Goal: Task Accomplishment & Management: Use online tool/utility

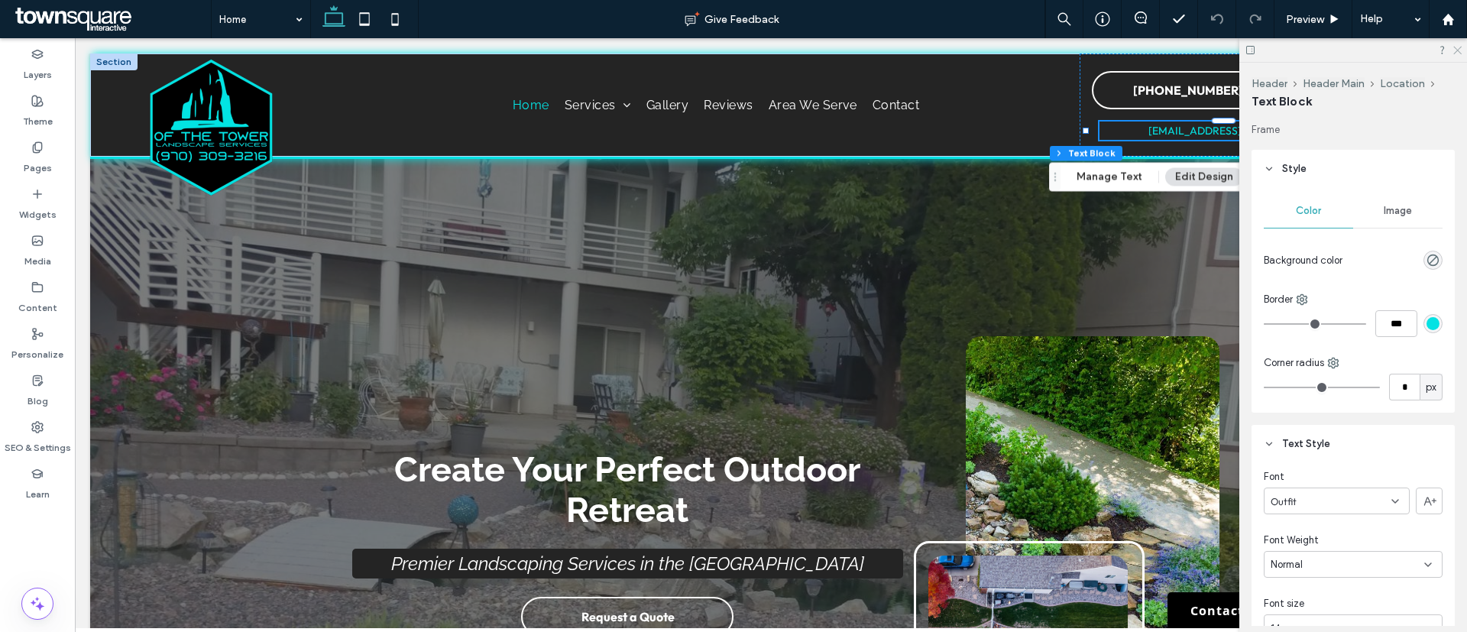
click at [1455, 50] on icon at bounding box center [1457, 49] width 10 height 10
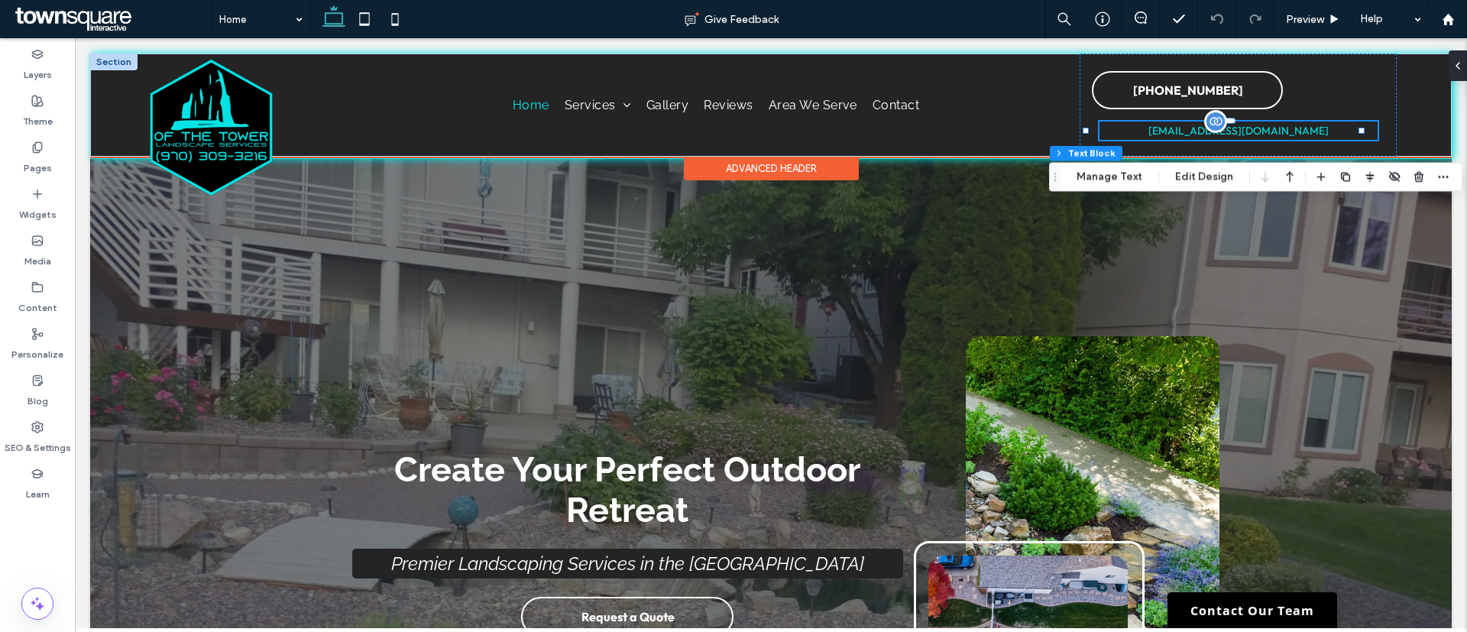
click at [1272, 134] on div "[EMAIL_ADDRESS][DOMAIN_NAME]" at bounding box center [1238, 130] width 279 height 18
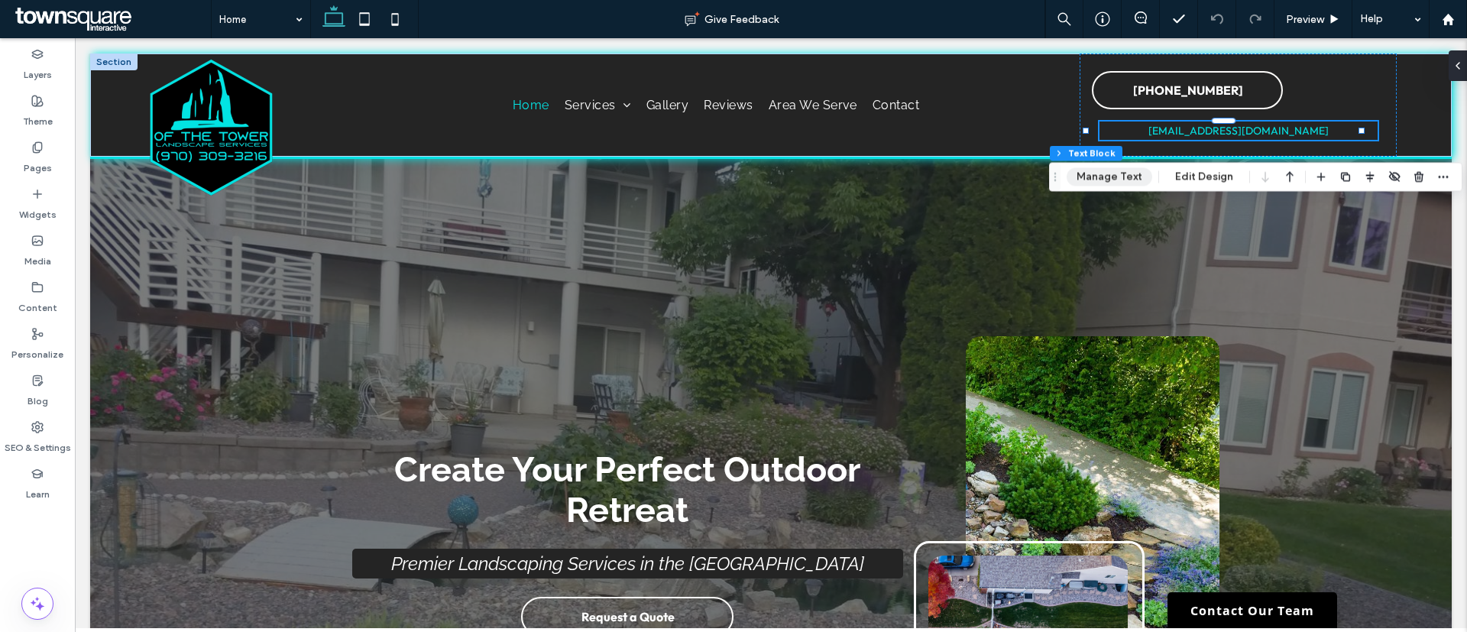
click at [1128, 176] on button "Manage Text" at bounding box center [1110, 177] width 86 height 18
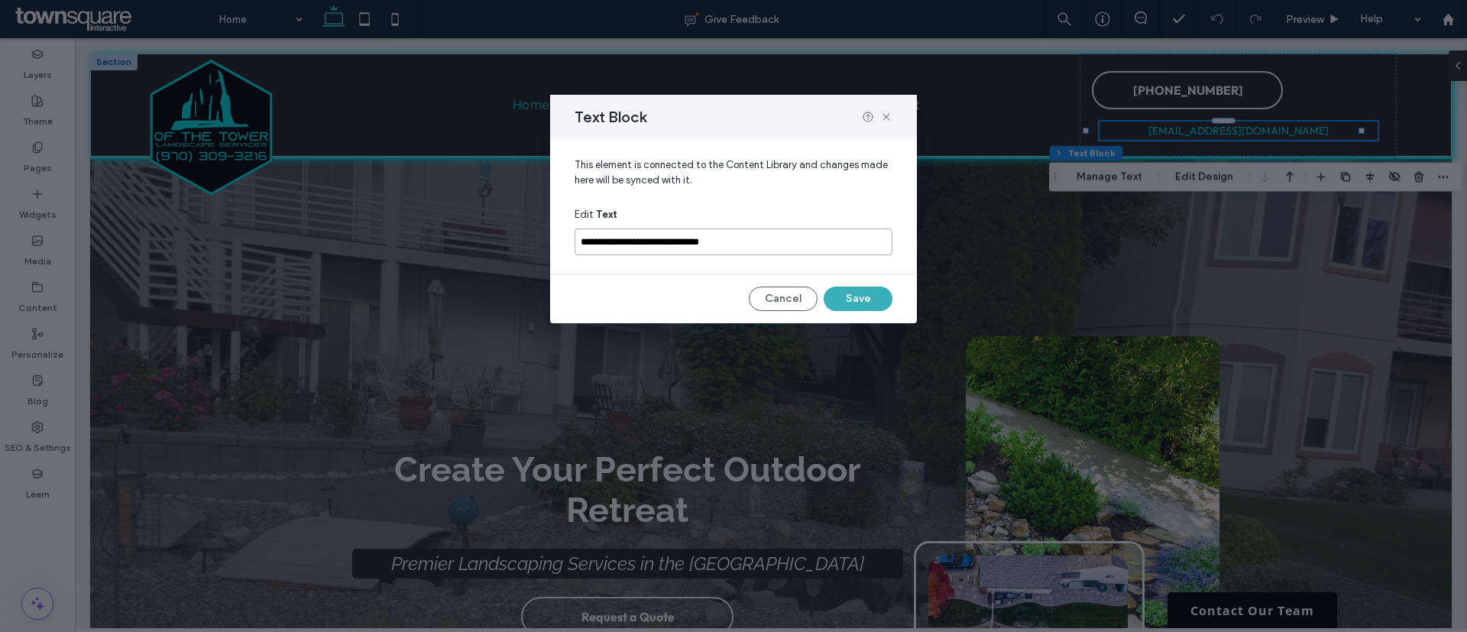
click at [788, 238] on input "**********" at bounding box center [734, 241] width 318 height 27
click at [887, 115] on icon at bounding box center [886, 117] width 12 height 12
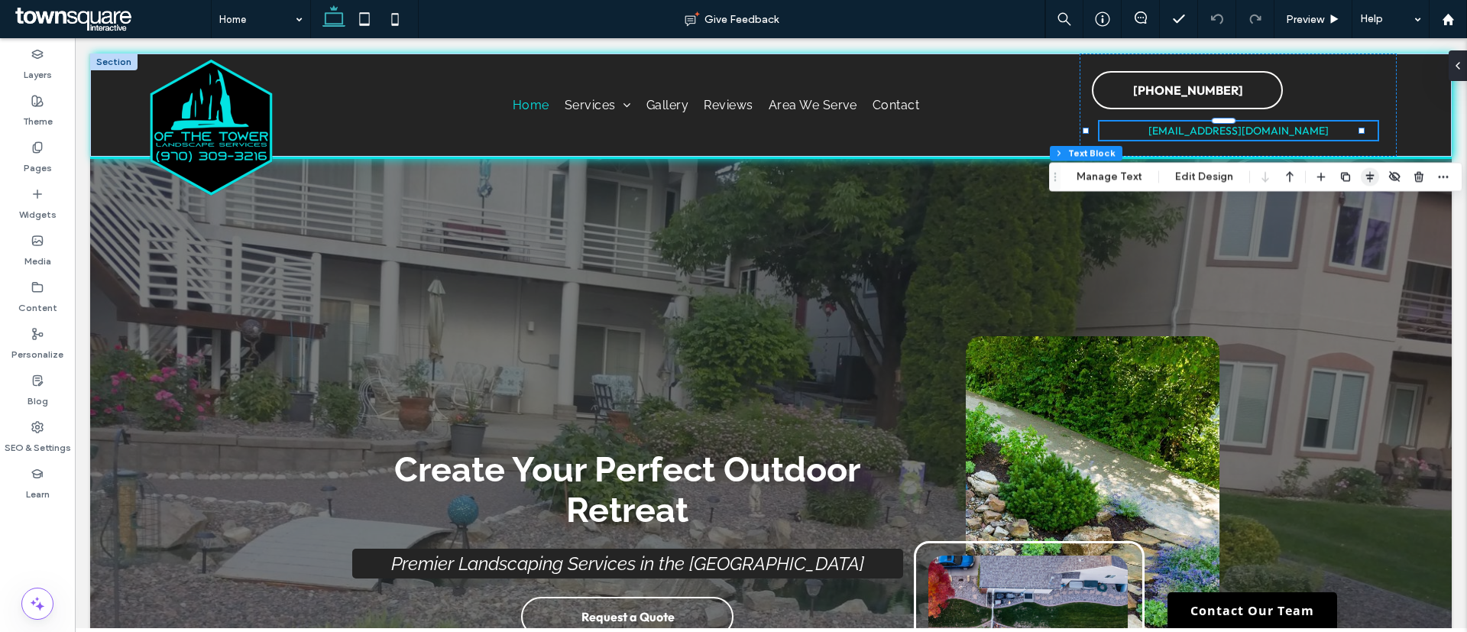
click at [1363, 170] on span "button" at bounding box center [1370, 177] width 18 height 18
click at [1329, 206] on icon "flex-start" at bounding box center [1330, 207] width 12 height 12
click at [1348, 207] on icon "center" at bounding box center [1354, 207] width 12 height 12
click at [1325, 209] on icon "flex-start" at bounding box center [1330, 207] width 12 height 12
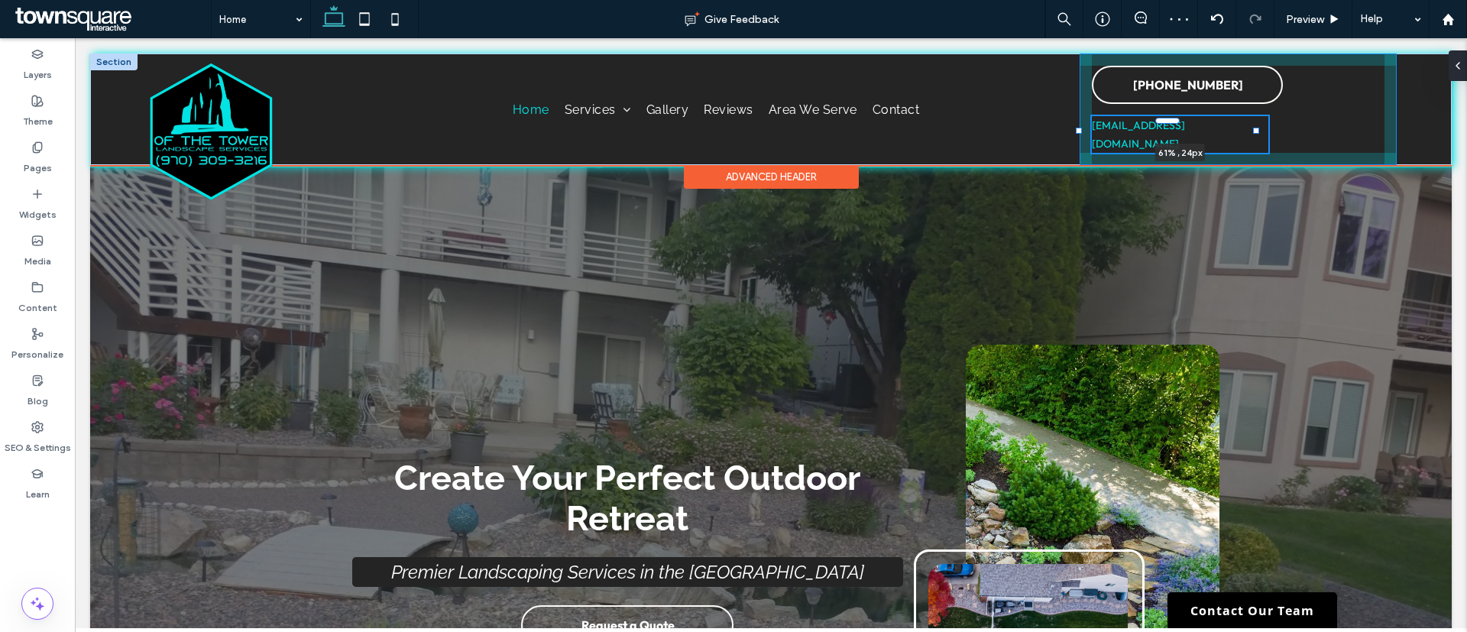
drag, startPoint x: 1327, startPoint y: 135, endPoint x: 1255, endPoint y: 133, distance: 72.6
click at [1255, 133] on div at bounding box center [1256, 131] width 6 height 6
type input "**"
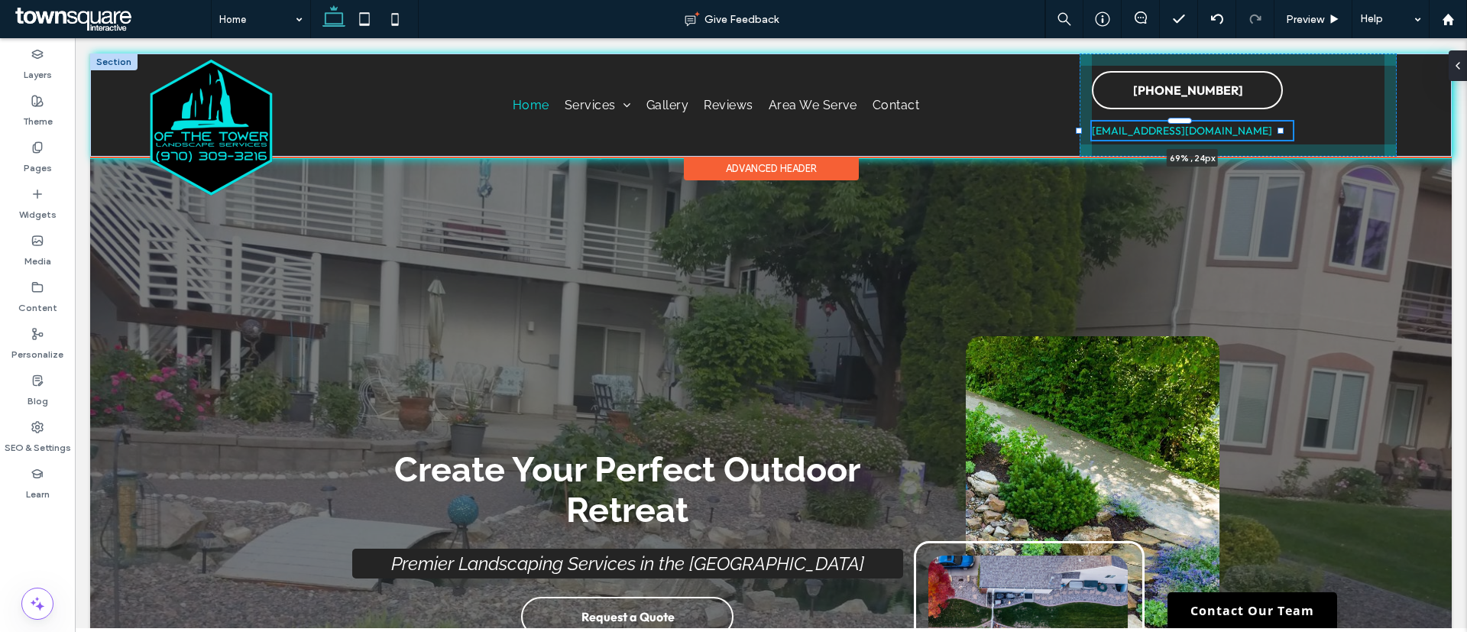
drag, startPoint x: 1258, startPoint y: 132, endPoint x: 1283, endPoint y: 131, distance: 24.5
click at [1283, 131] on div at bounding box center [1280, 131] width 6 height 6
type input "**"
type input "****"
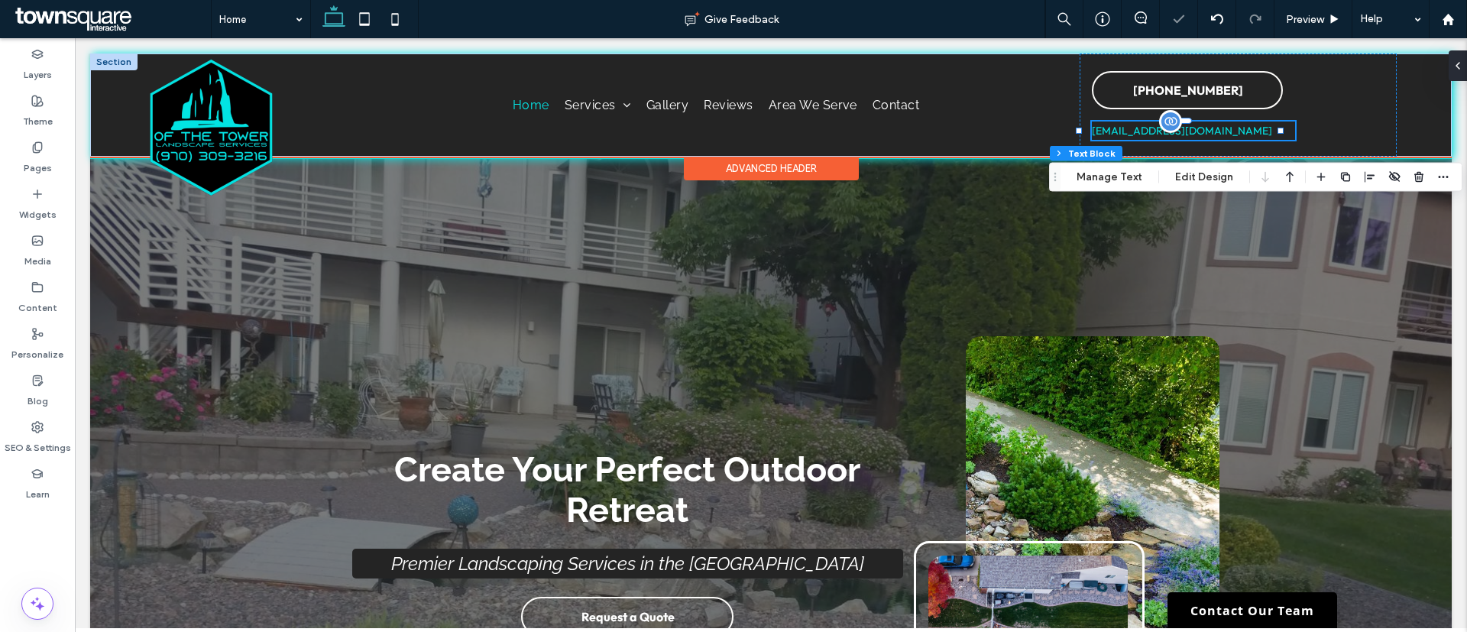
click at [1248, 132] on div "[EMAIL_ADDRESS][DOMAIN_NAME]" at bounding box center [1193, 130] width 203 height 18
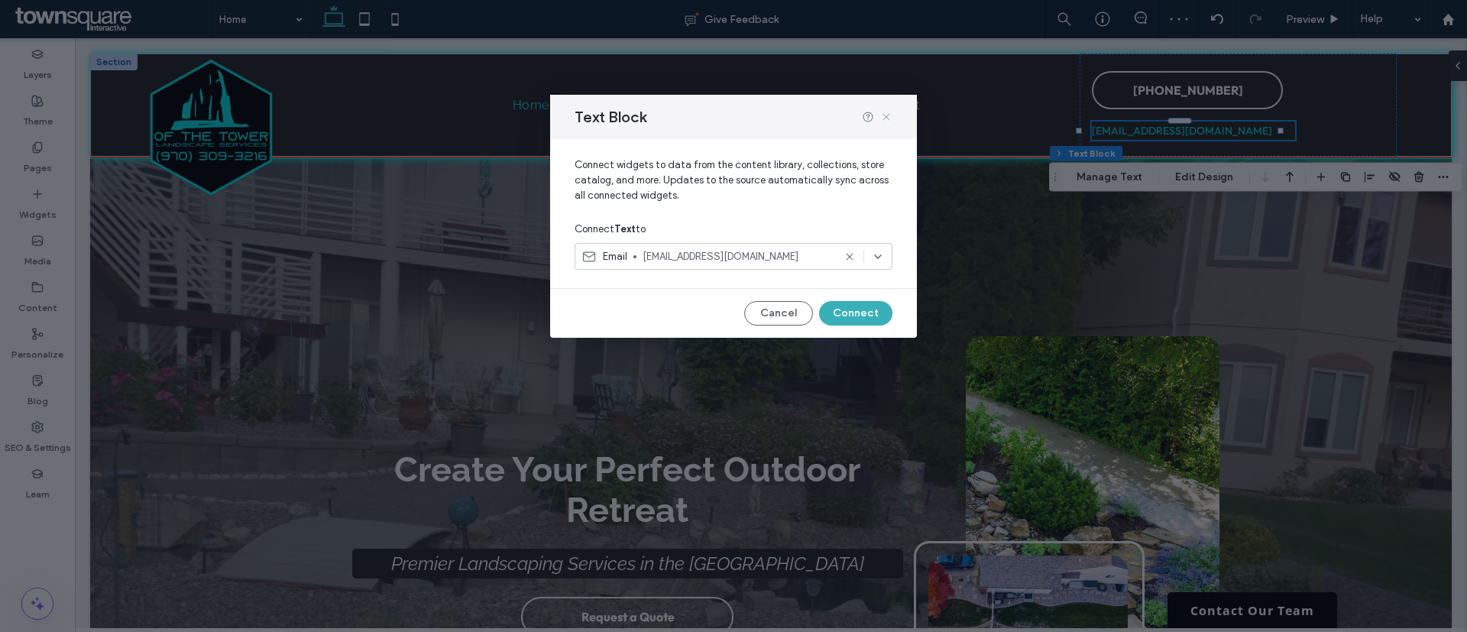
click at [884, 118] on use at bounding box center [885, 117] width 7 height 7
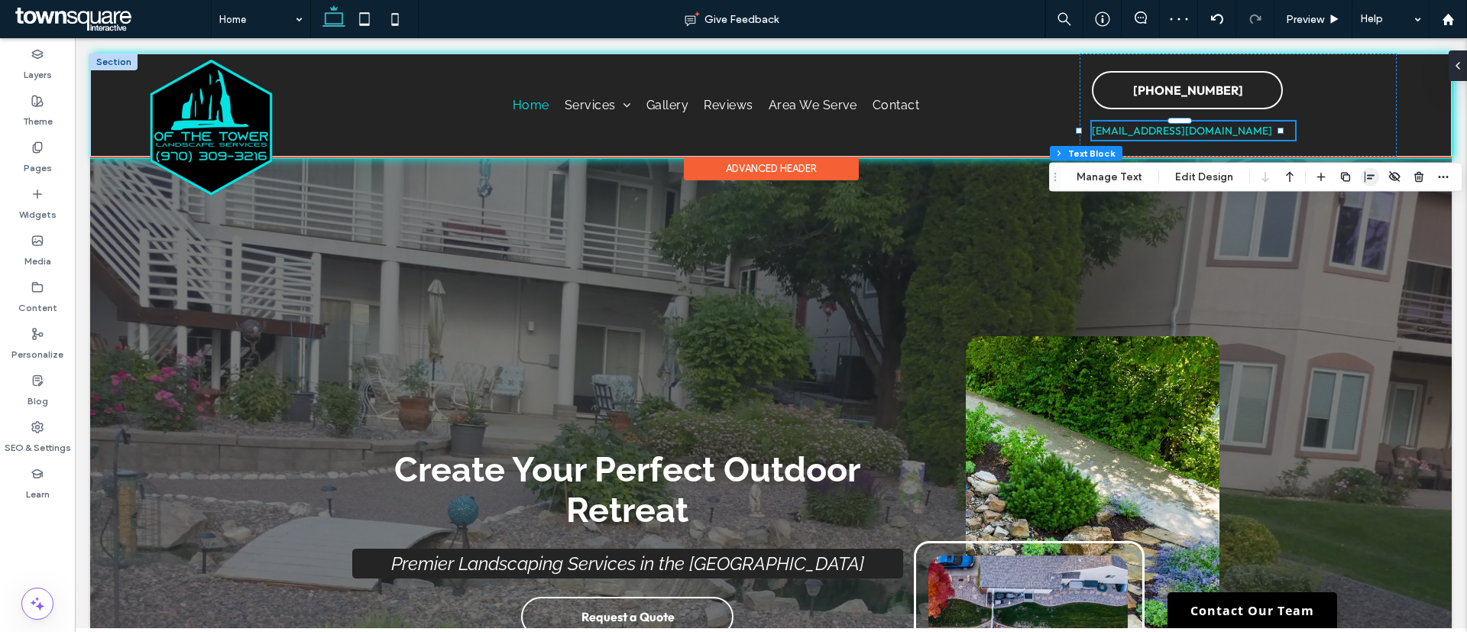
click at [1371, 173] on icon "button" at bounding box center [1370, 177] width 12 height 12
click at [1348, 206] on icon "center" at bounding box center [1354, 207] width 12 height 12
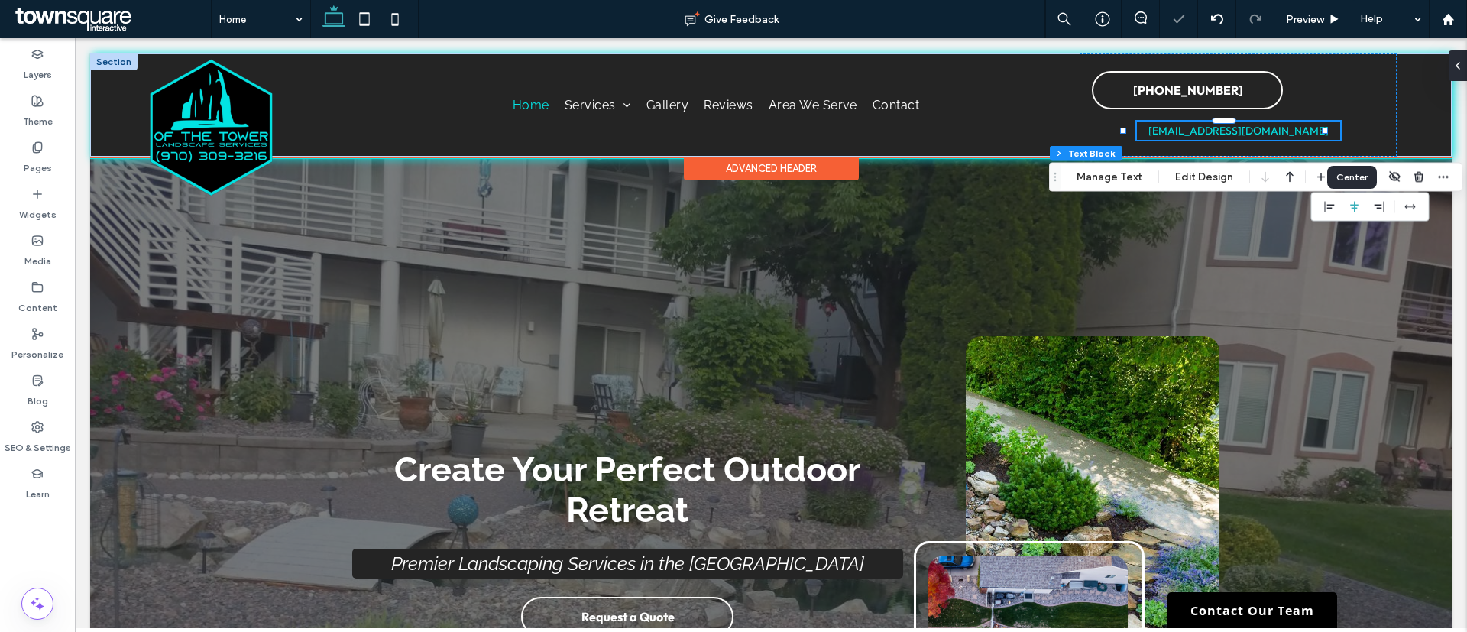
click at [1339, 209] on div at bounding box center [1370, 207] width 118 height 29
click at [1324, 206] on icon "flex-start" at bounding box center [1330, 207] width 12 height 12
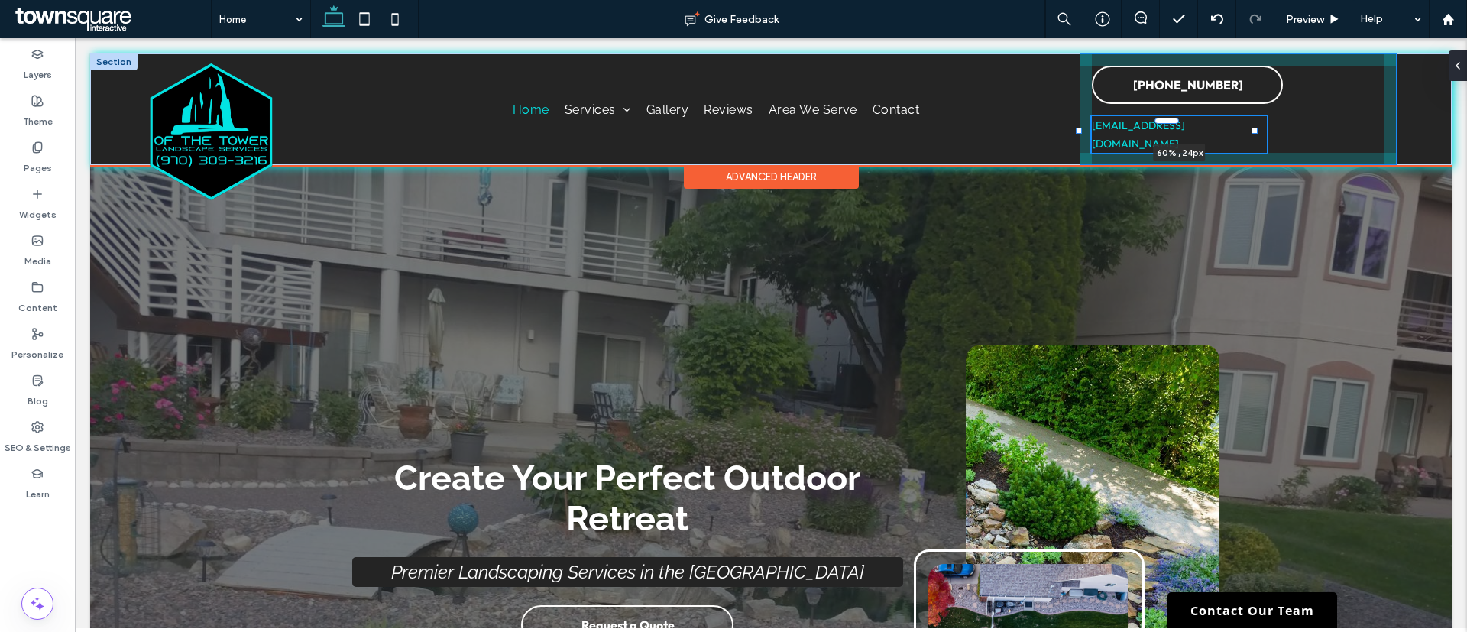
drag, startPoint x: 1280, startPoint y: 127, endPoint x: 1255, endPoint y: 135, distance: 27.3
click at [1255, 135] on div "Home Services Landscape Design Hardscaping Services Sod Installation Irrigation…" at bounding box center [770, 109] width 1361 height 112
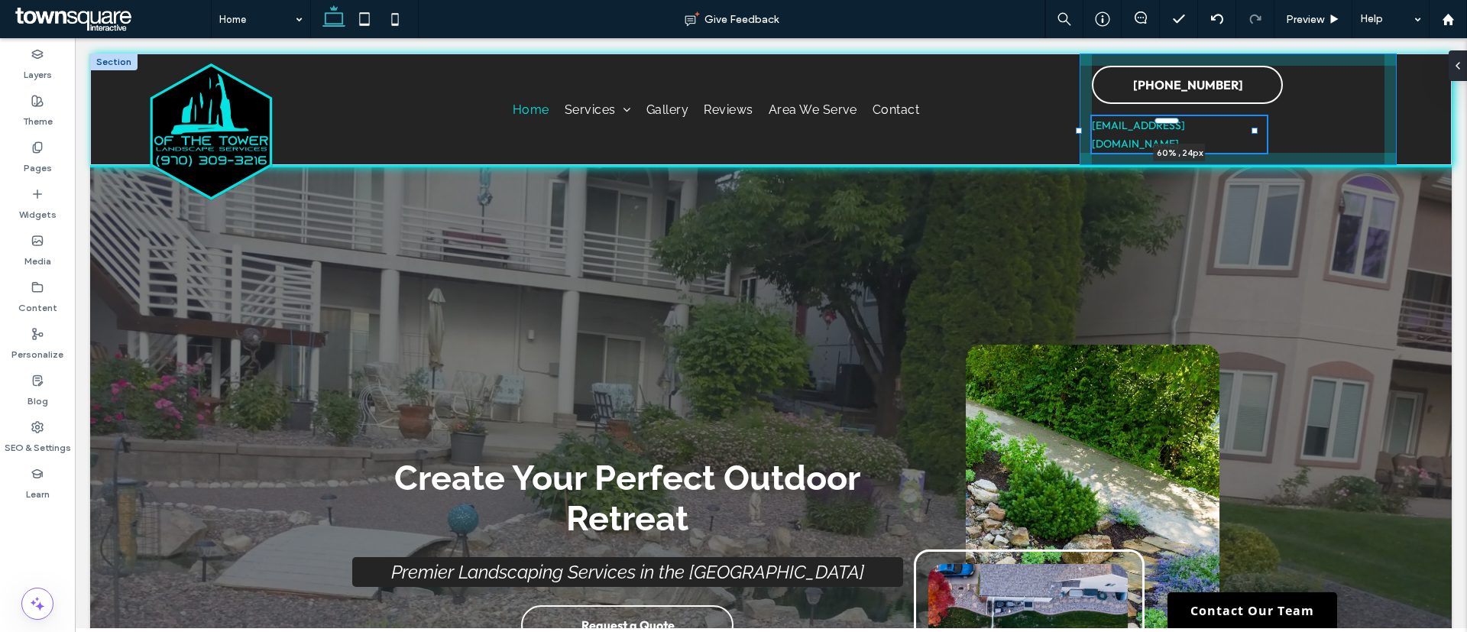
type input "**"
type input "****"
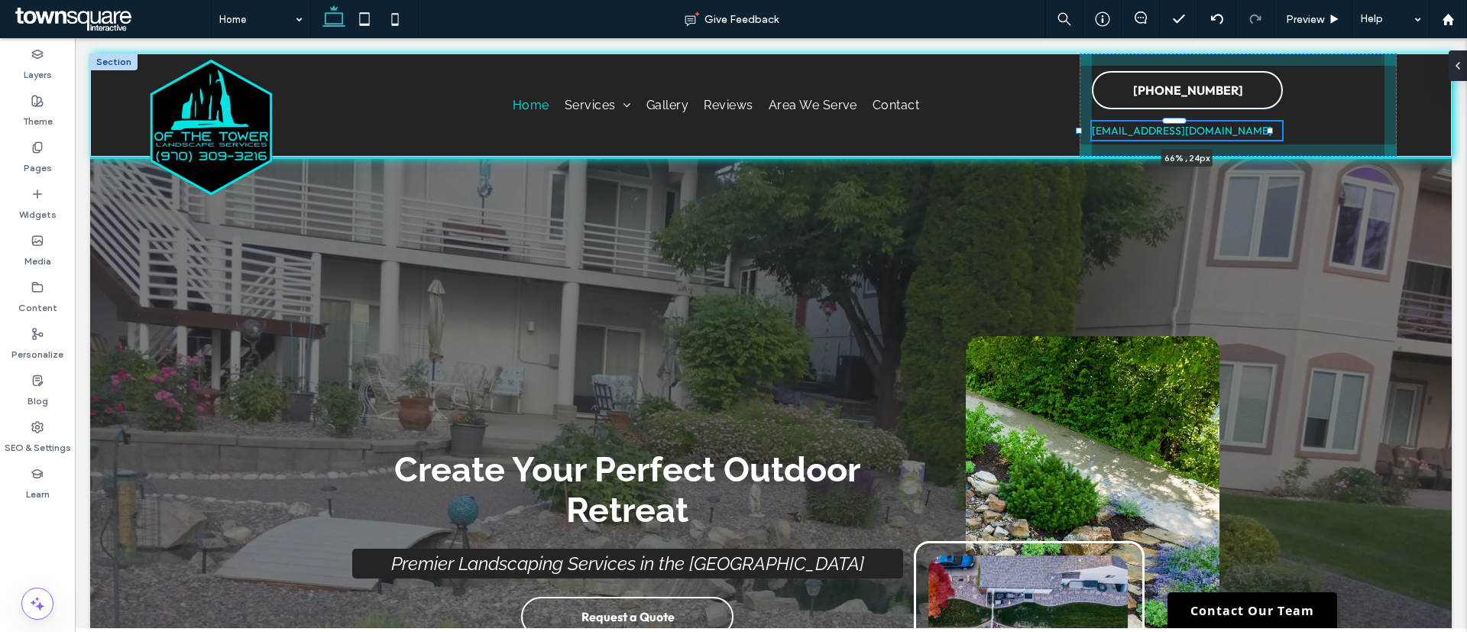
drag, startPoint x: 1255, startPoint y: 130, endPoint x: 1270, endPoint y: 130, distance: 15.3
click at [1270, 130] on div at bounding box center [1270, 131] width 6 height 6
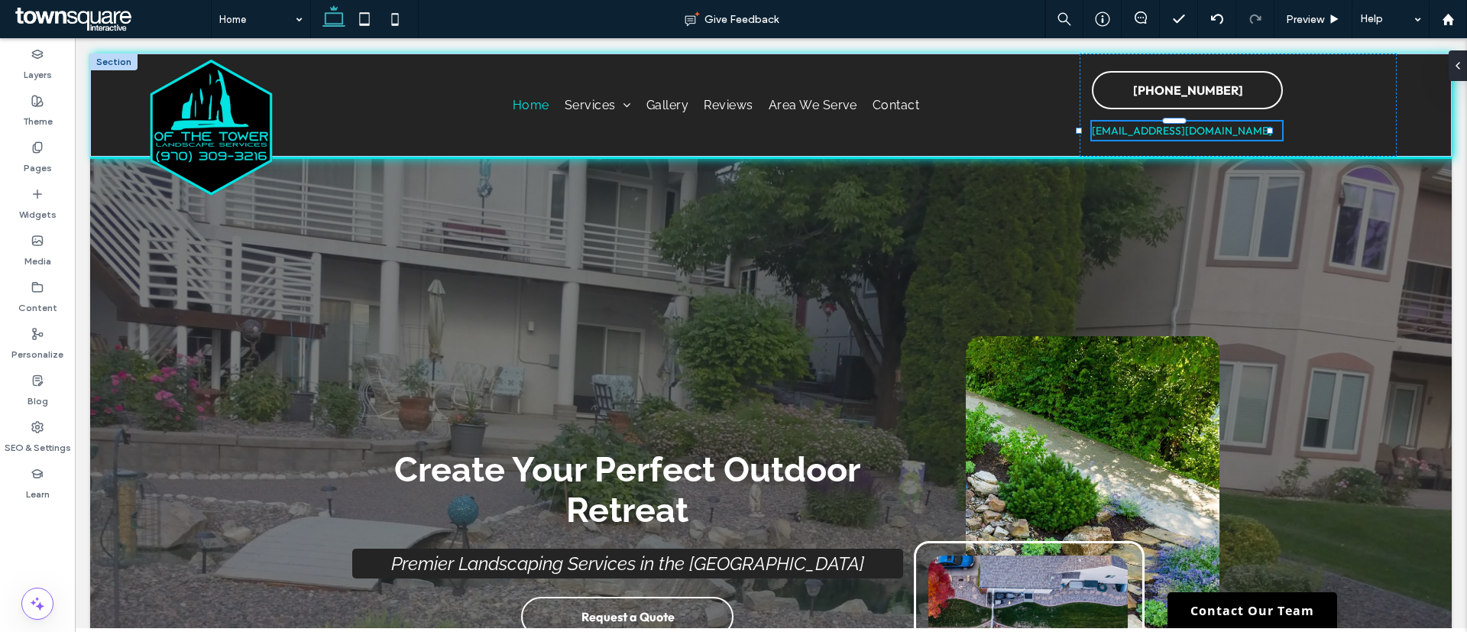
type input "**"
type input "****"
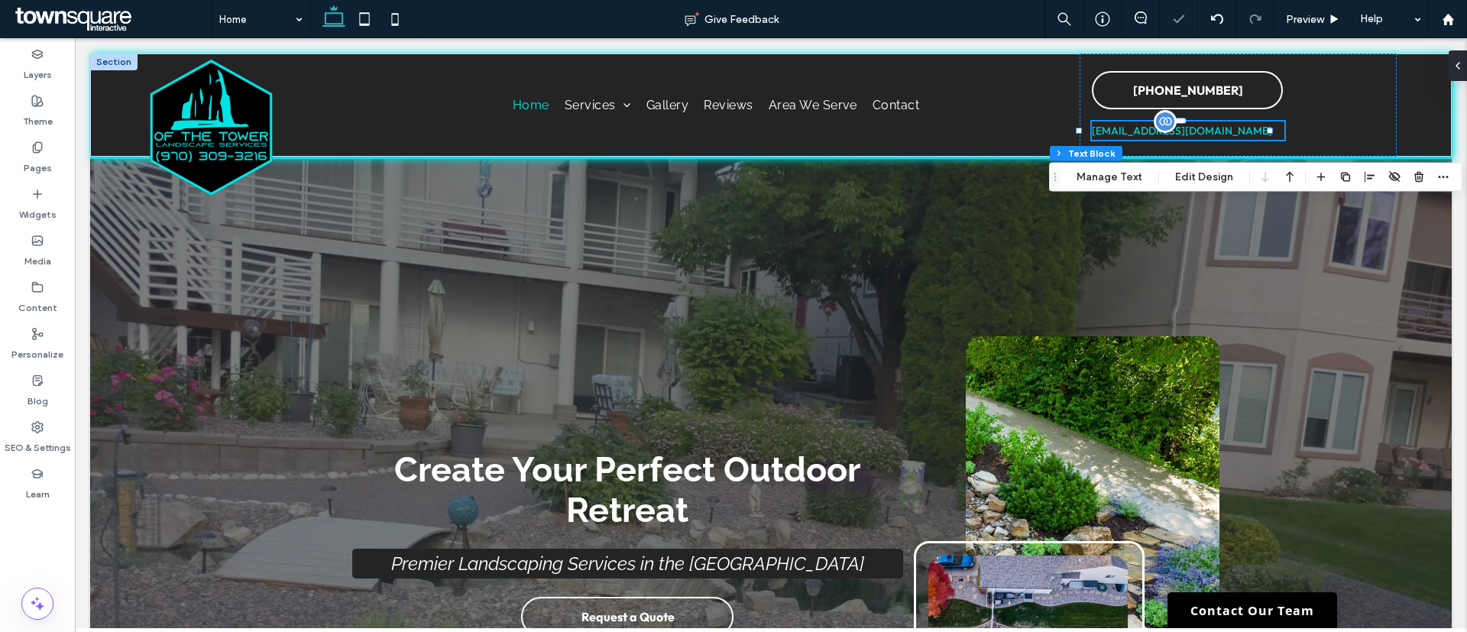
click at [1245, 133] on div "[EMAIL_ADDRESS][DOMAIN_NAME]" at bounding box center [1188, 130] width 193 height 18
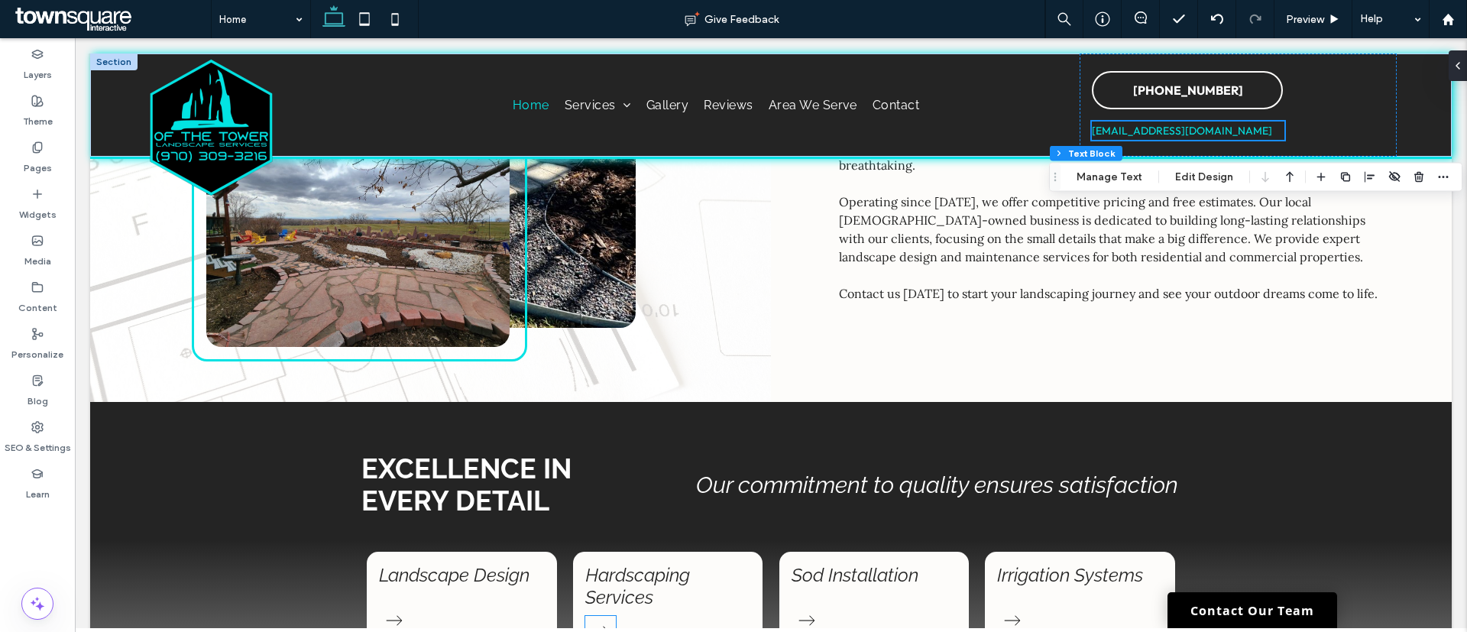
scroll to position [1441, 0]
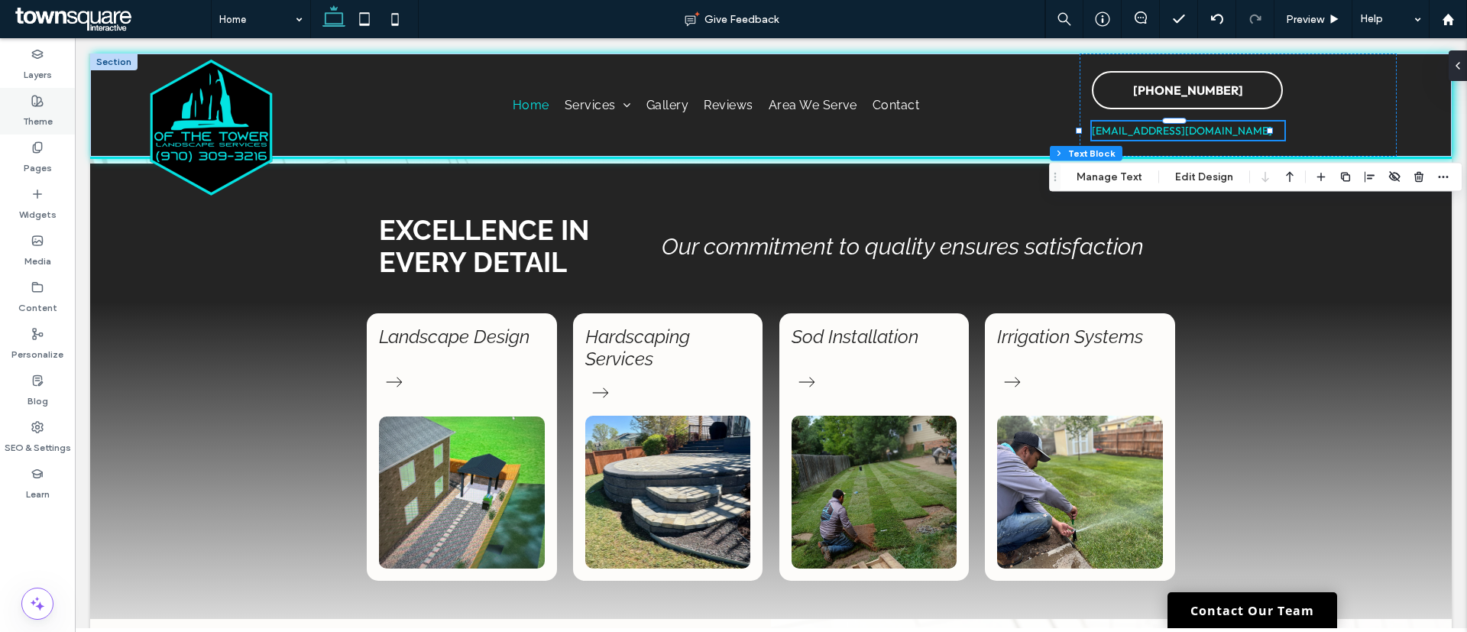
click at [40, 128] on div "Theme" at bounding box center [37, 111] width 75 height 47
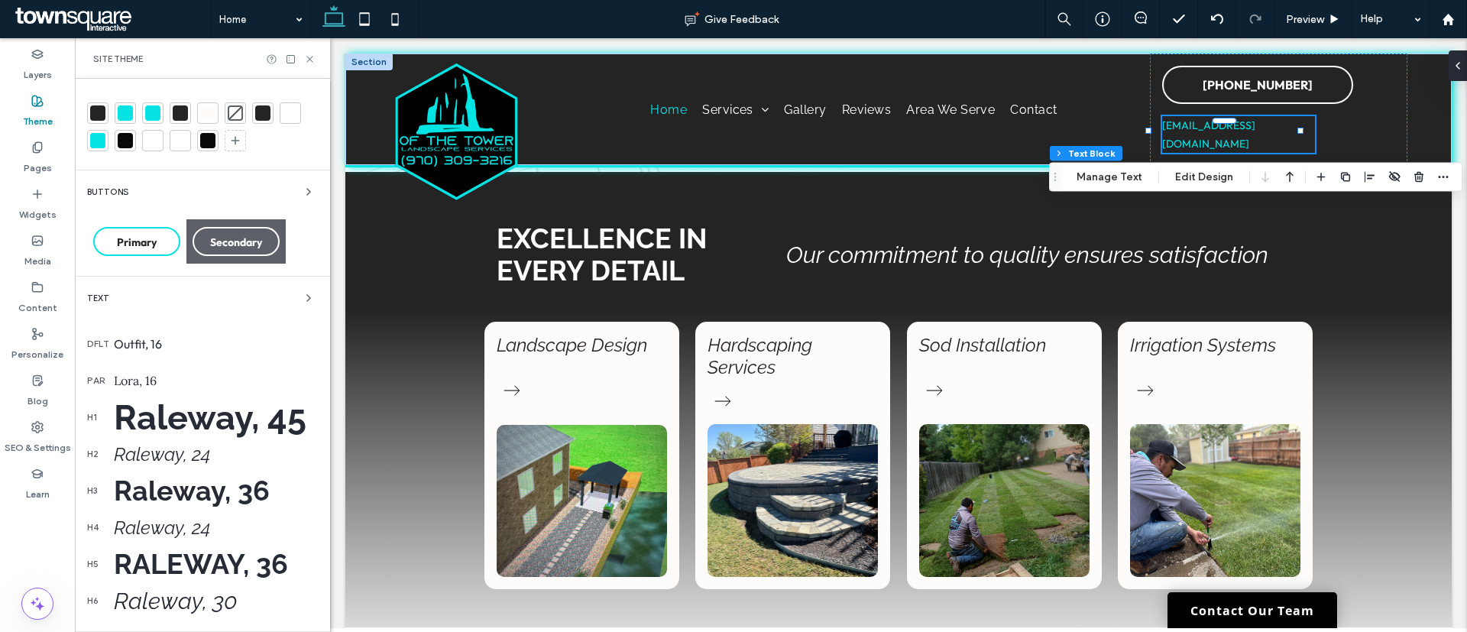
scroll to position [103, 0]
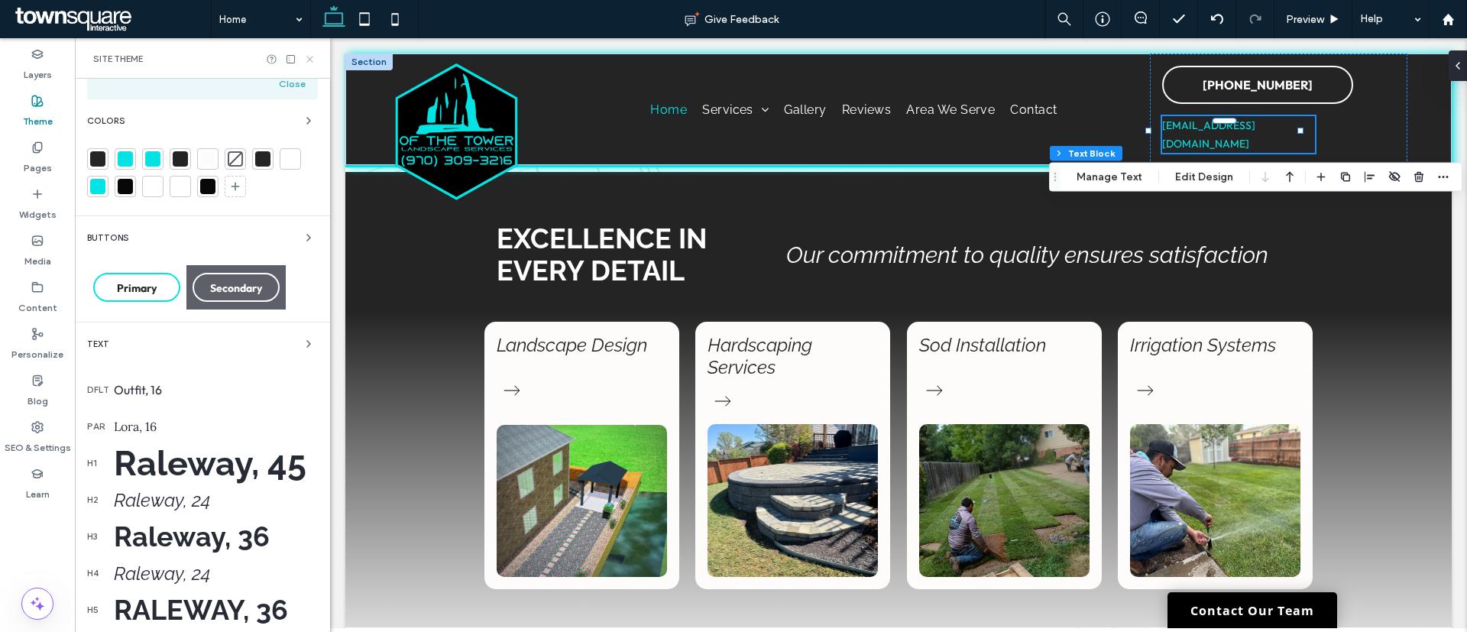
click at [309, 56] on icon at bounding box center [309, 58] width 11 height 11
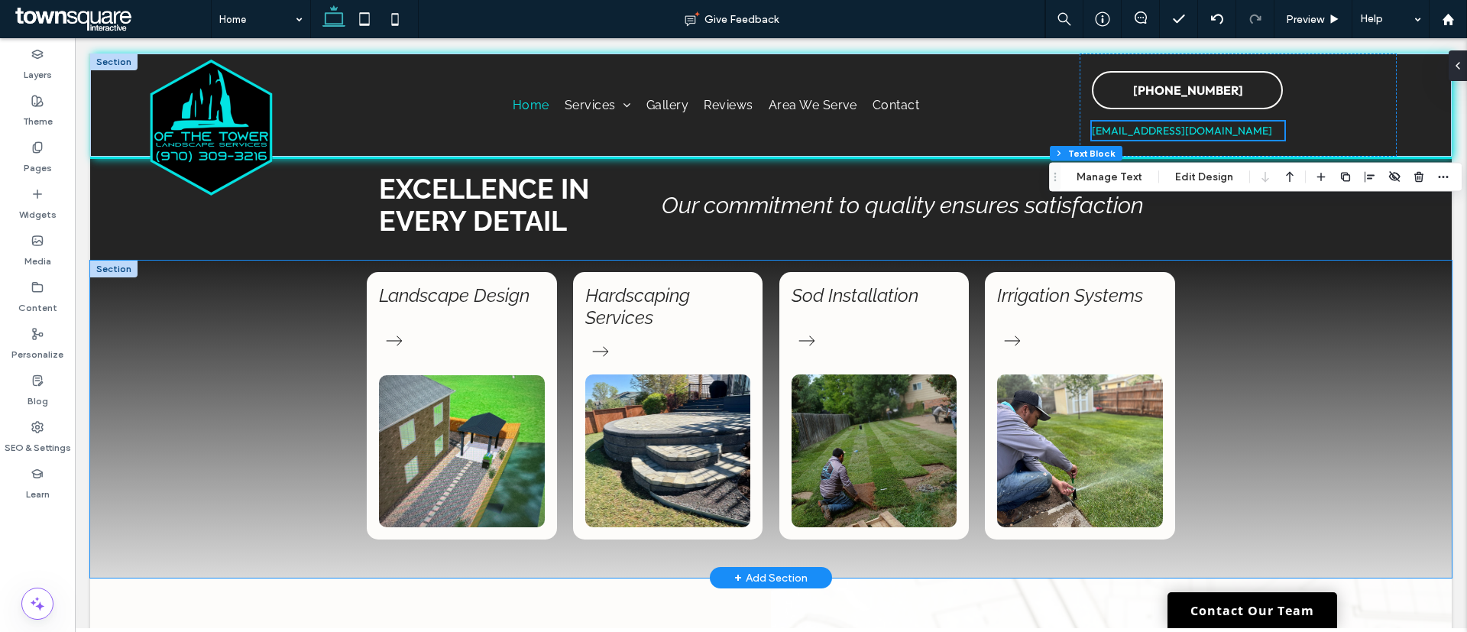
scroll to position [1481, 0]
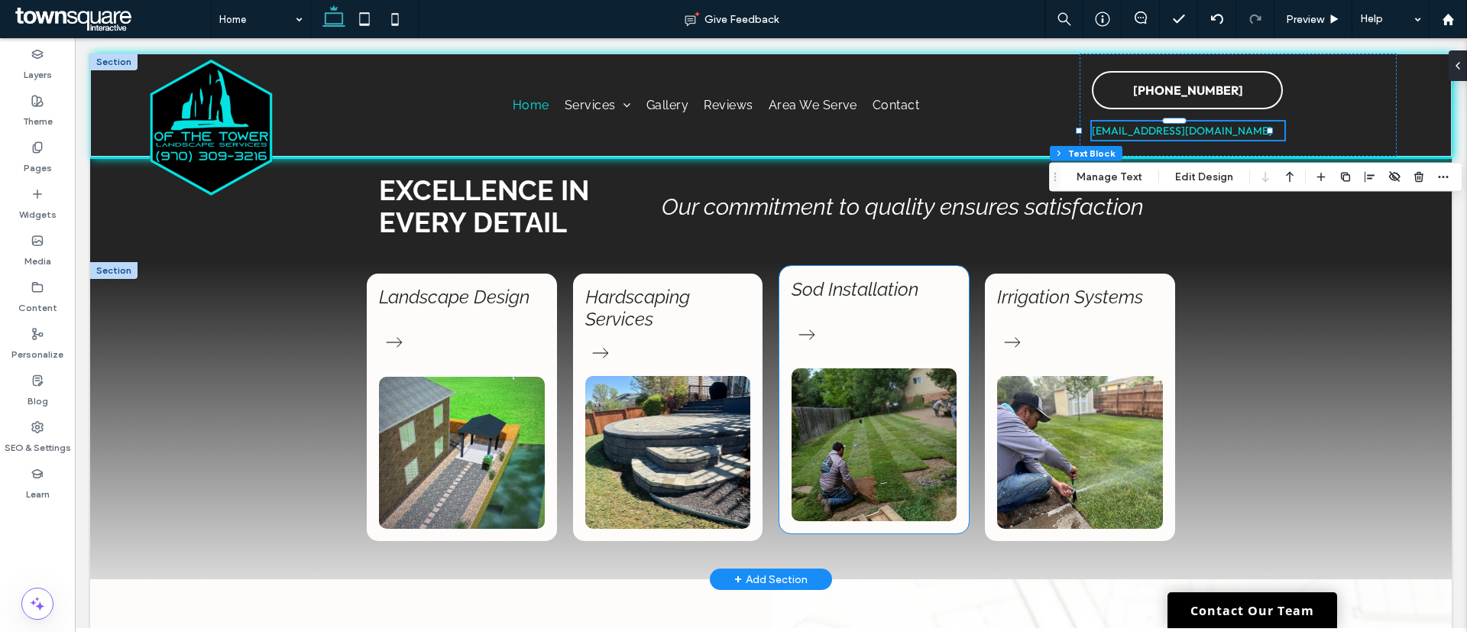
click at [950, 280] on div "Sod Installation" at bounding box center [874, 399] width 190 height 267
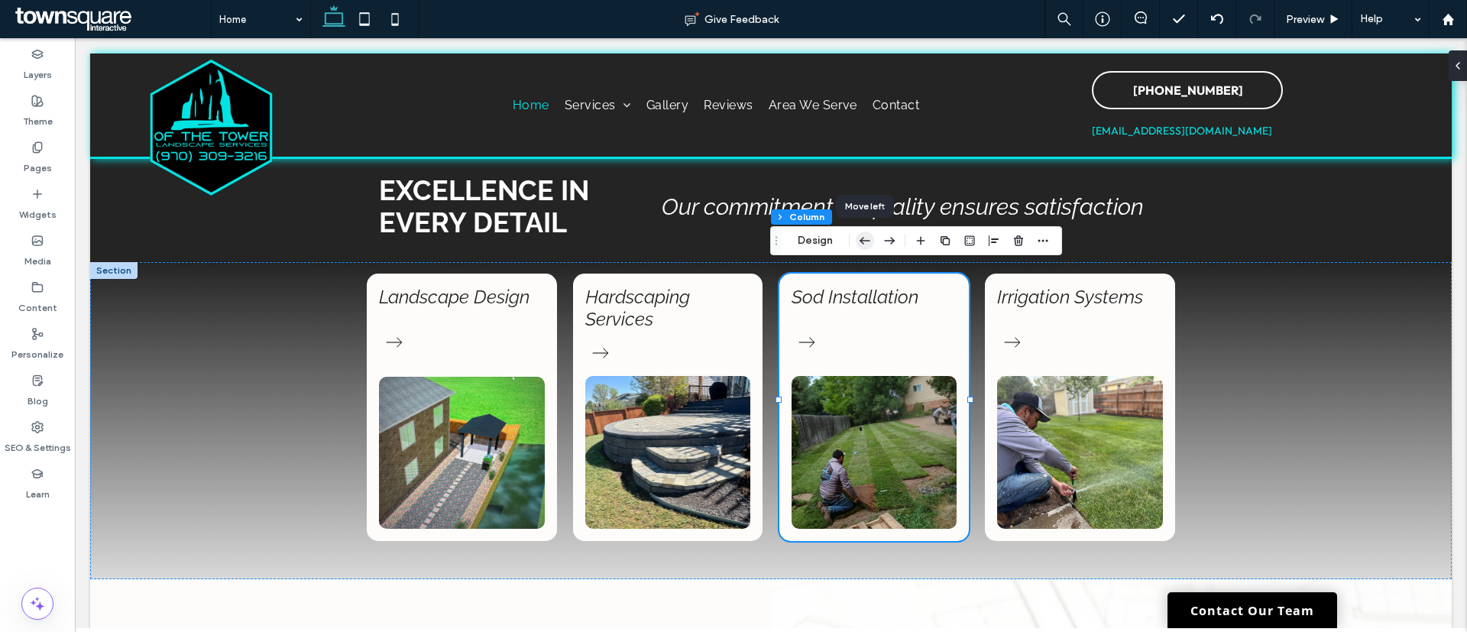
click at [864, 233] on icon "button" at bounding box center [865, 241] width 18 height 28
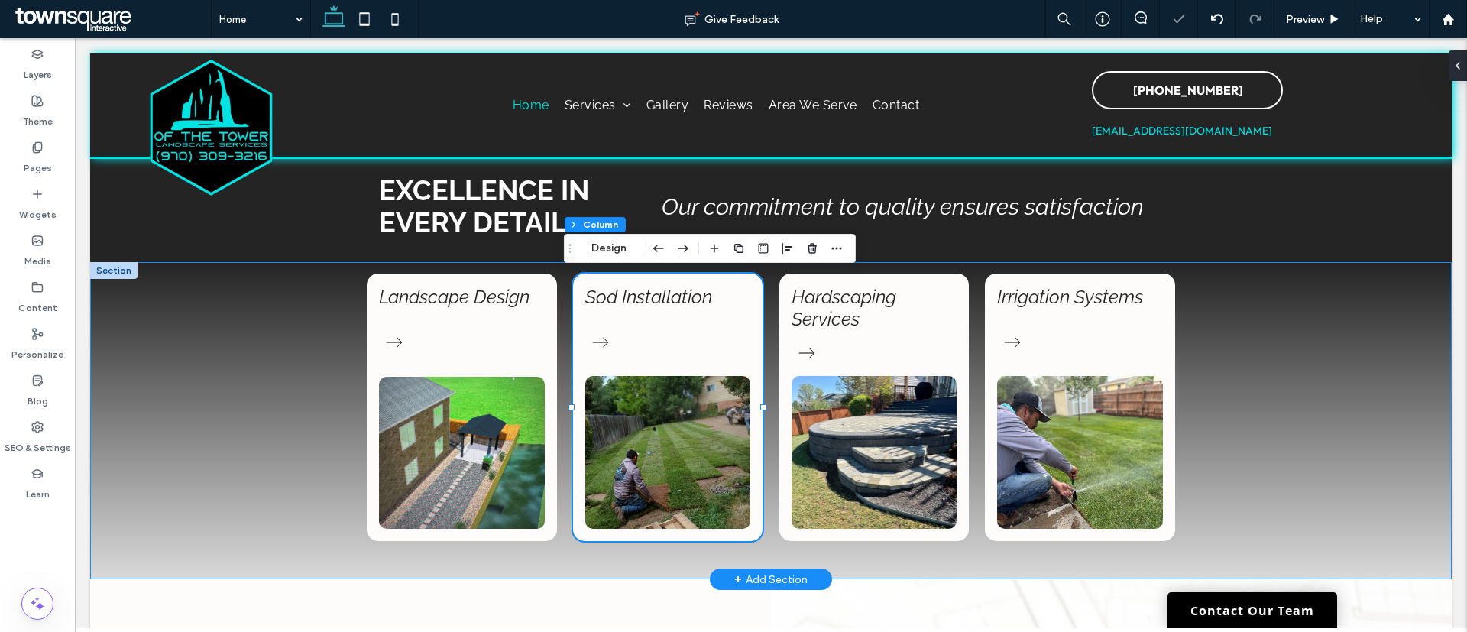
click at [277, 396] on div "Landscape Design Sod Installation Hardscaping Services Irrigation Systems" at bounding box center [770, 420] width 1361 height 317
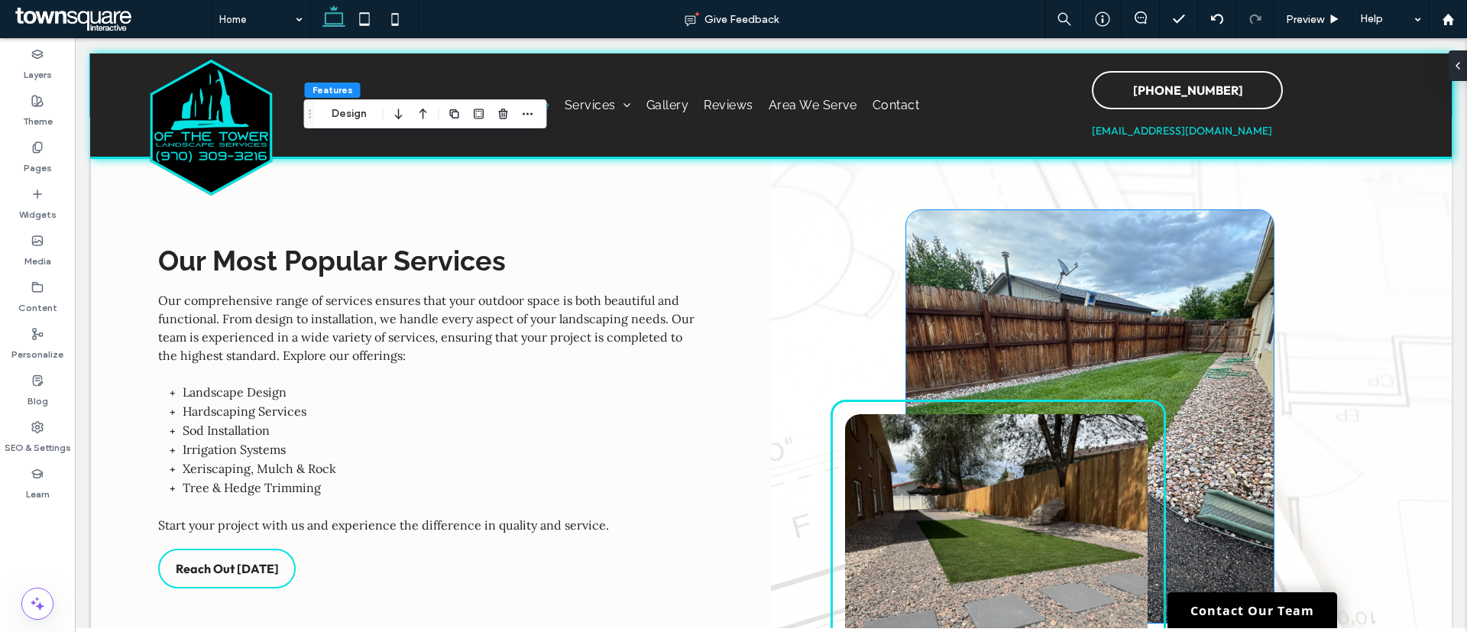
scroll to position [1947, 0]
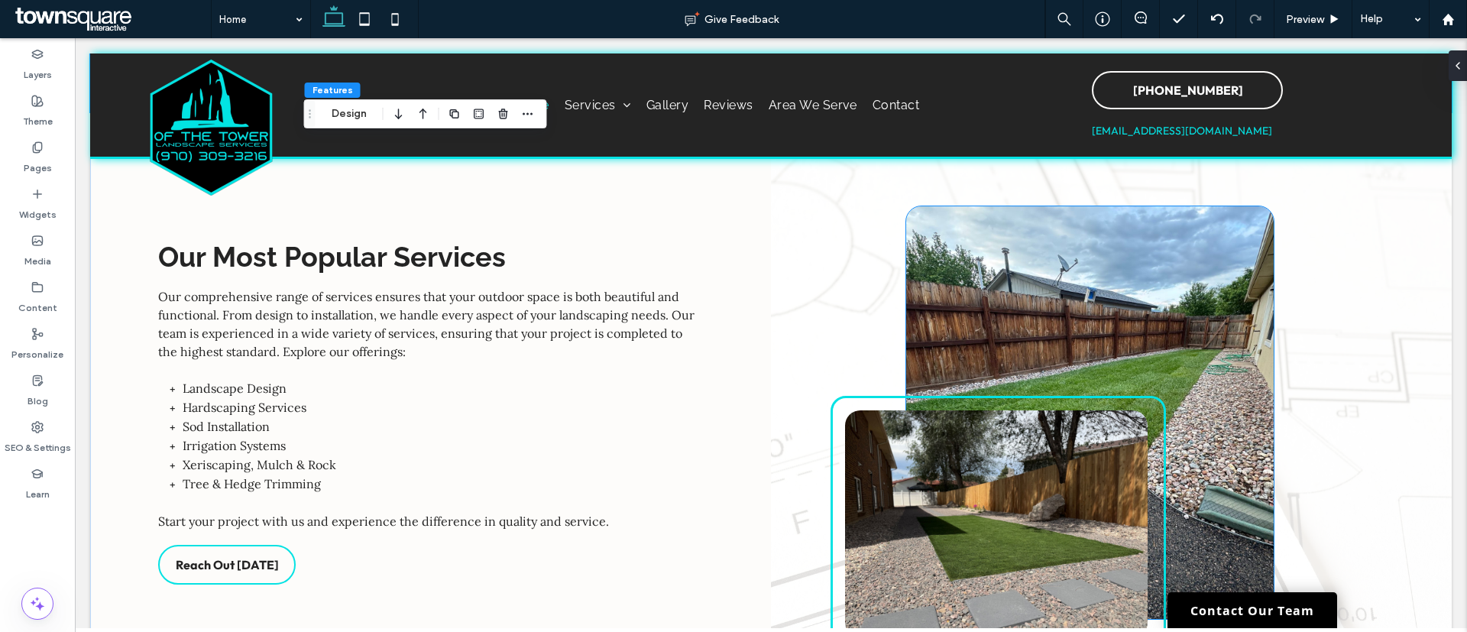
click at [1133, 336] on div at bounding box center [1089, 412] width 367 height 413
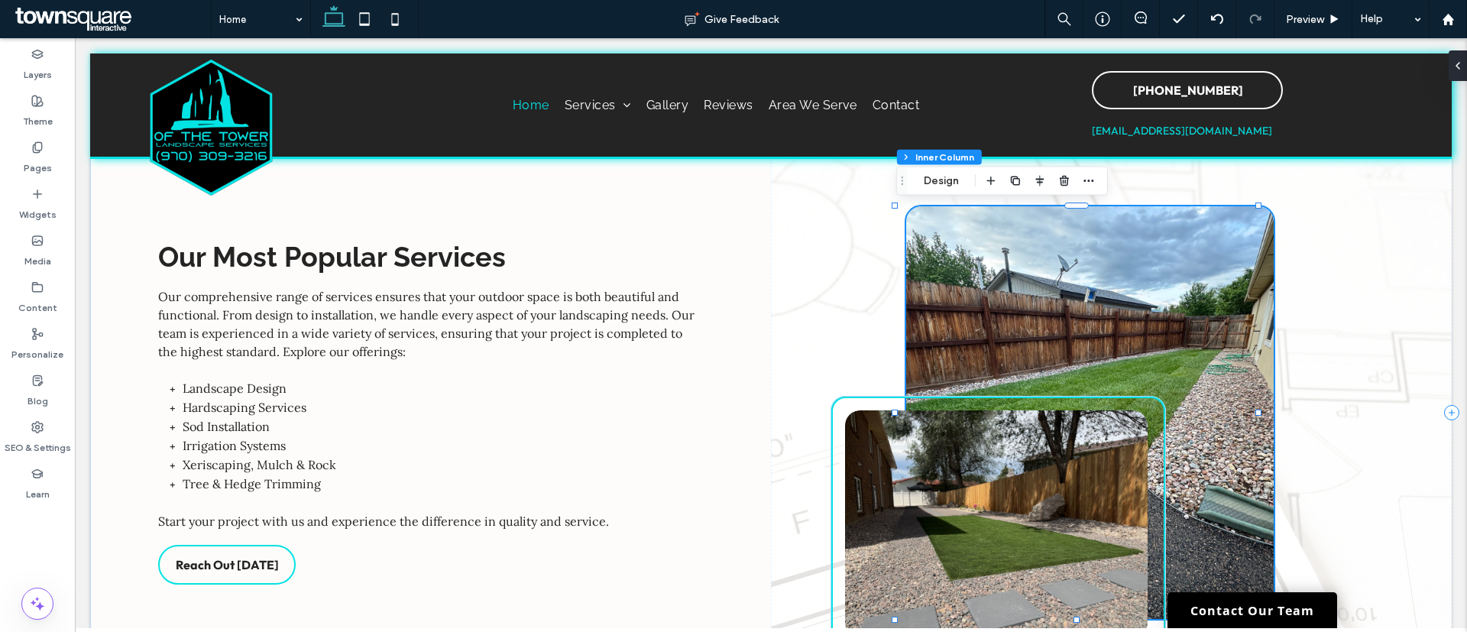
click at [1133, 336] on div at bounding box center [1089, 412] width 367 height 413
click at [957, 182] on button "Design" at bounding box center [941, 181] width 55 height 18
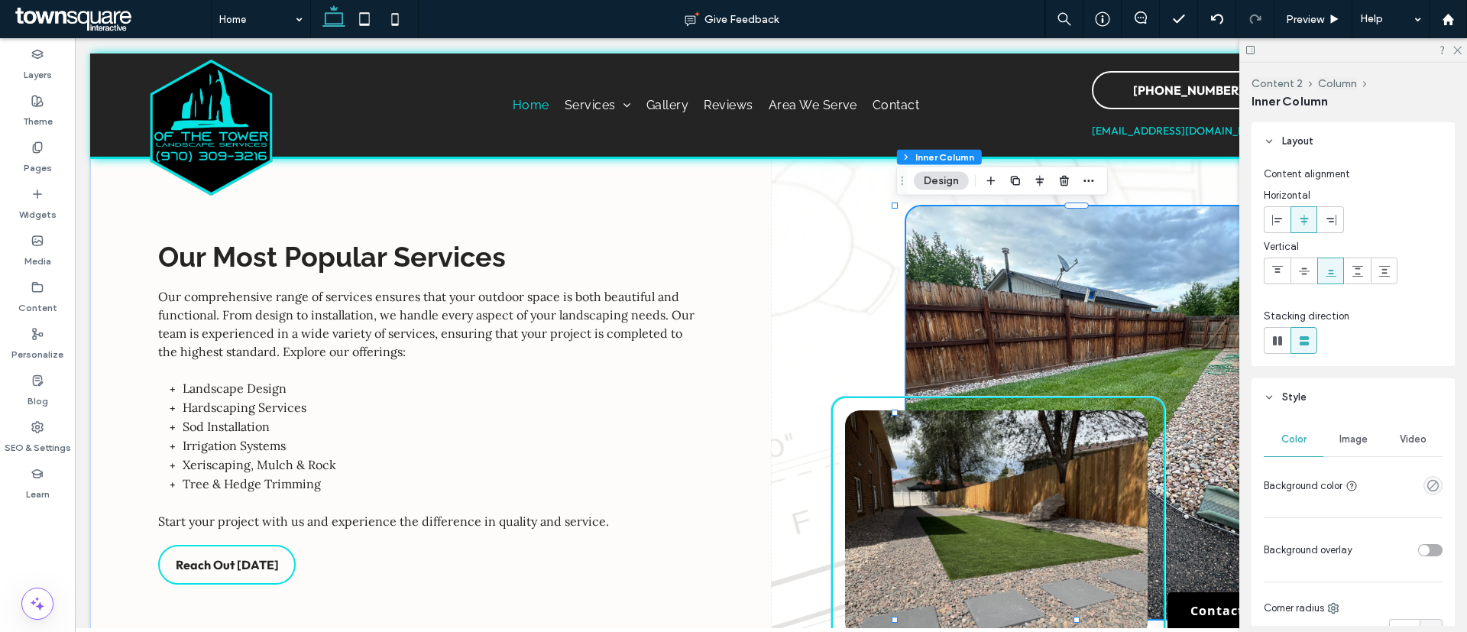
click at [1345, 439] on span "Image" at bounding box center [1353, 439] width 28 height 12
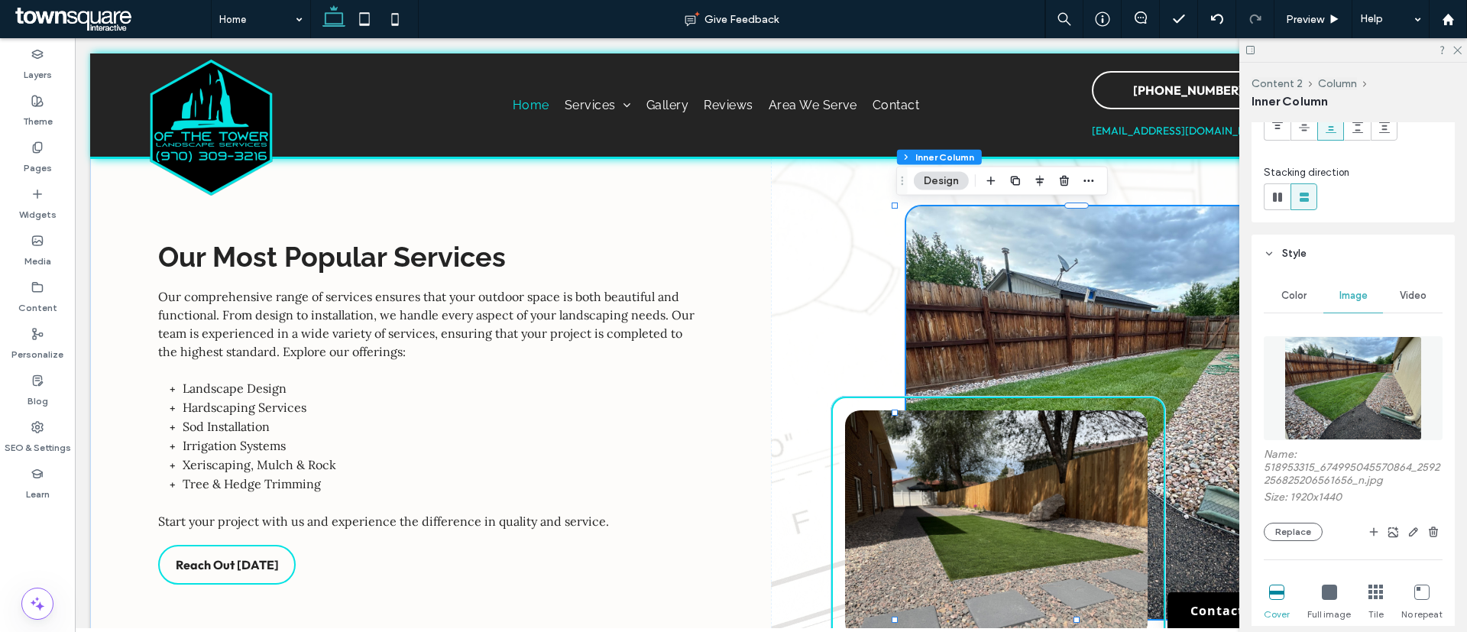
scroll to position [192, 0]
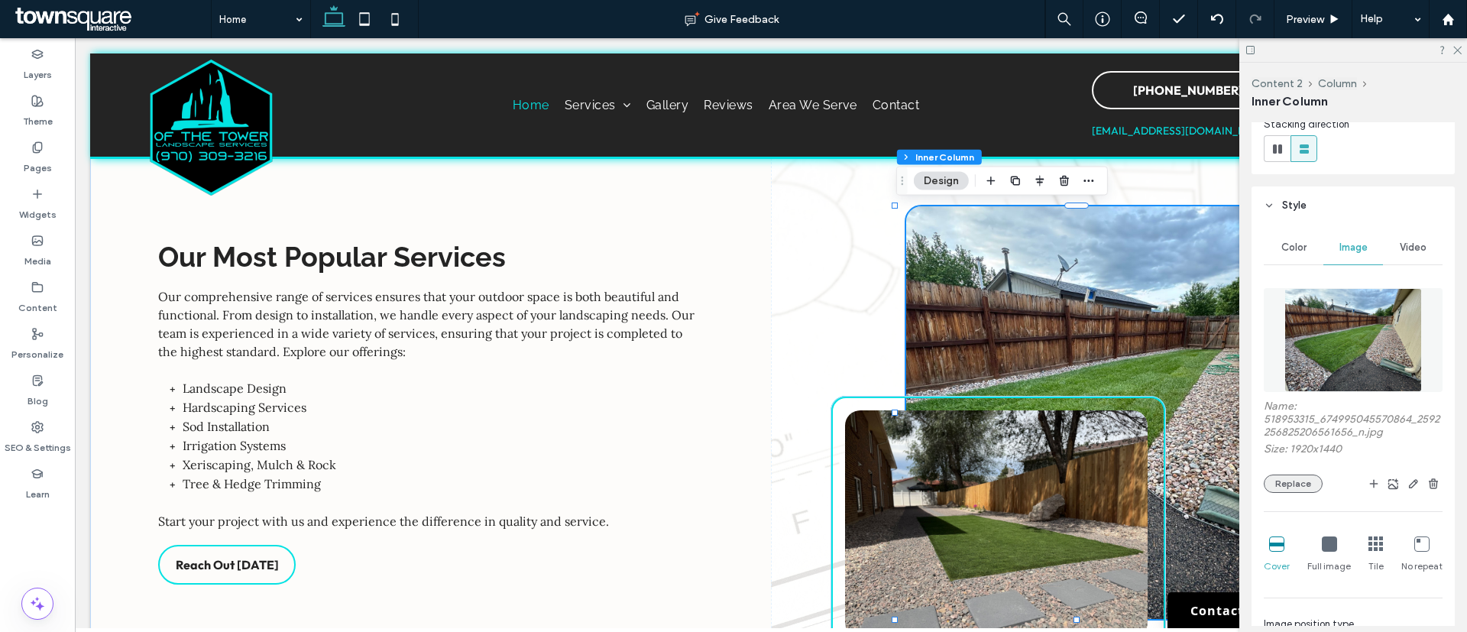
click at [1298, 479] on button "Replace" at bounding box center [1293, 483] width 59 height 18
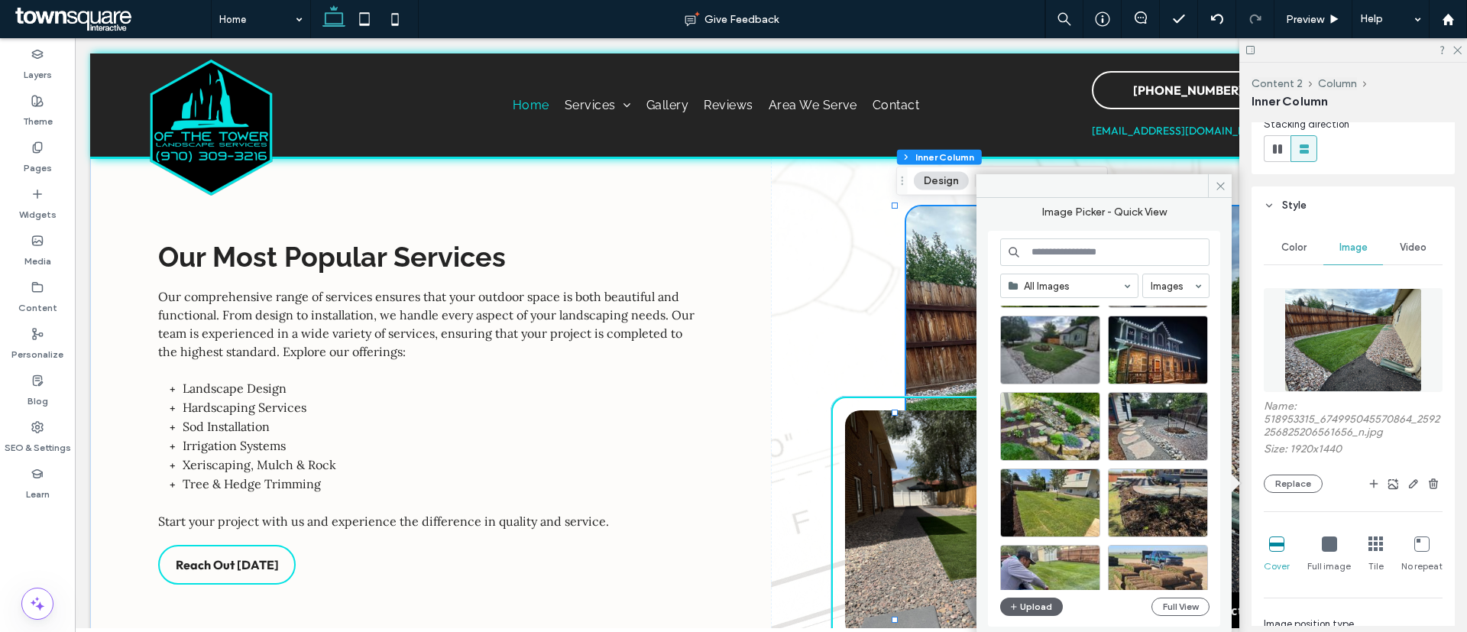
scroll to position [343, 0]
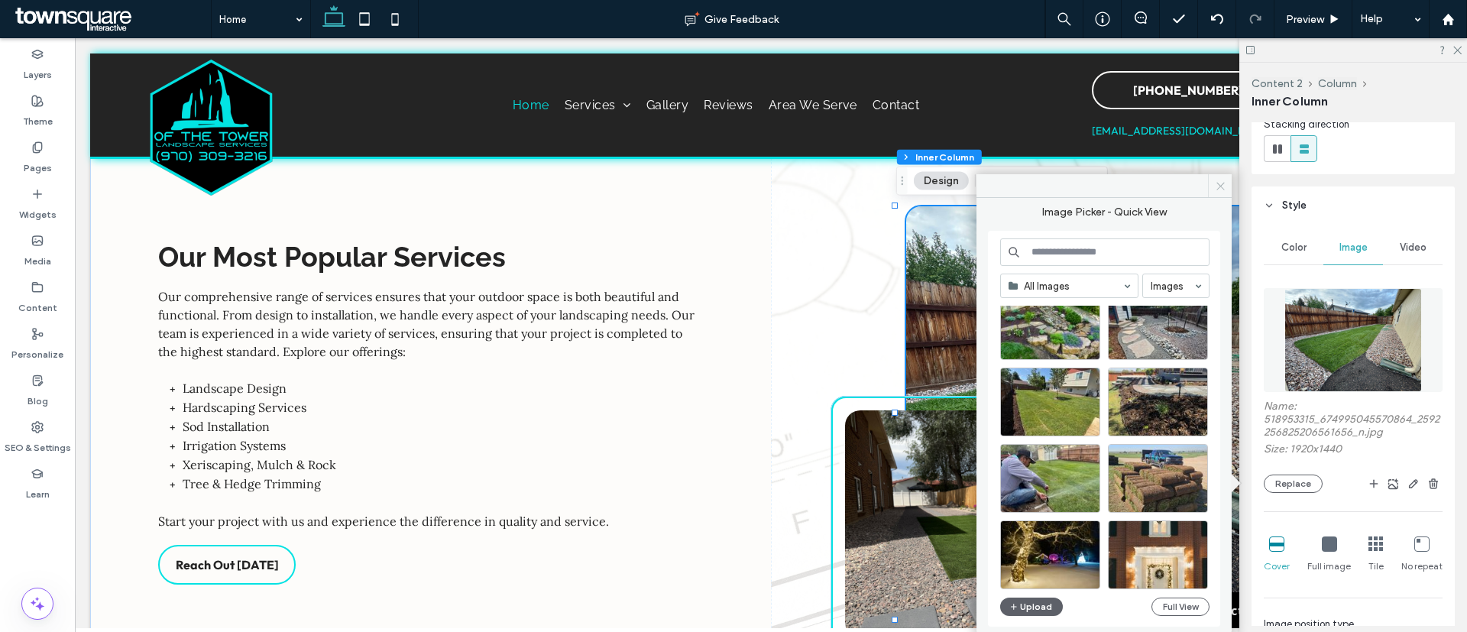
click at [1221, 185] on use at bounding box center [1220, 186] width 8 height 8
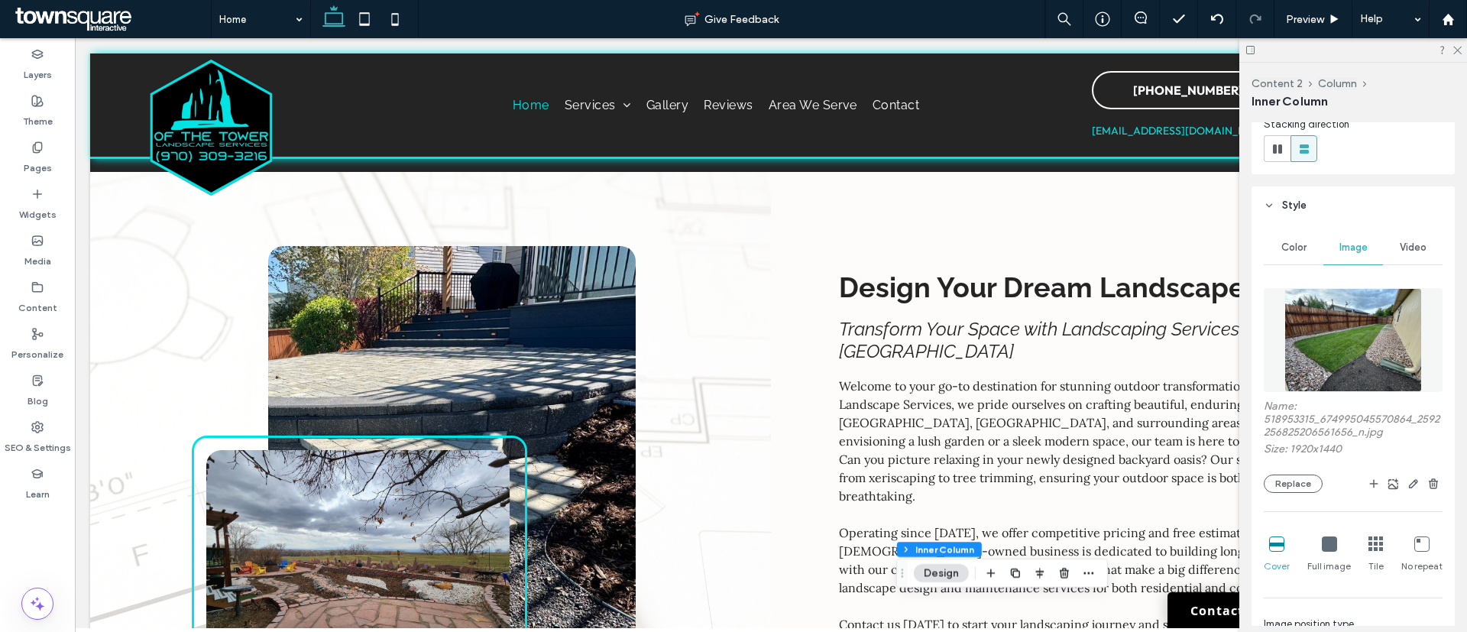
scroll to position [0, 0]
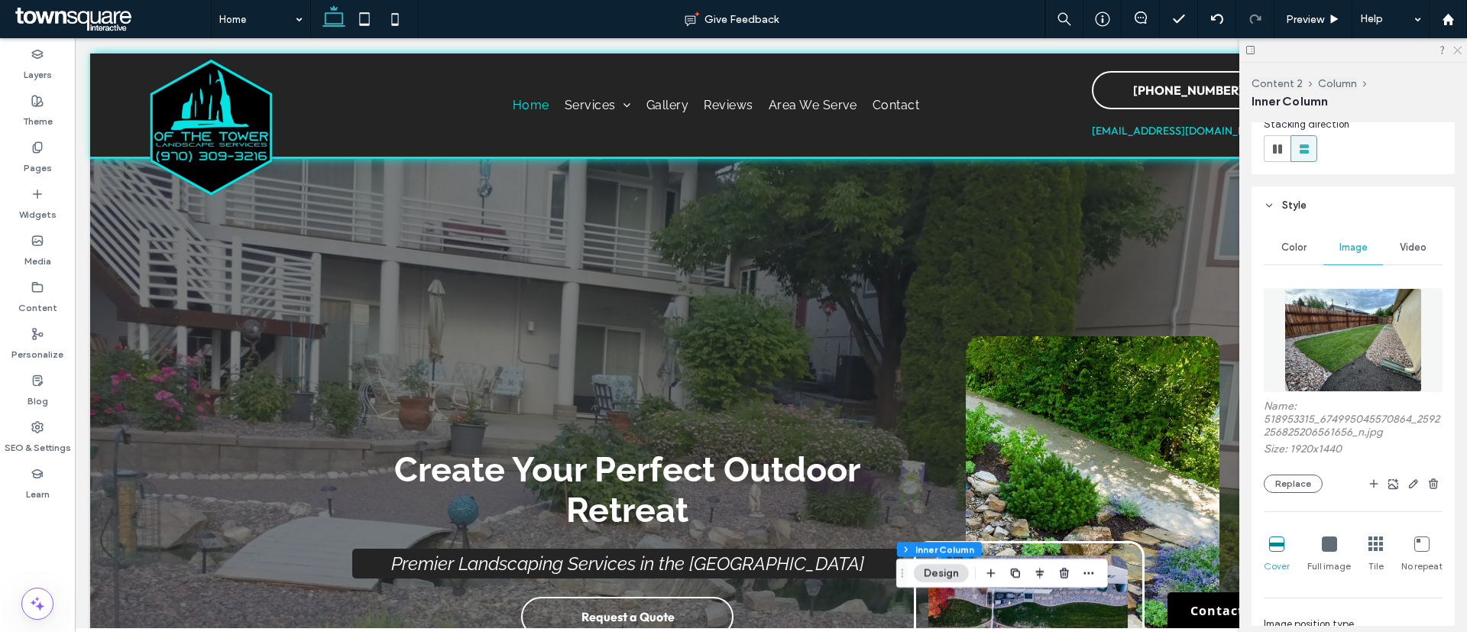
click at [1455, 50] on icon at bounding box center [1457, 49] width 10 height 10
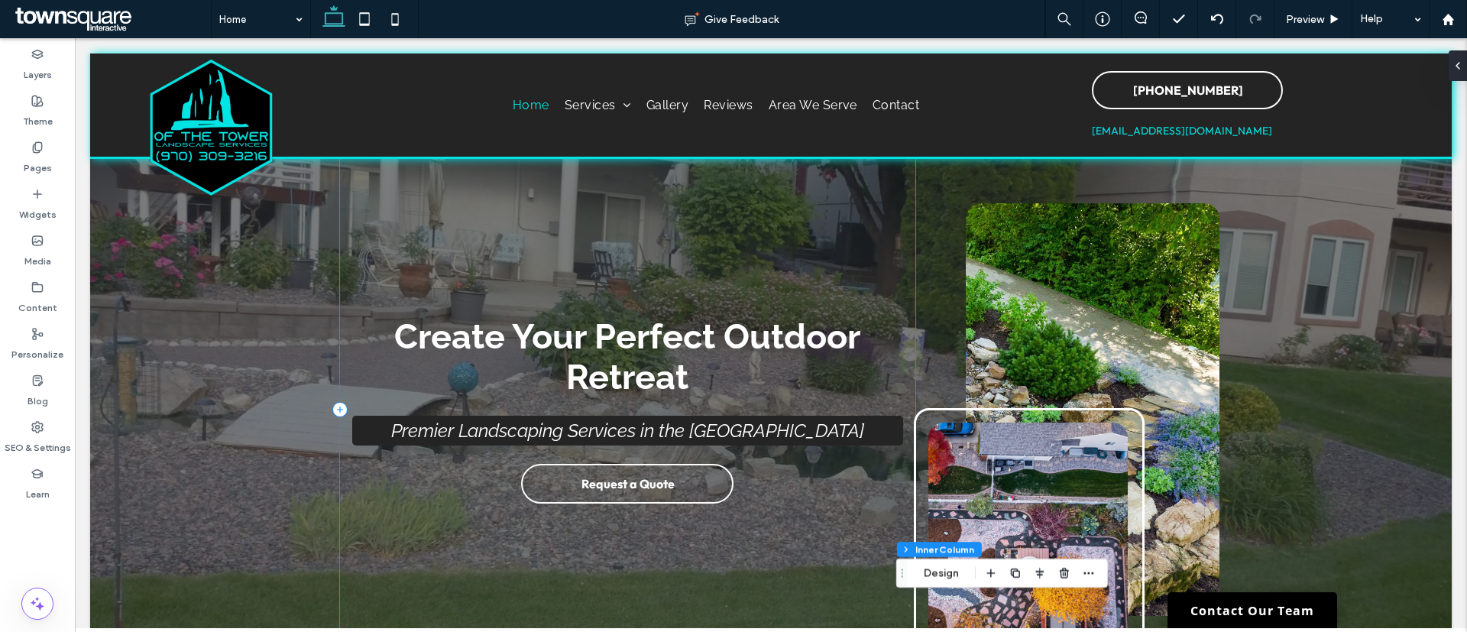
scroll to position [140, 0]
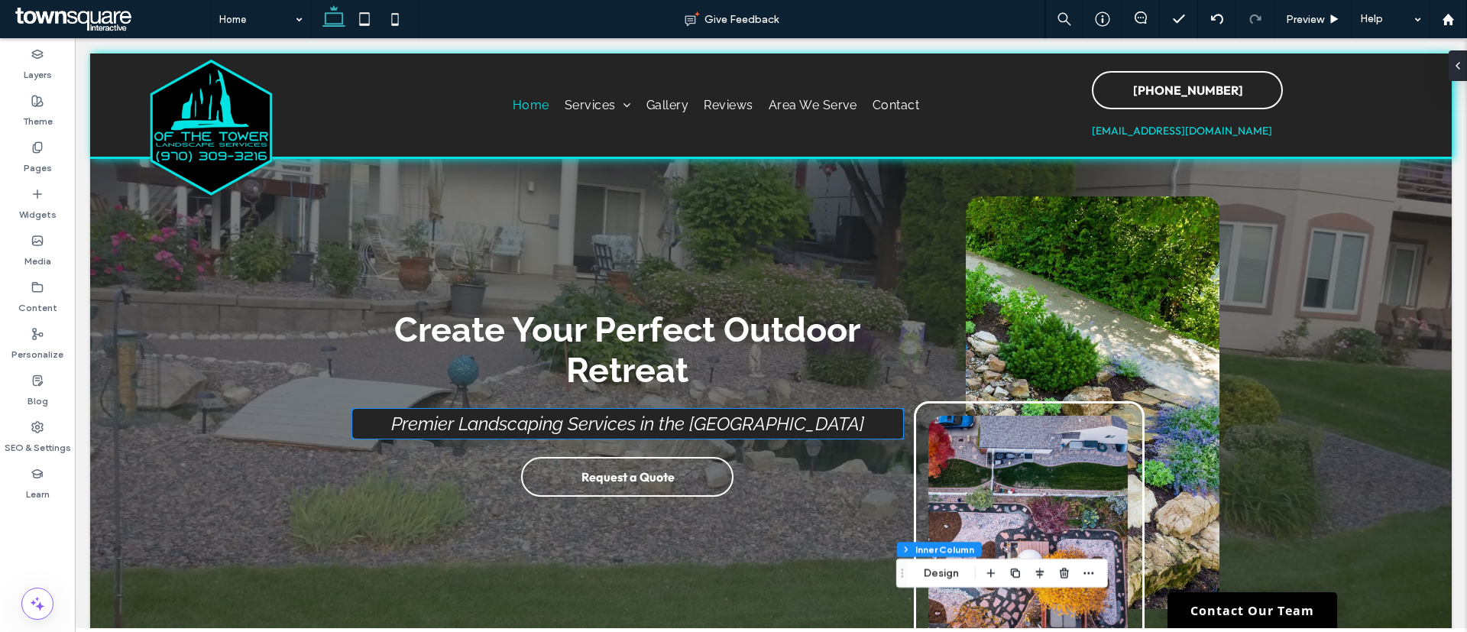
click at [375, 422] on h2 "Premier Landscaping Services in the [GEOGRAPHIC_DATA]" at bounding box center [628, 424] width 506 height 22
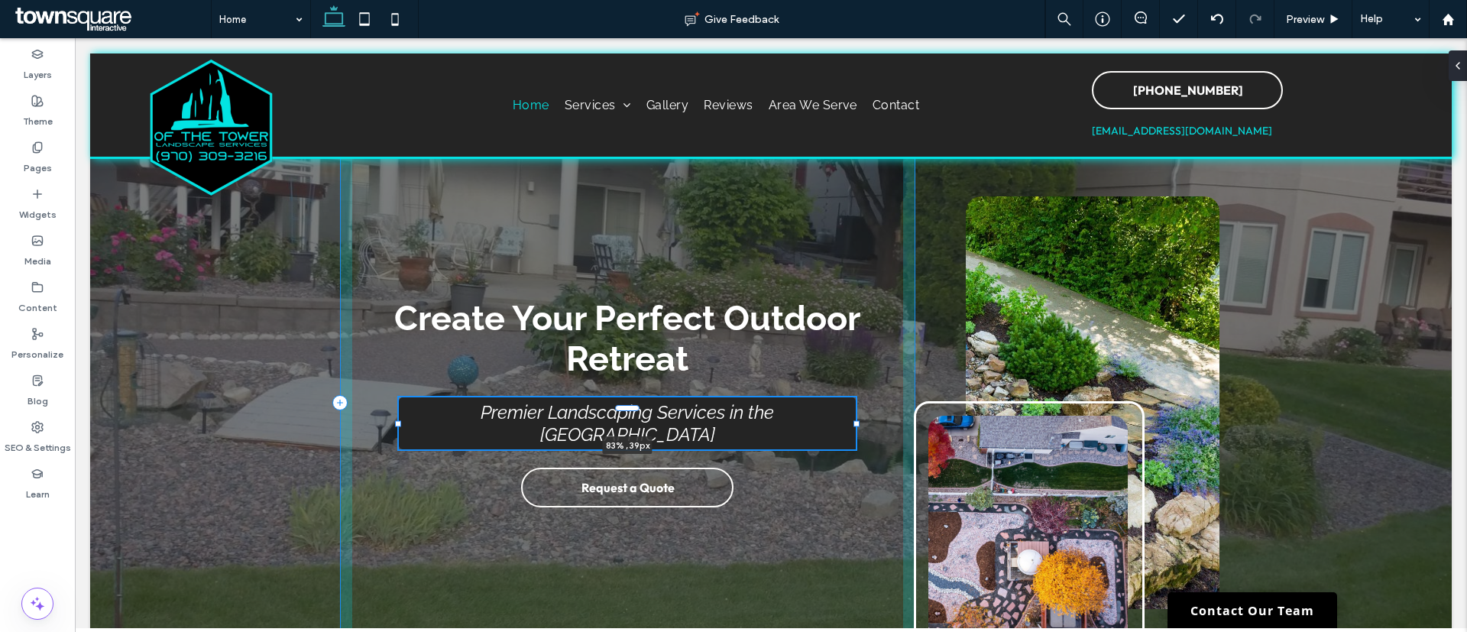
drag, startPoint x: 342, startPoint y: 422, endPoint x: 390, endPoint y: 429, distance: 48.7
click at [399, 410] on div at bounding box center [399, 409] width 1 height 1
type input "**"
type input "****"
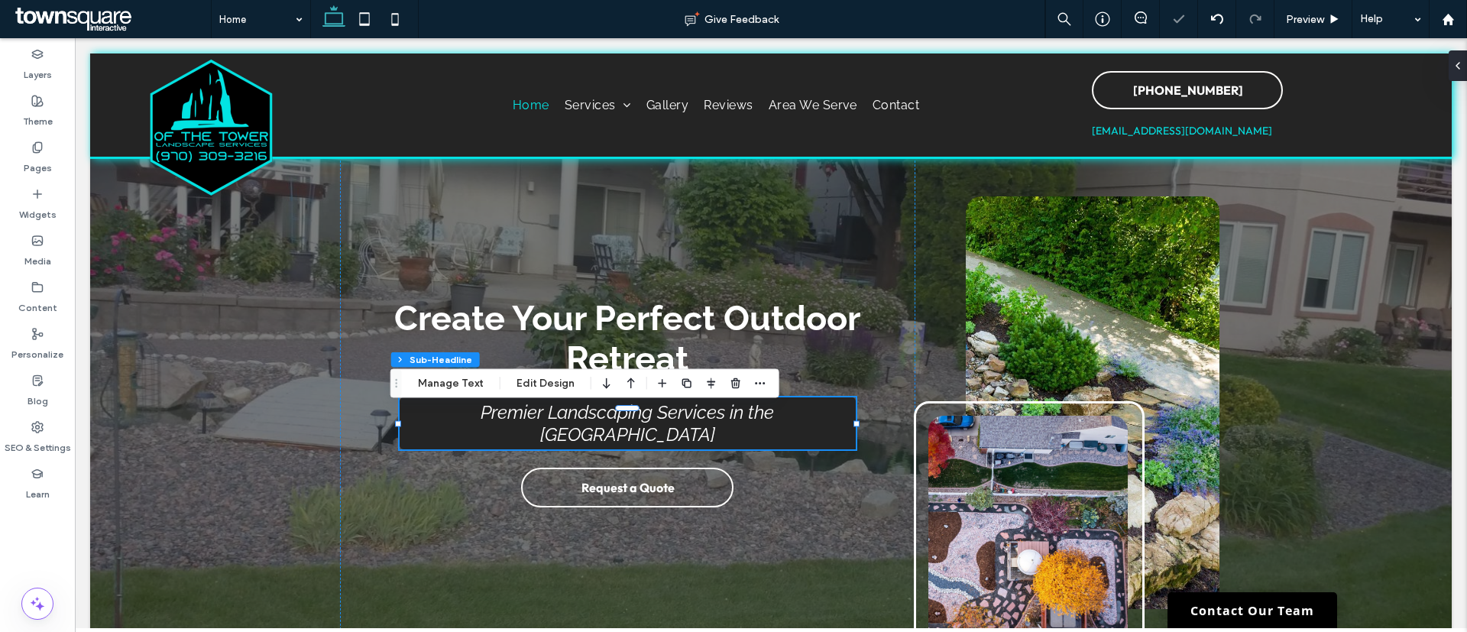
click at [246, 414] on div at bounding box center [770, 402] width 1361 height 767
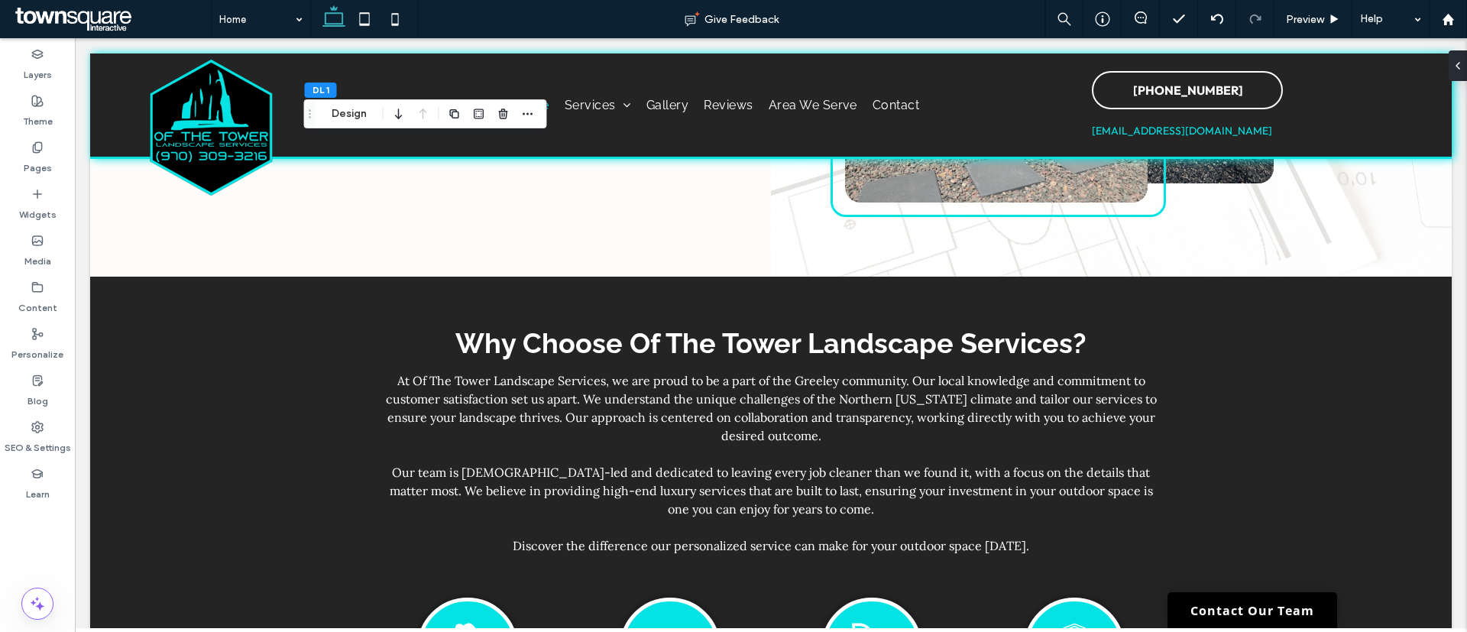
scroll to position [2752, 0]
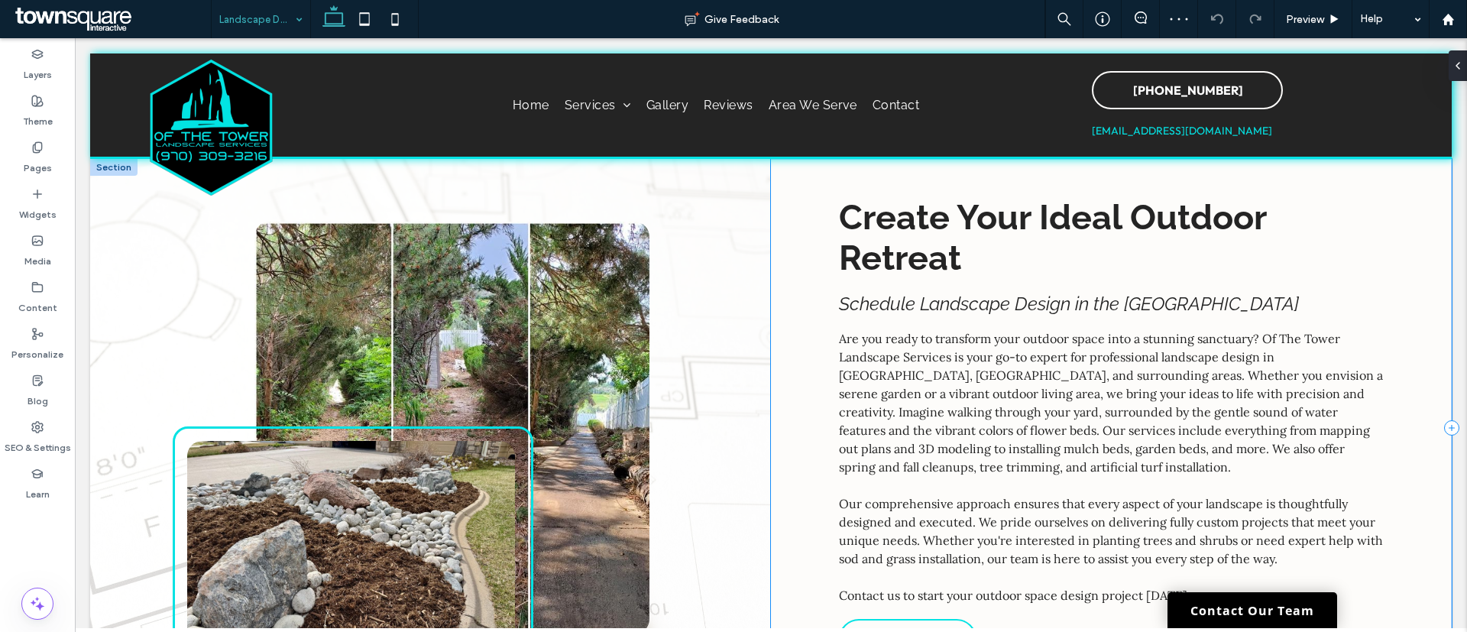
click at [771, 482] on div "Create Your Ideal Outdoor Retreat Schedule Landscape Design in the Greeley Area…" at bounding box center [1111, 428] width 681 height 538
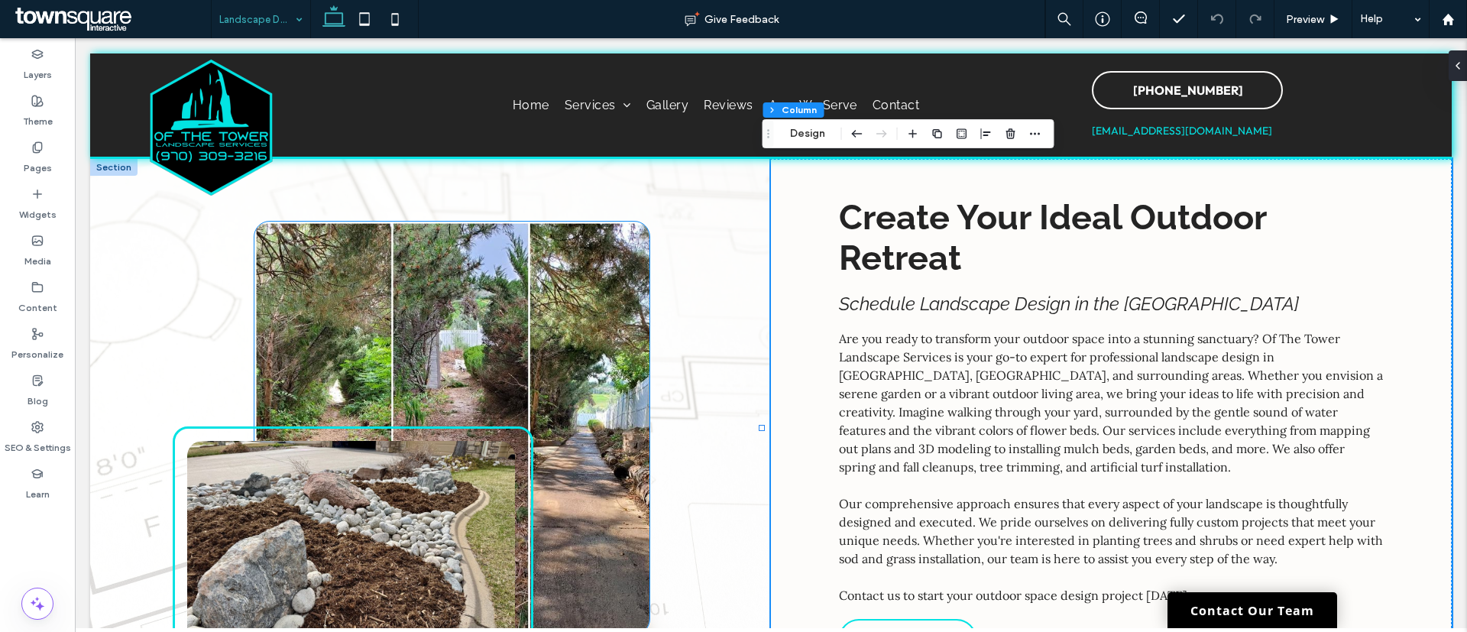
click at [513, 290] on div at bounding box center [451, 428] width 395 height 413
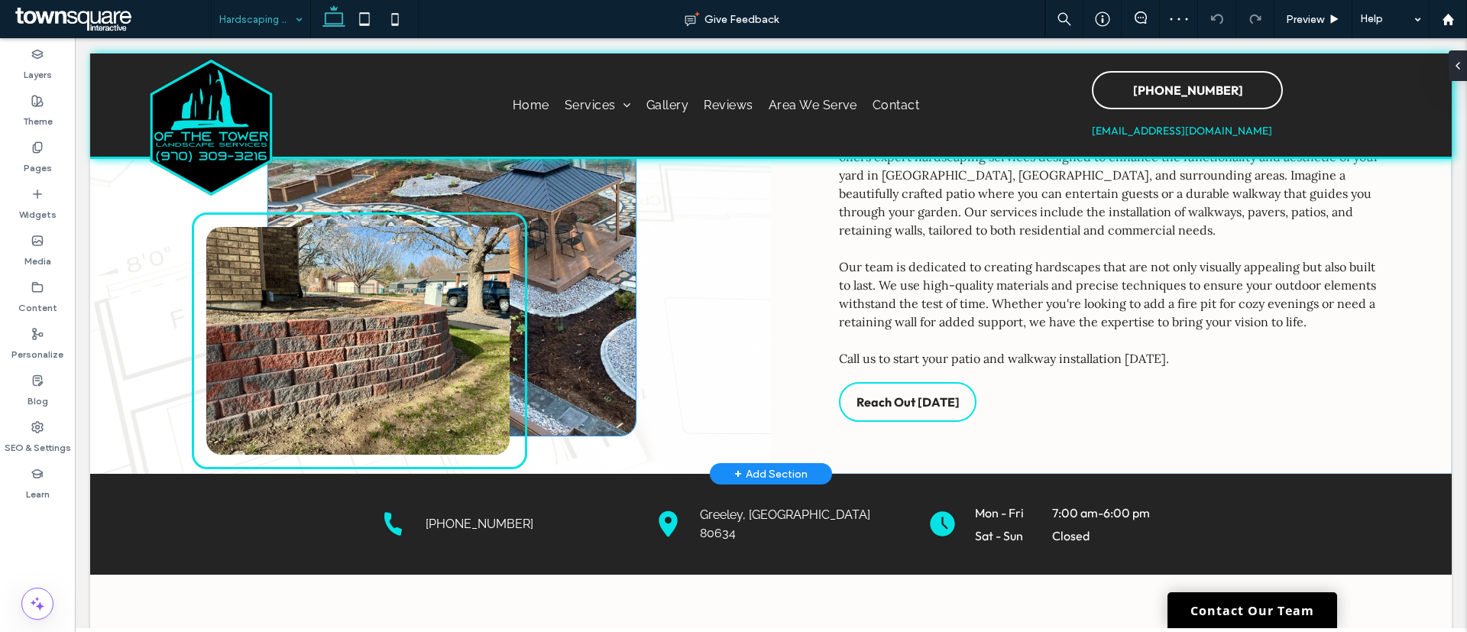
scroll to position [179, 0]
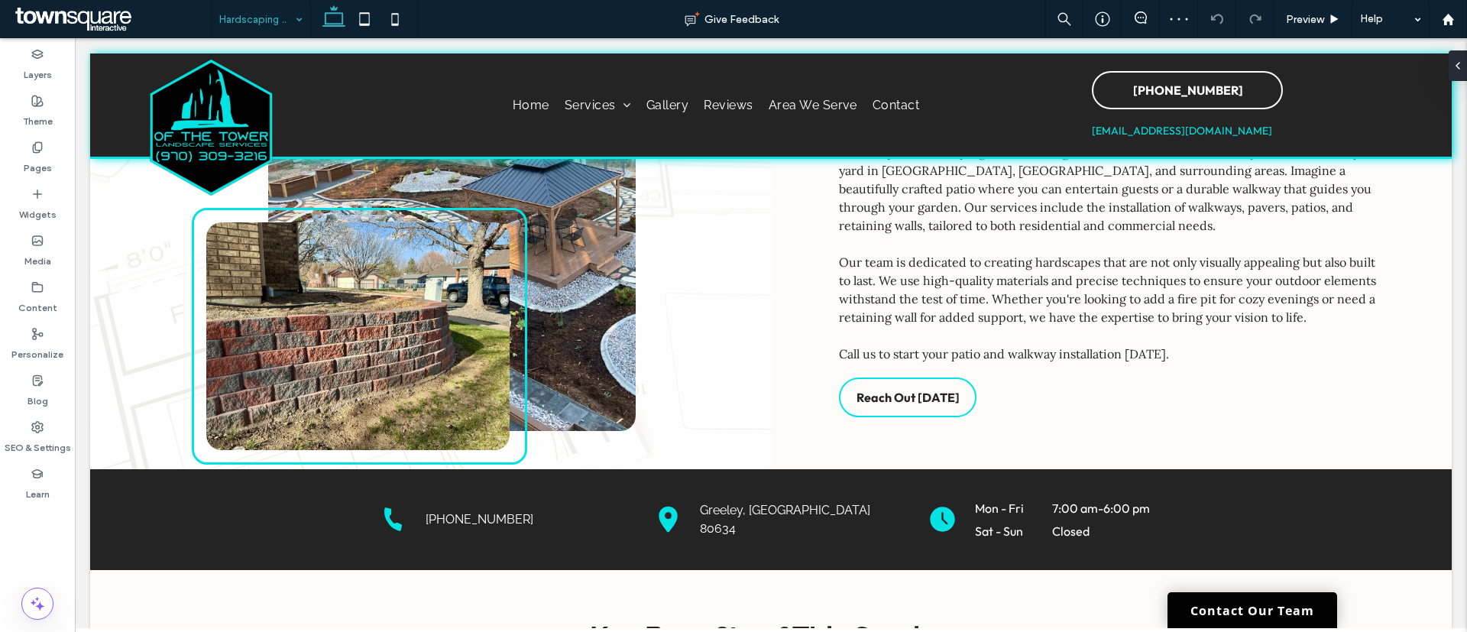
click at [250, 26] on input at bounding box center [257, 19] width 76 height 38
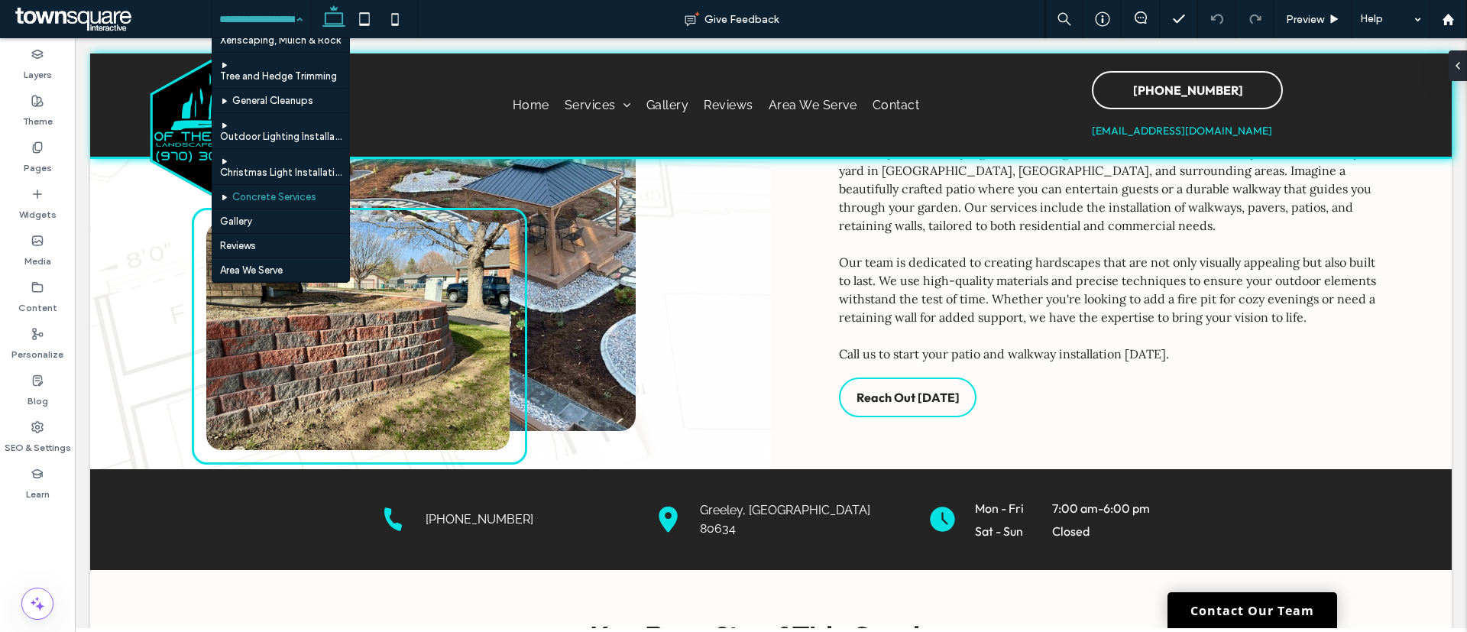
scroll to position [142, 0]
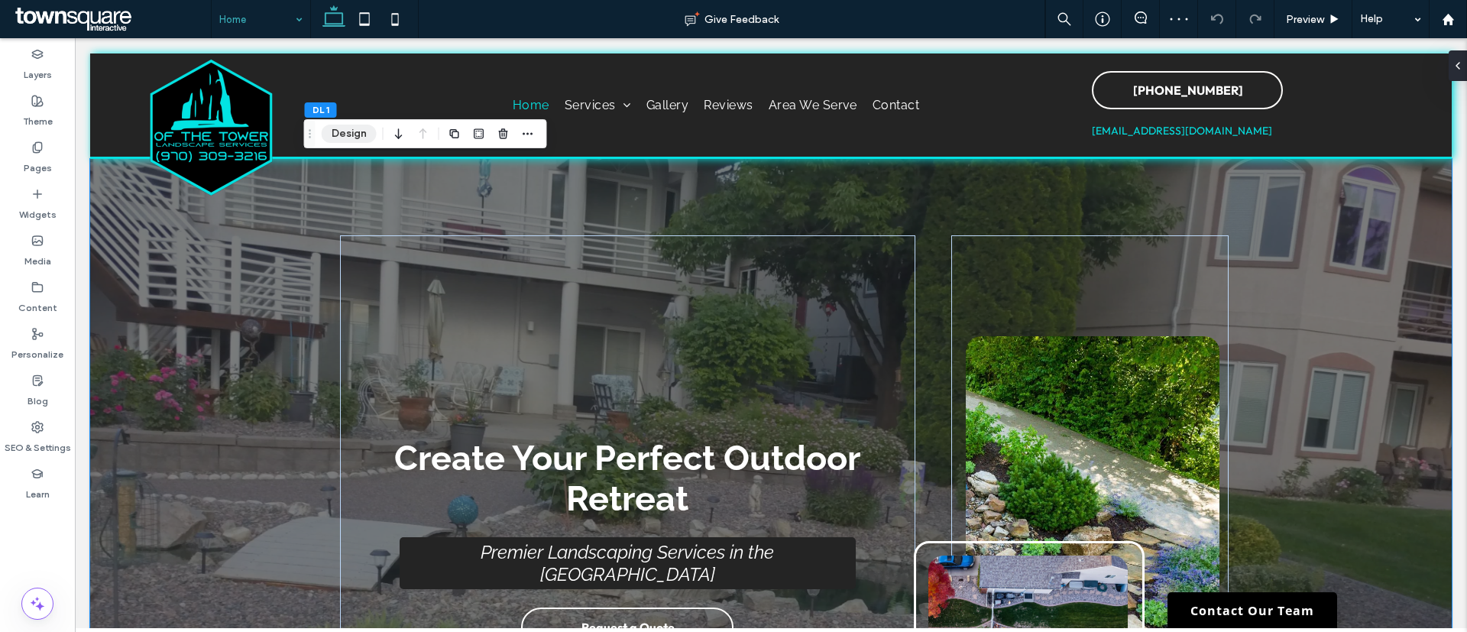
click at [358, 139] on button "Design" at bounding box center [349, 134] width 55 height 18
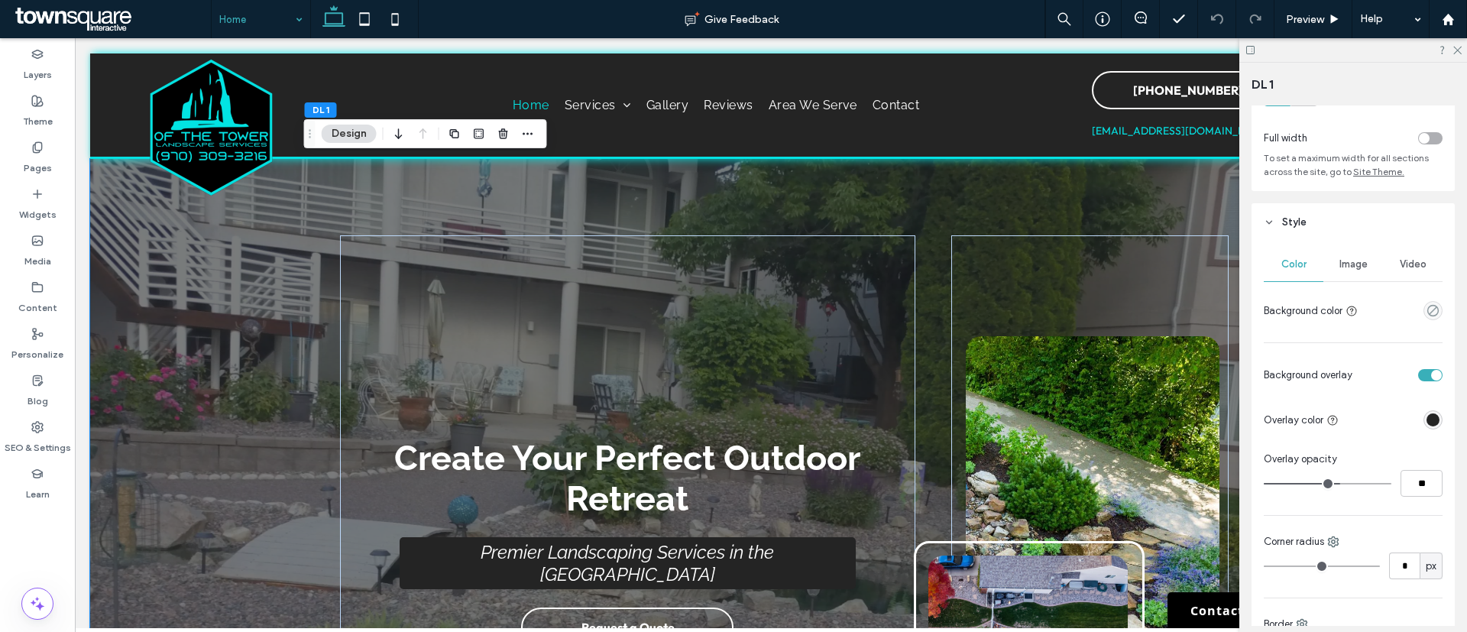
scroll to position [76, 0]
type input "**"
click at [1313, 478] on input "range" at bounding box center [1328, 479] width 128 height 2
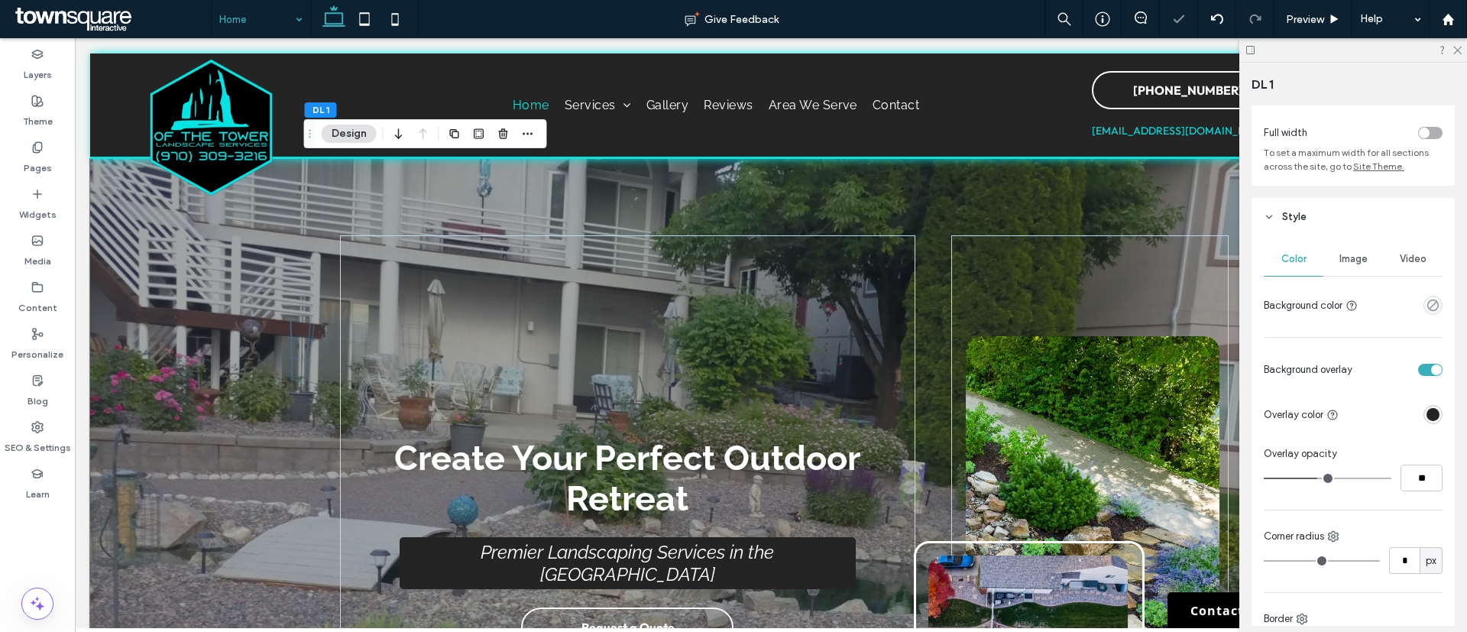
type input "**"
click at [1324, 479] on input "range" at bounding box center [1328, 479] width 128 height 2
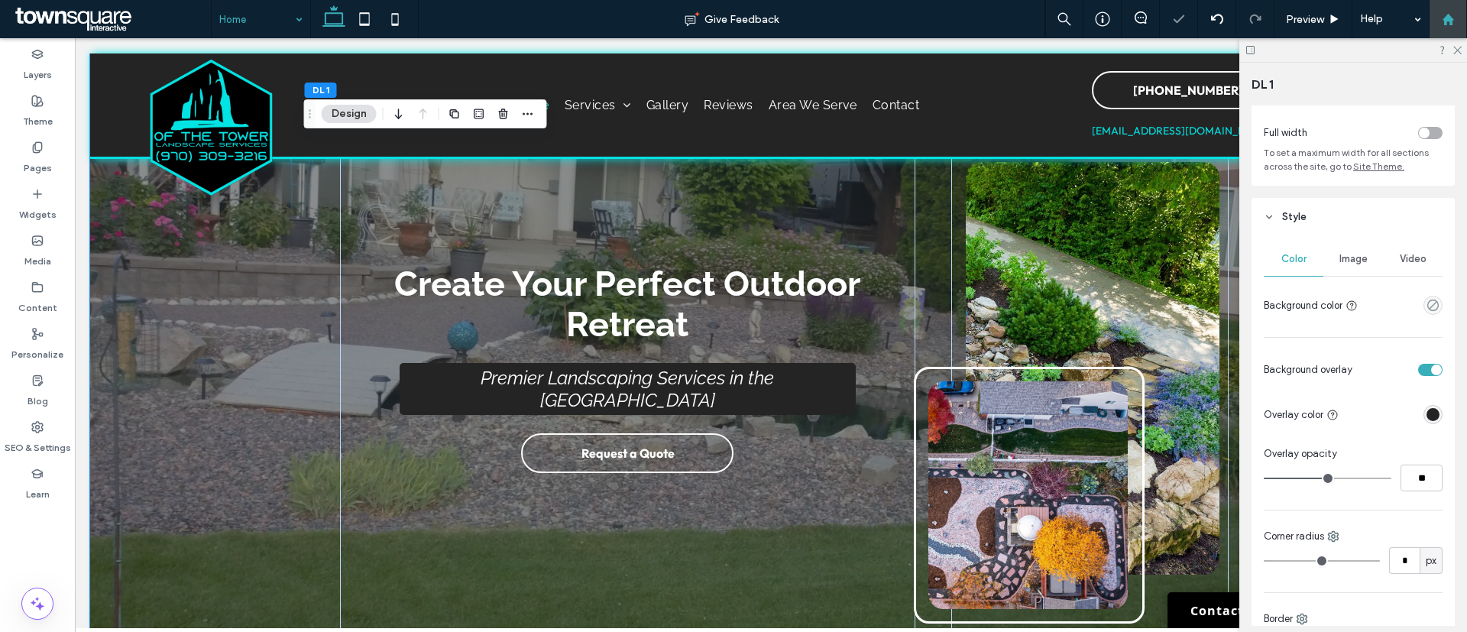
scroll to position [176, 0]
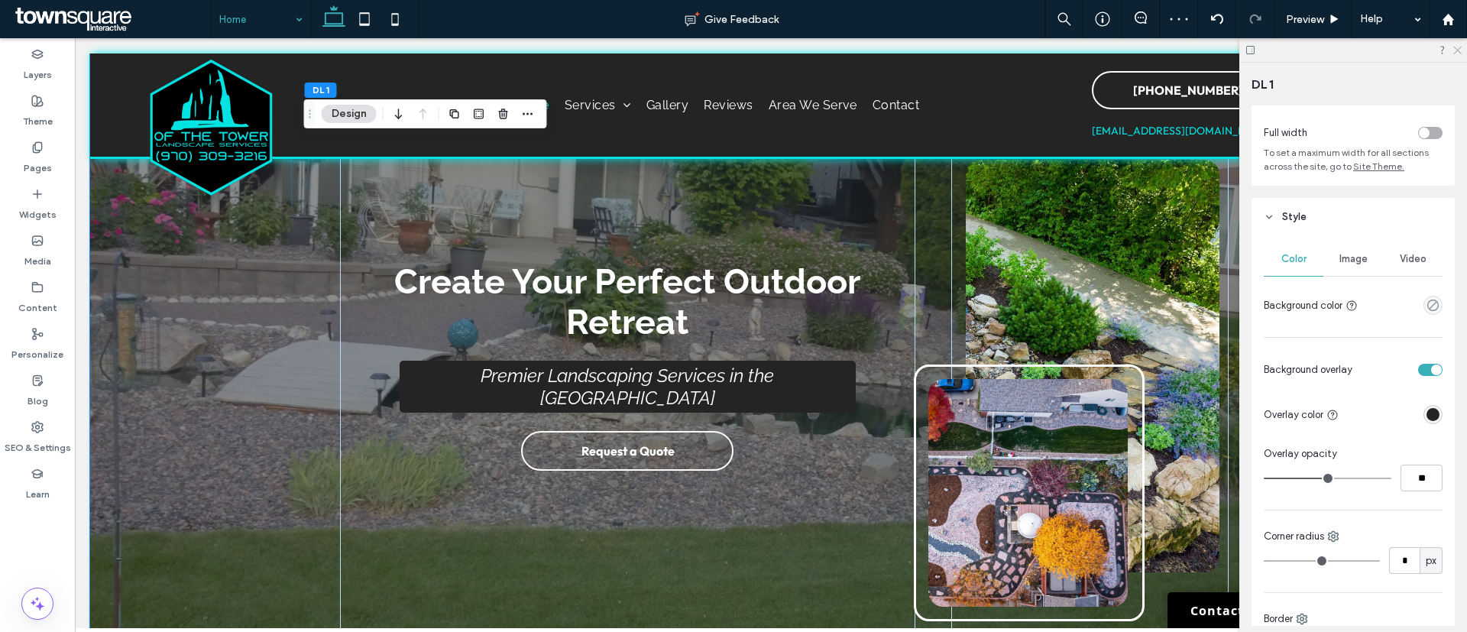
click at [1459, 46] on icon at bounding box center [1457, 49] width 10 height 10
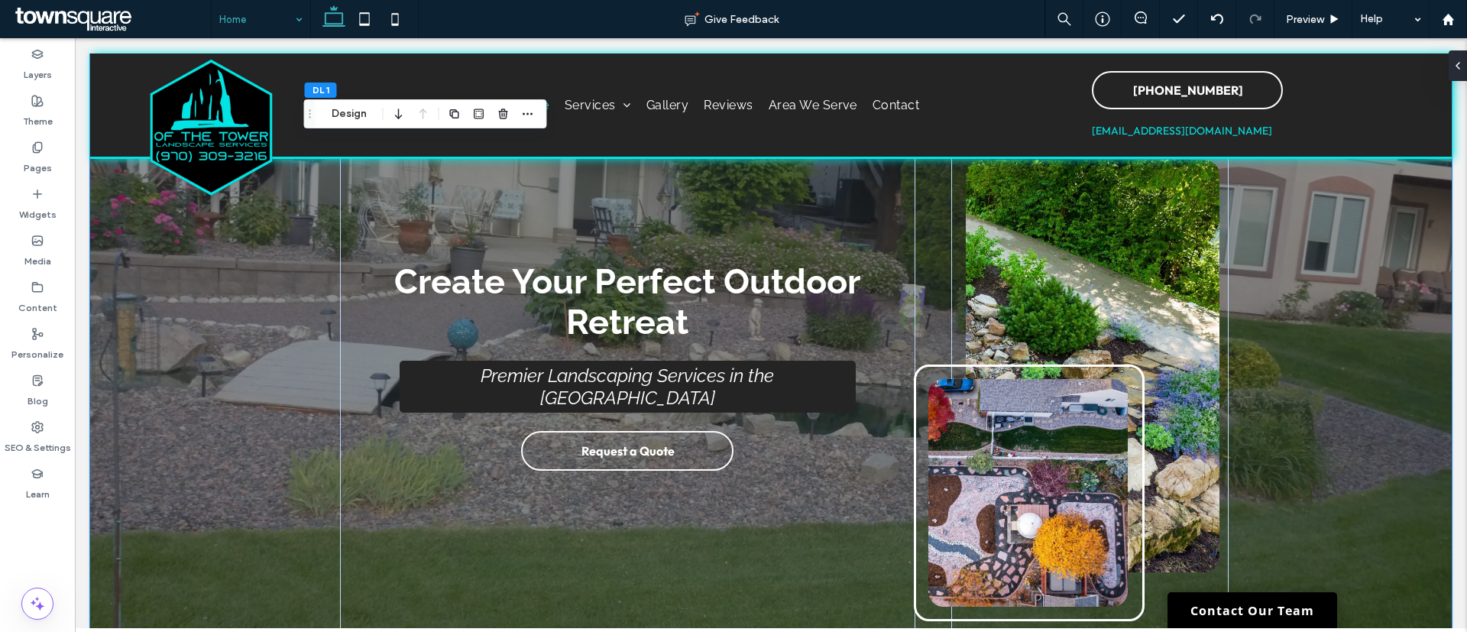
click at [180, 481] on div at bounding box center [770, 365] width 1361 height 767
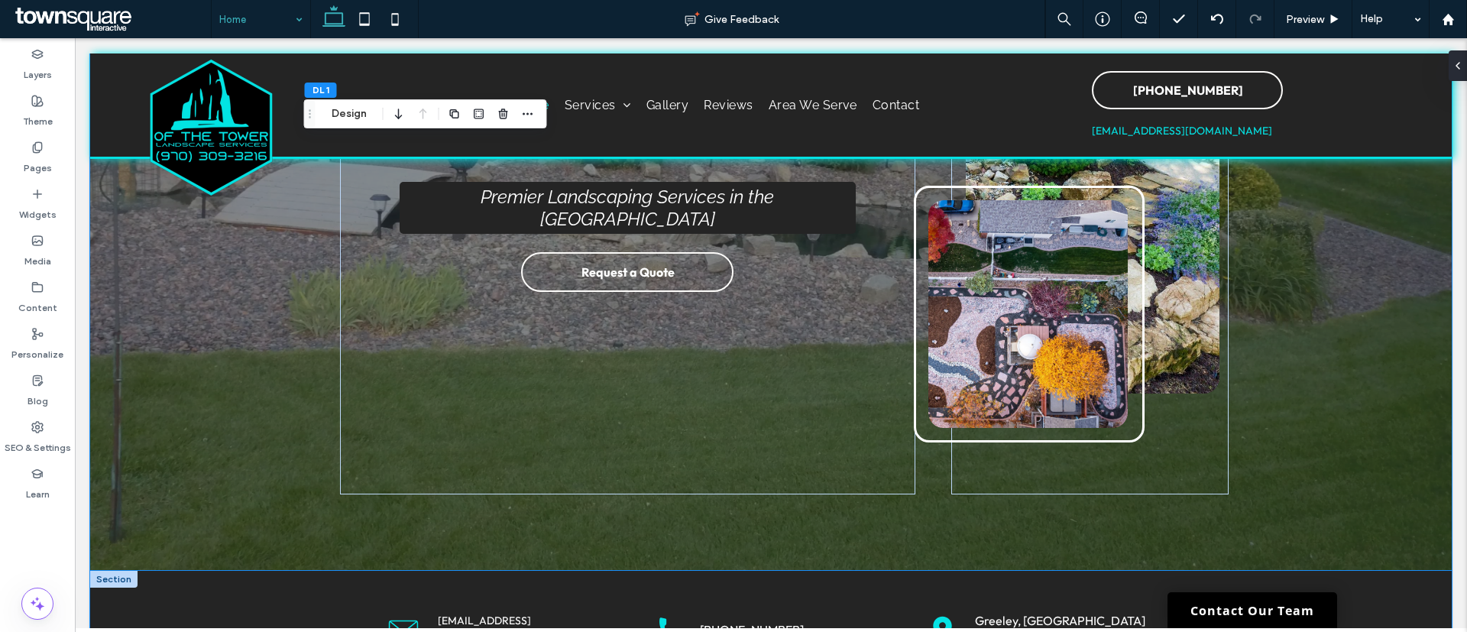
scroll to position [499, 0]
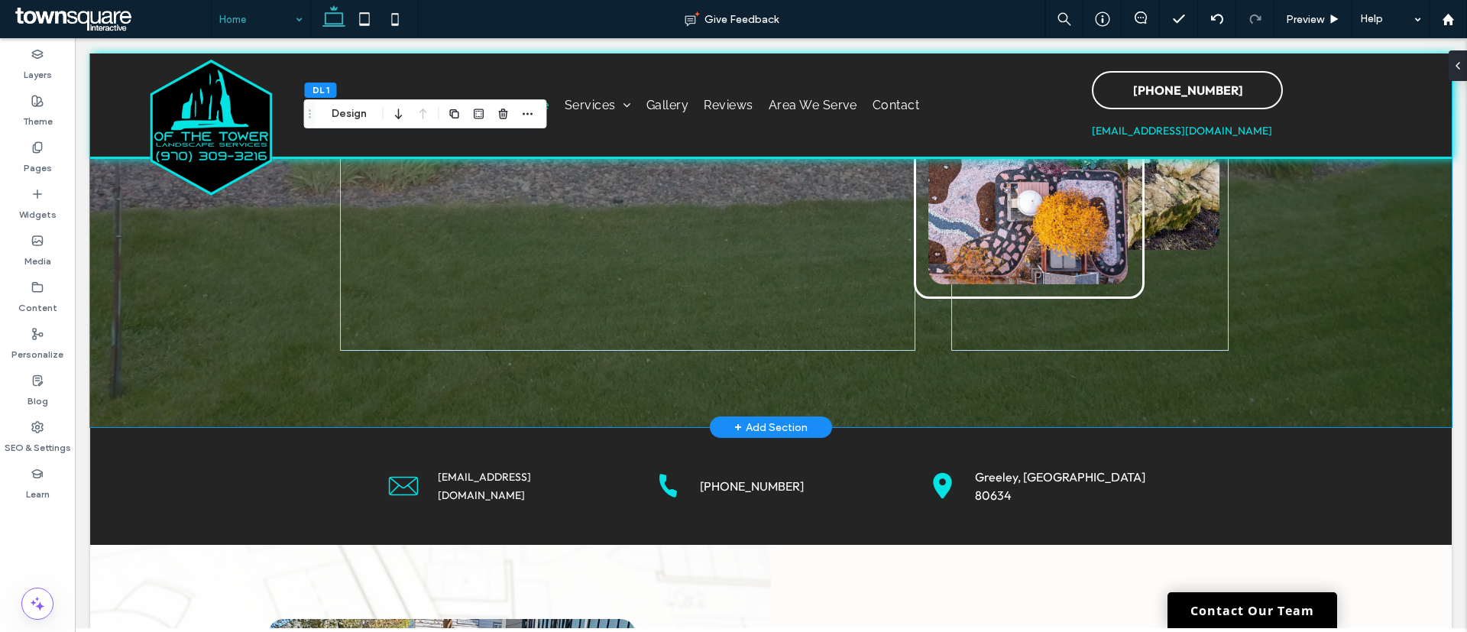
click at [221, 334] on div at bounding box center [770, 43] width 1361 height 767
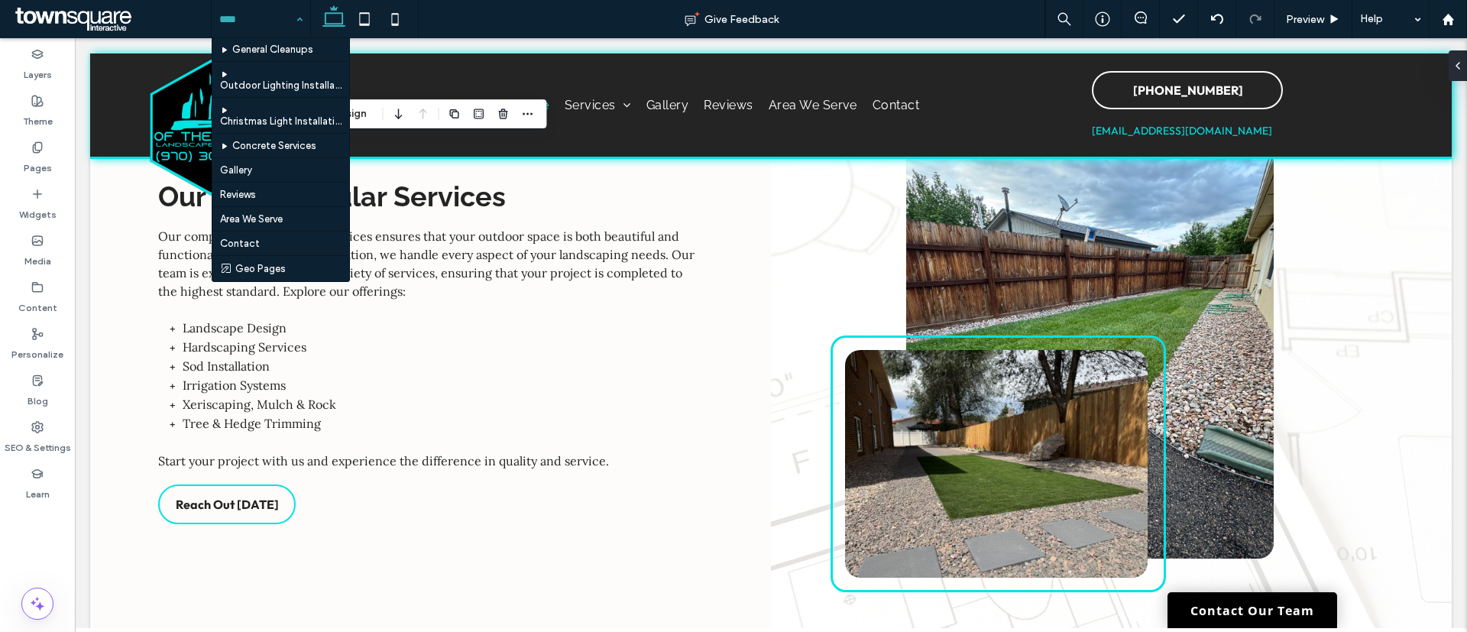
scroll to position [195, 0]
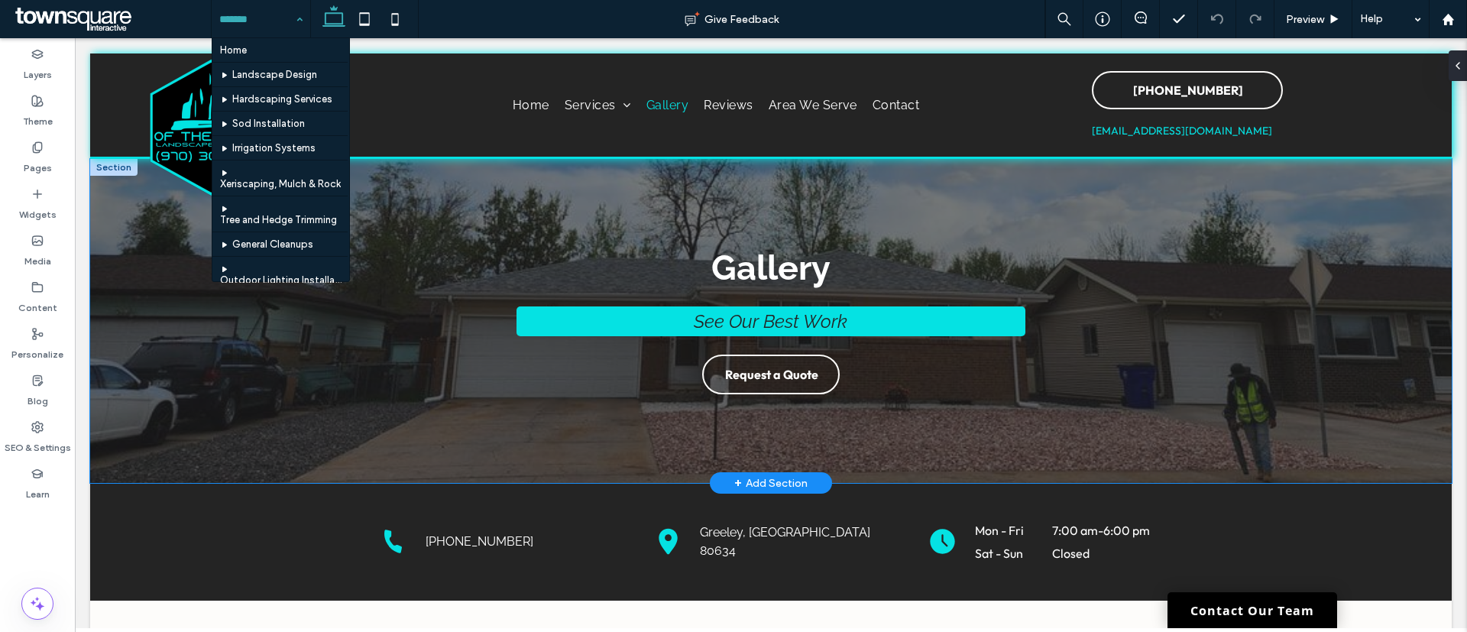
click at [358, 430] on div "Gallery See Our Best Work Request a Quote" at bounding box center [770, 321] width 917 height 324
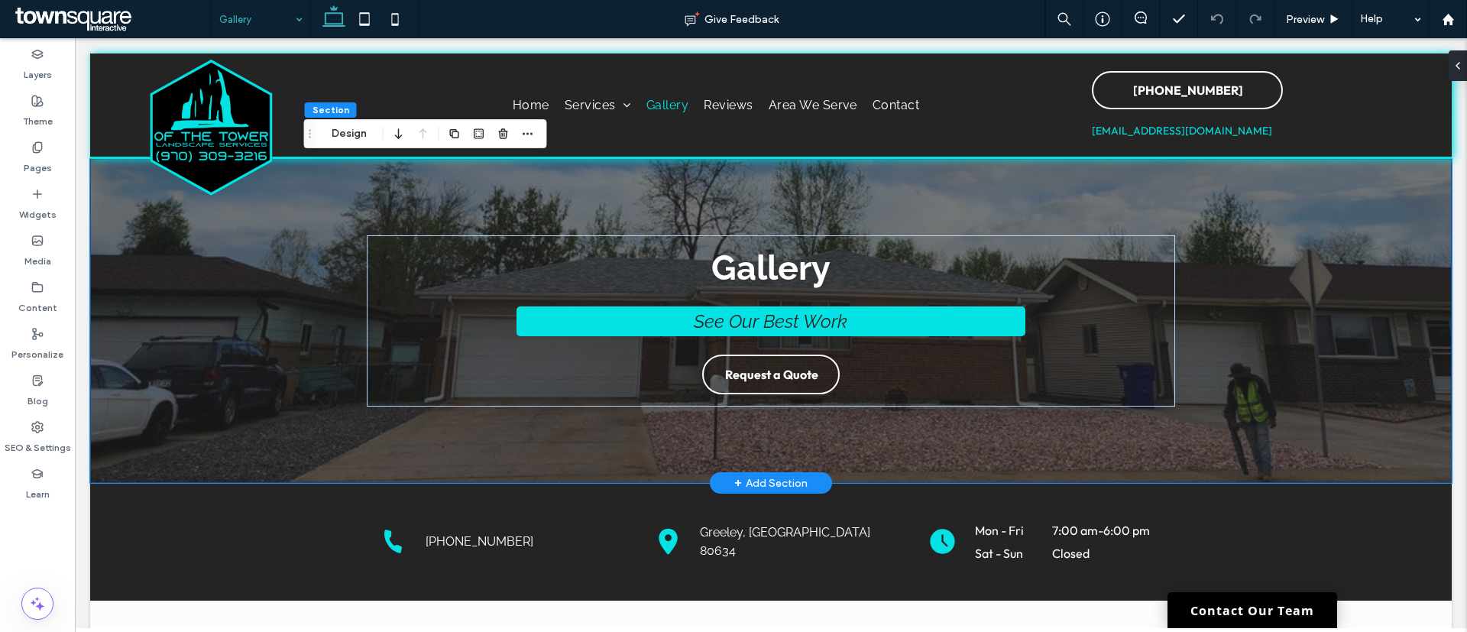
click at [231, 326] on div "Gallery See Our Best Work Request a Quote" at bounding box center [770, 321] width 1361 height 324
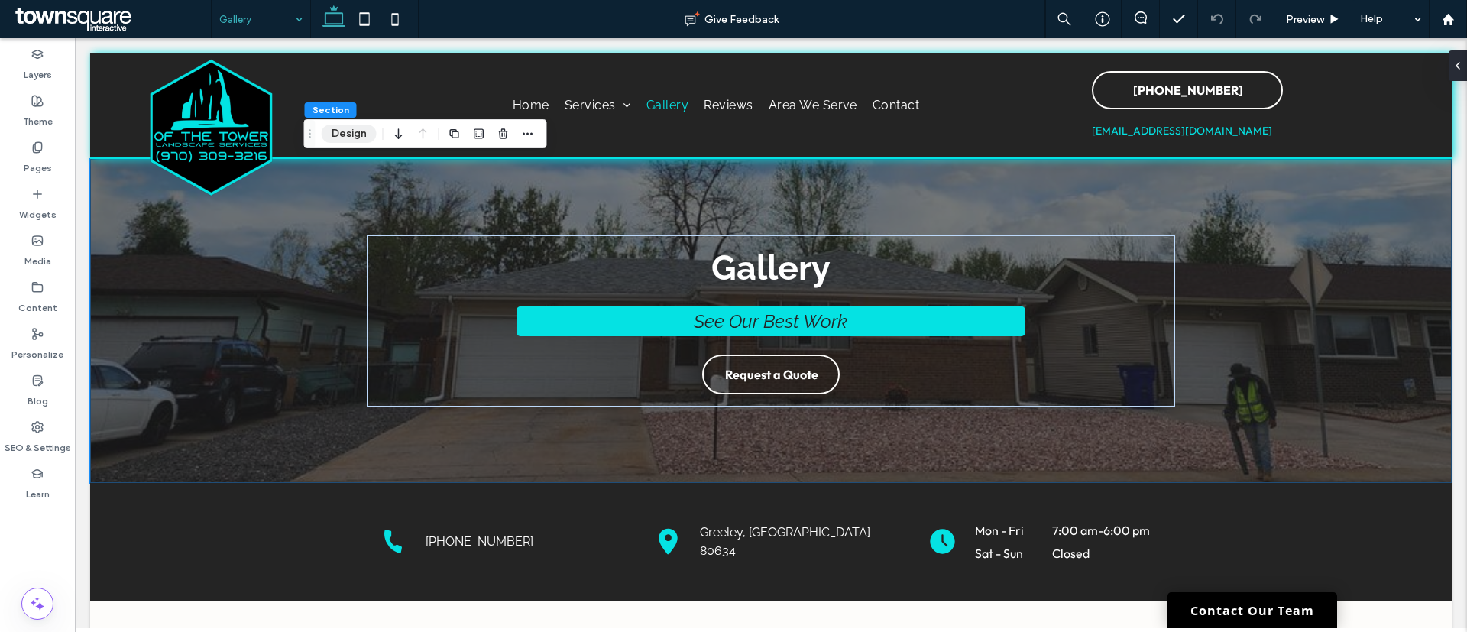
click at [359, 132] on button "Design" at bounding box center [349, 134] width 55 height 18
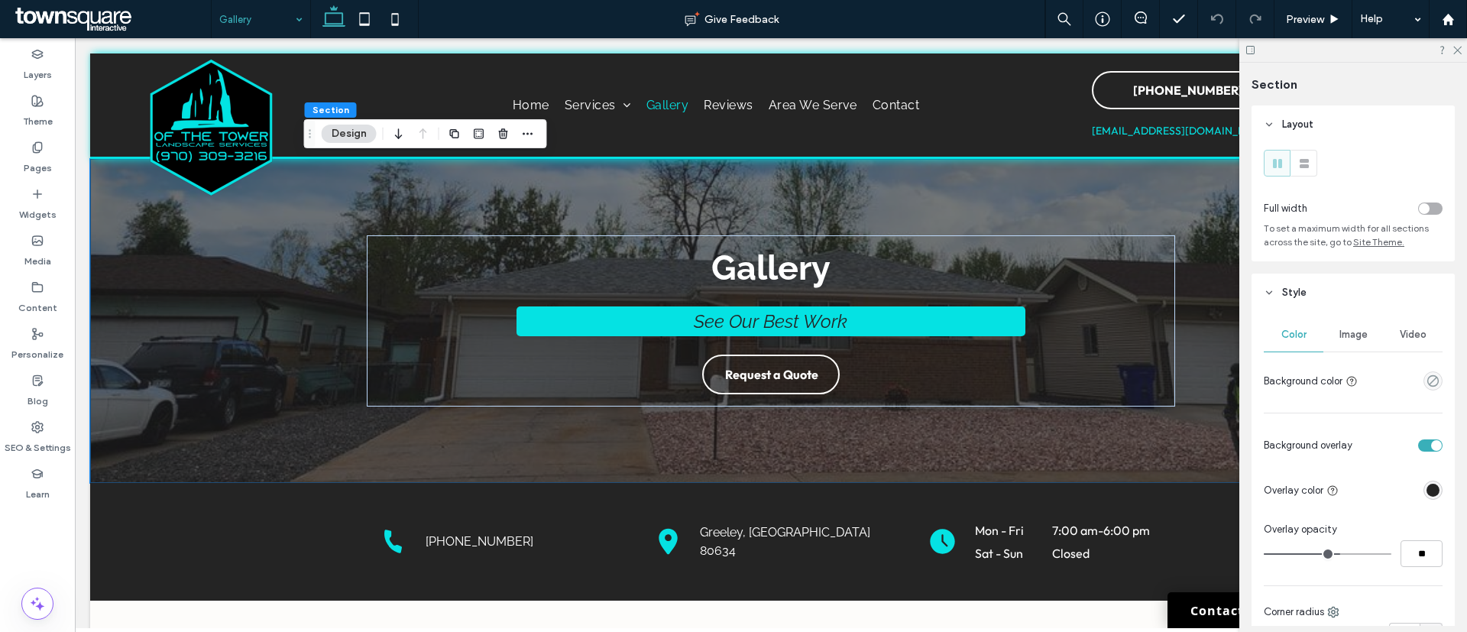
click at [1358, 335] on span "Image" at bounding box center [1353, 335] width 28 height 12
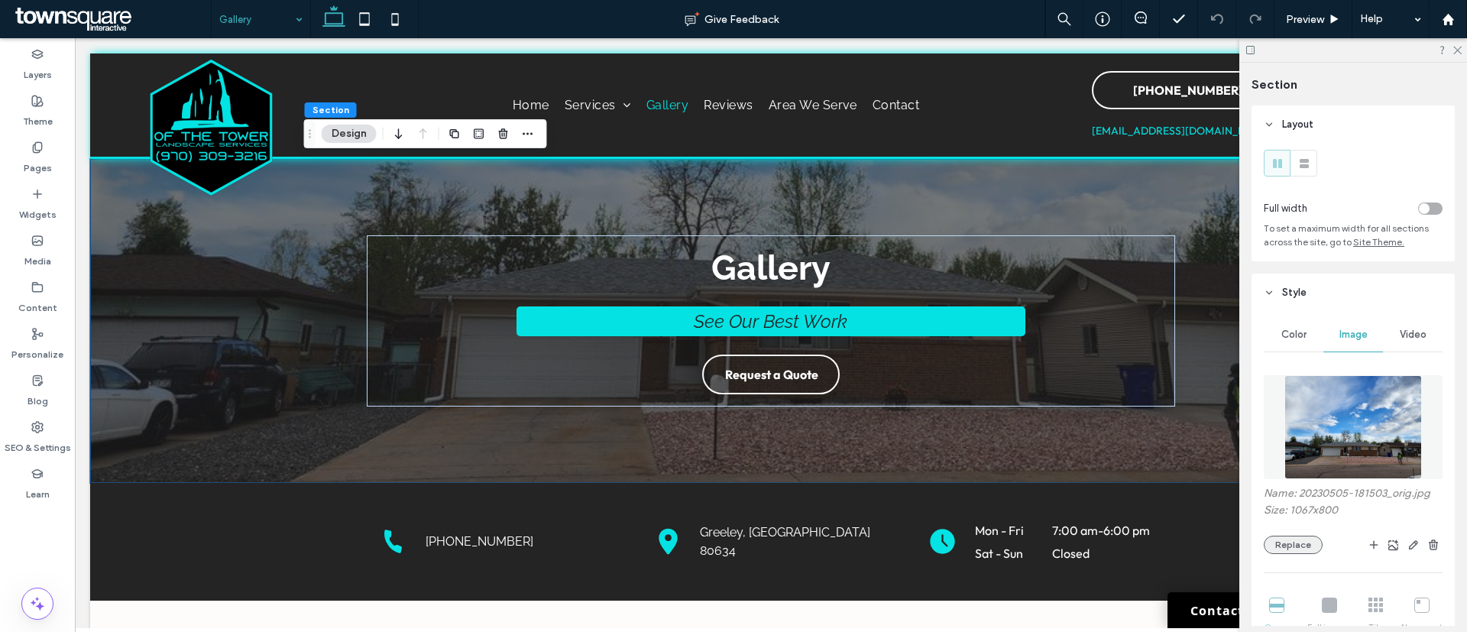
click at [1287, 548] on button "Replace" at bounding box center [1293, 545] width 59 height 18
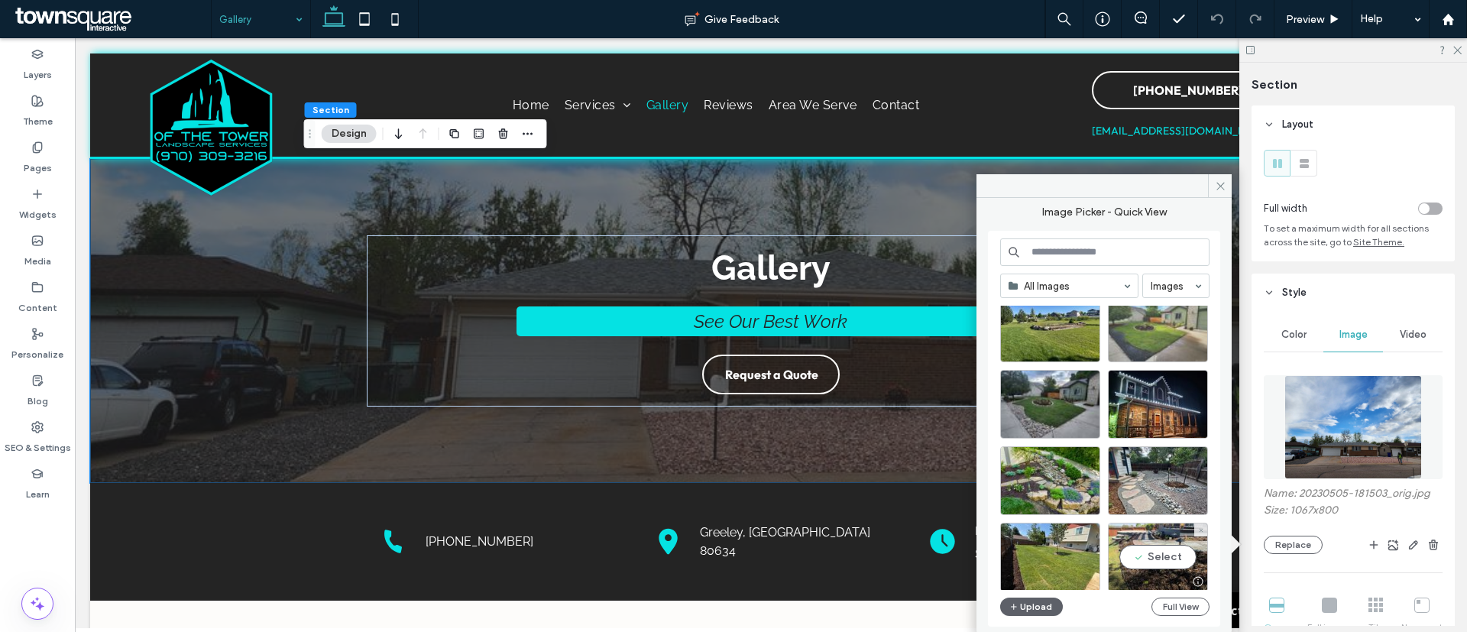
scroll to position [215, 0]
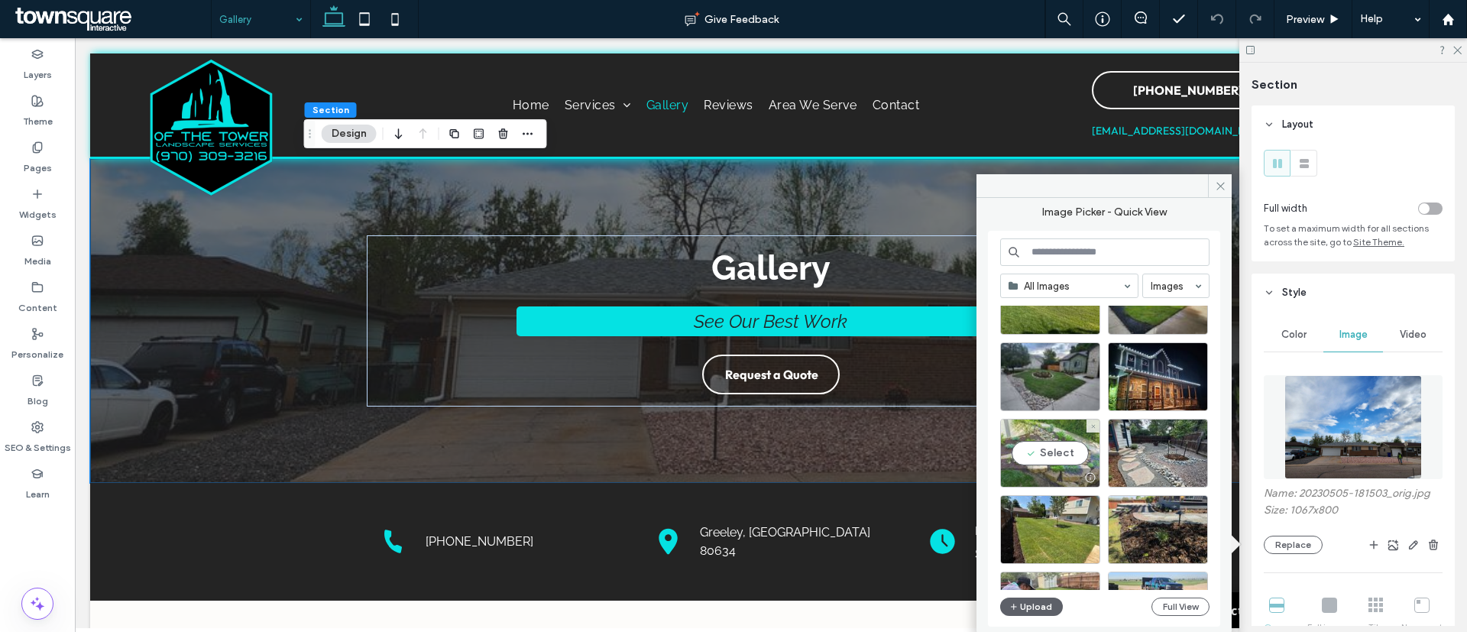
drag, startPoint x: 967, startPoint y: 397, endPoint x: 1042, endPoint y: 435, distance: 84.1
click at [1042, 435] on div "Select" at bounding box center [1050, 453] width 100 height 69
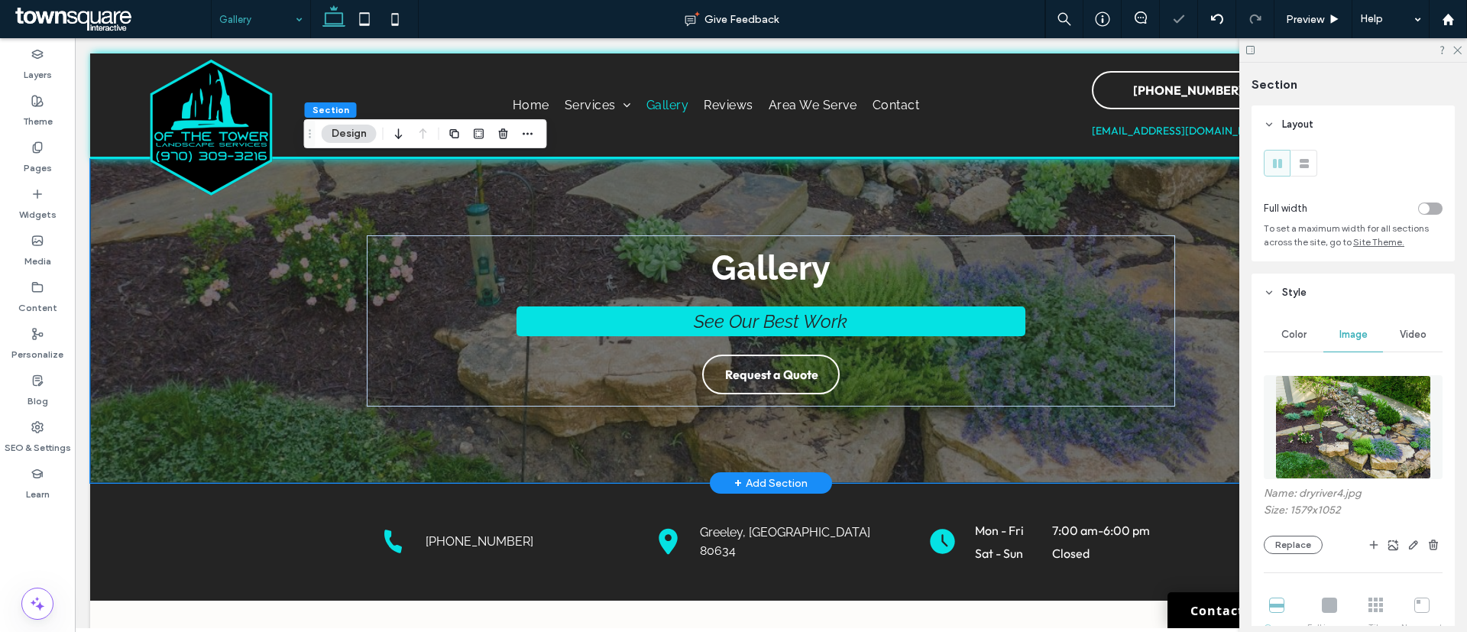
click at [212, 302] on div "Gallery See Our Best Work Request a Quote" at bounding box center [770, 321] width 1361 height 324
click at [623, 315] on h2 "See Our Best Work" at bounding box center [771, 321] width 464 height 22
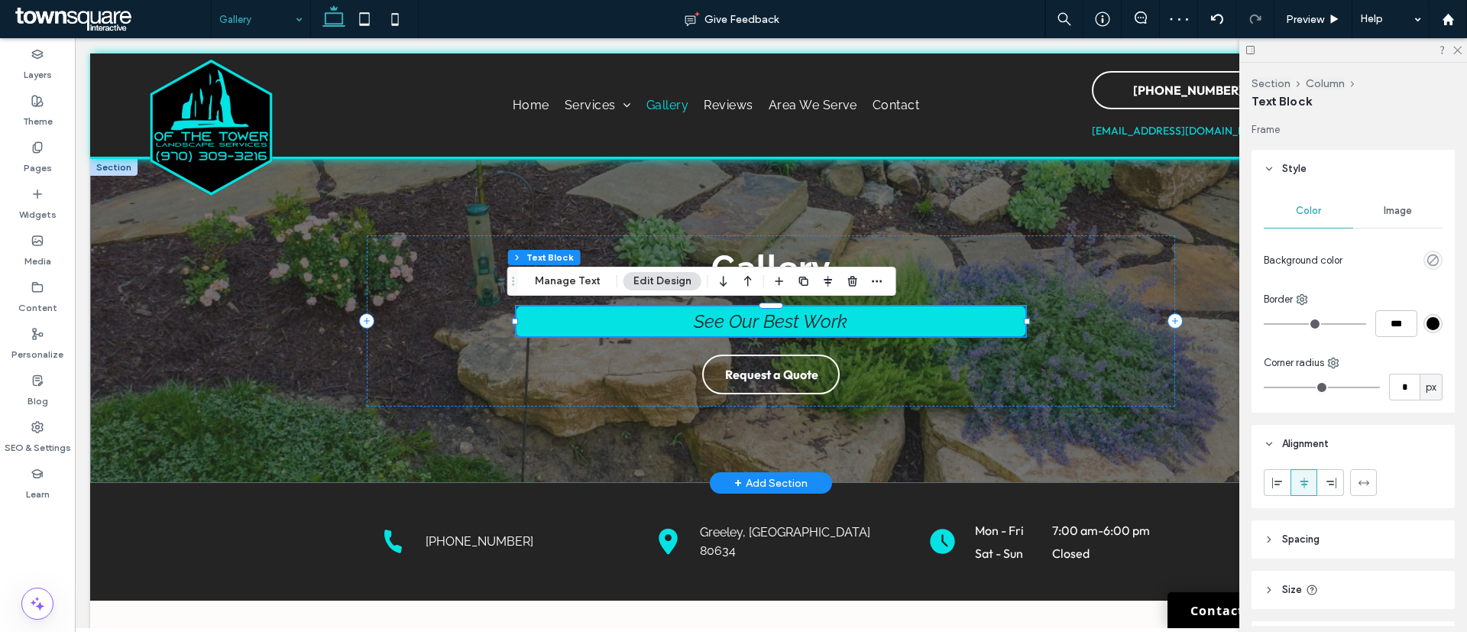
type input "*"
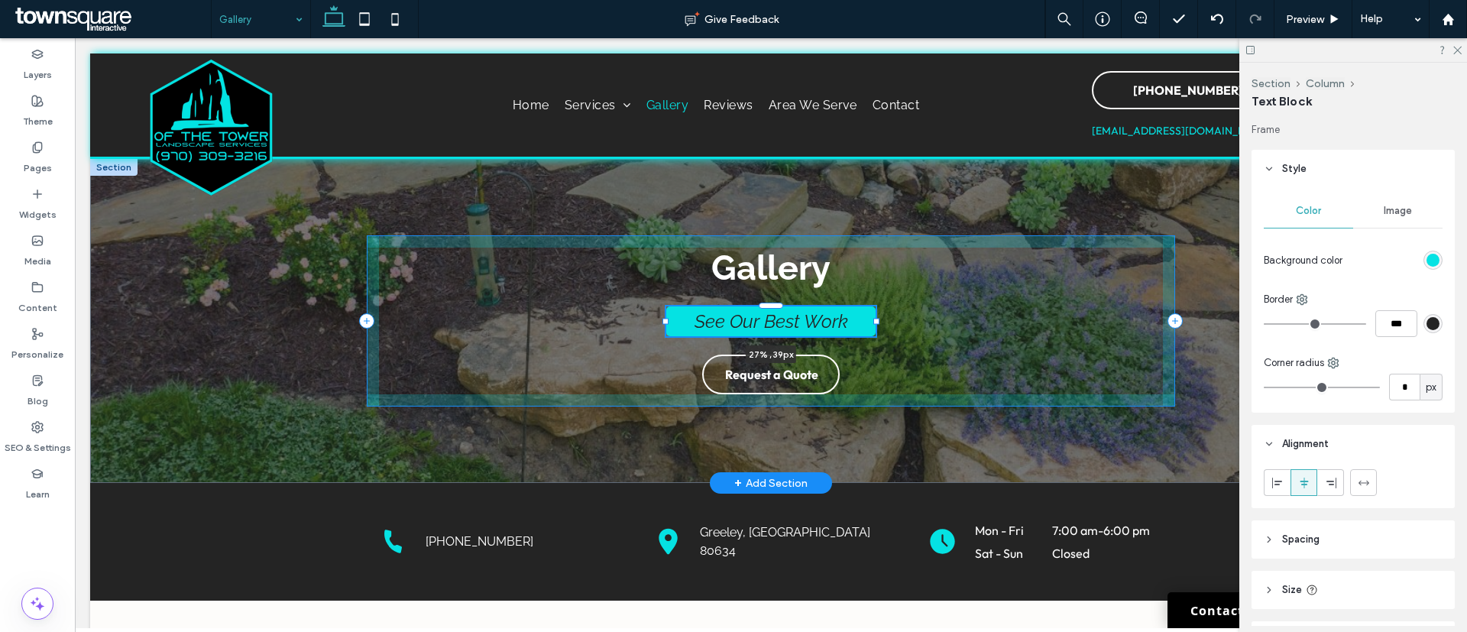
drag, startPoint x: 504, startPoint y: 319, endPoint x: 656, endPoint y: 329, distance: 151.7
click at [656, 329] on div "Gallery See Our Best Work 27% , 39px Request a Quote" at bounding box center [770, 321] width 917 height 324
type input "**"
type input "****"
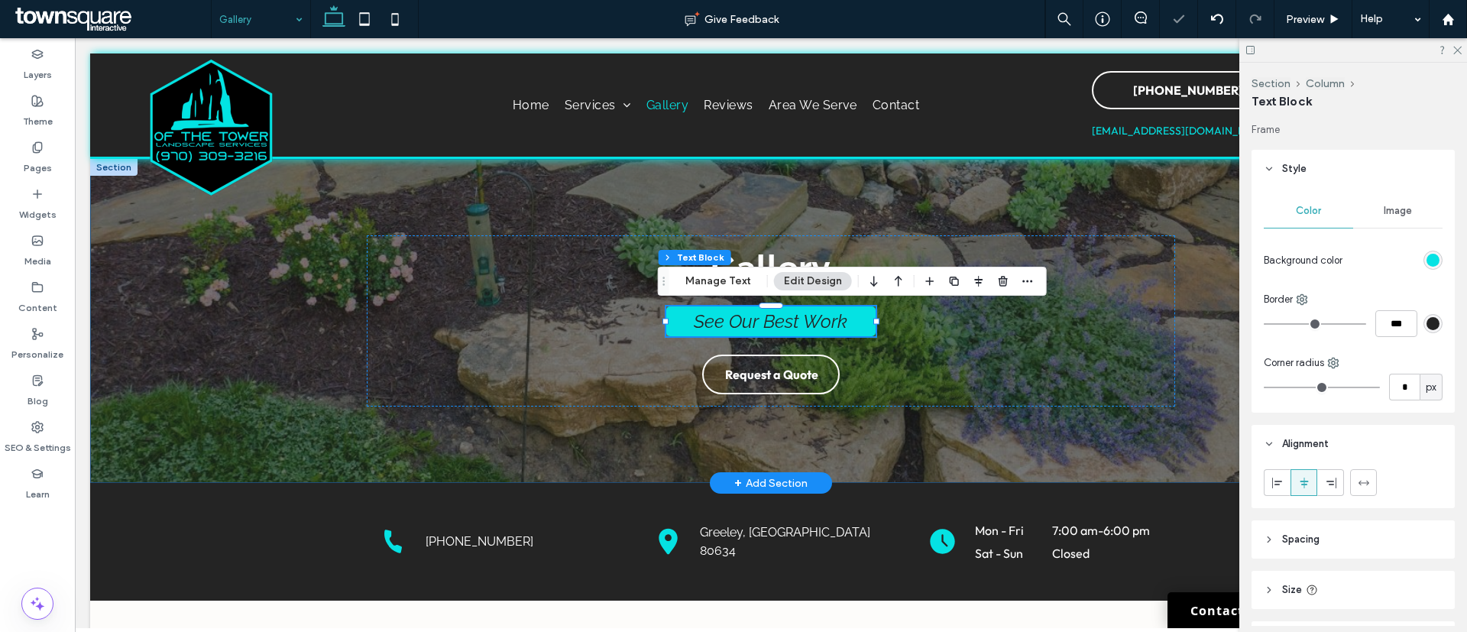
click at [245, 306] on div "Gallery See Our Best Work 27% , 39px Request a Quote" at bounding box center [770, 321] width 1361 height 324
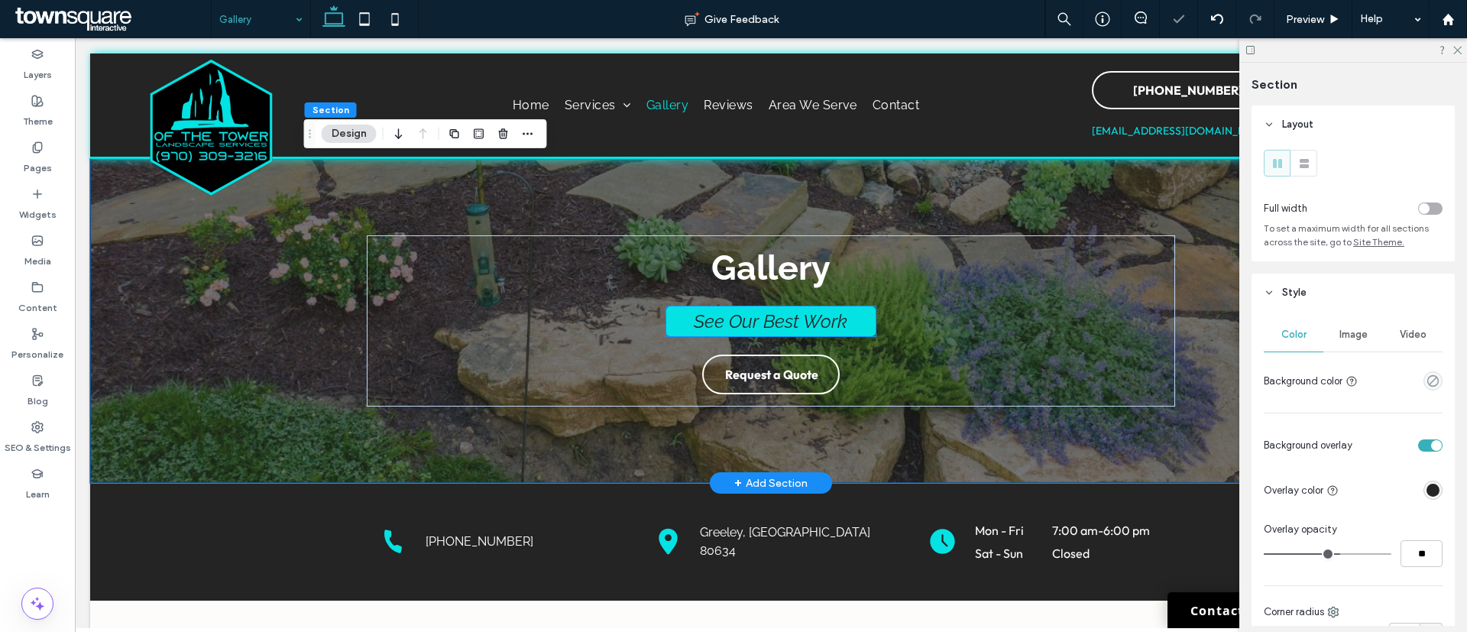
click at [689, 320] on h2 "See Our Best Work" at bounding box center [770, 321] width 163 height 22
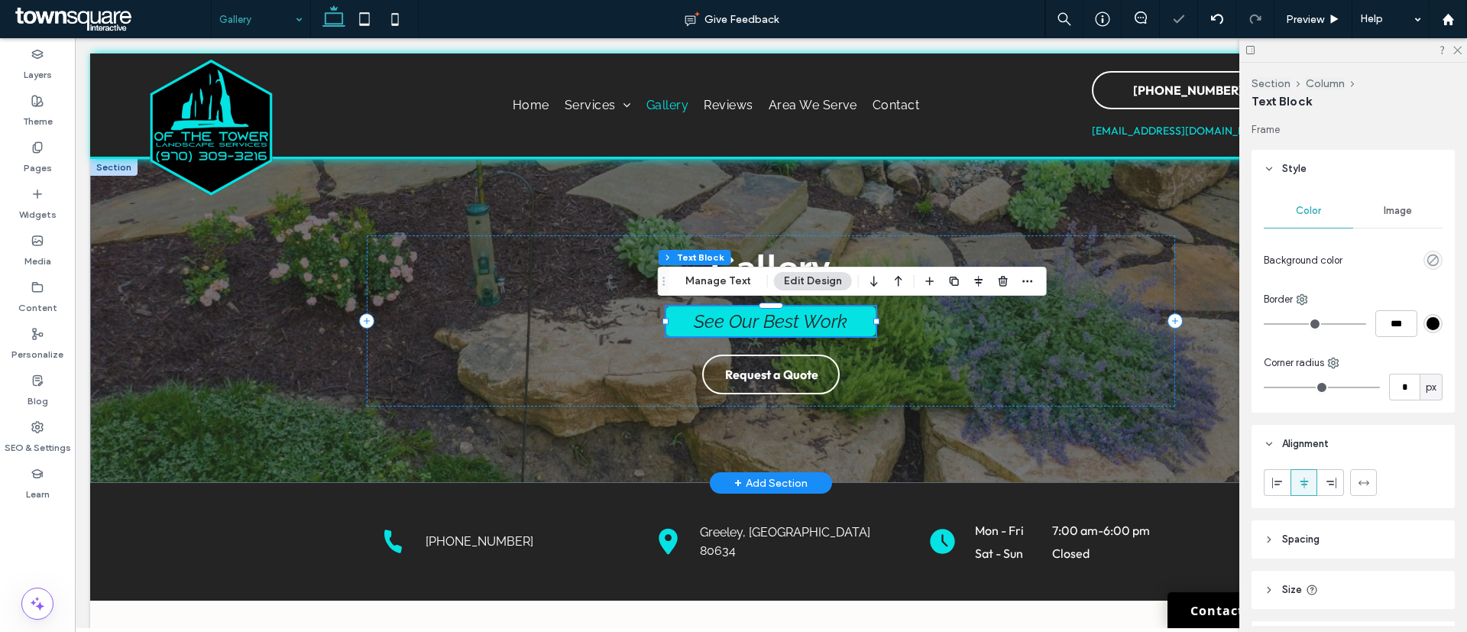
type input "*"
click at [689, 320] on h2 "See Our Best Work" at bounding box center [770, 321] width 163 height 22
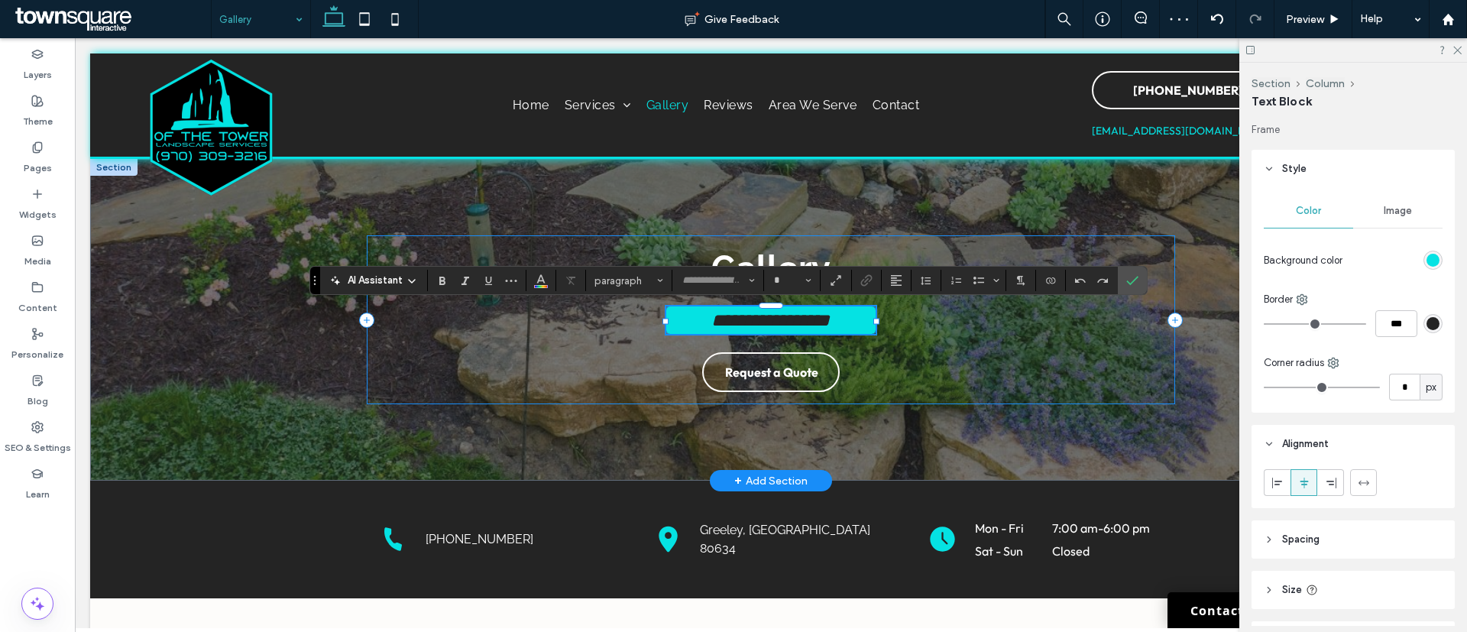
type input "*******"
type input "**"
click at [1426, 261] on div "rgb(5, 226, 227)" at bounding box center [1432, 260] width 13 height 13
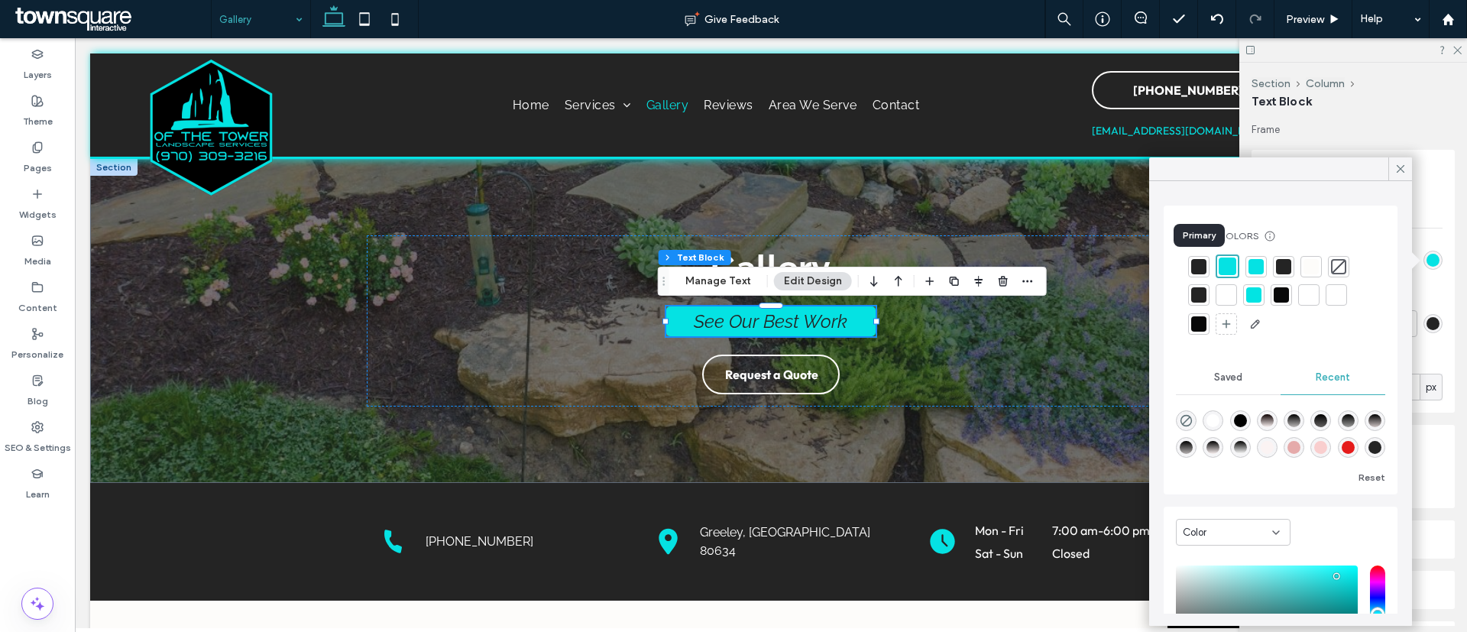
click at [1200, 267] on div at bounding box center [1198, 266] width 15 height 15
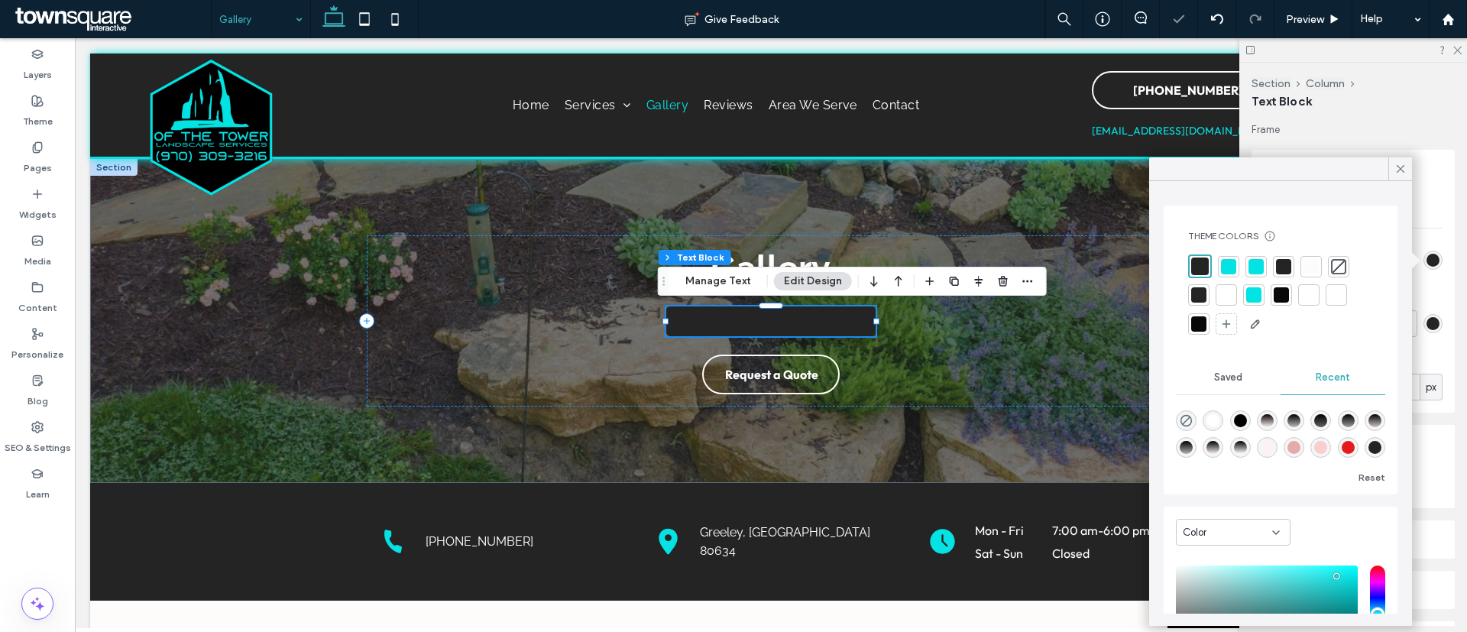
click at [779, 326] on span "See Our Best Work" at bounding box center [771, 321] width 154 height 22
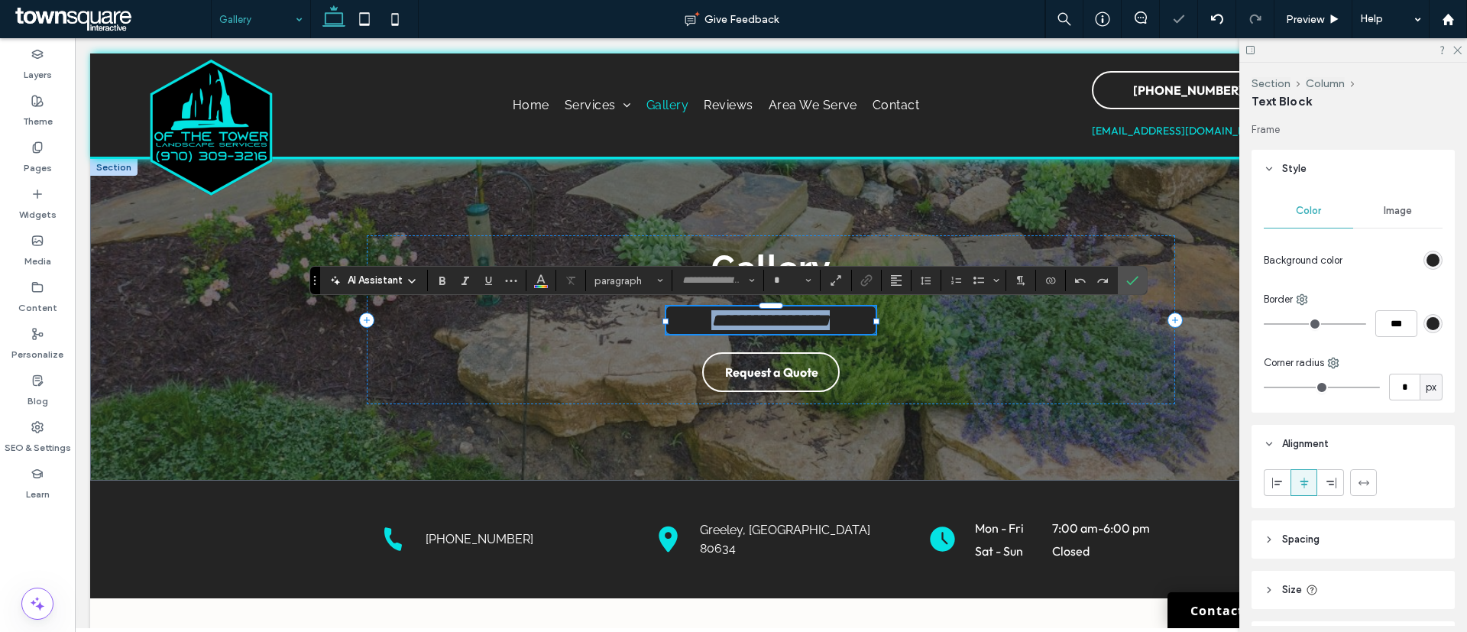
type input "*******"
type input "**"
click at [543, 273] on icon "Color" at bounding box center [541, 279] width 12 height 12
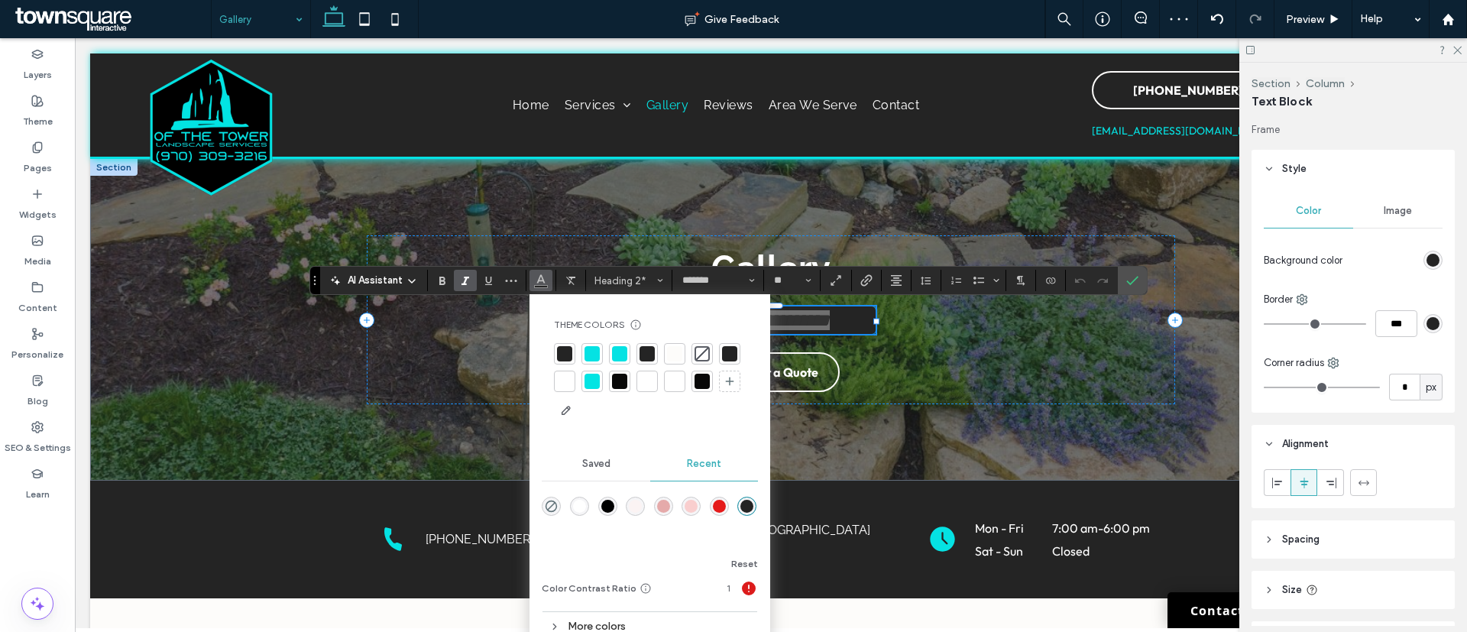
click at [567, 380] on div at bounding box center [564, 381] width 15 height 15
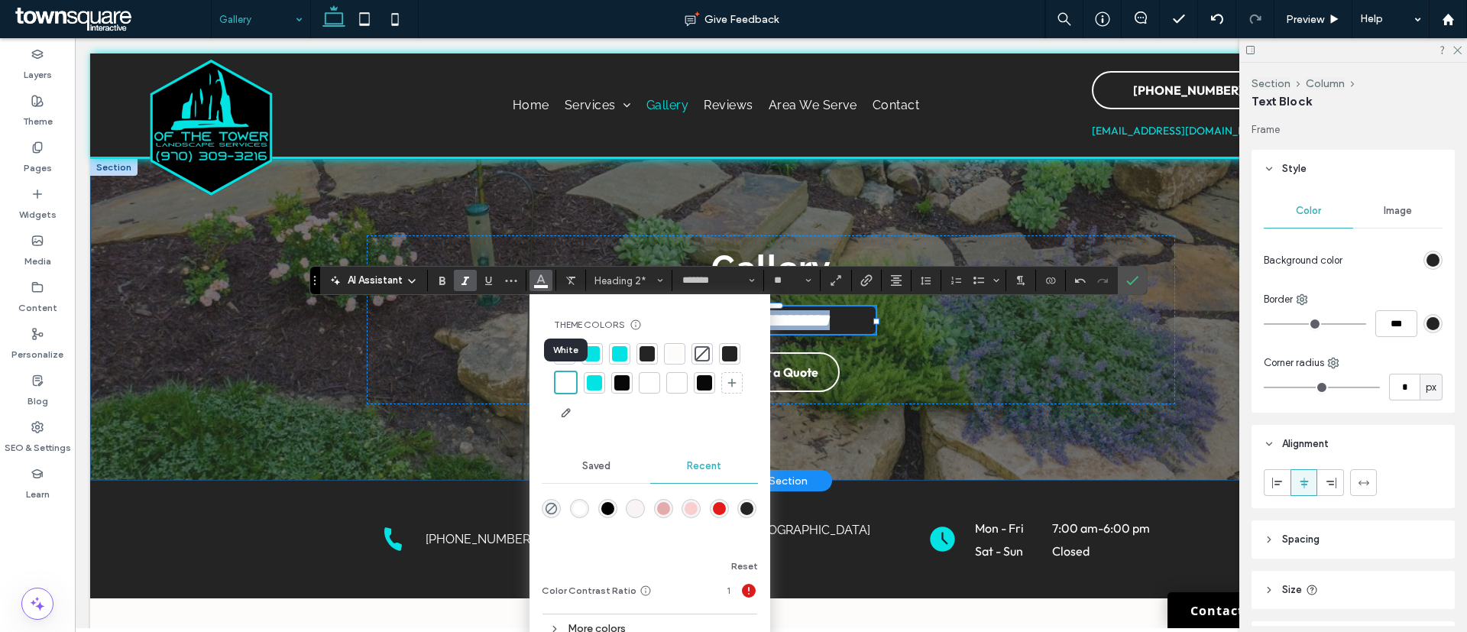
click at [231, 312] on div "**********" at bounding box center [770, 320] width 1361 height 322
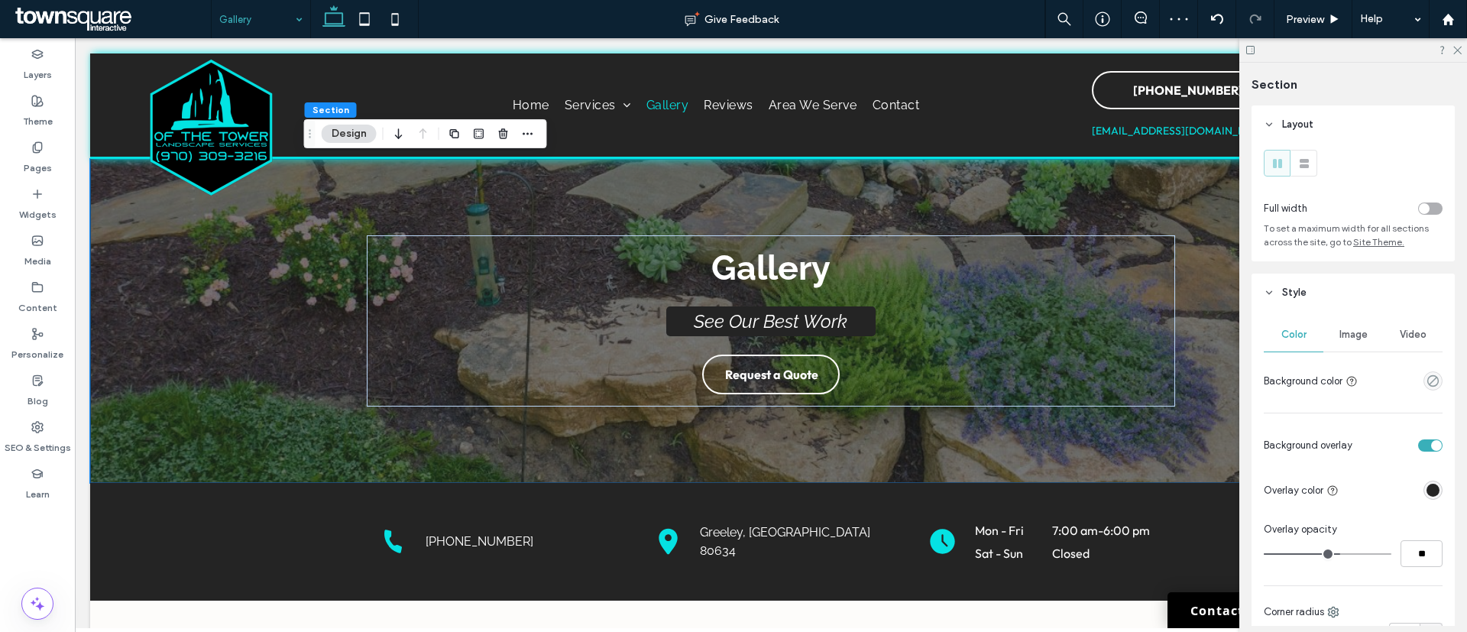
type input "**"
click at [1323, 555] on input "range" at bounding box center [1328, 554] width 128 height 2
type input "**"
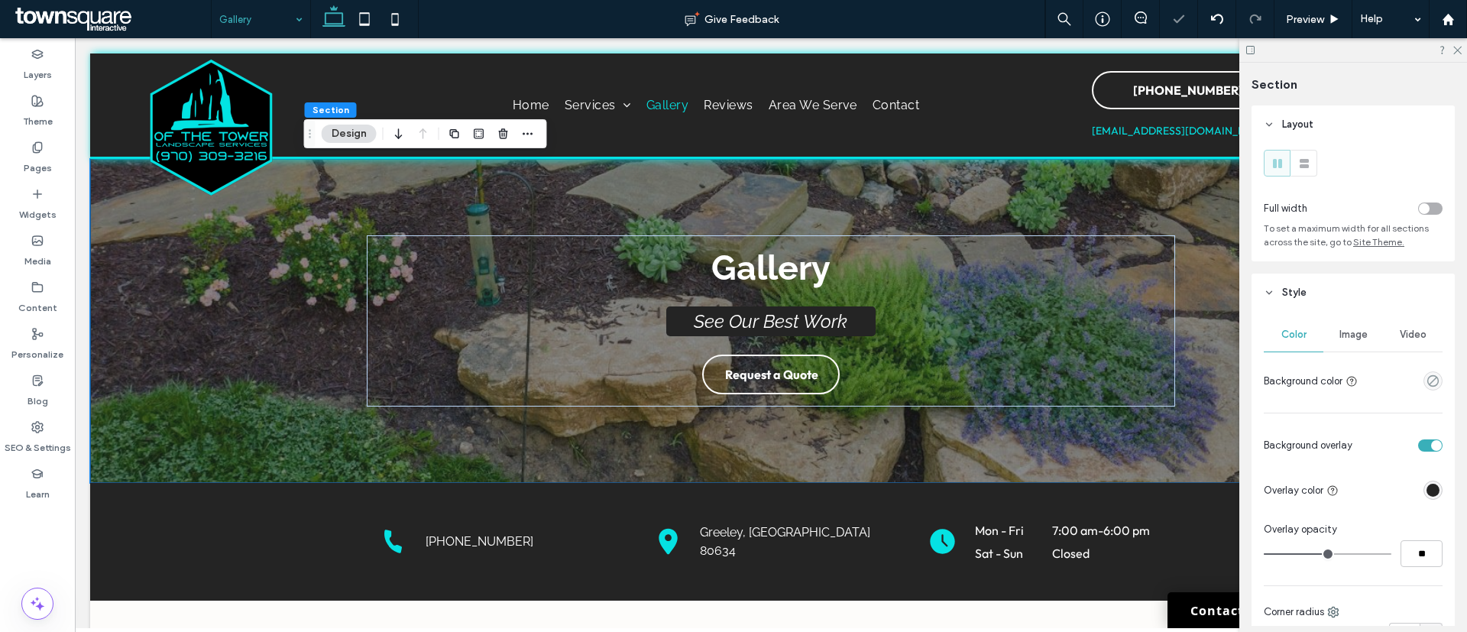
type input "**"
click at [1314, 553] on input "range" at bounding box center [1328, 554] width 128 height 2
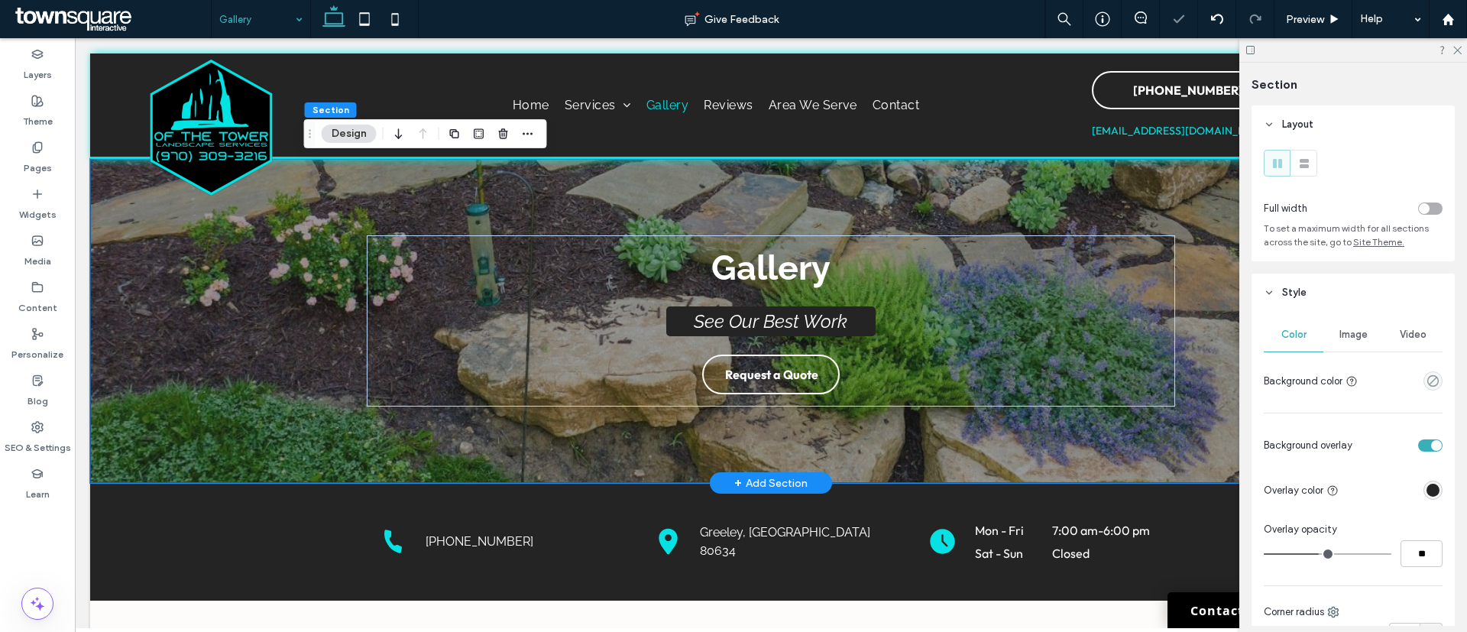
click at [252, 361] on div "Gallery See Our Best Work Request a Quote" at bounding box center [770, 321] width 1361 height 324
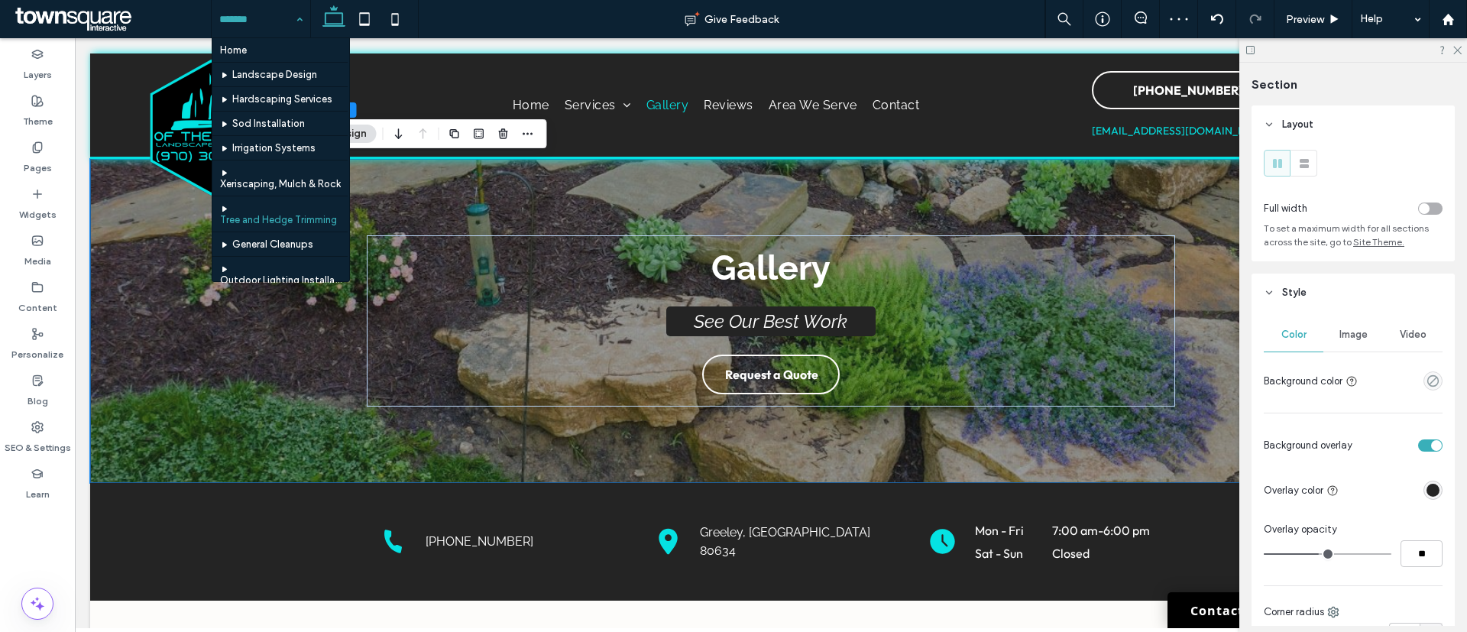
scroll to position [195, 0]
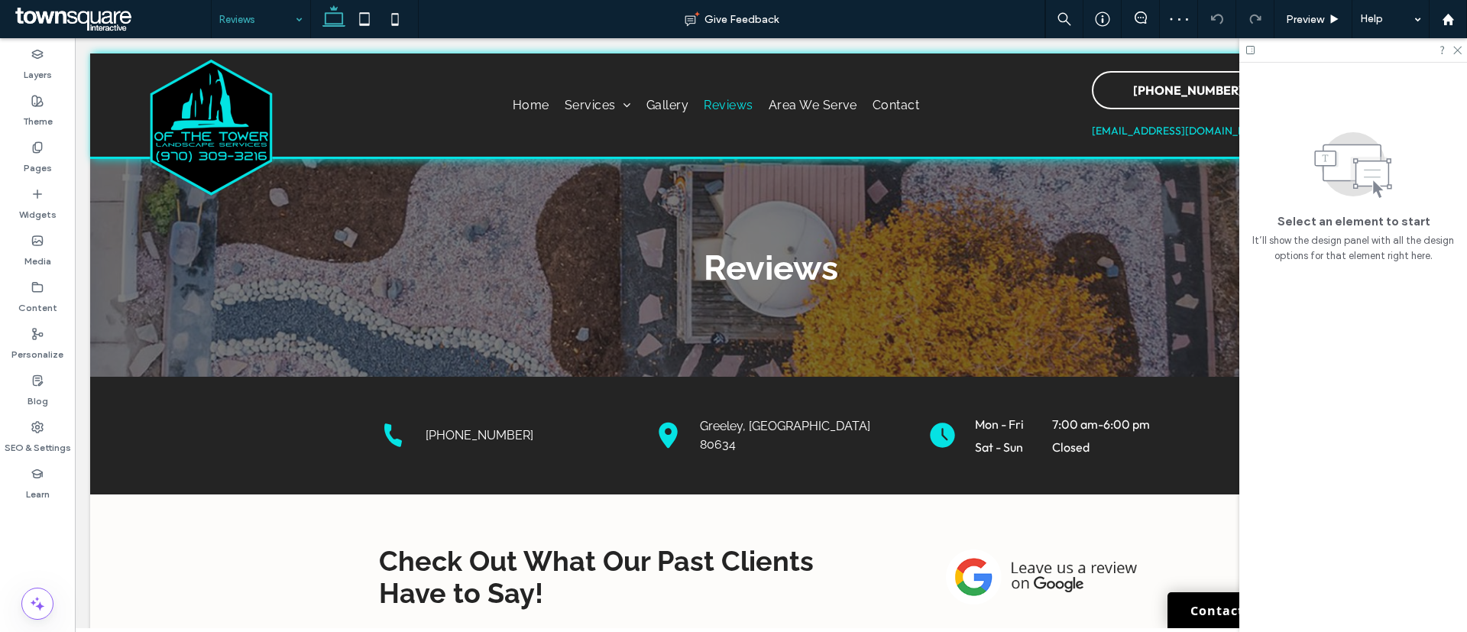
click at [267, 16] on input at bounding box center [257, 19] width 76 height 38
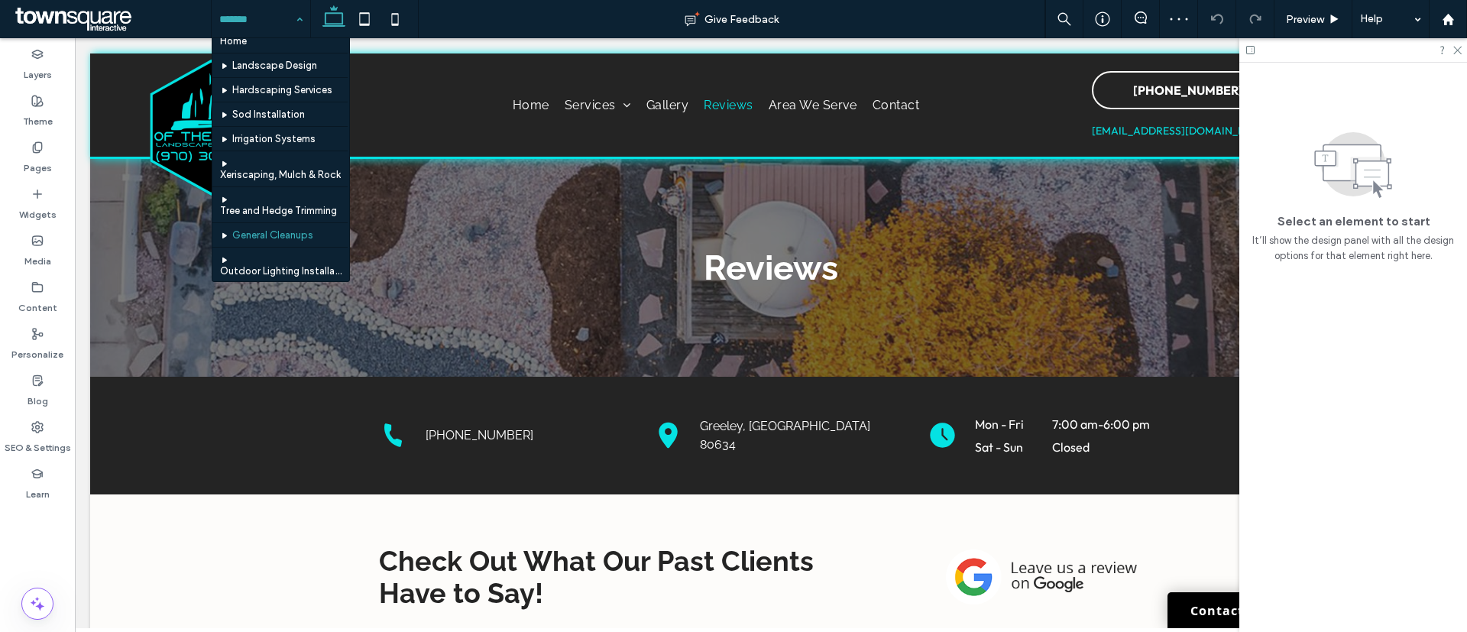
scroll to position [195, 0]
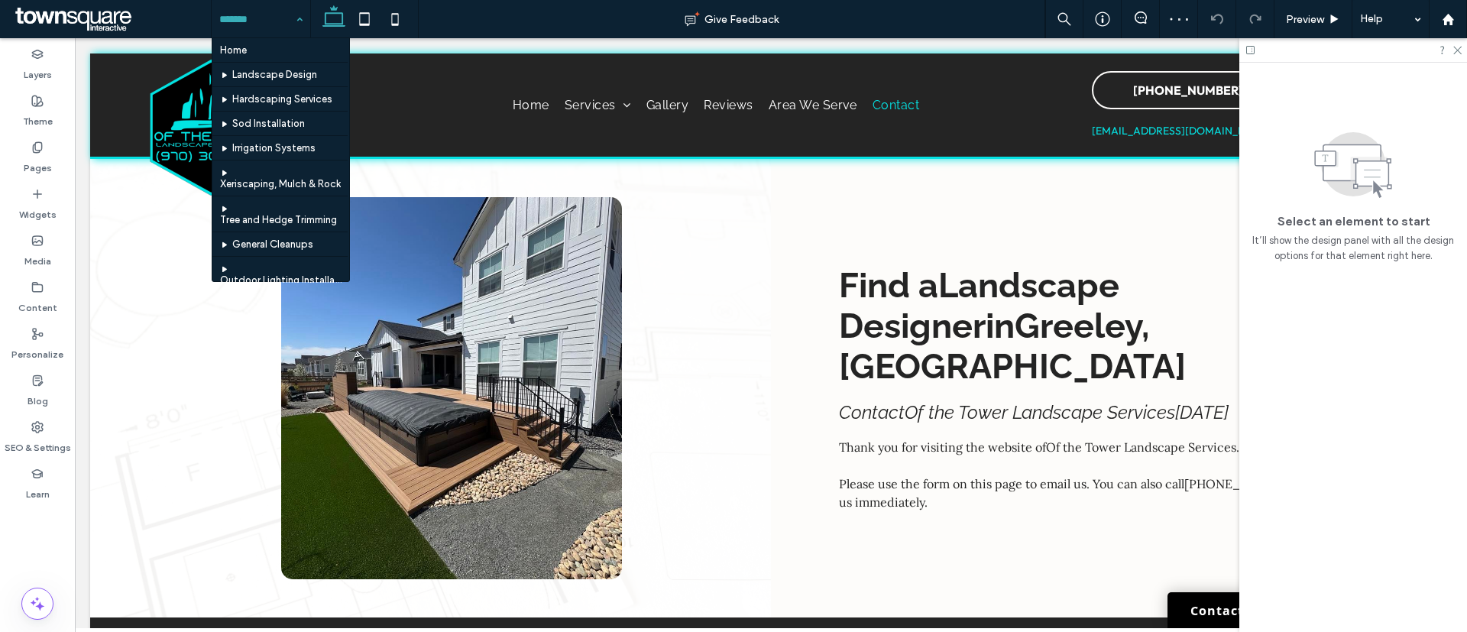
click at [242, 19] on input at bounding box center [257, 19] width 76 height 38
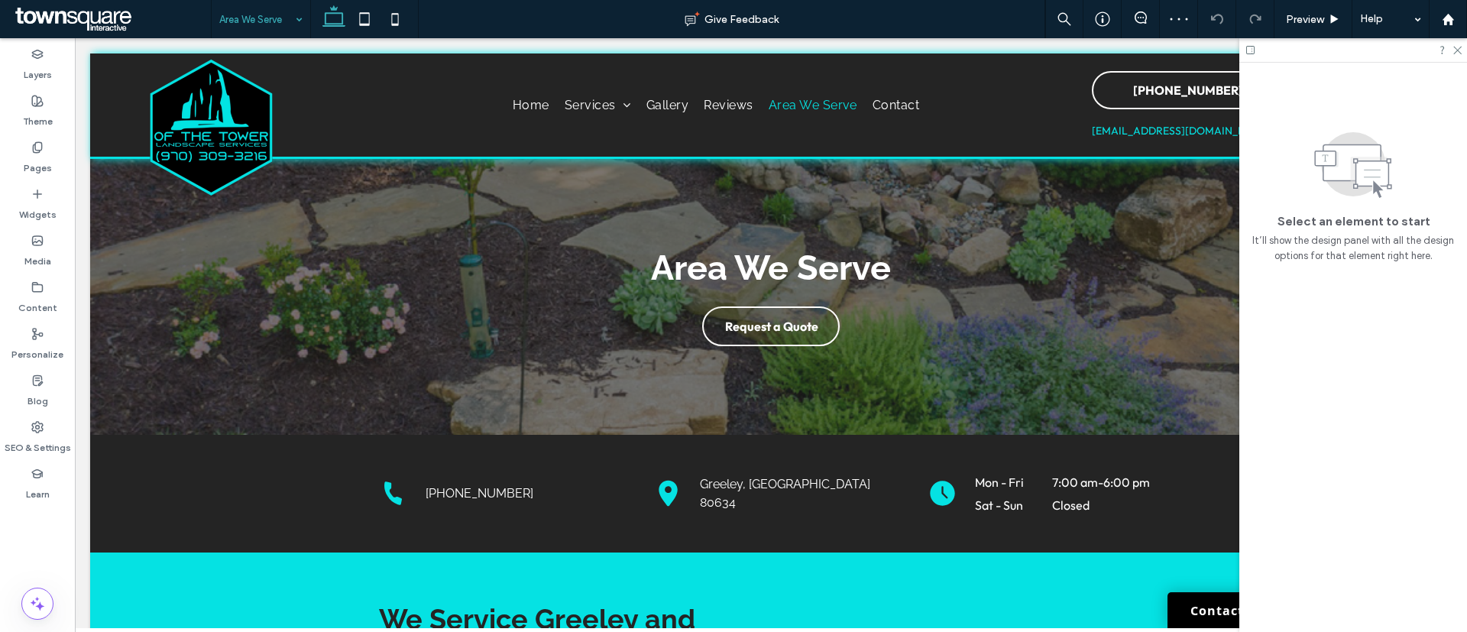
click at [287, 9] on input at bounding box center [257, 19] width 76 height 38
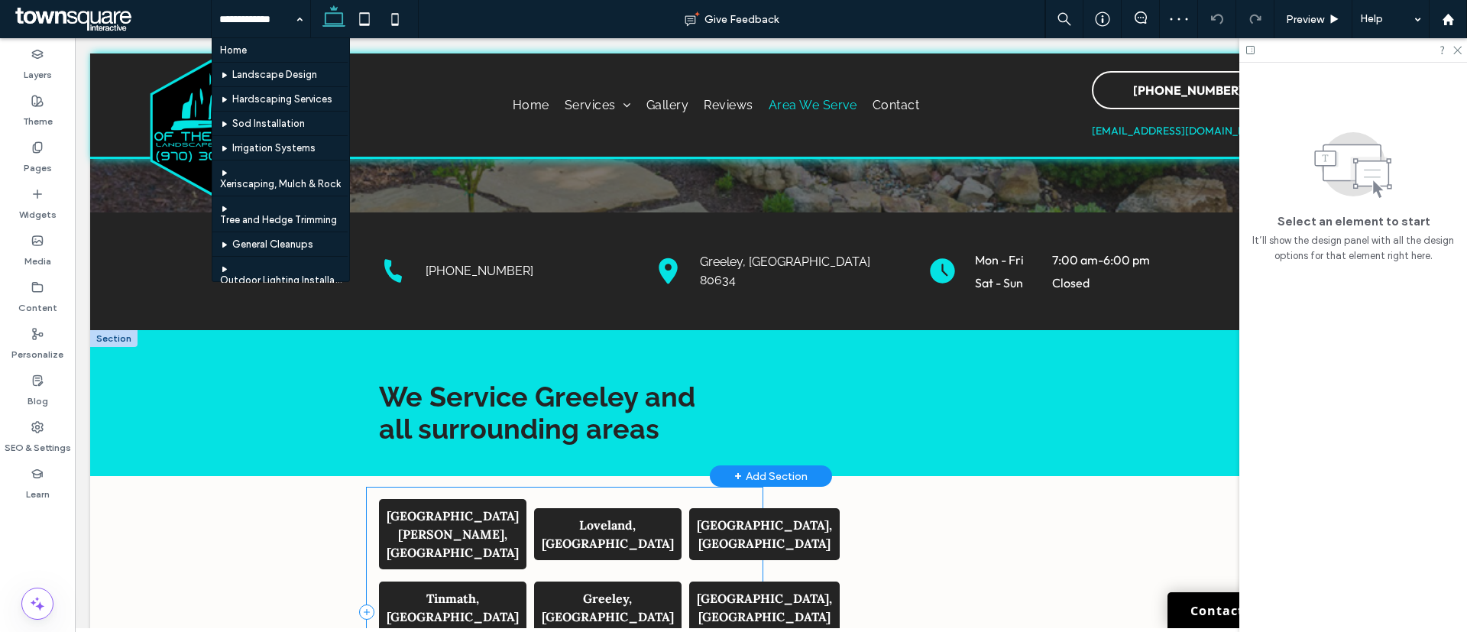
scroll to position [413, 0]
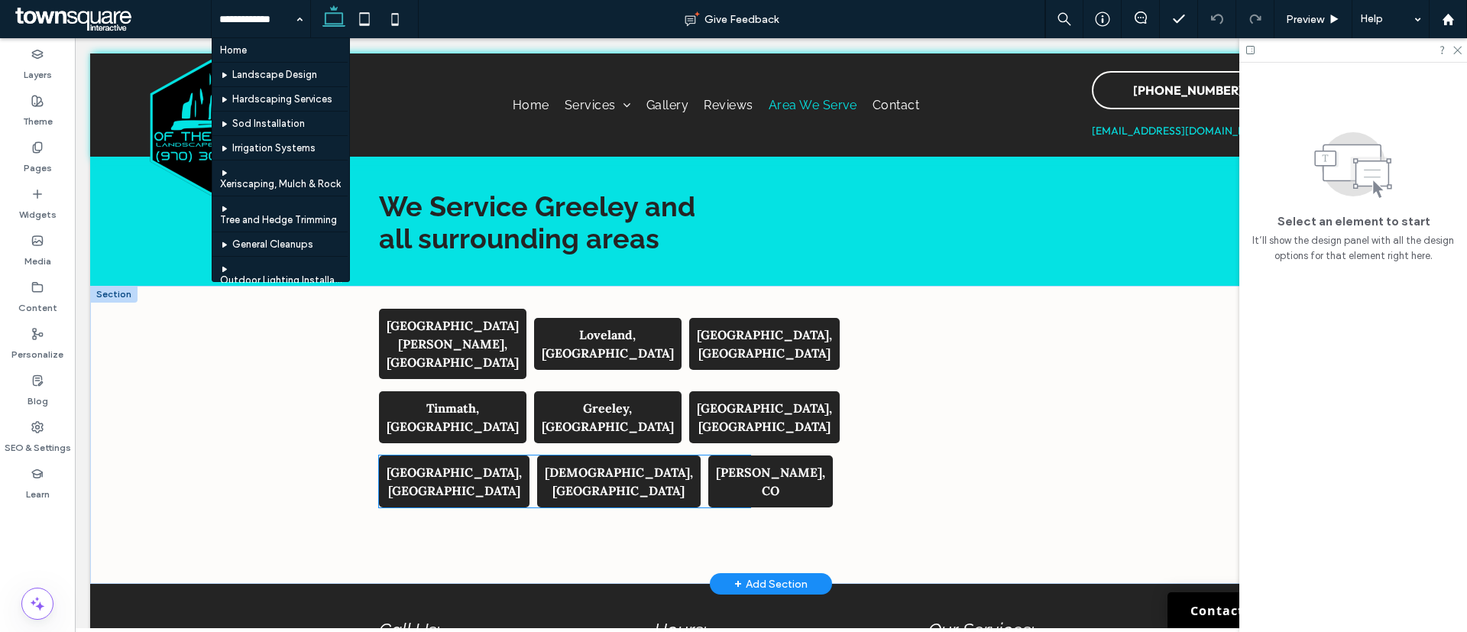
click at [545, 465] on strong "Buda, CO" at bounding box center [619, 482] width 148 height 34
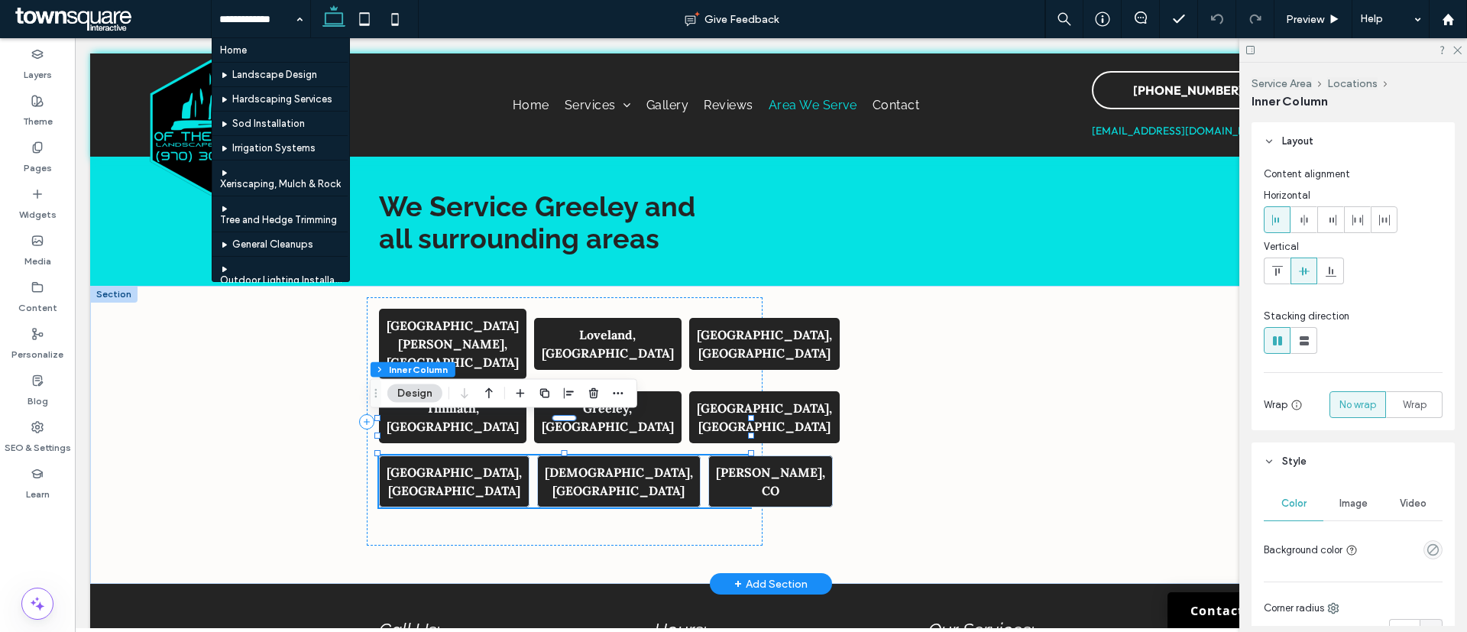
click at [545, 465] on strong "Buda, CO" at bounding box center [619, 482] width 148 height 34
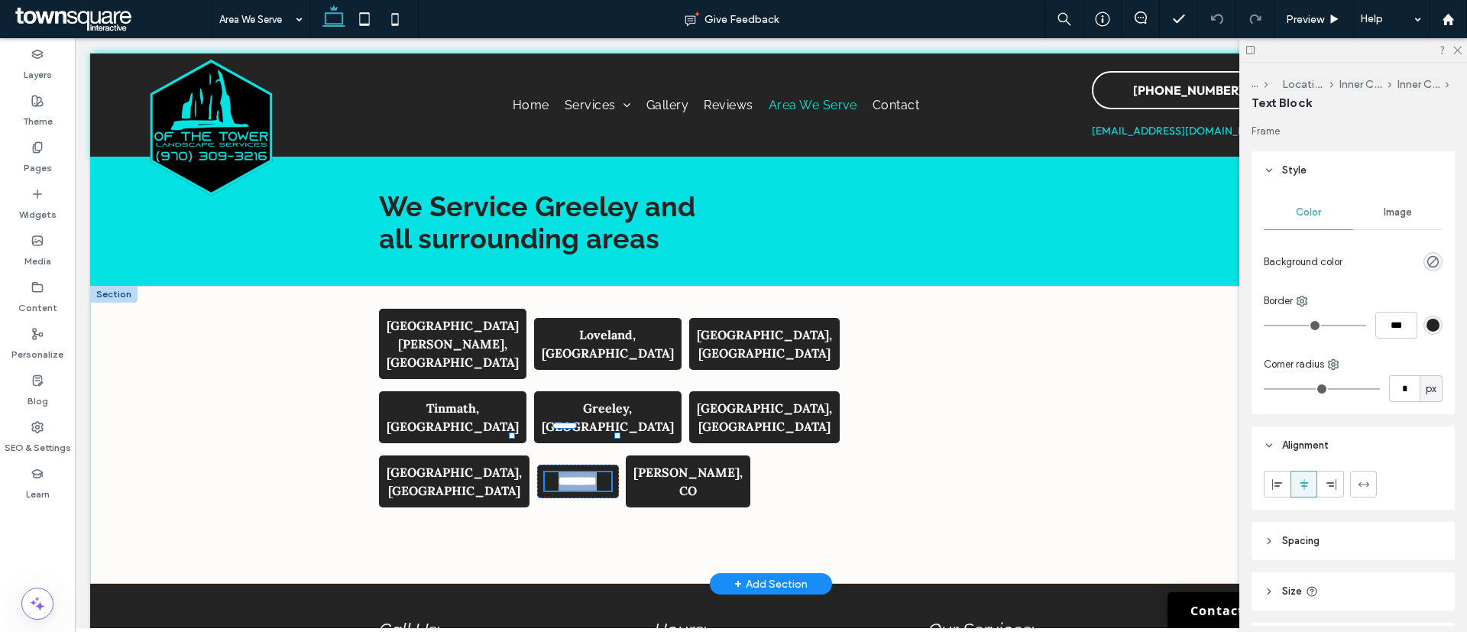
type input "****"
type input "**"
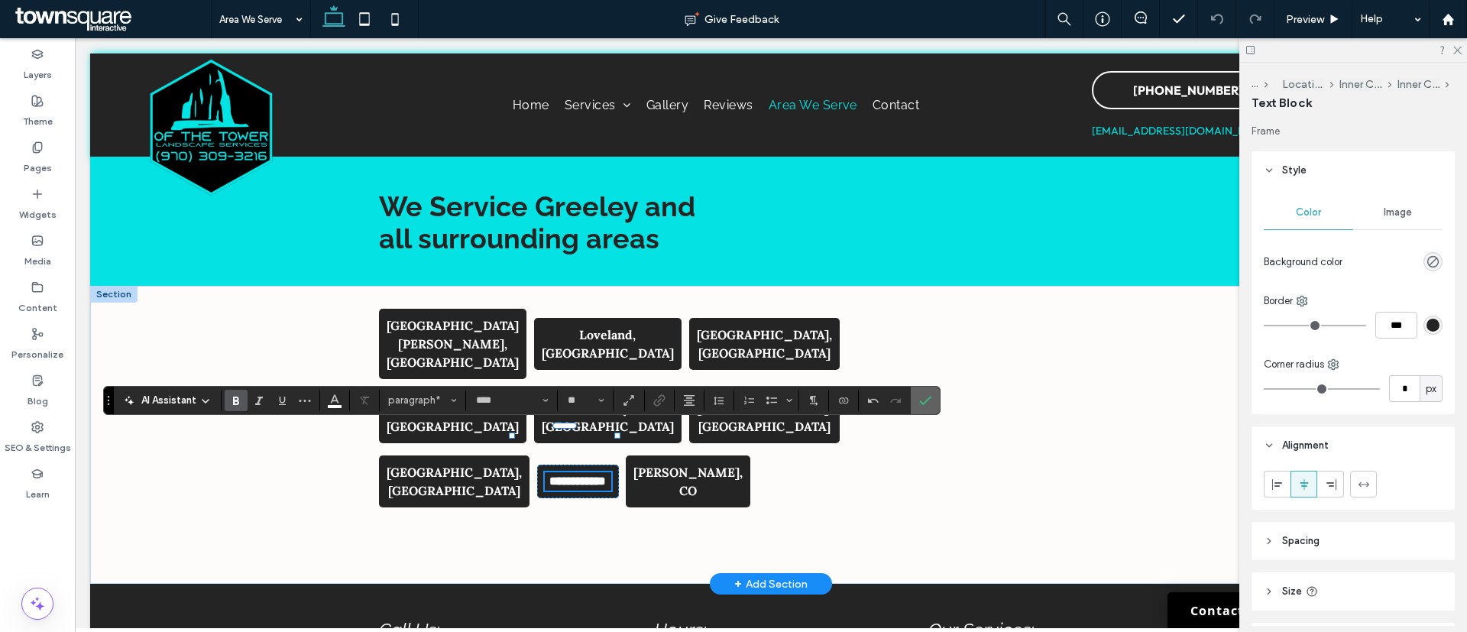
drag, startPoint x: 934, startPoint y: 406, endPoint x: 595, endPoint y: 343, distance: 344.2
click at [934, 406] on label "Confirm" at bounding box center [925, 401] width 23 height 28
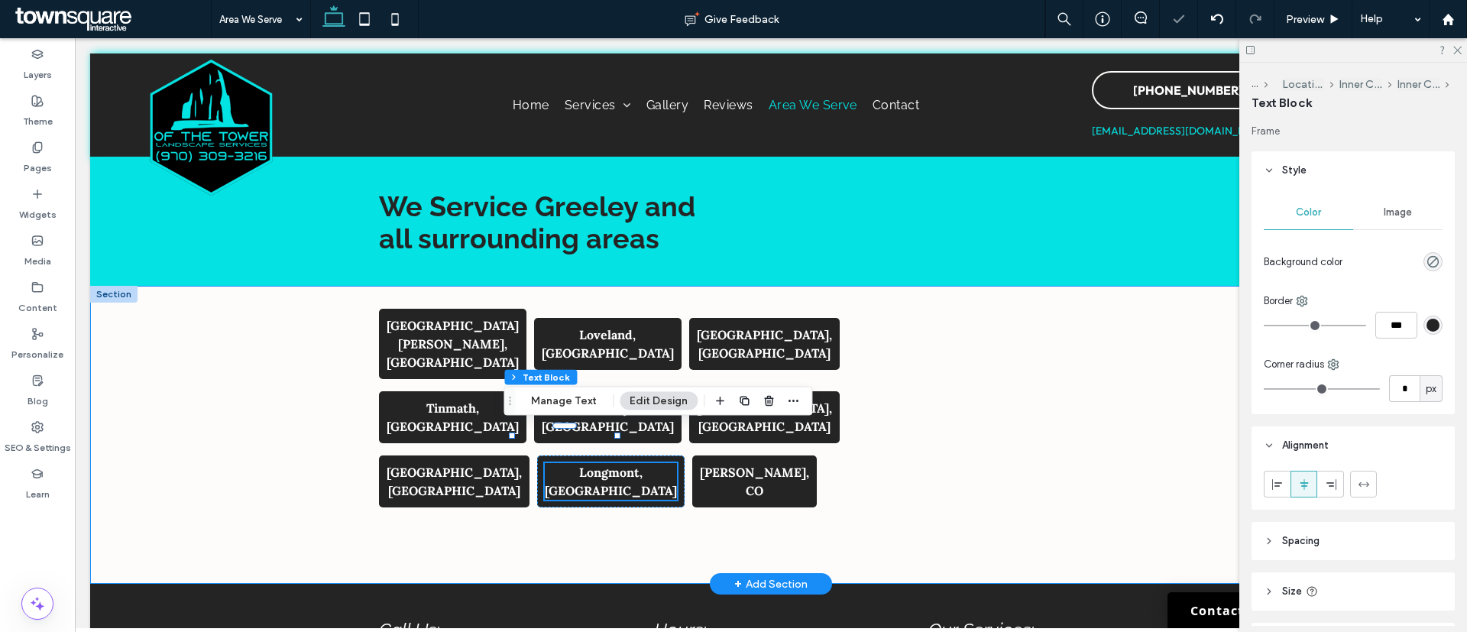
click at [228, 398] on div "Fort Collins, CO Loveland, CO Windsor, CO Tinmath, CO Greeley, CO Garden city, …" at bounding box center [770, 435] width 1361 height 298
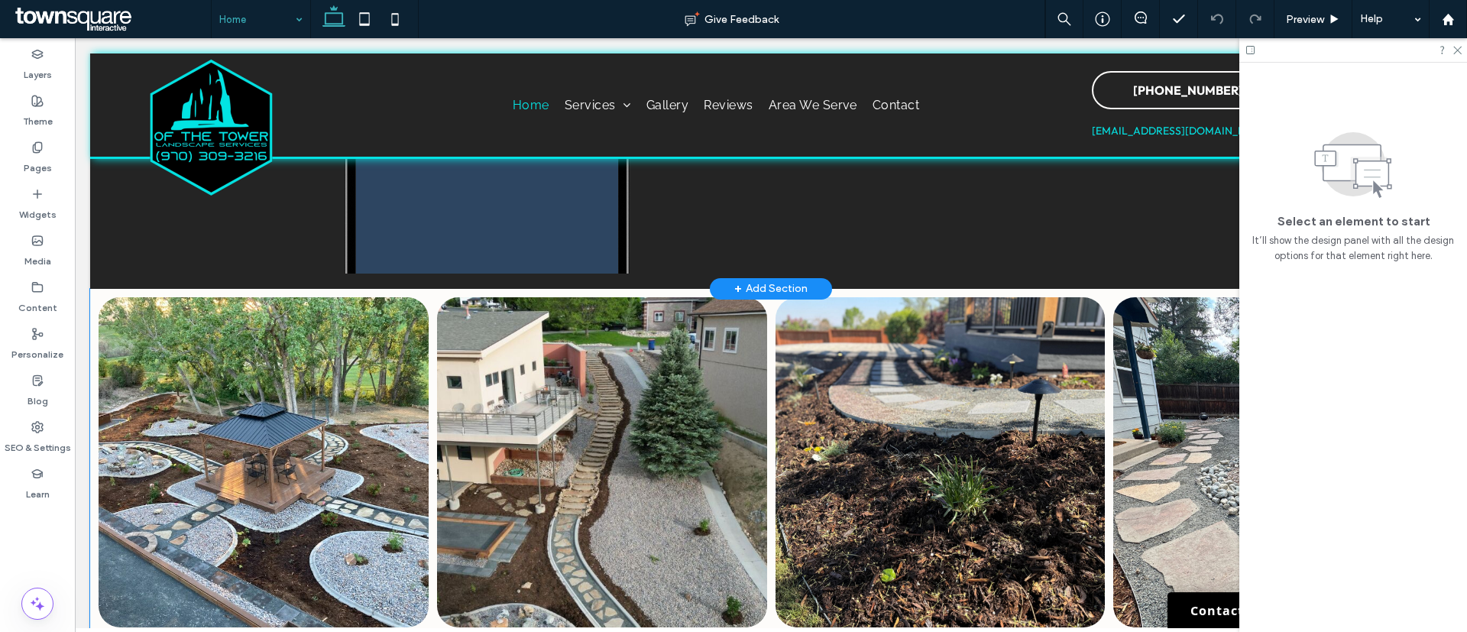
scroll to position [4851, 0]
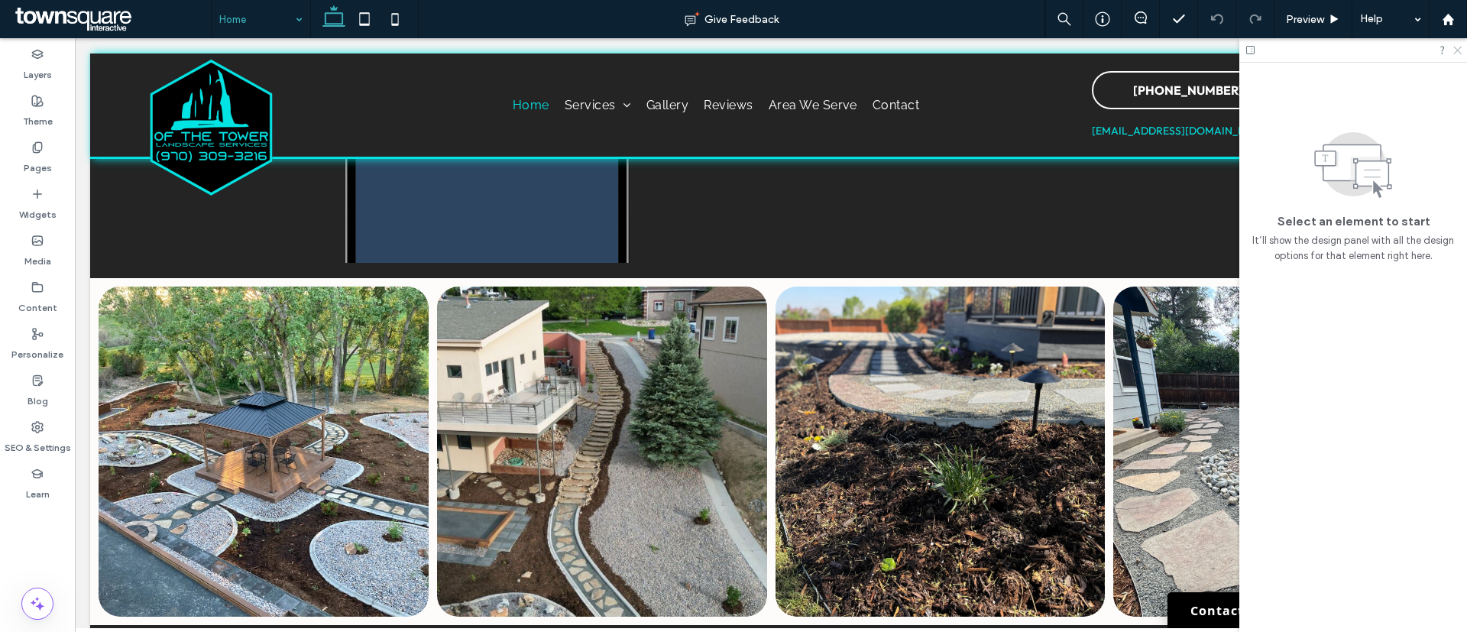
click at [1459, 47] on icon at bounding box center [1457, 49] width 10 height 10
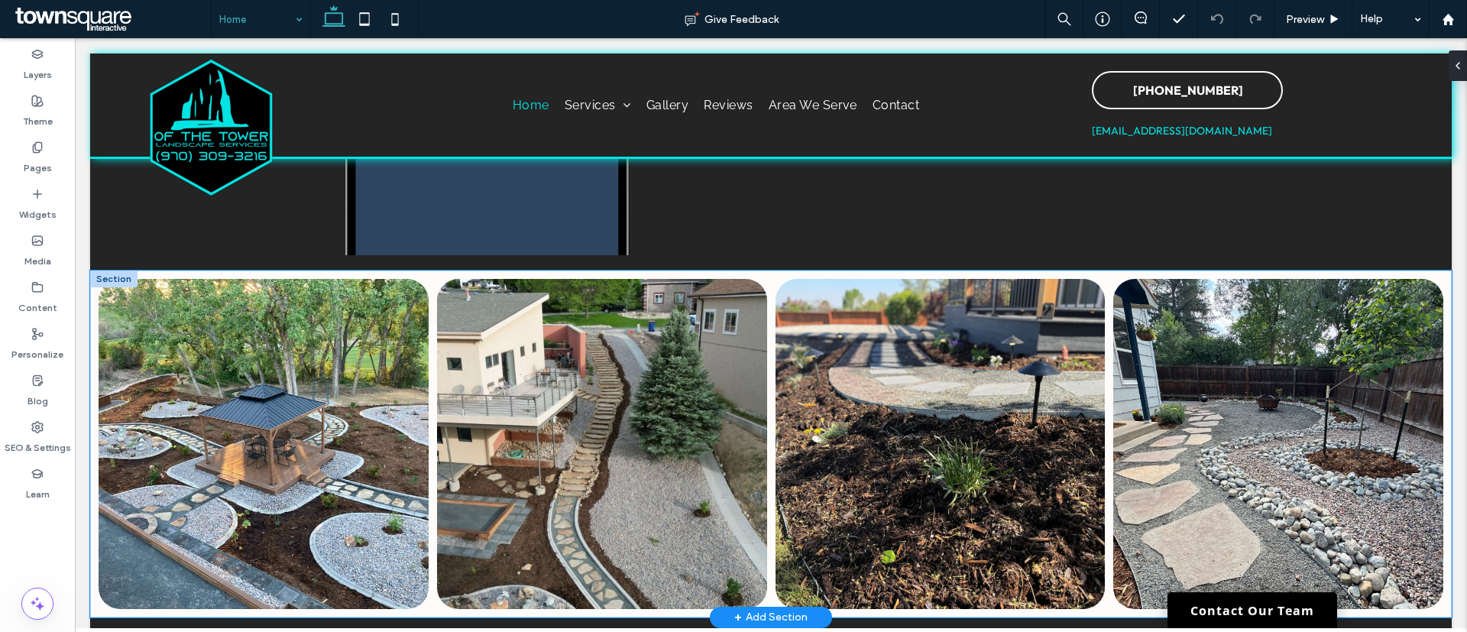
scroll to position [4862, 0]
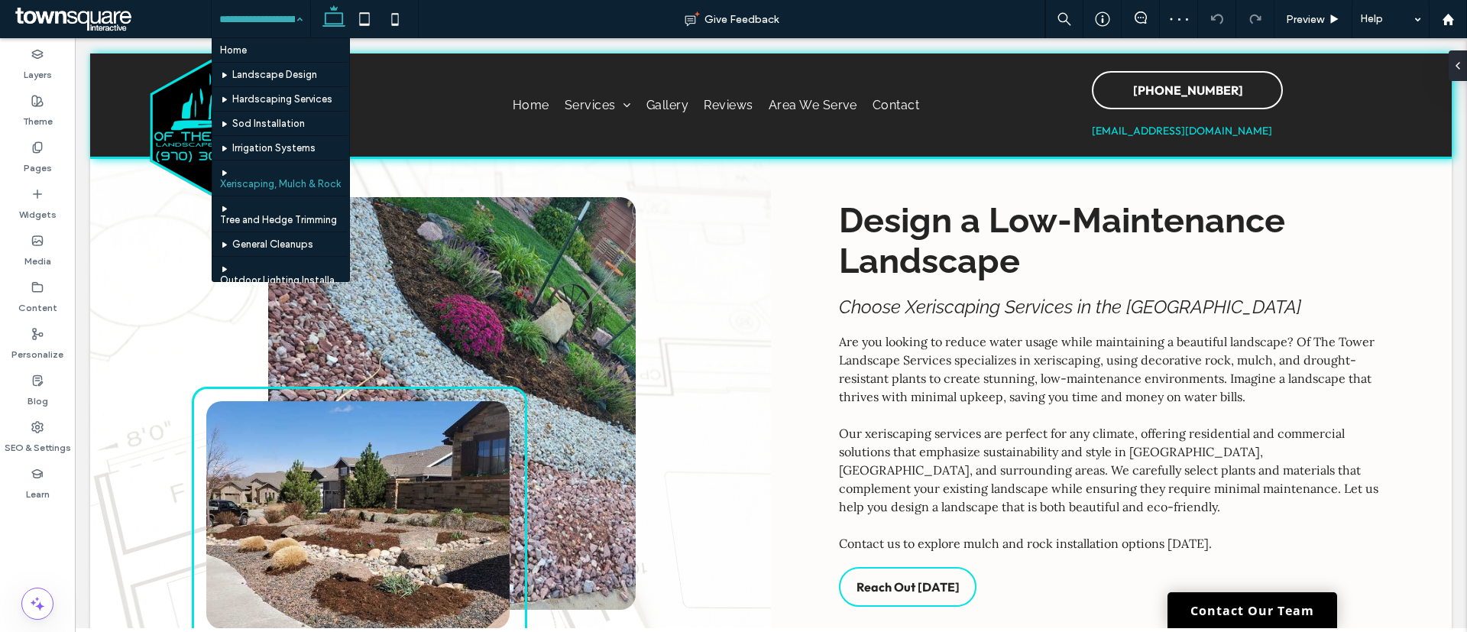
click at [291, 24] on div "Home Landscape Design Hardscaping Services Sod Installation Irrigation Systems …" at bounding box center [261, 19] width 99 height 38
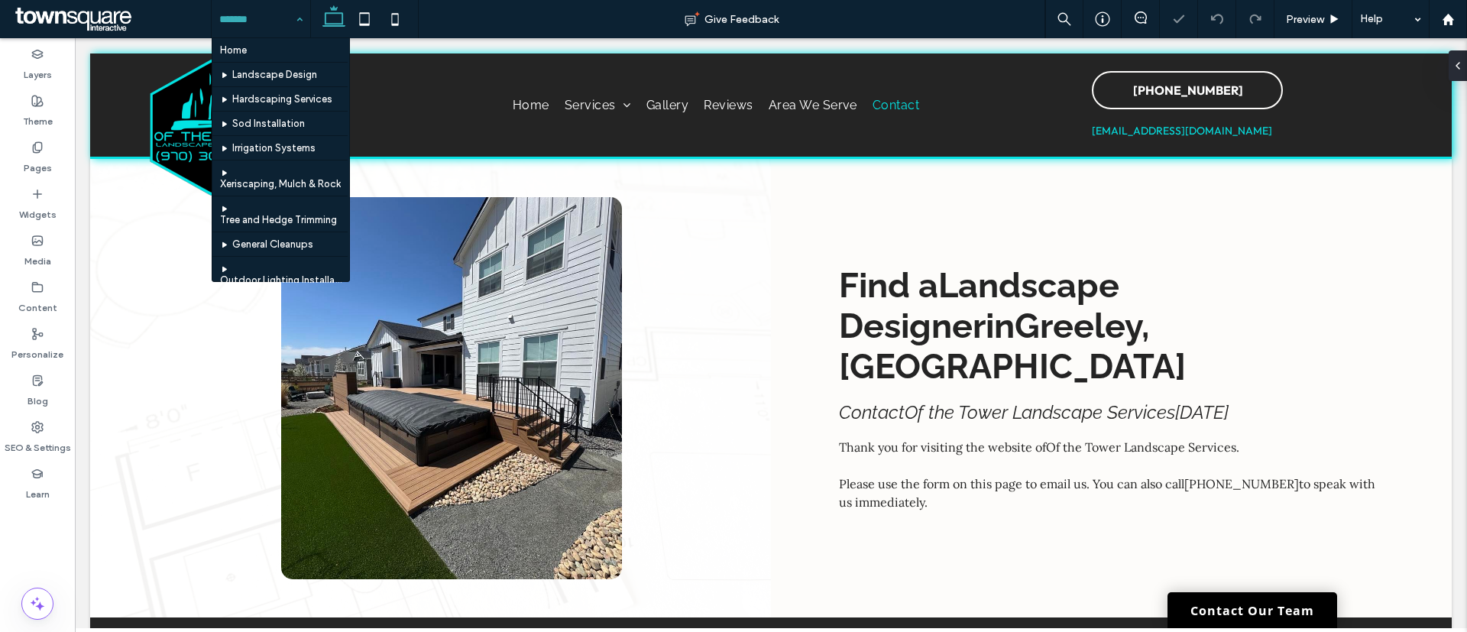
click at [264, 20] on input at bounding box center [257, 19] width 76 height 38
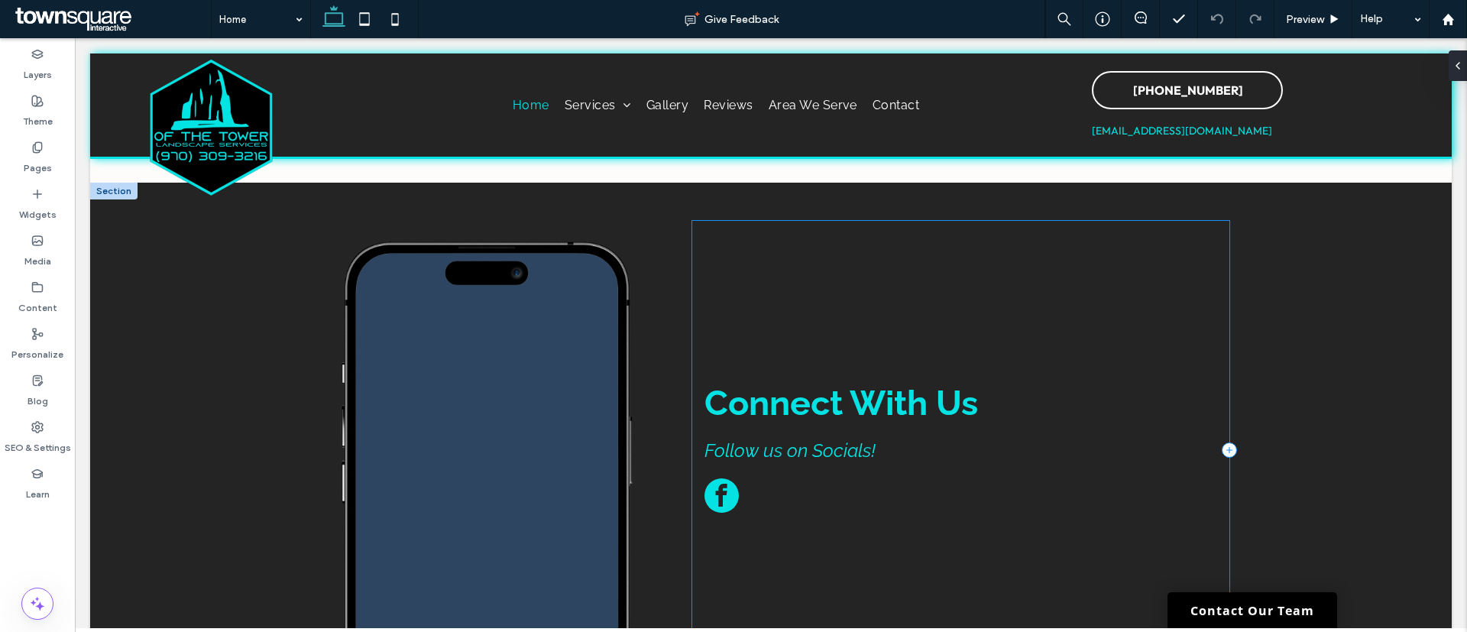
scroll to position [4524, 0]
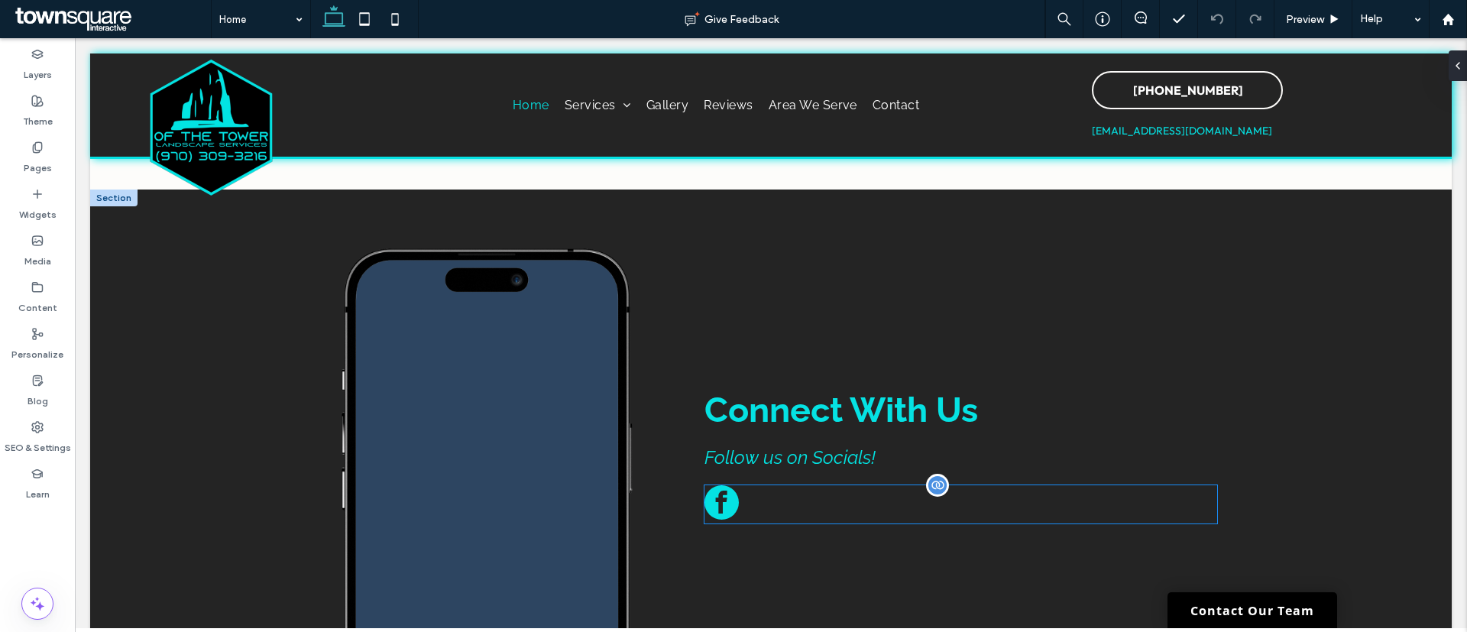
click at [780, 485] on div at bounding box center [960, 504] width 513 height 38
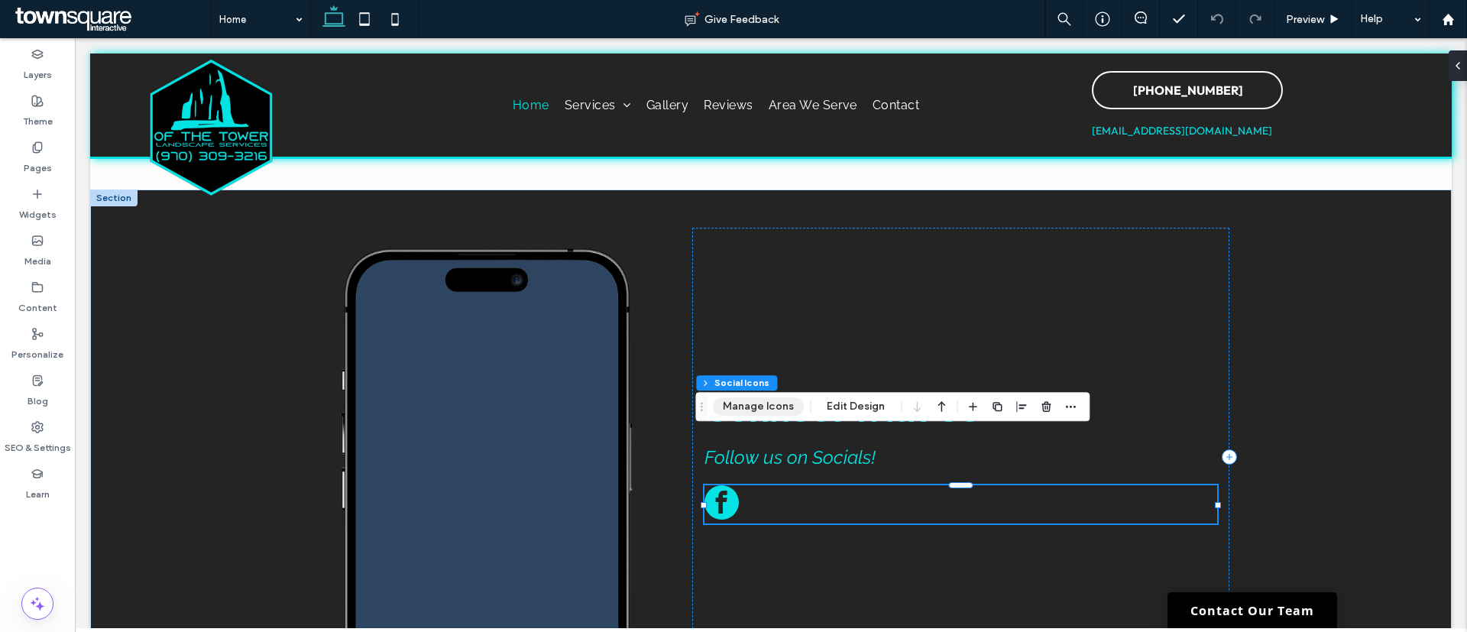
click at [766, 406] on button "Manage Icons" at bounding box center [758, 406] width 91 height 18
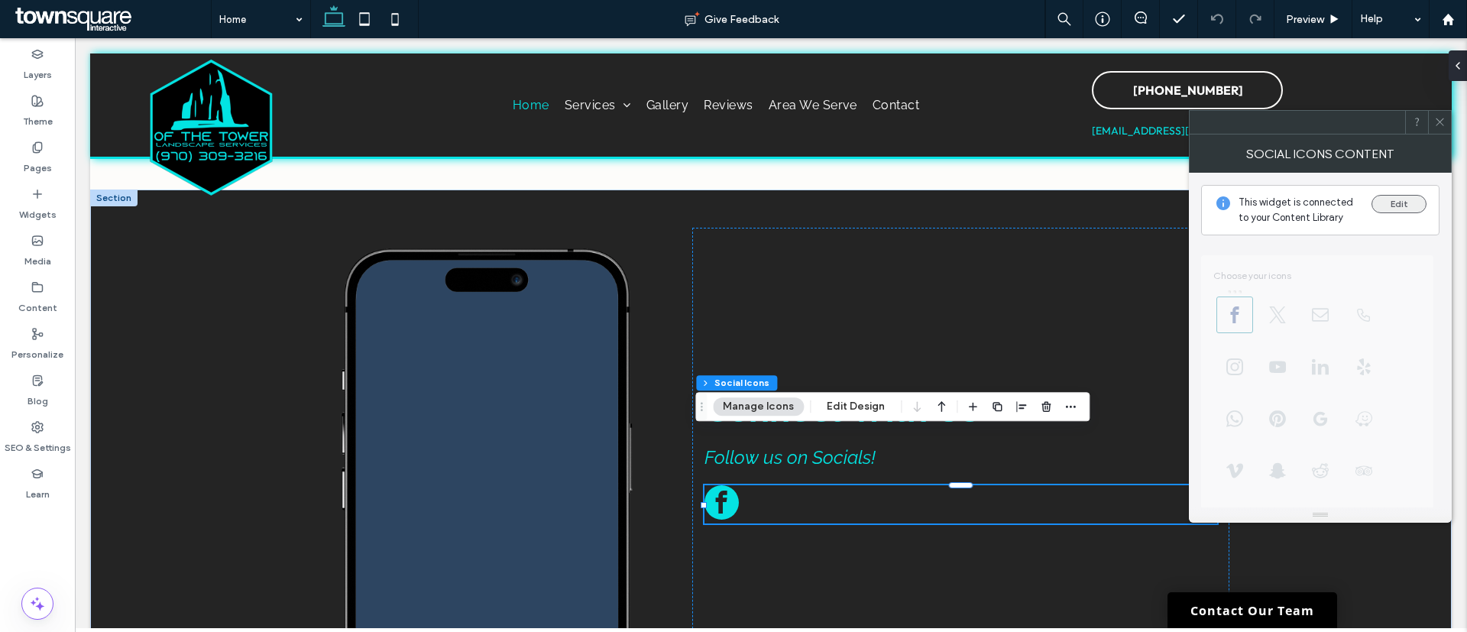
click at [1402, 203] on button "Edit" at bounding box center [1398, 204] width 55 height 18
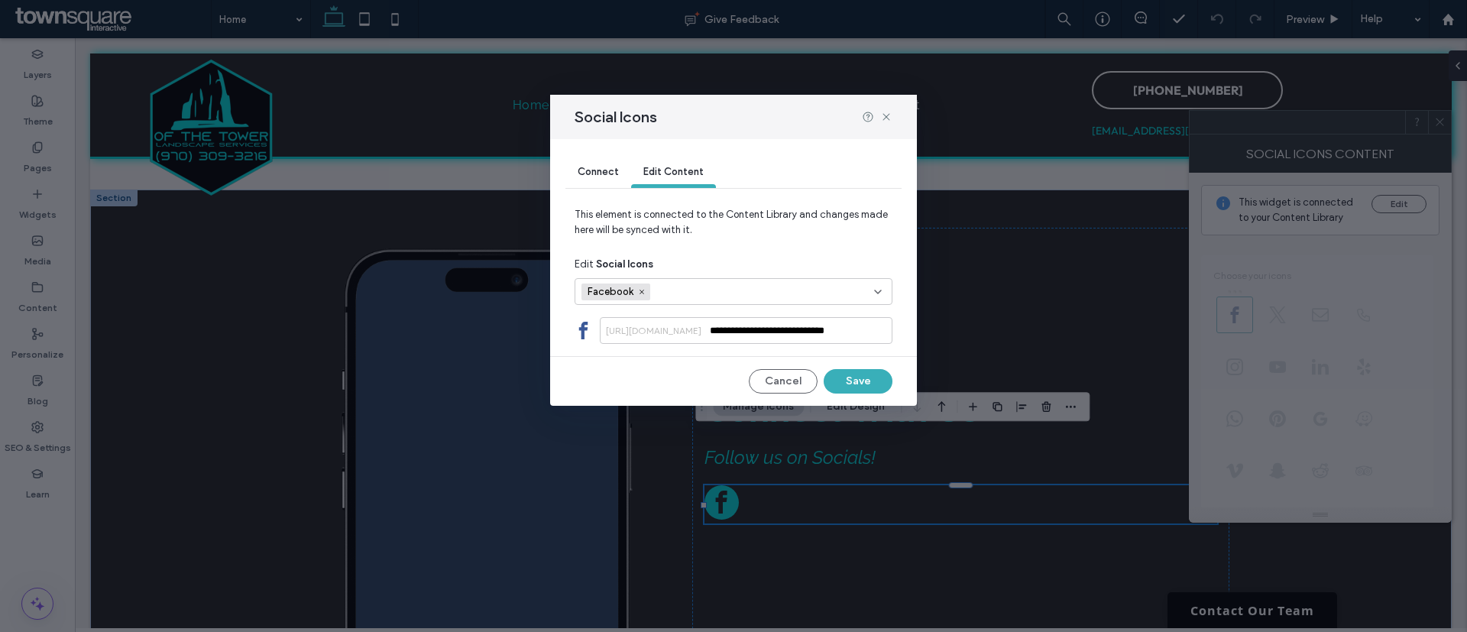
click at [735, 299] on input "fields-selection-dropdown" at bounding box center [710, 291] width 105 height 23
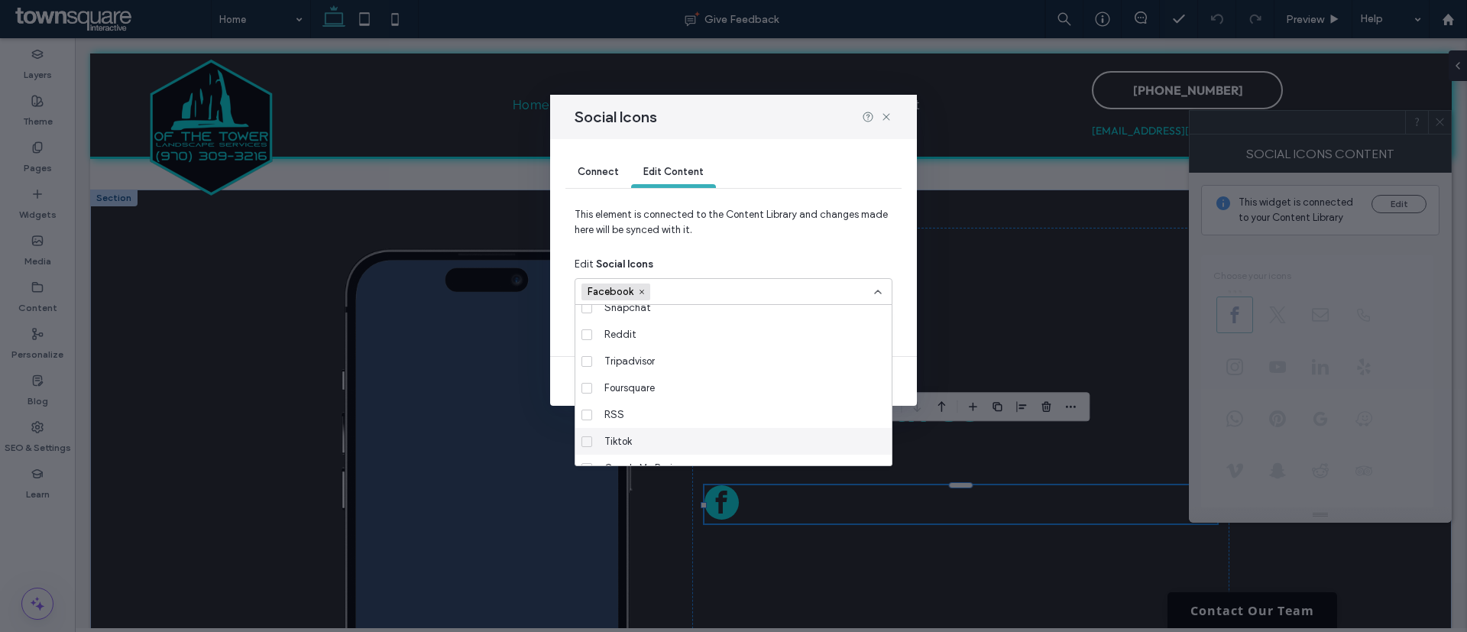
scroll to position [267, 0]
click at [675, 423] on span "Google My Business" at bounding box center [648, 425] width 88 height 15
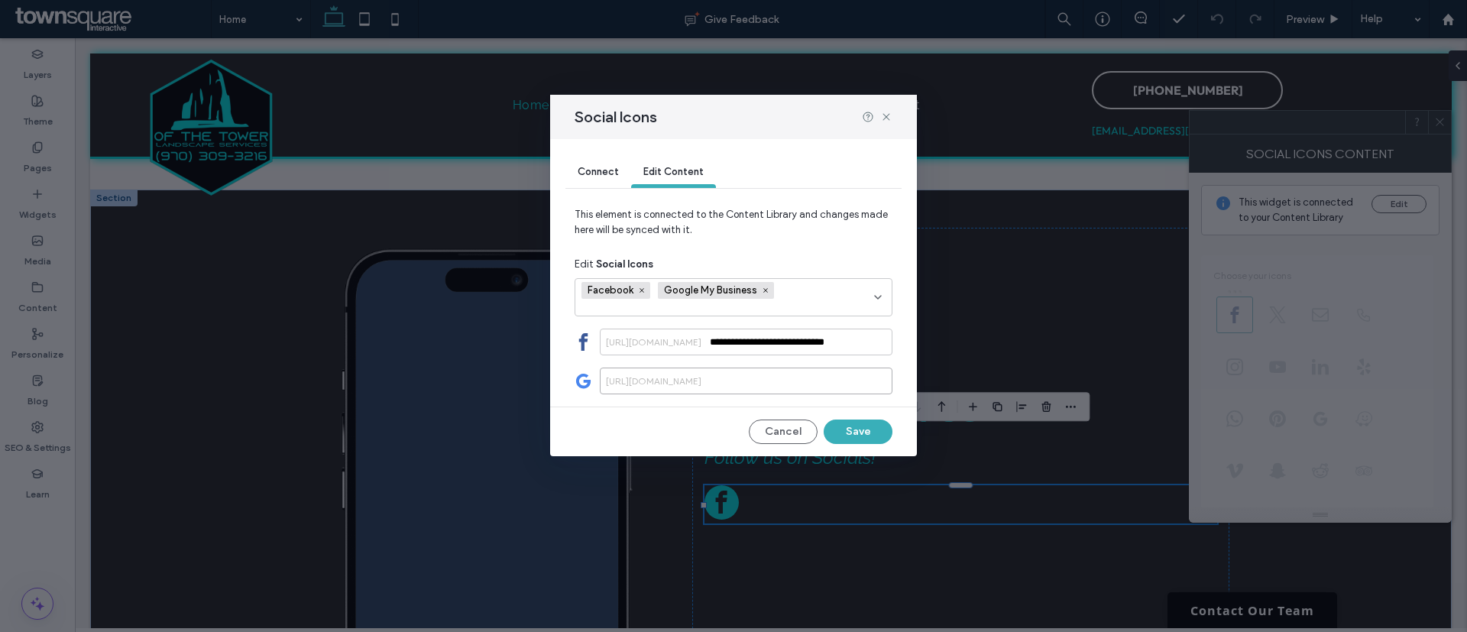
click at [785, 384] on input at bounding box center [746, 380] width 293 height 27
paste input "**********"
type input "**********"
click at [765, 378] on input "**********" at bounding box center [746, 380] width 293 height 27
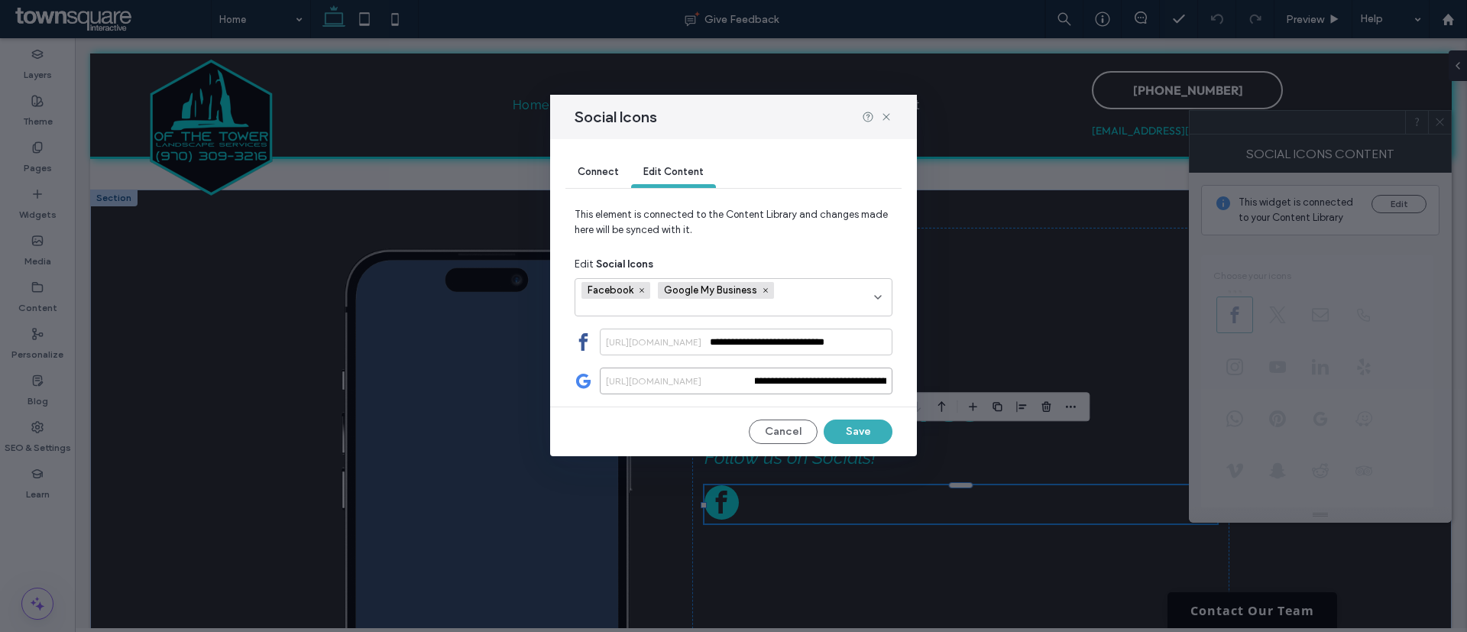
scroll to position [0, 0]
click at [776, 377] on input "**********" at bounding box center [746, 380] width 293 height 27
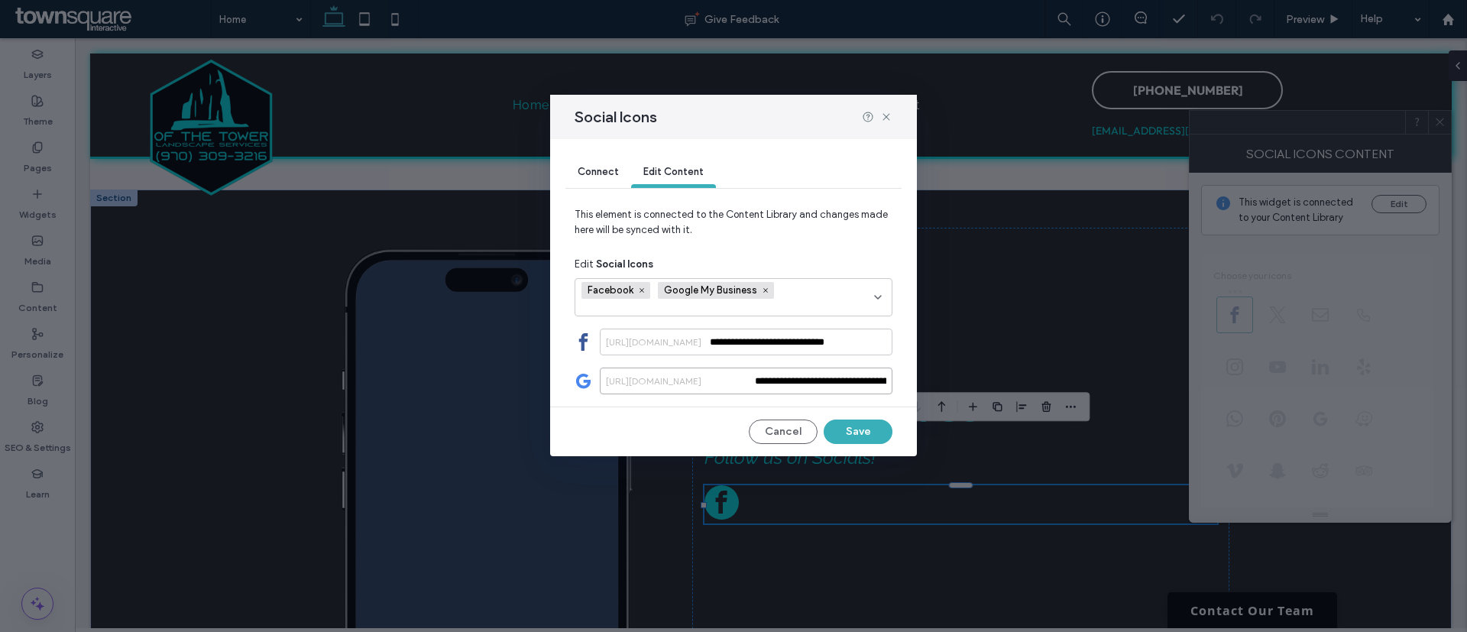
click at [776, 377] on input "**********" at bounding box center [746, 380] width 293 height 27
click at [785, 430] on button "Cancel" at bounding box center [783, 431] width 69 height 24
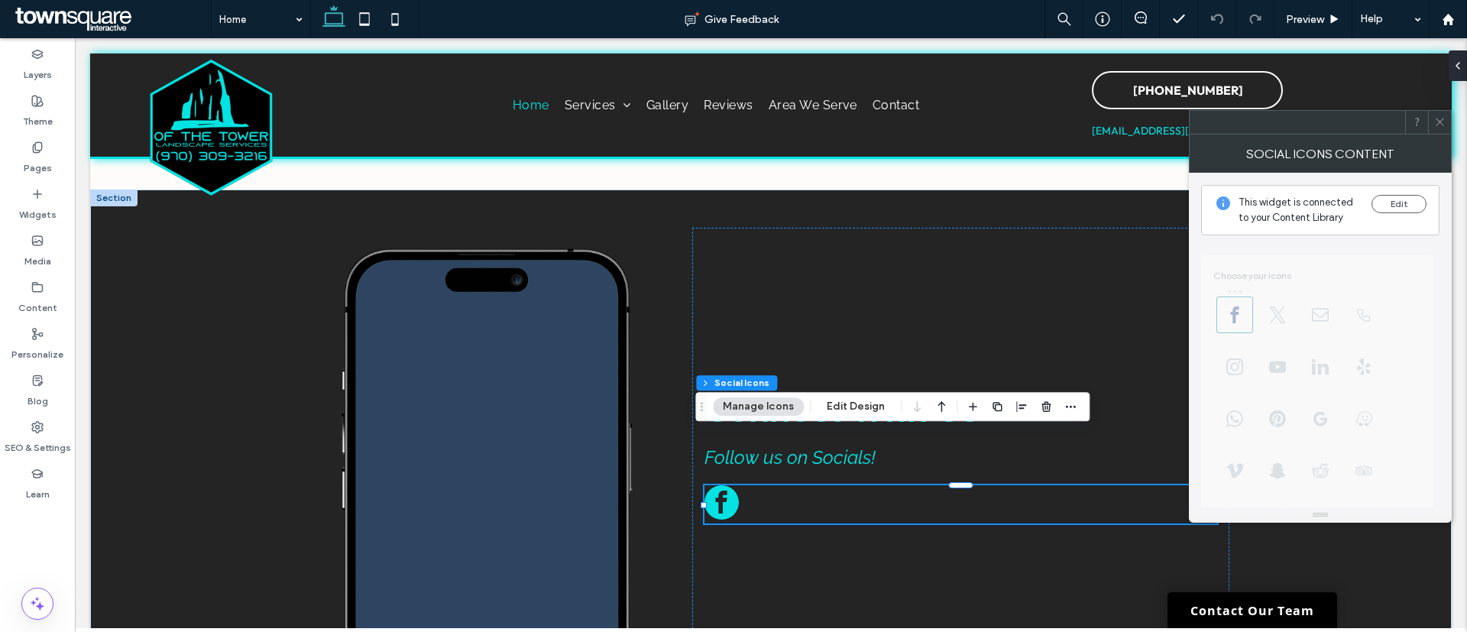
drag, startPoint x: 1441, startPoint y: 121, endPoint x: 1321, endPoint y: 62, distance: 133.9
click at [1441, 121] on icon at bounding box center [1439, 121] width 11 height 11
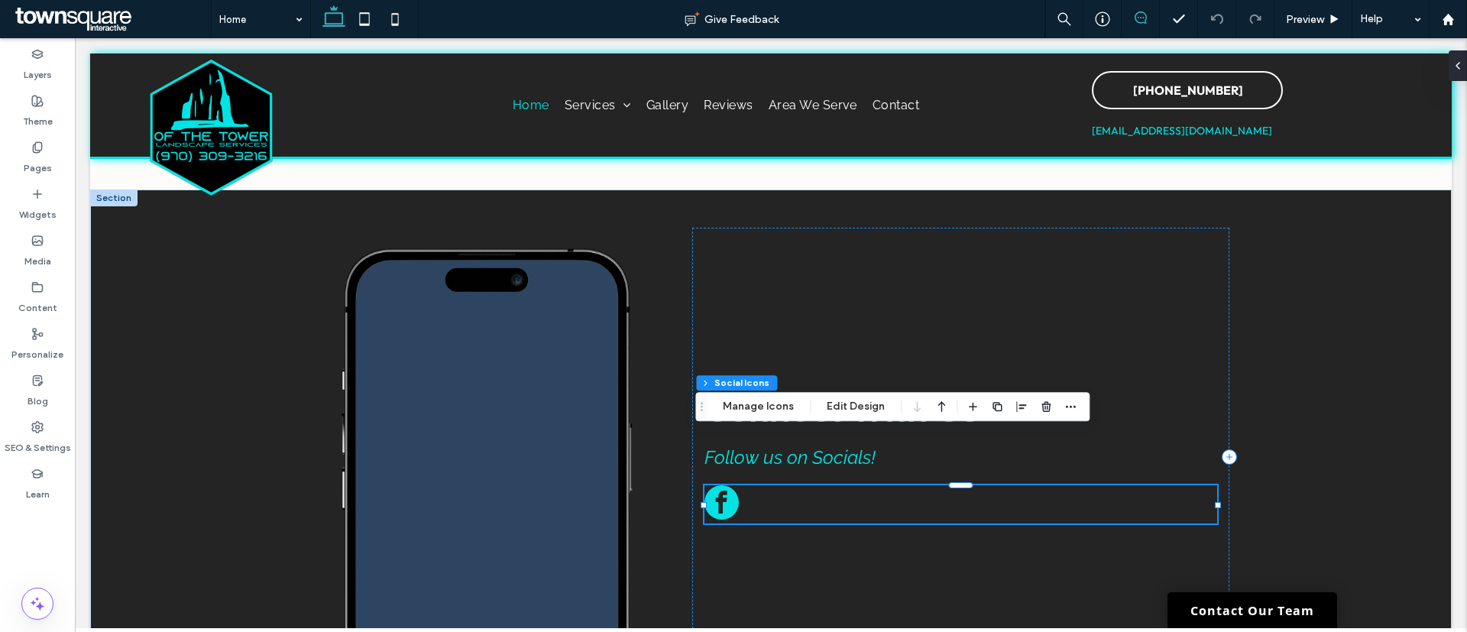
drag, startPoint x: 1144, startPoint y: 14, endPoint x: 956, endPoint y: 141, distance: 227.4
click at [1144, 14] on use at bounding box center [1141, 17] width 12 height 12
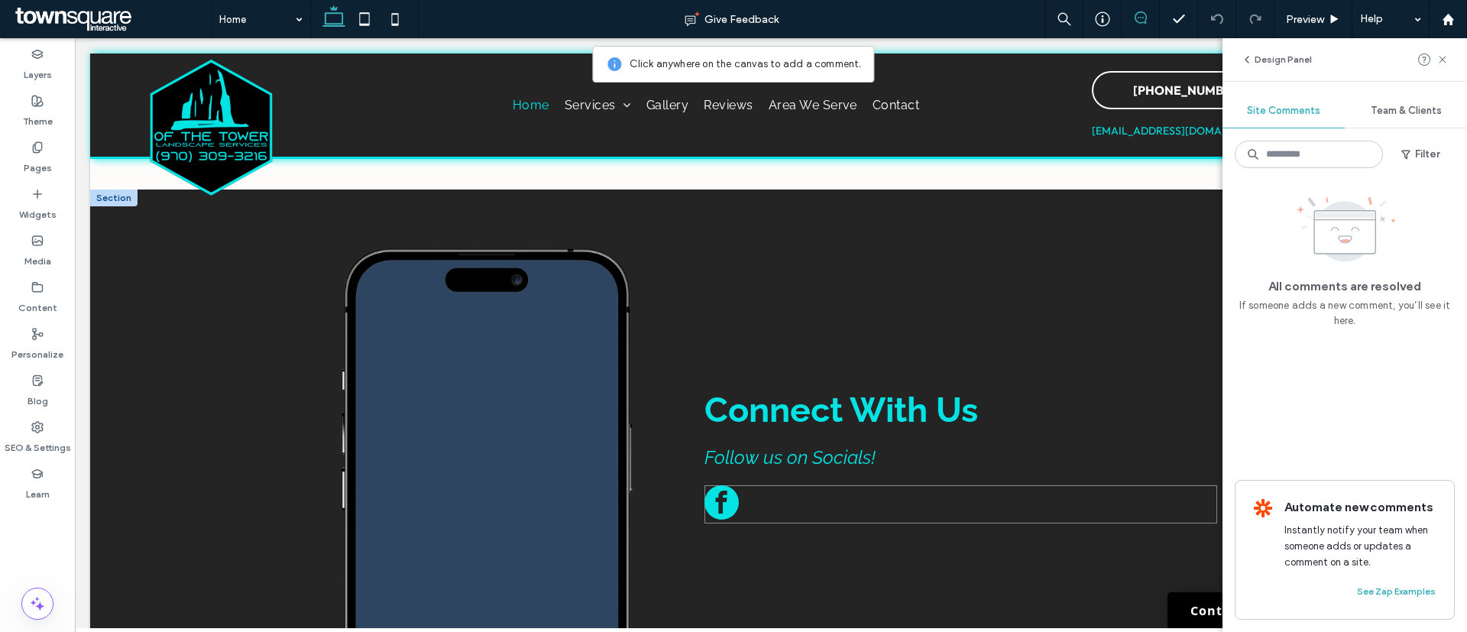
click at [756, 485] on div at bounding box center [960, 504] width 513 height 38
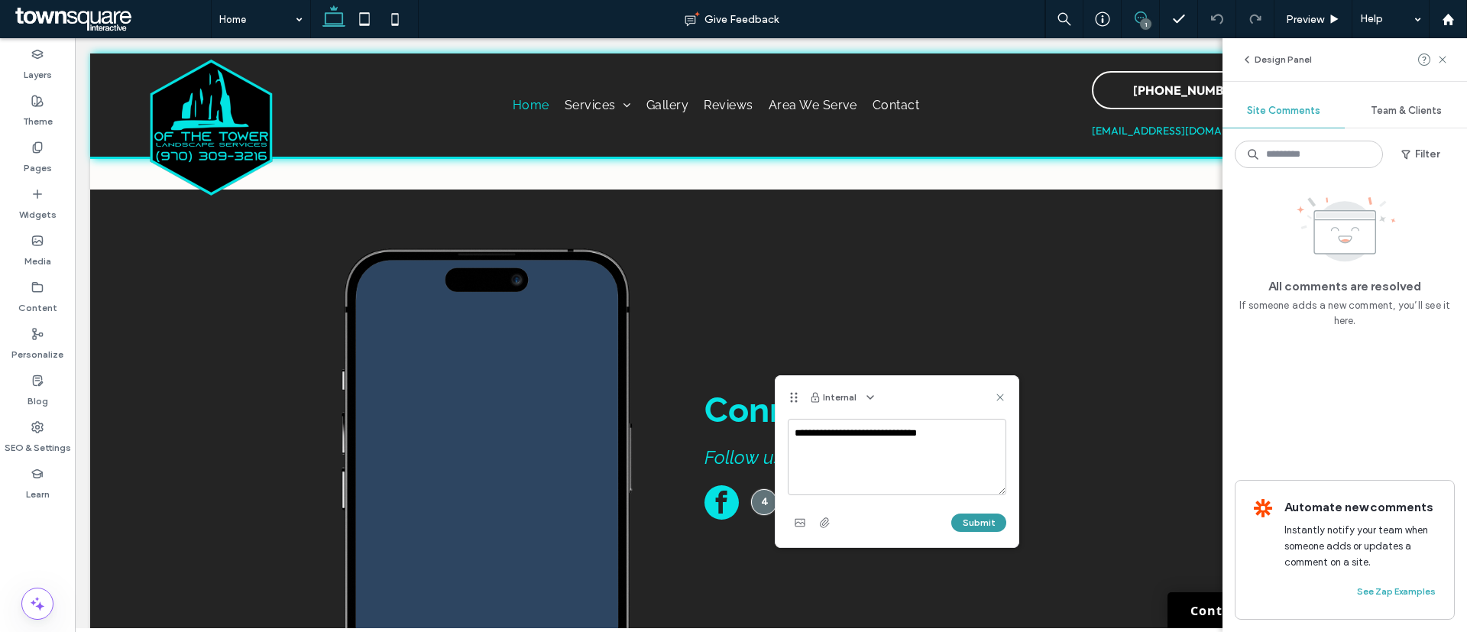
type textarea "**********"
click at [988, 523] on button "Submit" at bounding box center [978, 522] width 55 height 18
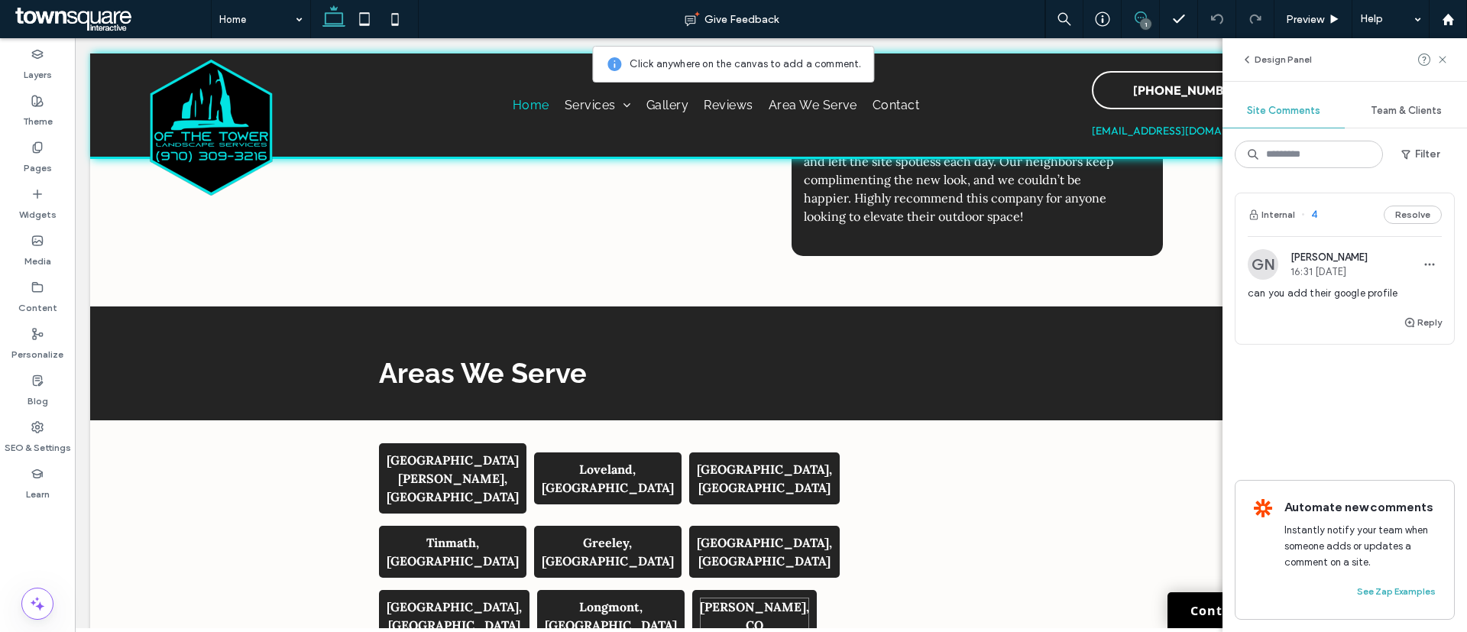
scroll to position [3660, 0]
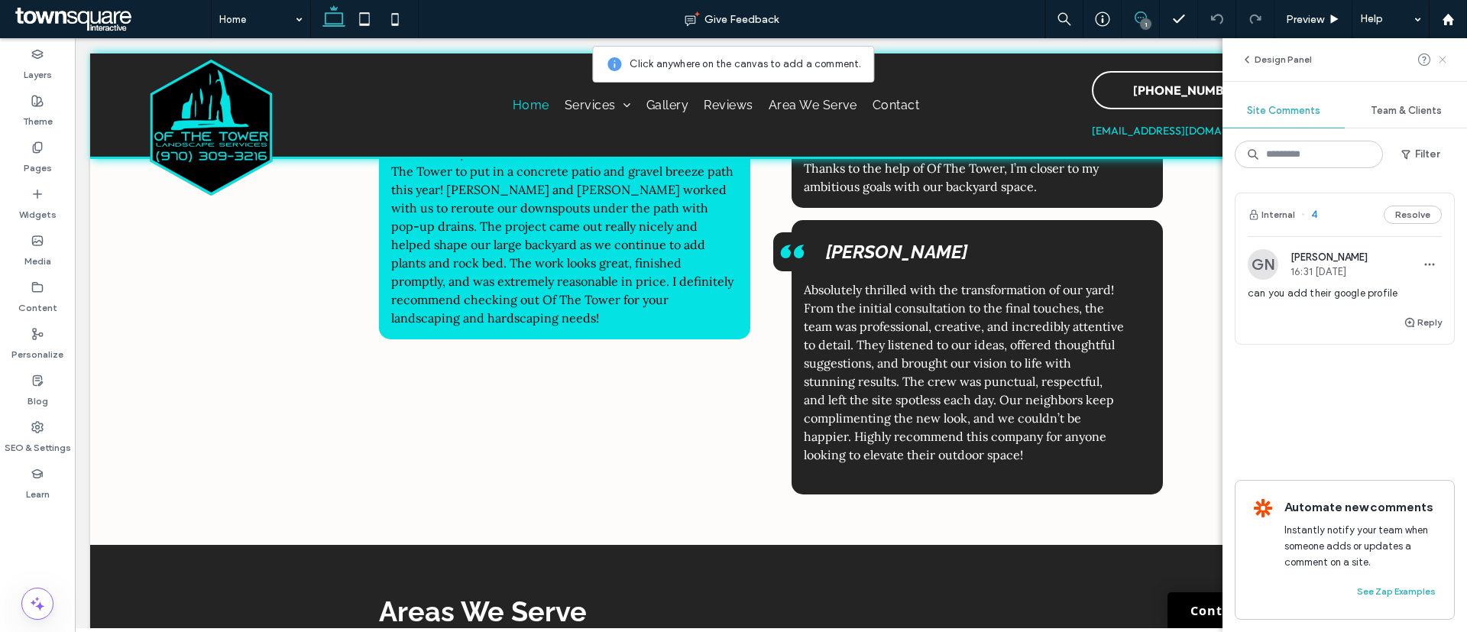
click at [1441, 63] on icon at bounding box center [1442, 59] width 12 height 12
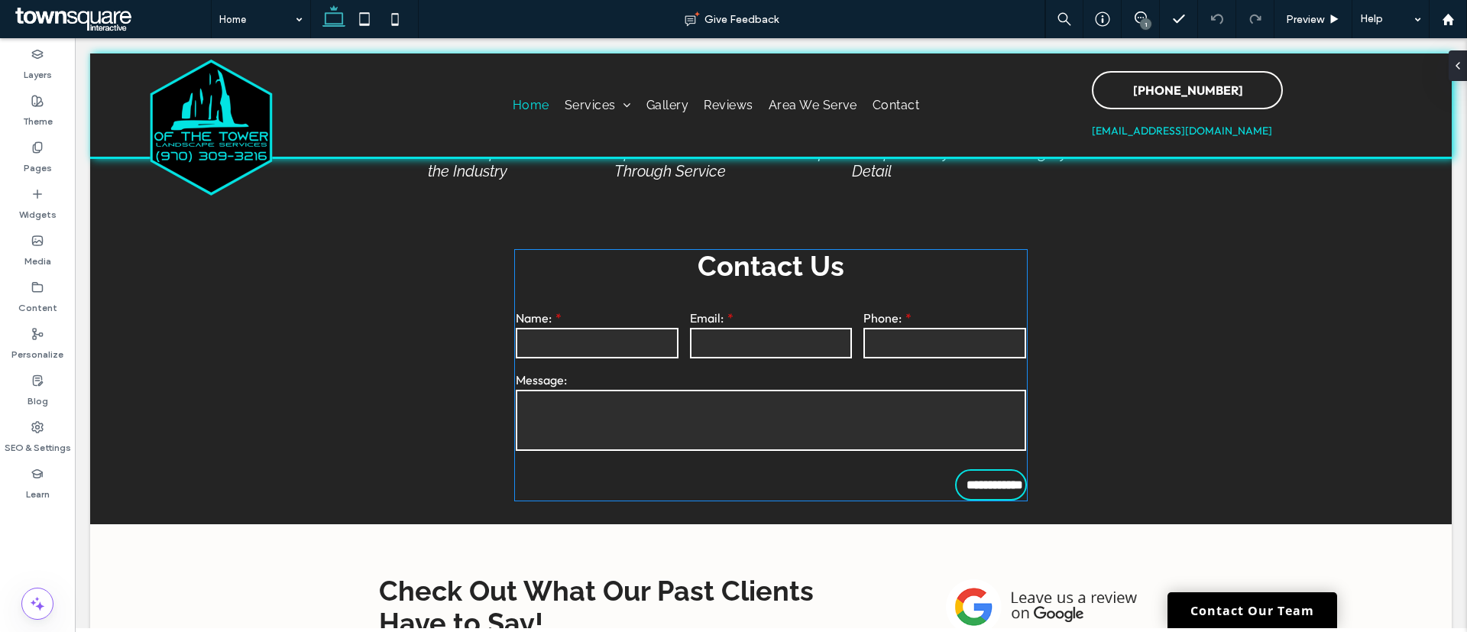
scroll to position [2940, 0]
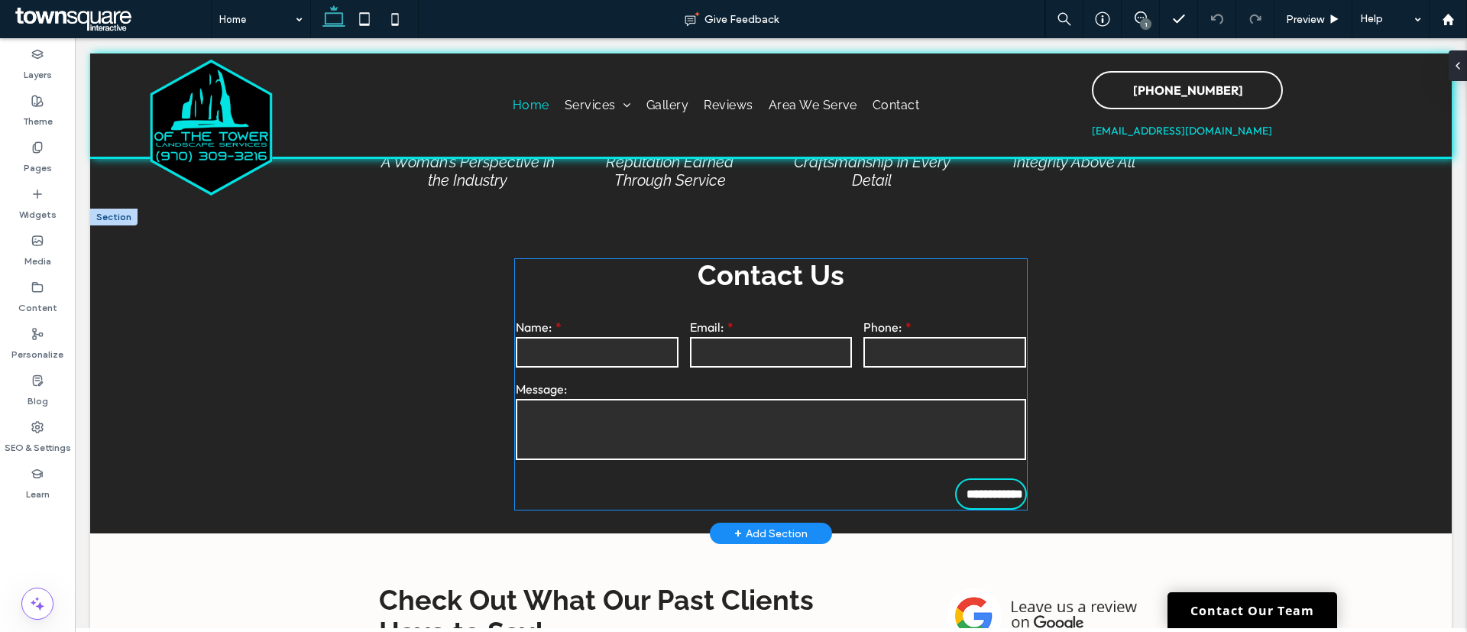
click at [565, 306] on div "**********" at bounding box center [771, 384] width 512 height 251
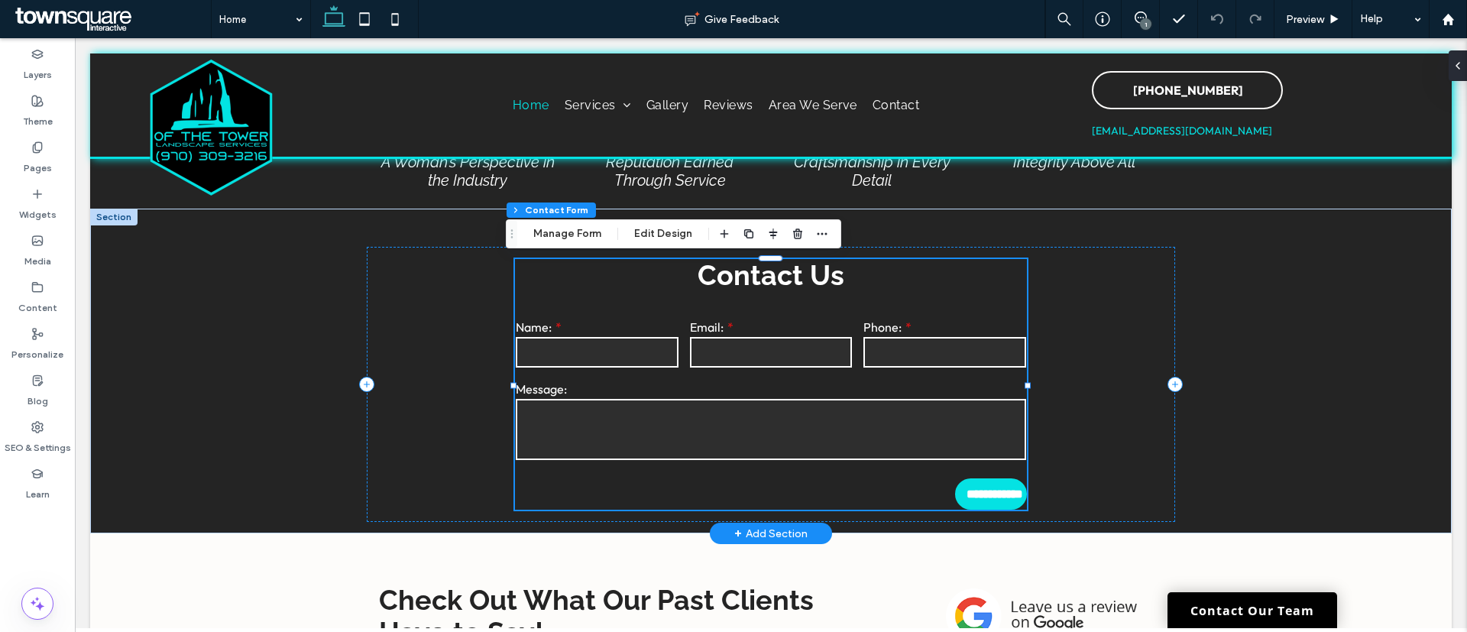
type input "*"
type input "***"
type input "*"
type input "***"
click at [591, 235] on button "Manage Form" at bounding box center [567, 234] width 88 height 18
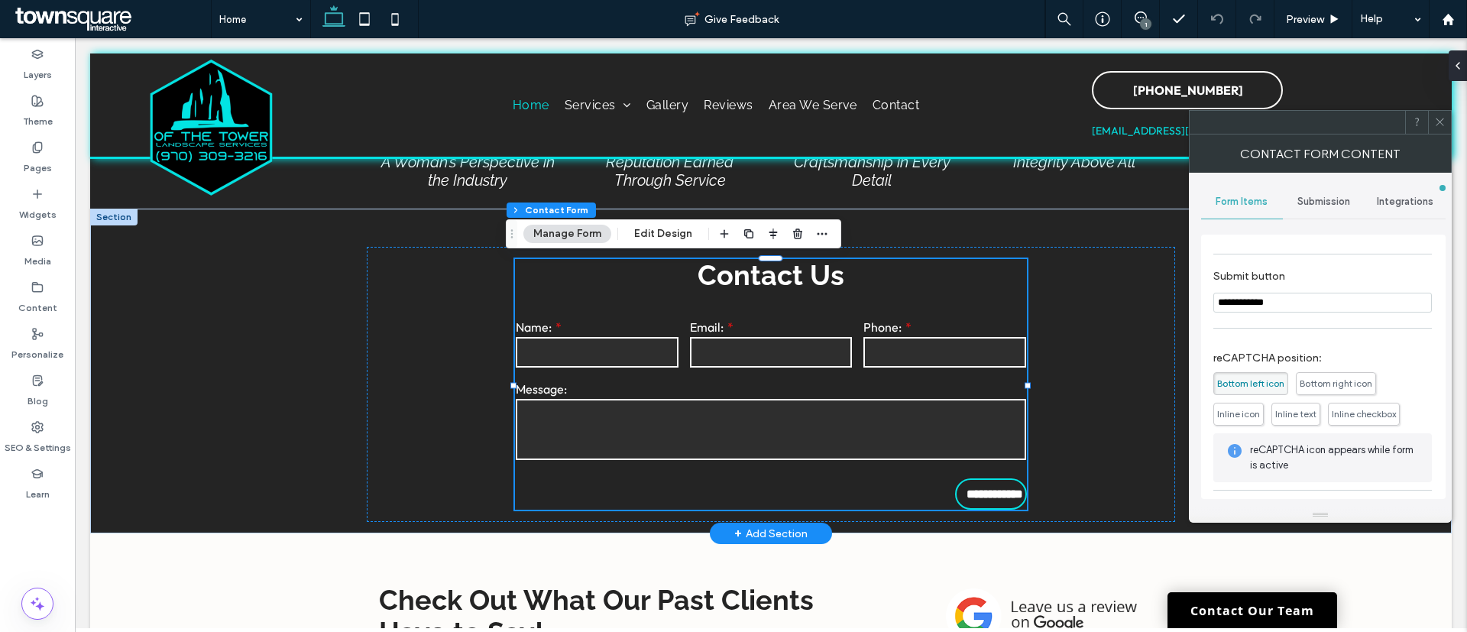
scroll to position [253, 0]
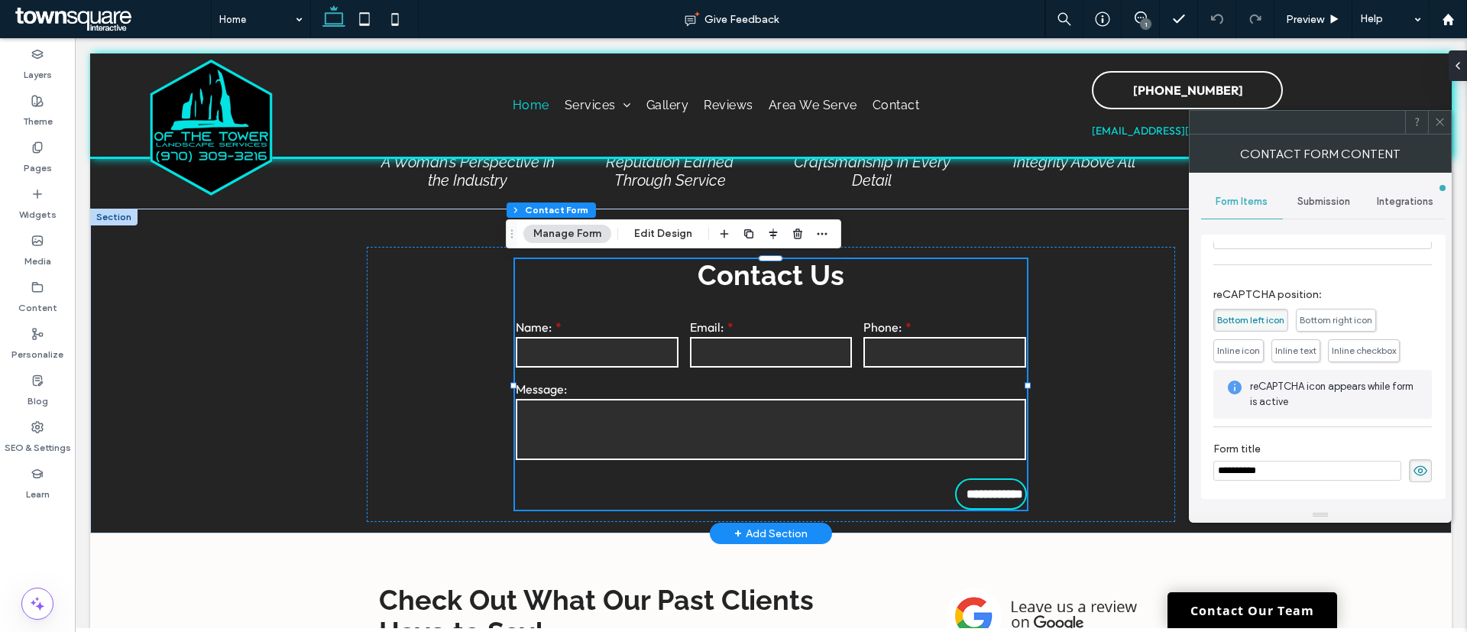
click at [1266, 470] on input "**********" at bounding box center [1307, 471] width 188 height 20
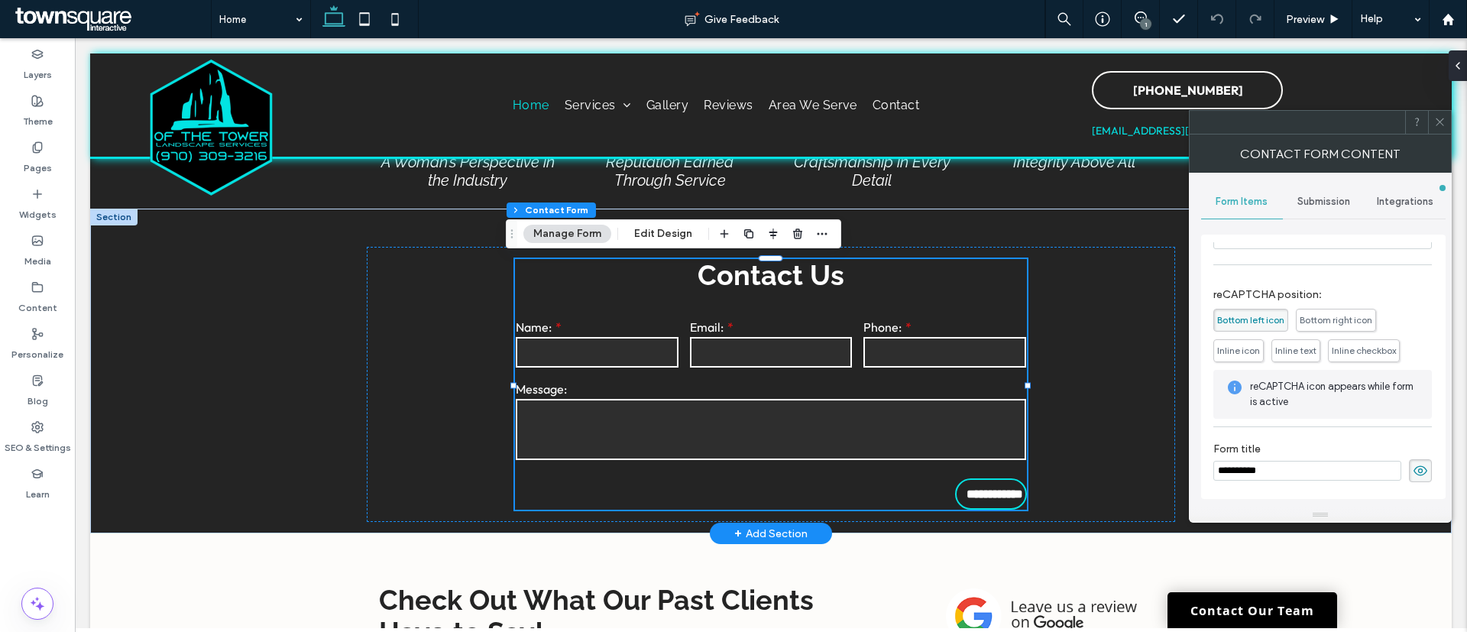
click at [1266, 470] on input "**********" at bounding box center [1307, 471] width 188 height 20
type input "*"
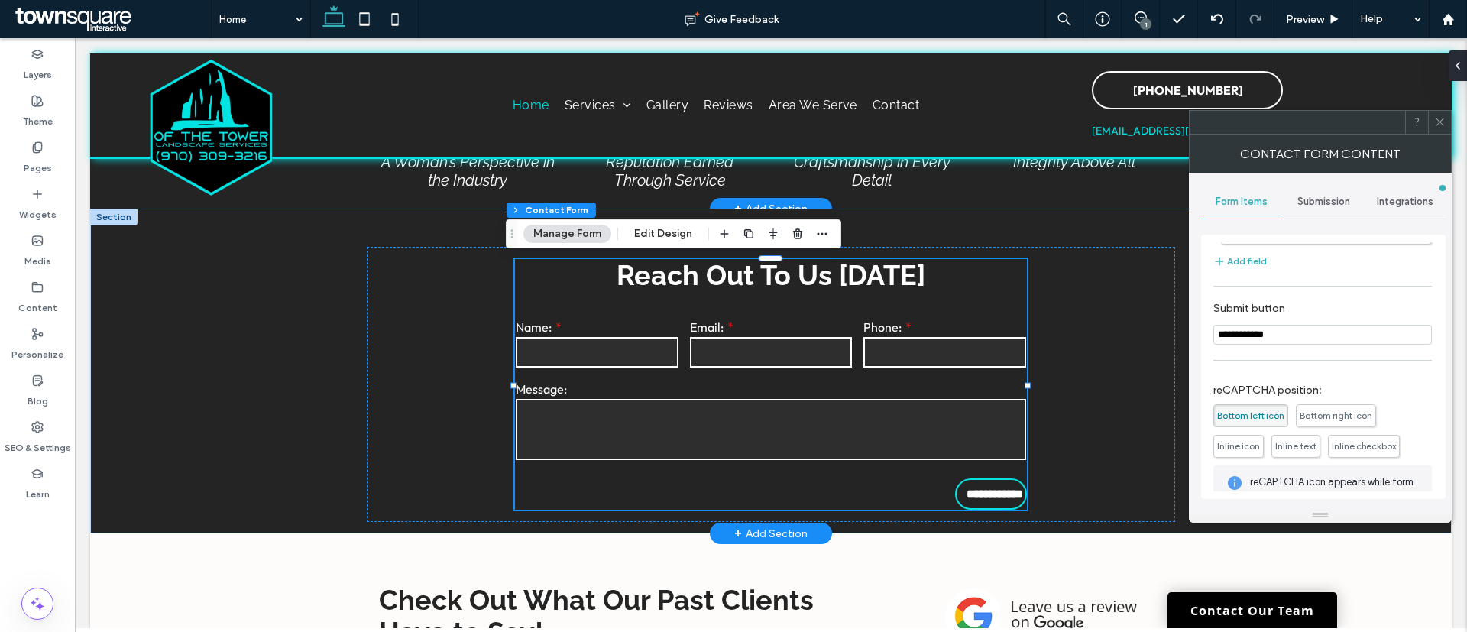
scroll to position [156, 0]
type input "**********"
click at [1261, 610] on link "Contact Our Team" at bounding box center [1252, 610] width 170 height 36
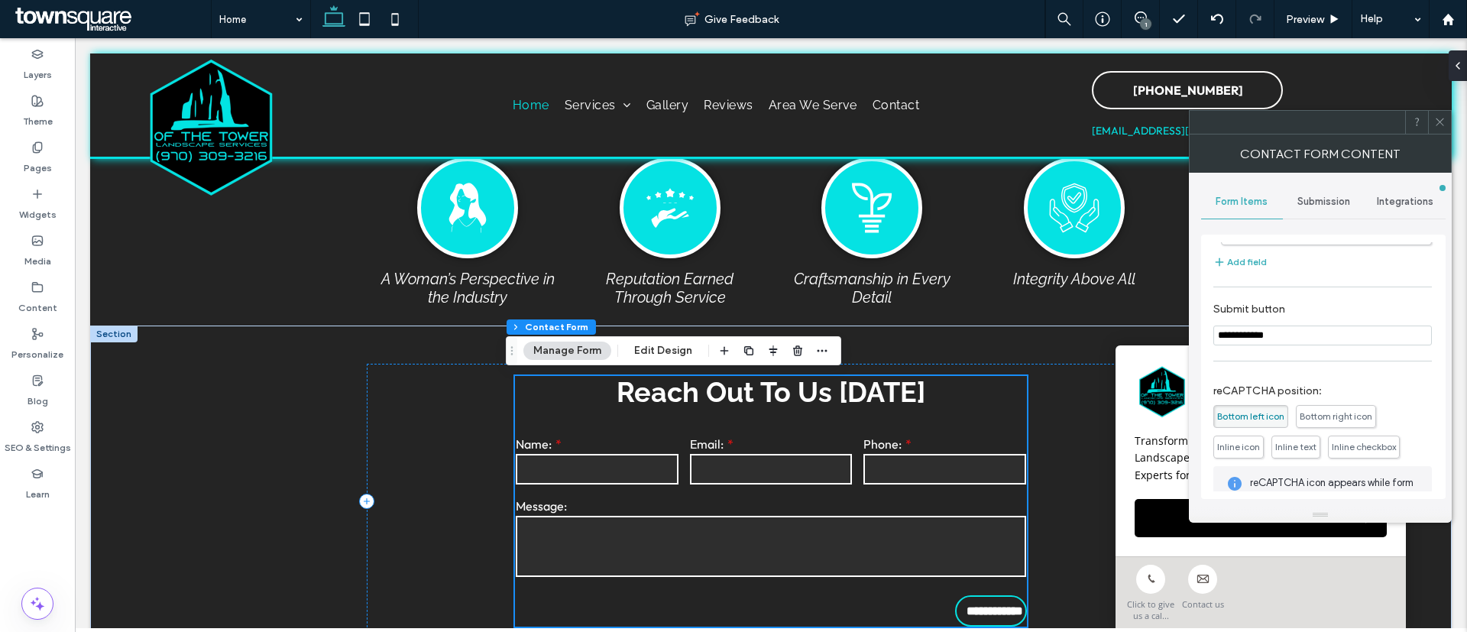
scroll to position [2778, 0]
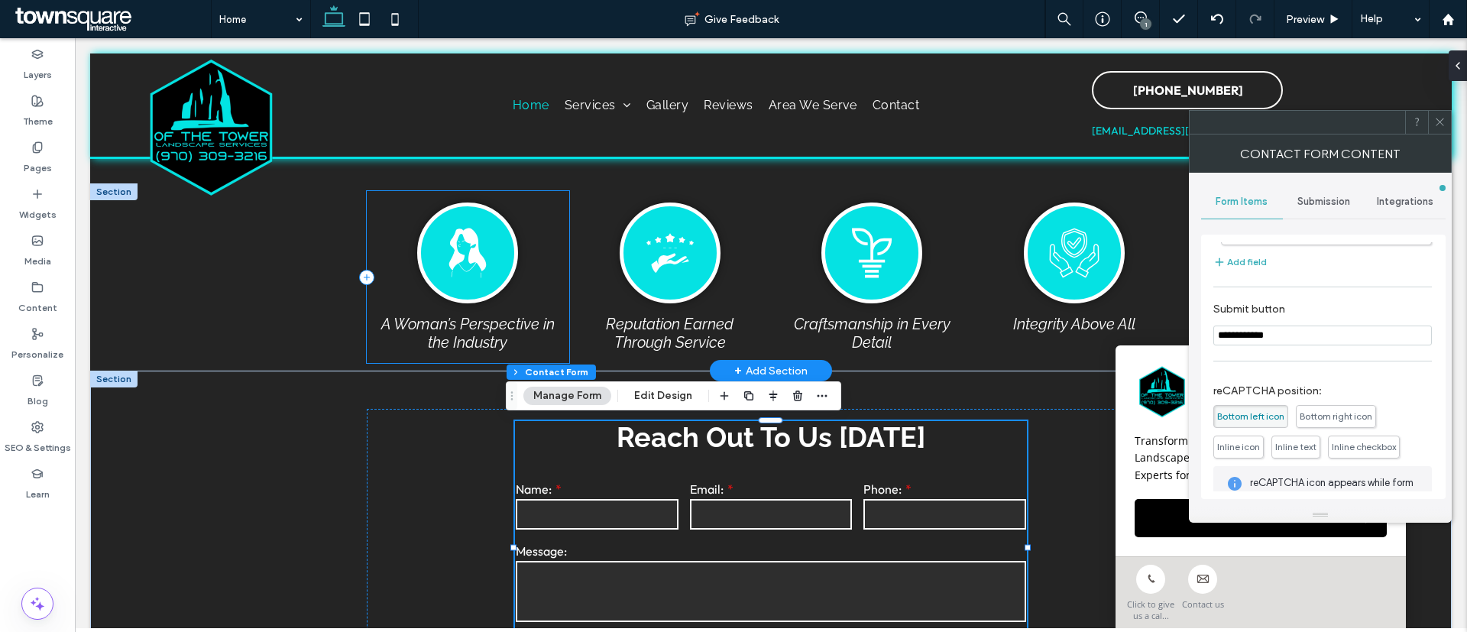
click at [545, 206] on div "A Woman’s Perspective in the Industry" at bounding box center [468, 277] width 202 height 172
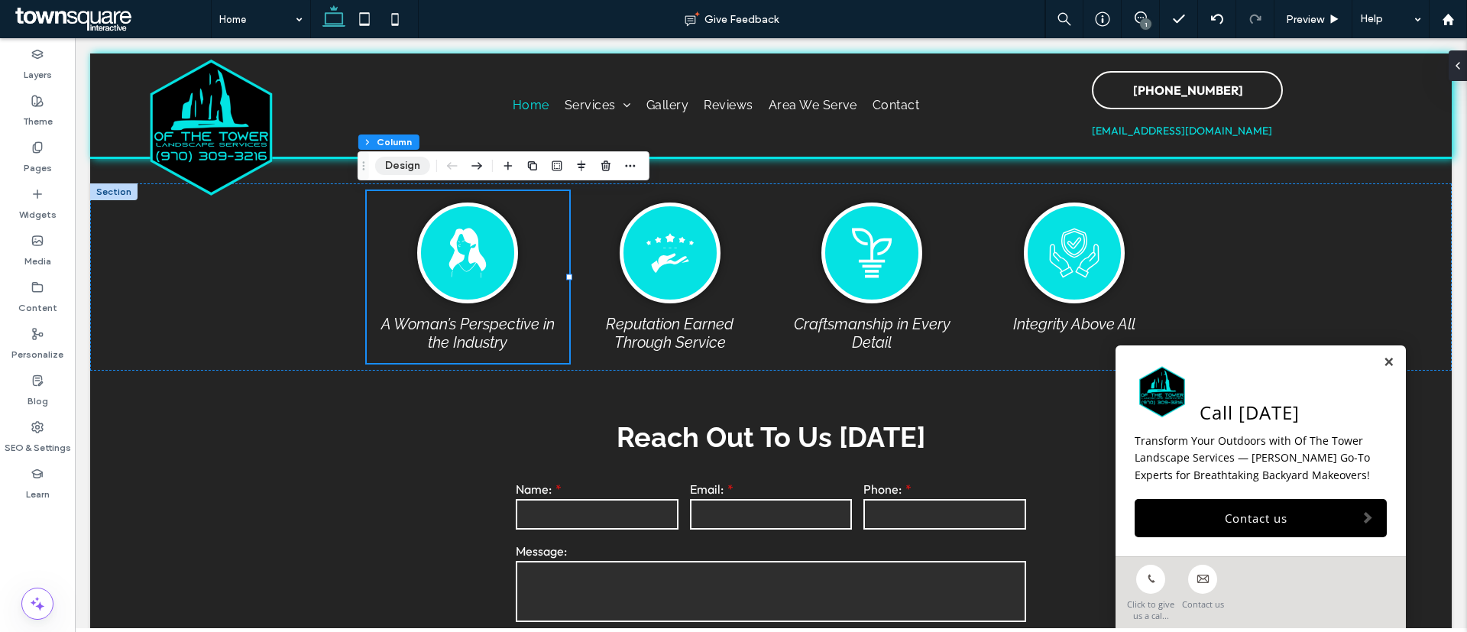
click at [421, 168] on button "Design" at bounding box center [402, 166] width 55 height 18
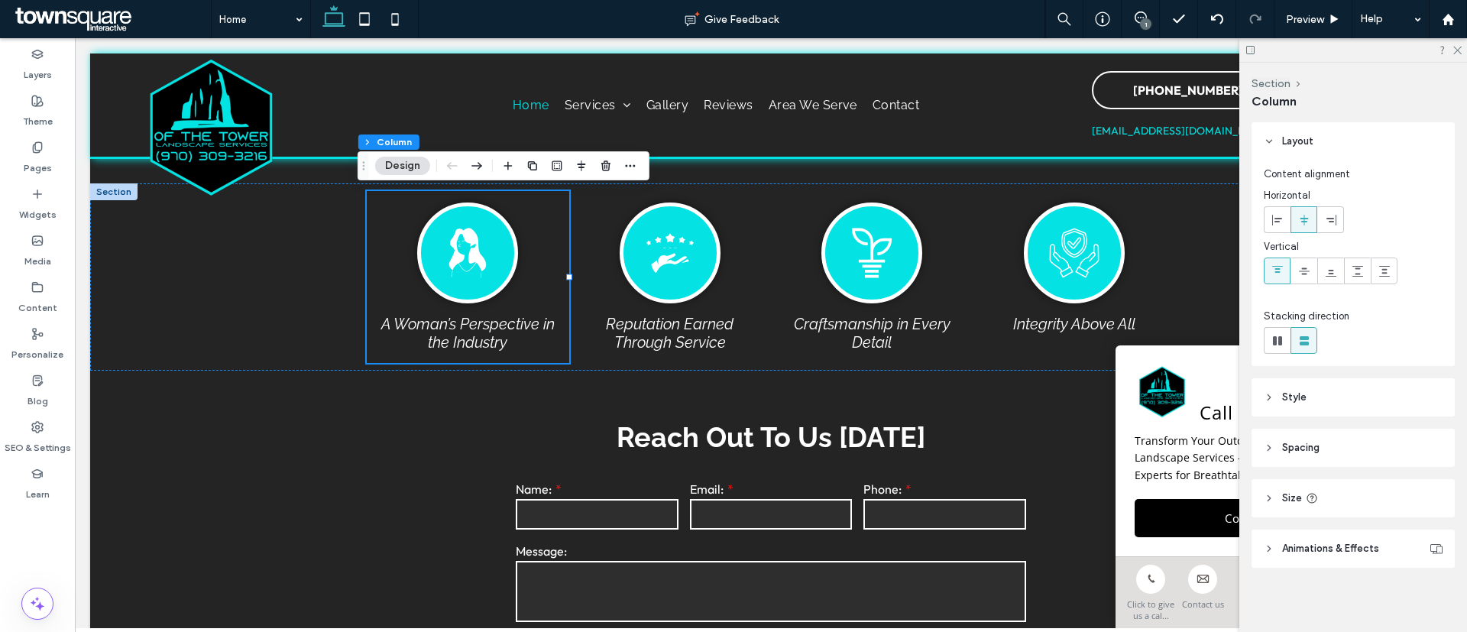
scroll to position [3, 0]
click at [1340, 536] on header "Animations & Effects" at bounding box center [1352, 545] width 203 height 38
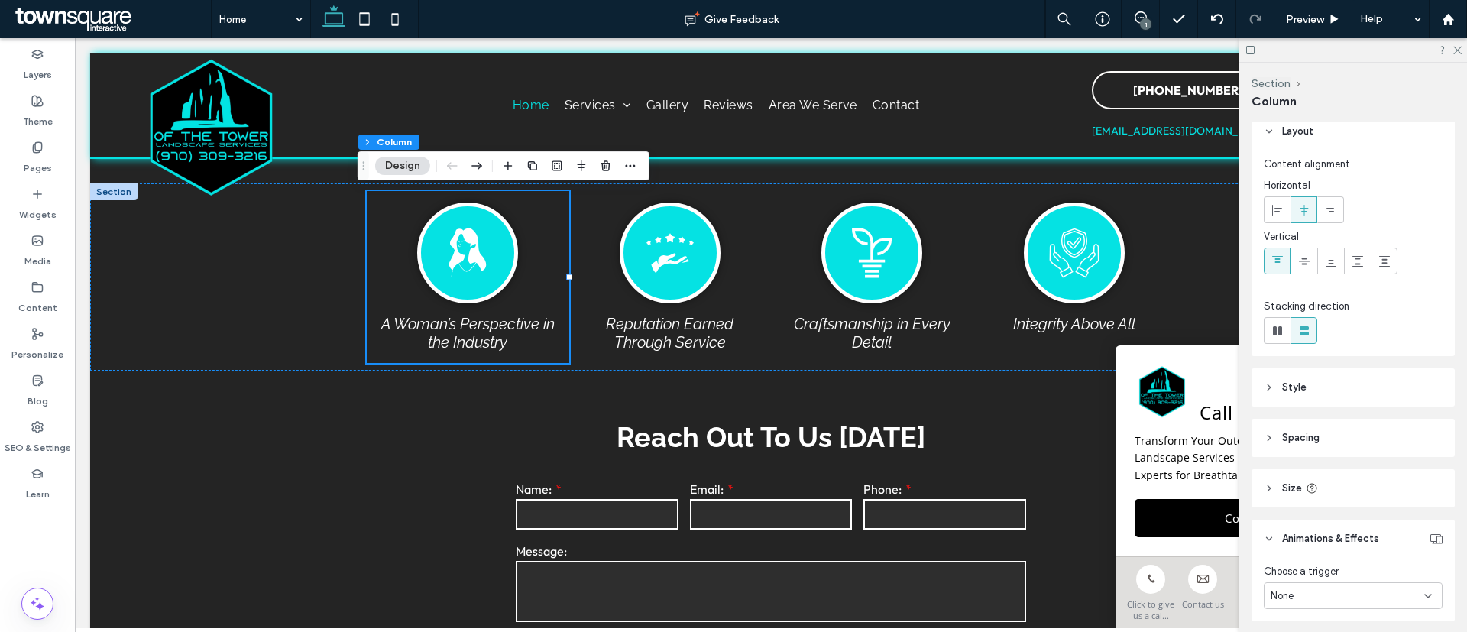
scroll to position [66, 0]
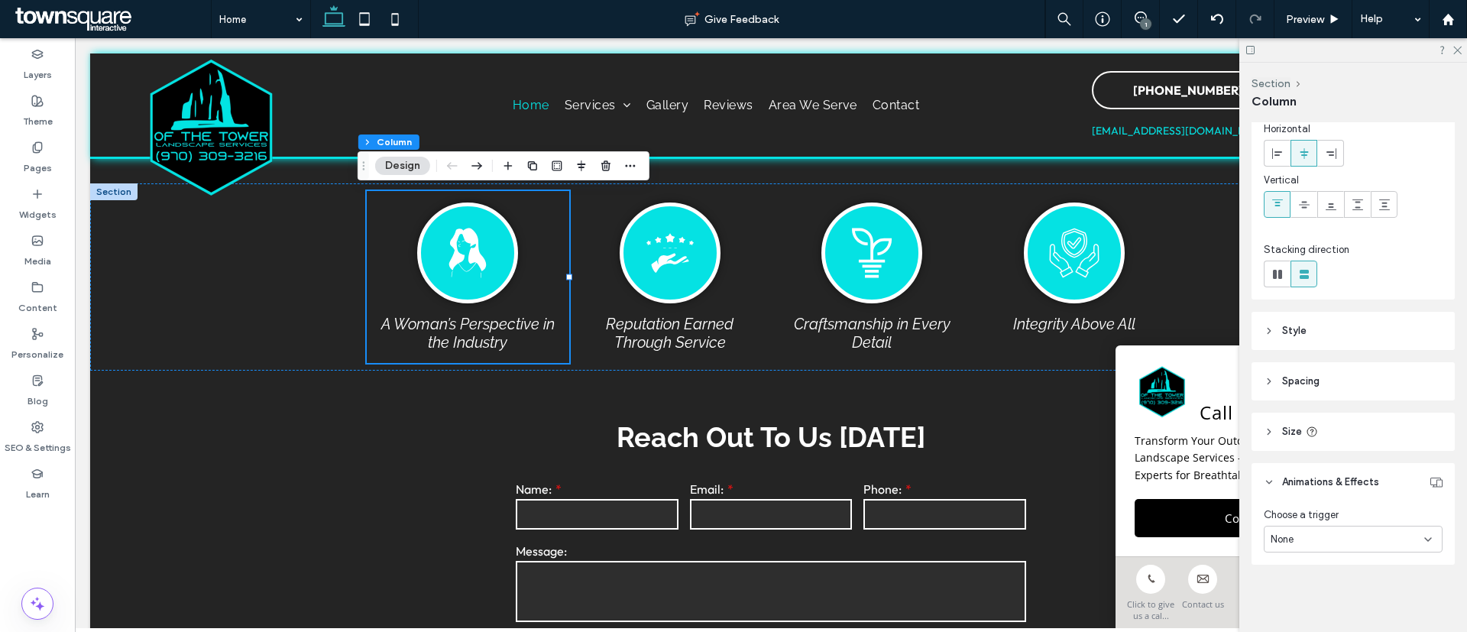
click at [1308, 547] on div "None" at bounding box center [1353, 539] width 179 height 27
click at [1302, 487] on span "Entrance" at bounding box center [1291, 485] width 41 height 15
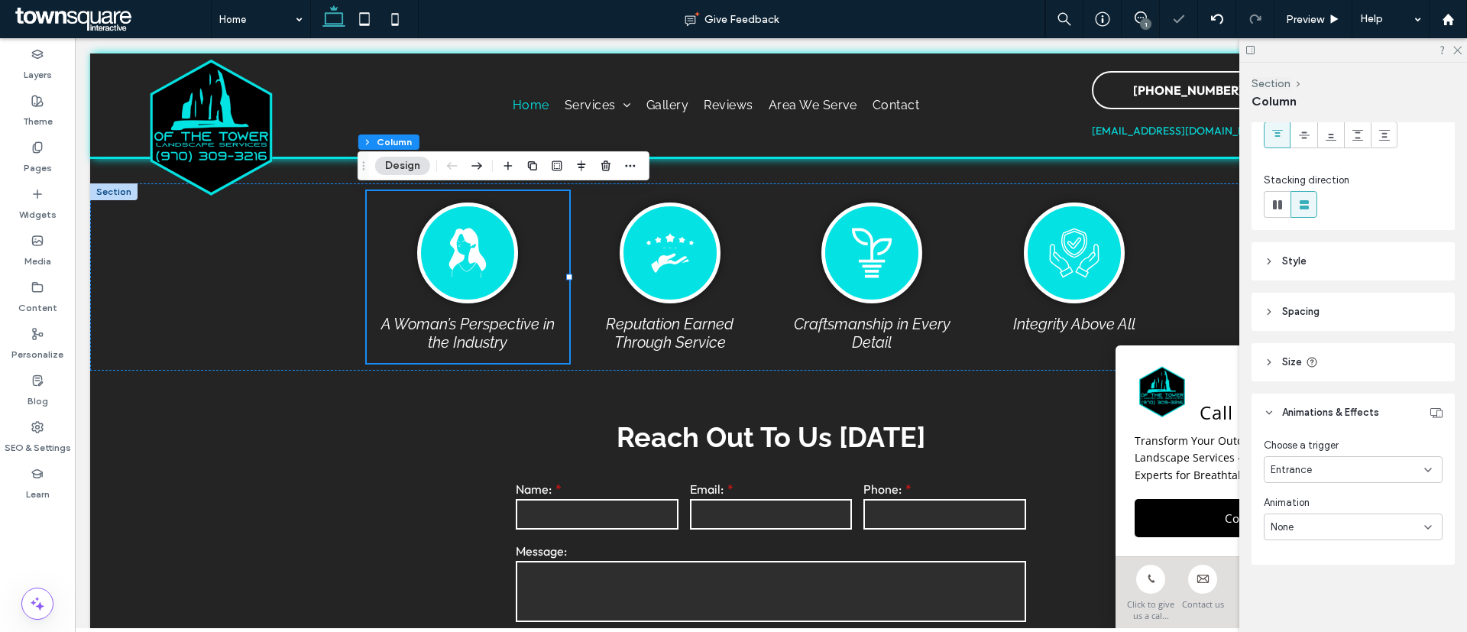
scroll to position [135, 0]
click at [1295, 532] on div "None" at bounding box center [1348, 527] width 154 height 15
click at [1457, 50] on use at bounding box center [1457, 51] width 8 height 8
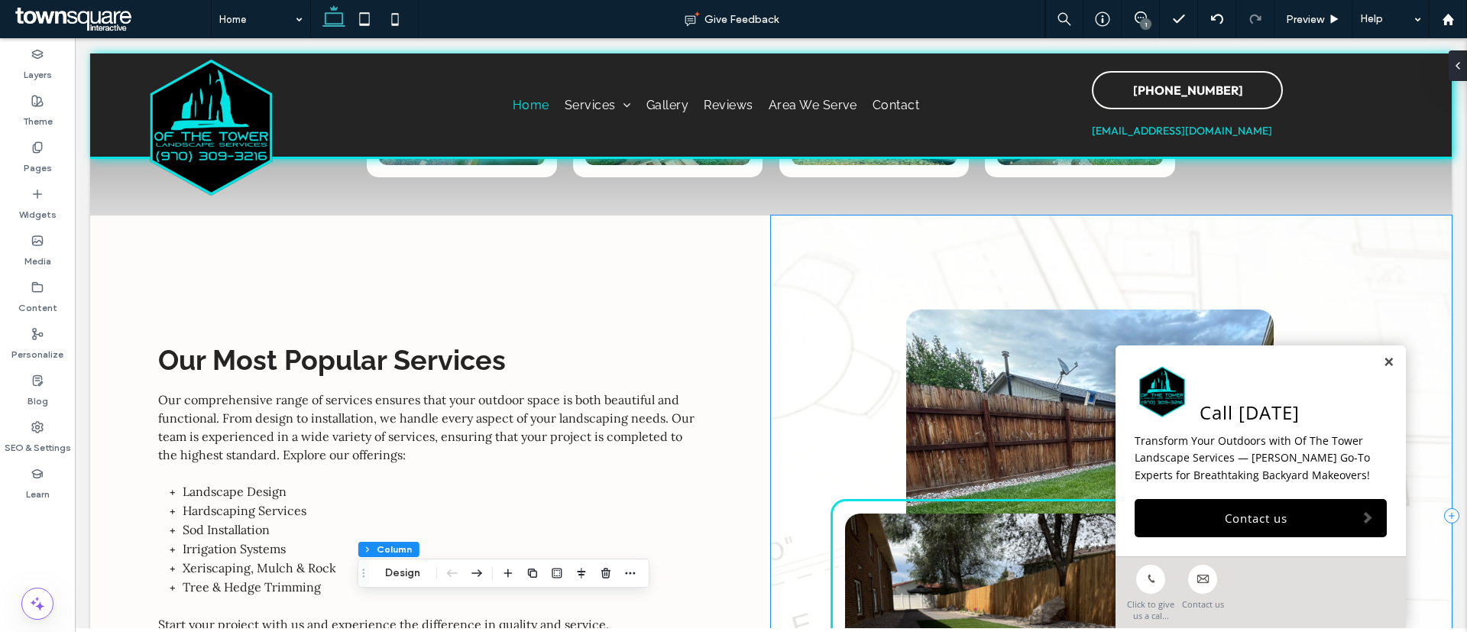
scroll to position [1815, 0]
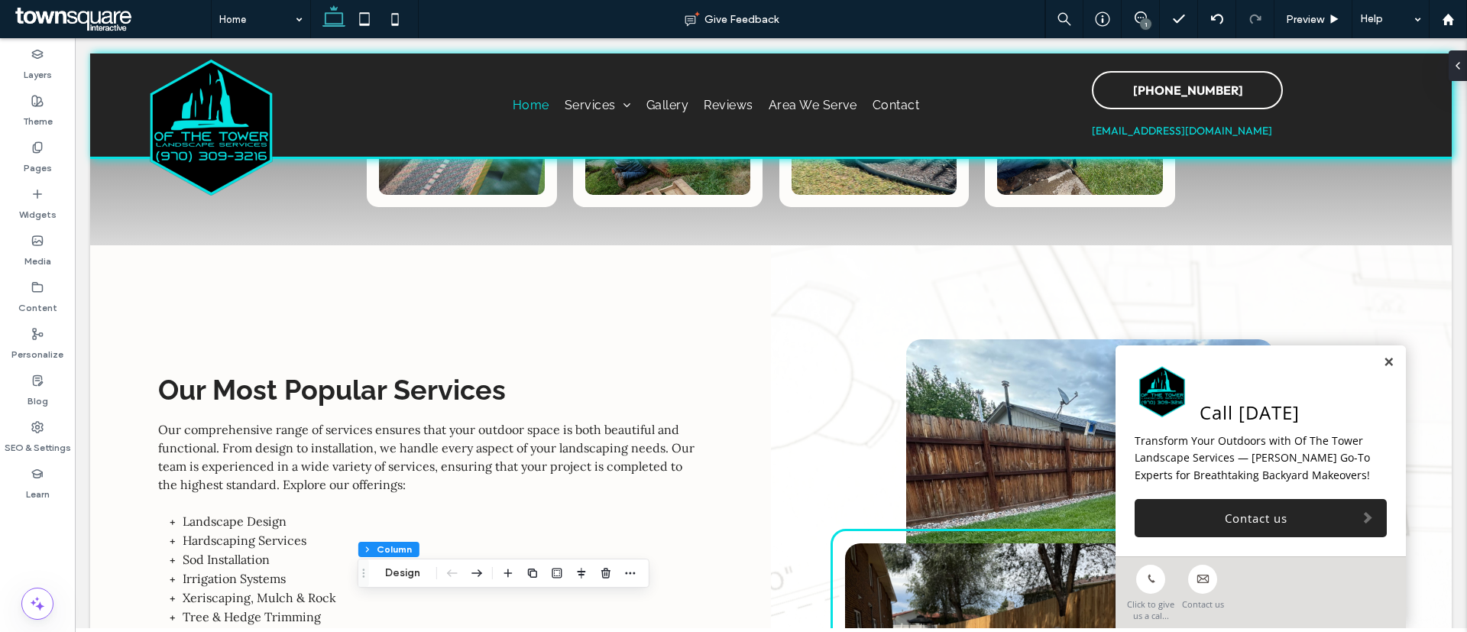
click at [1311, 513] on link "Contact us" at bounding box center [1261, 518] width 252 height 38
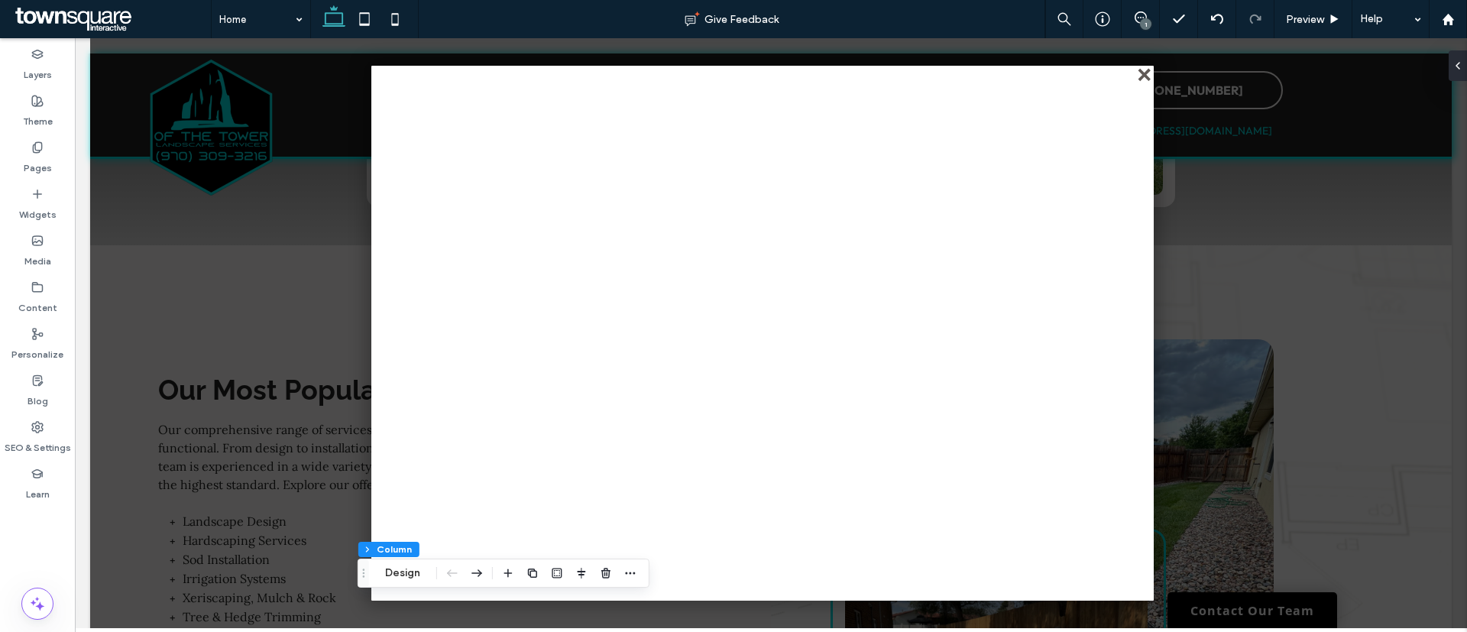
click at [1141, 75] on div "close" at bounding box center [1145, 75] width 11 height 11
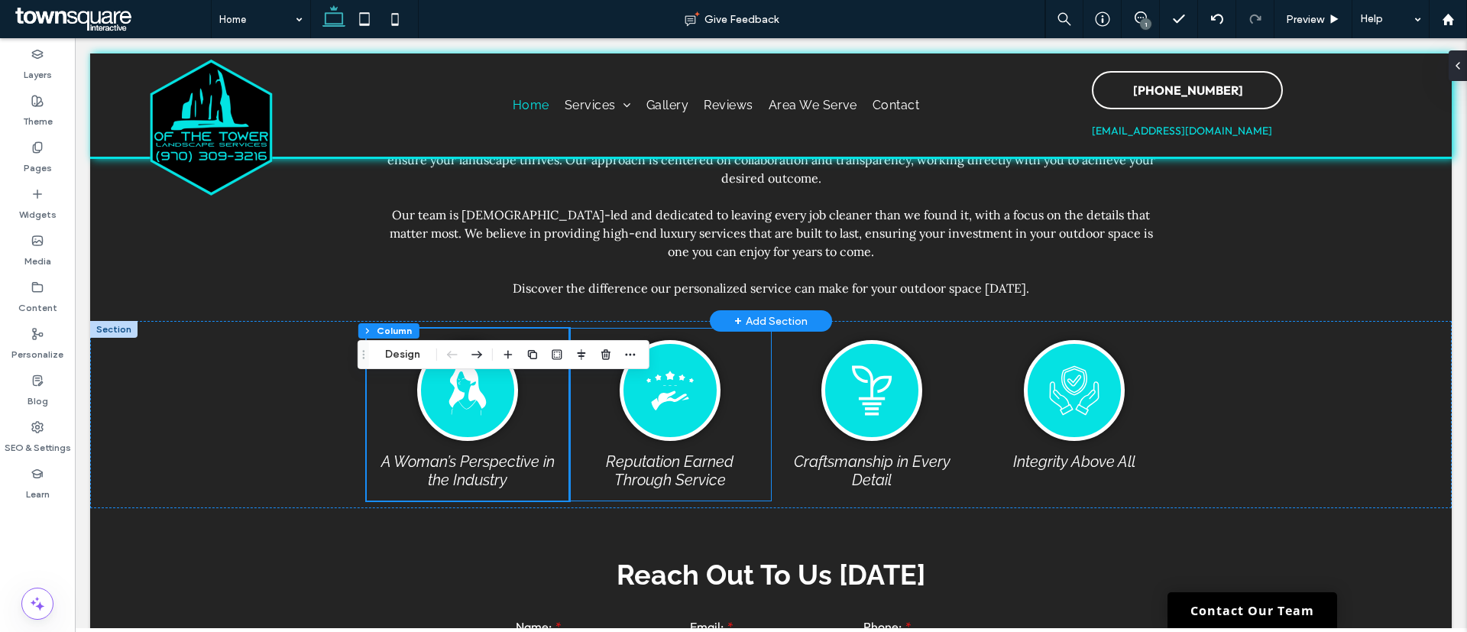
scroll to position [2642, 0]
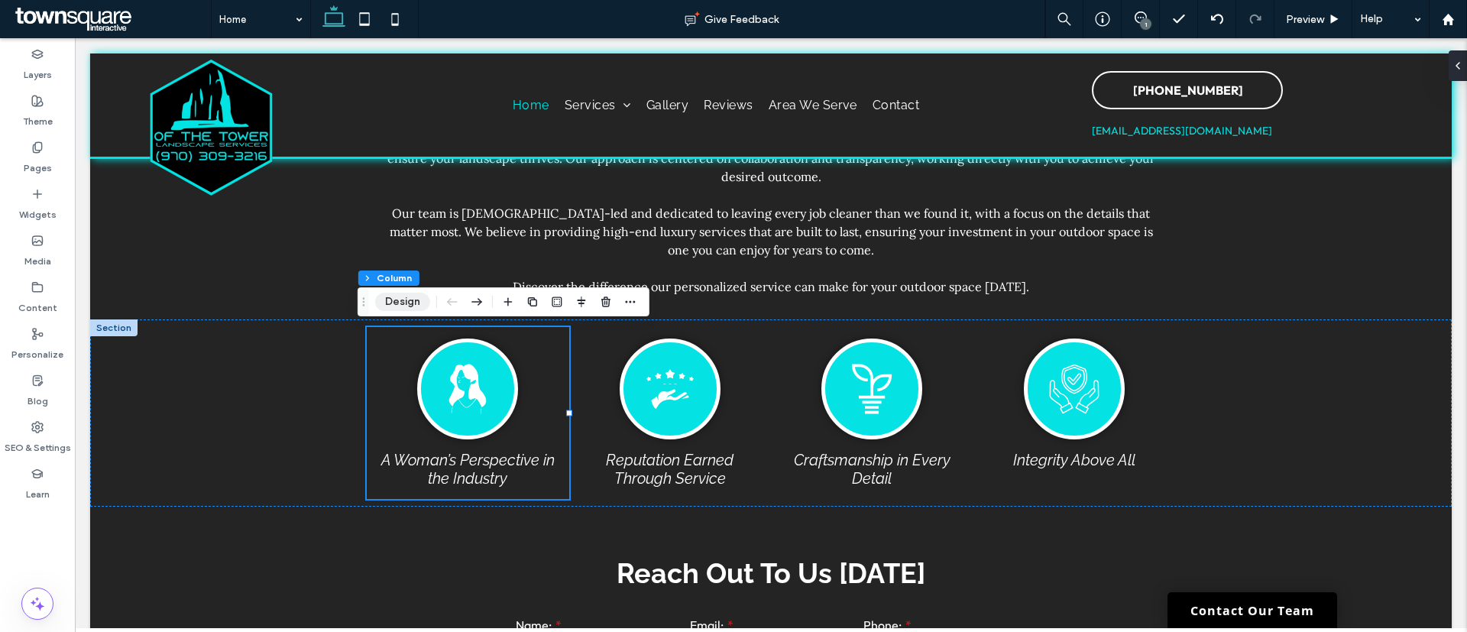
click at [416, 301] on button "Design" at bounding box center [402, 302] width 55 height 18
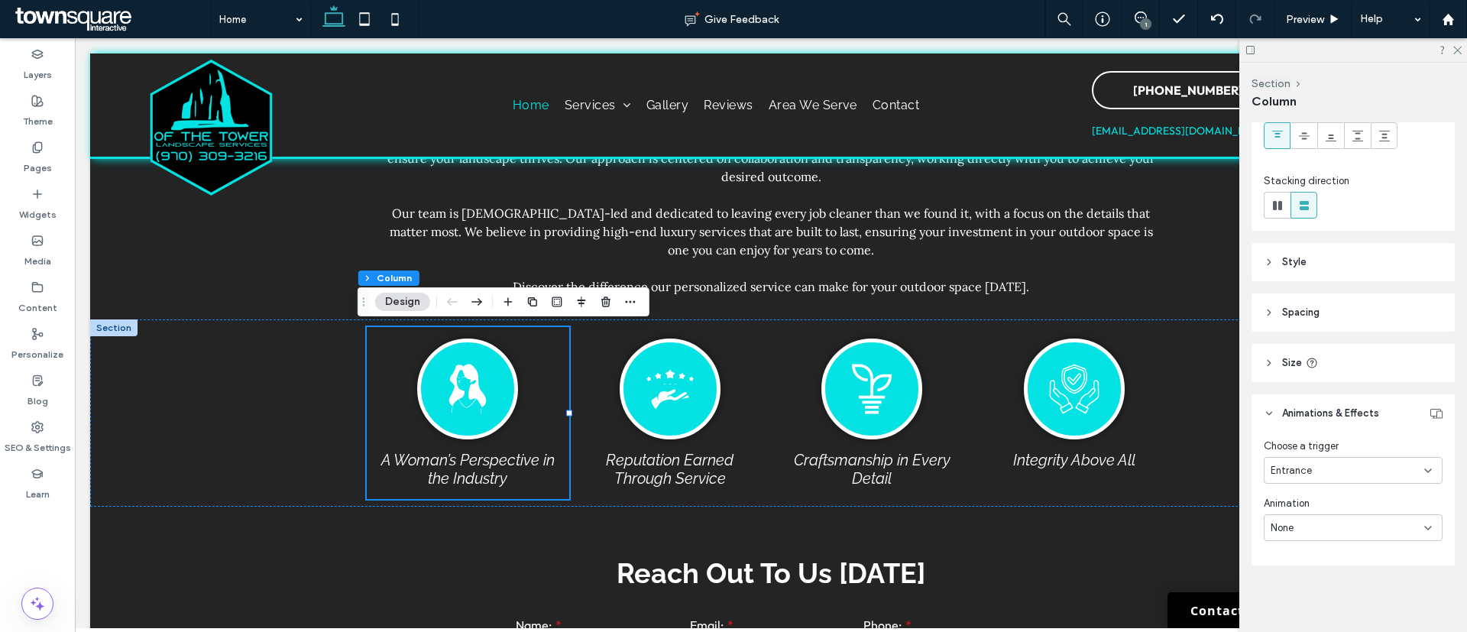
scroll to position [134, 0]
click at [1311, 526] on div "None" at bounding box center [1348, 529] width 154 height 15
click at [1316, 393] on div "Fade In" at bounding box center [1347, 395] width 166 height 27
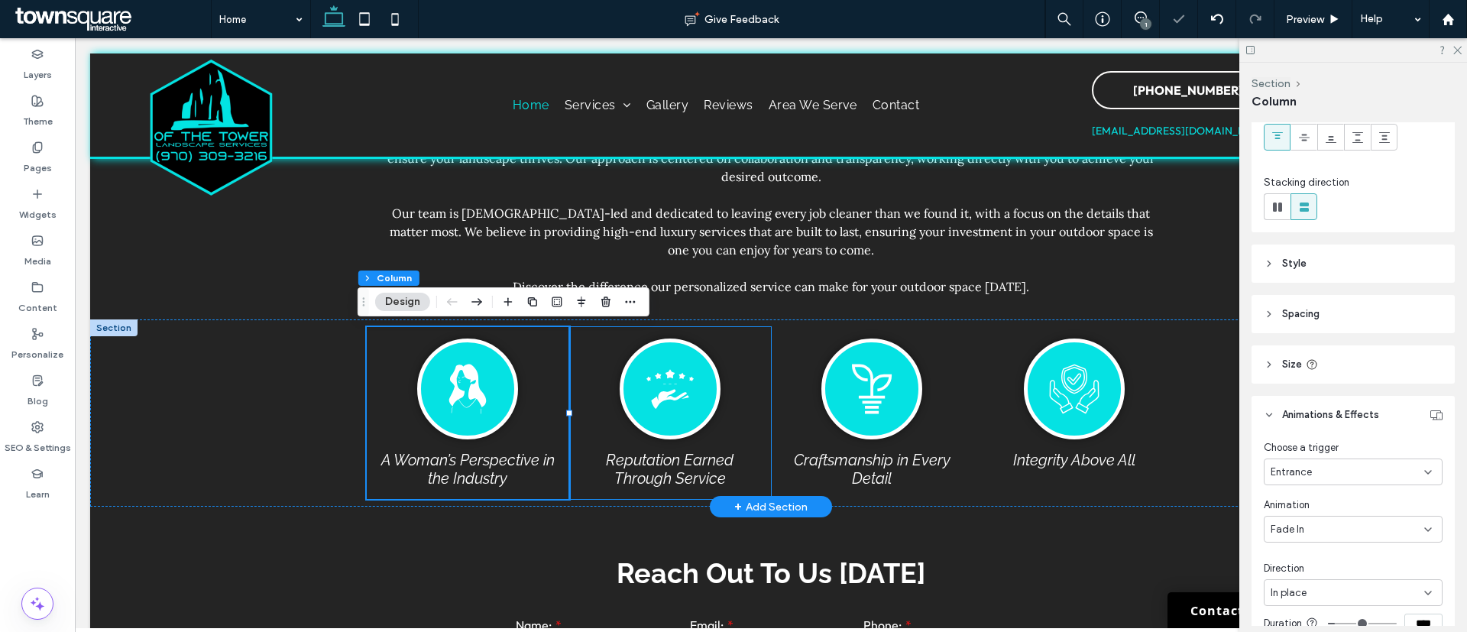
click at [727, 362] on div "Reputation Earned Through Service" at bounding box center [670, 413] width 202 height 172
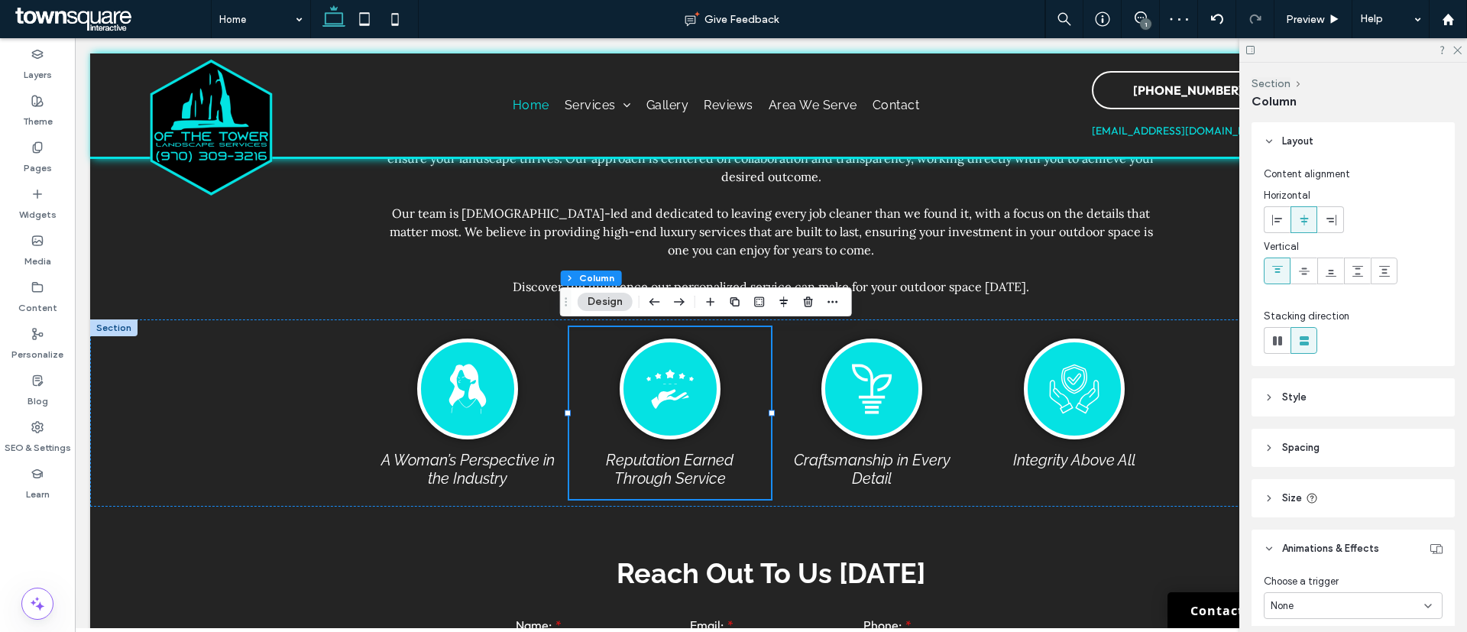
scroll to position [66, 0]
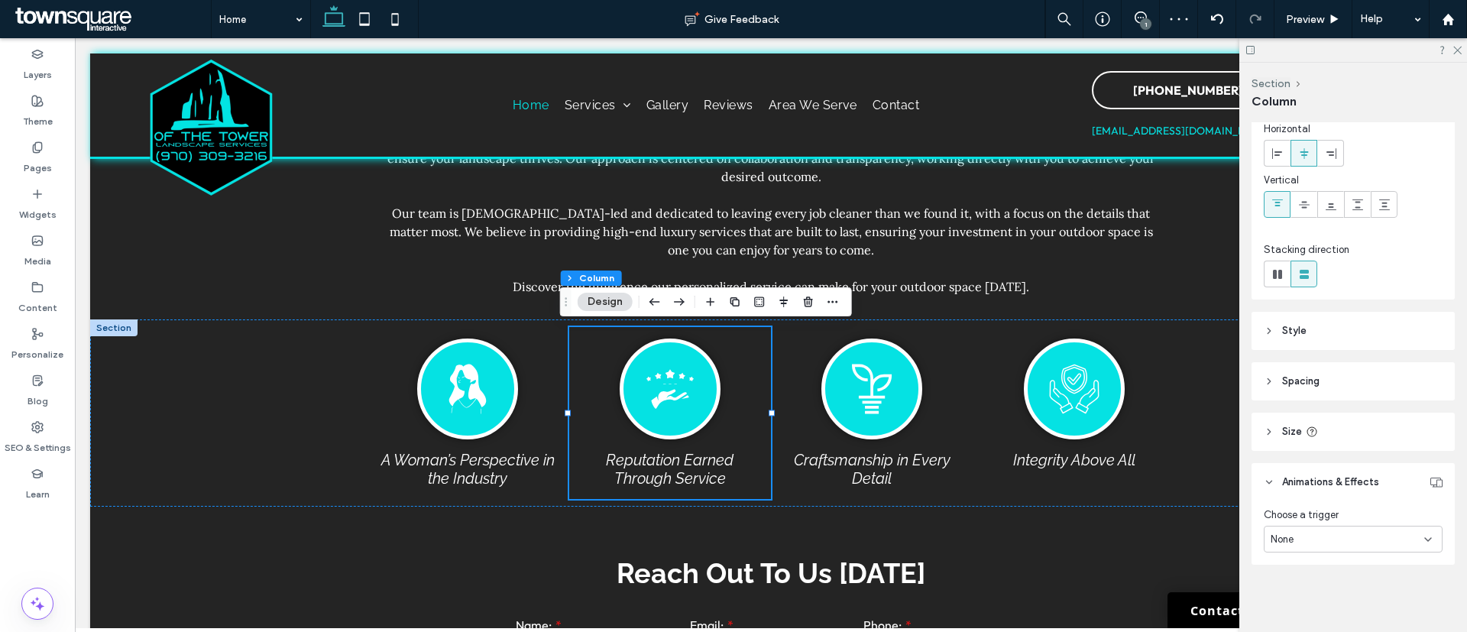
click at [1342, 533] on div "None" at bounding box center [1348, 539] width 154 height 15
click at [1306, 487] on span "Entrance" at bounding box center [1291, 485] width 41 height 15
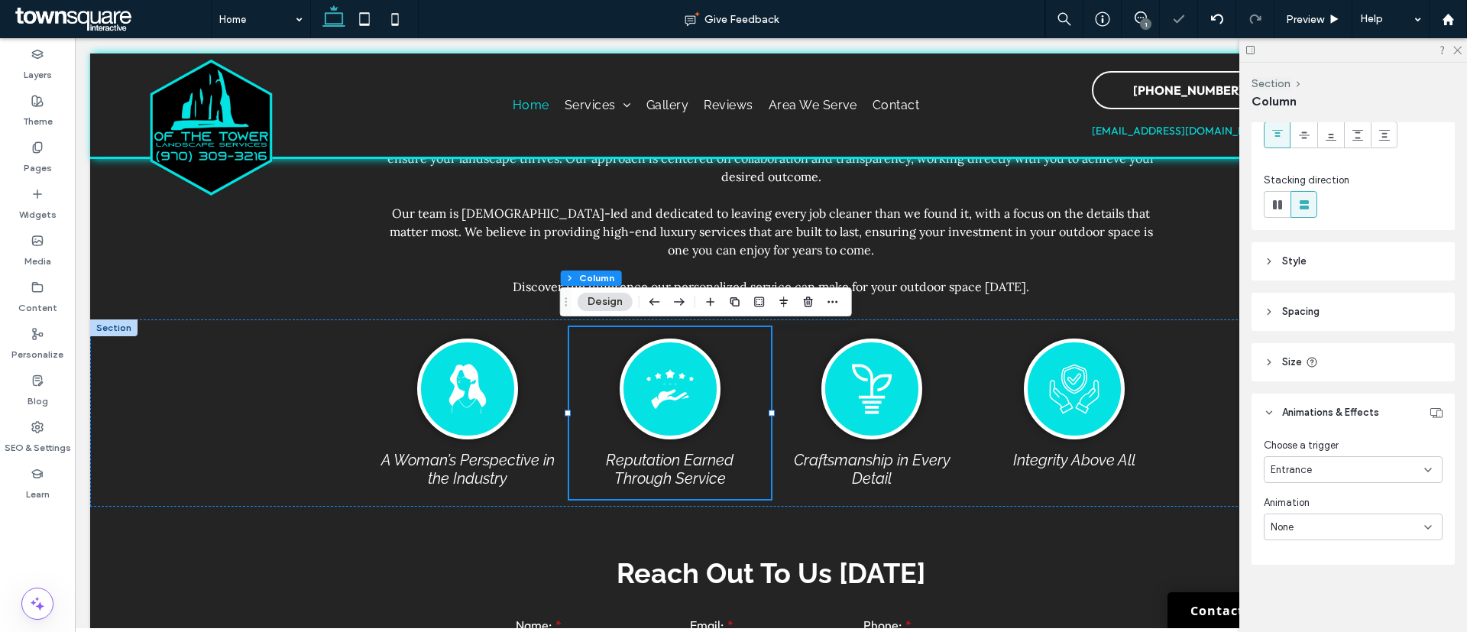
click at [1320, 526] on div "None" at bounding box center [1348, 527] width 154 height 15
click at [1298, 402] on div "Fade In" at bounding box center [1347, 393] width 166 height 27
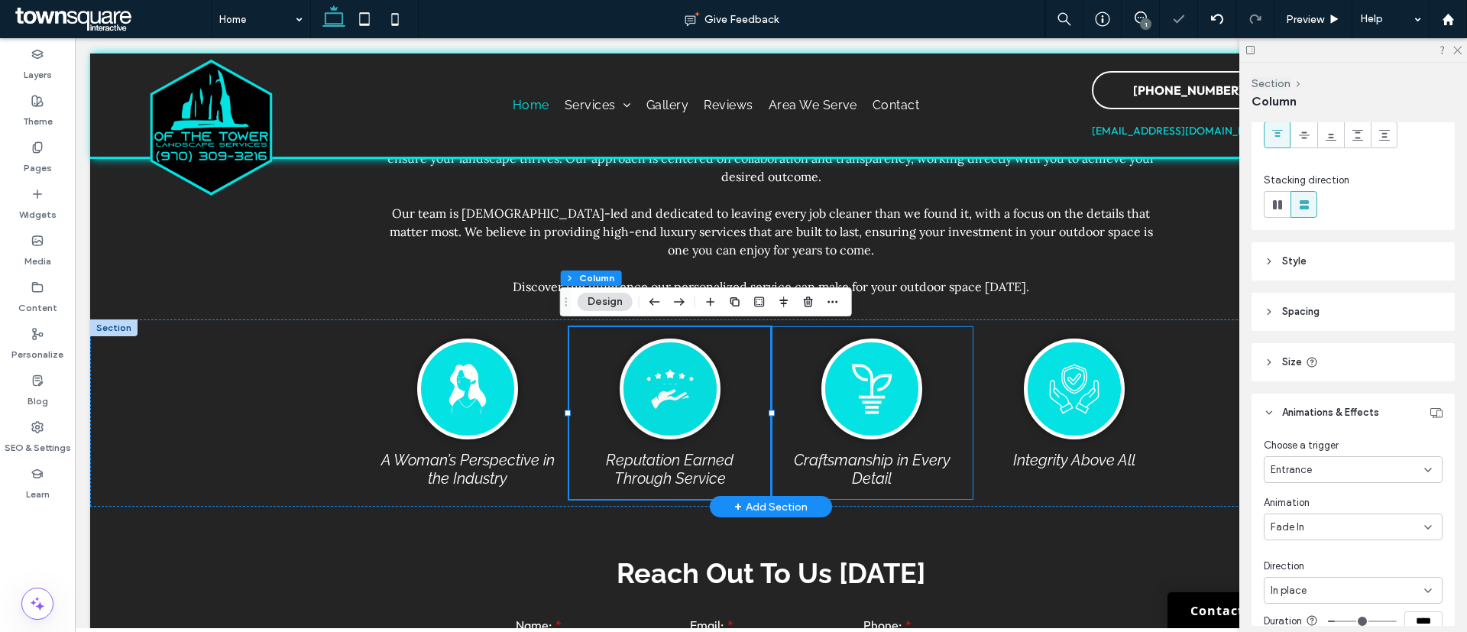
click at [944, 355] on div "Craftsmanship in Every Detail" at bounding box center [872, 413] width 202 height 172
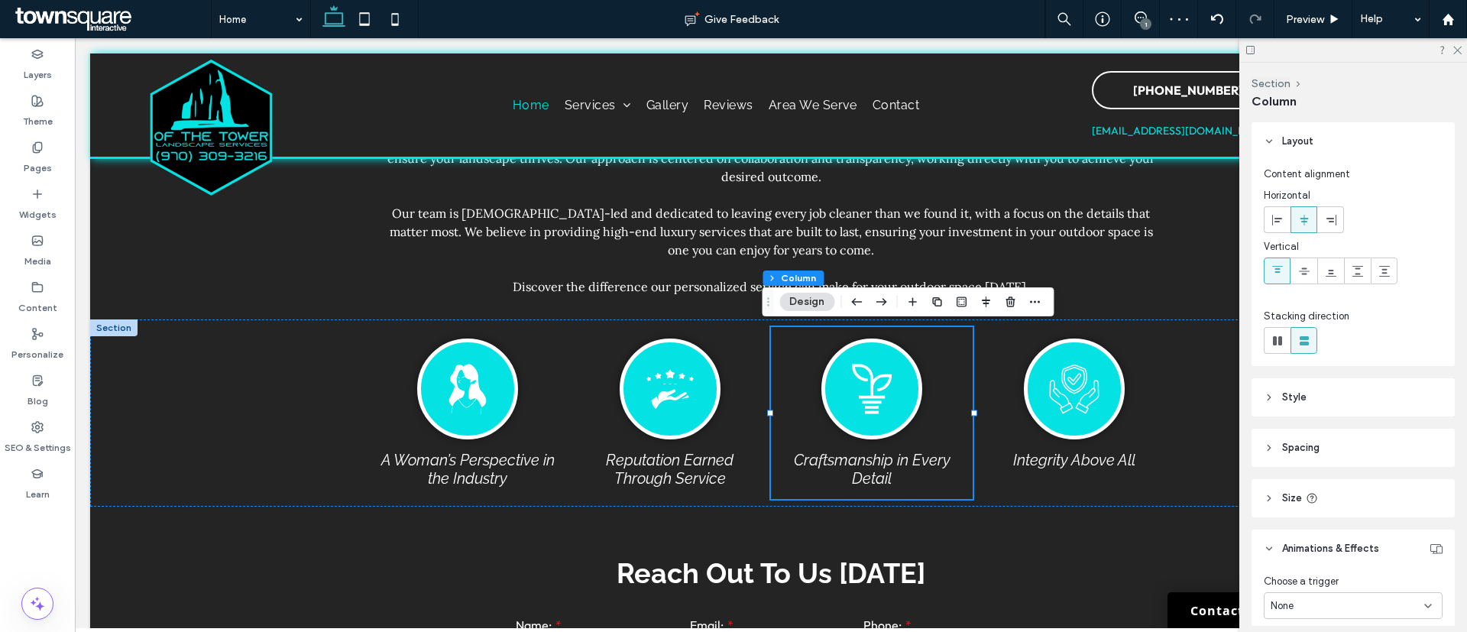
scroll to position [66, 0]
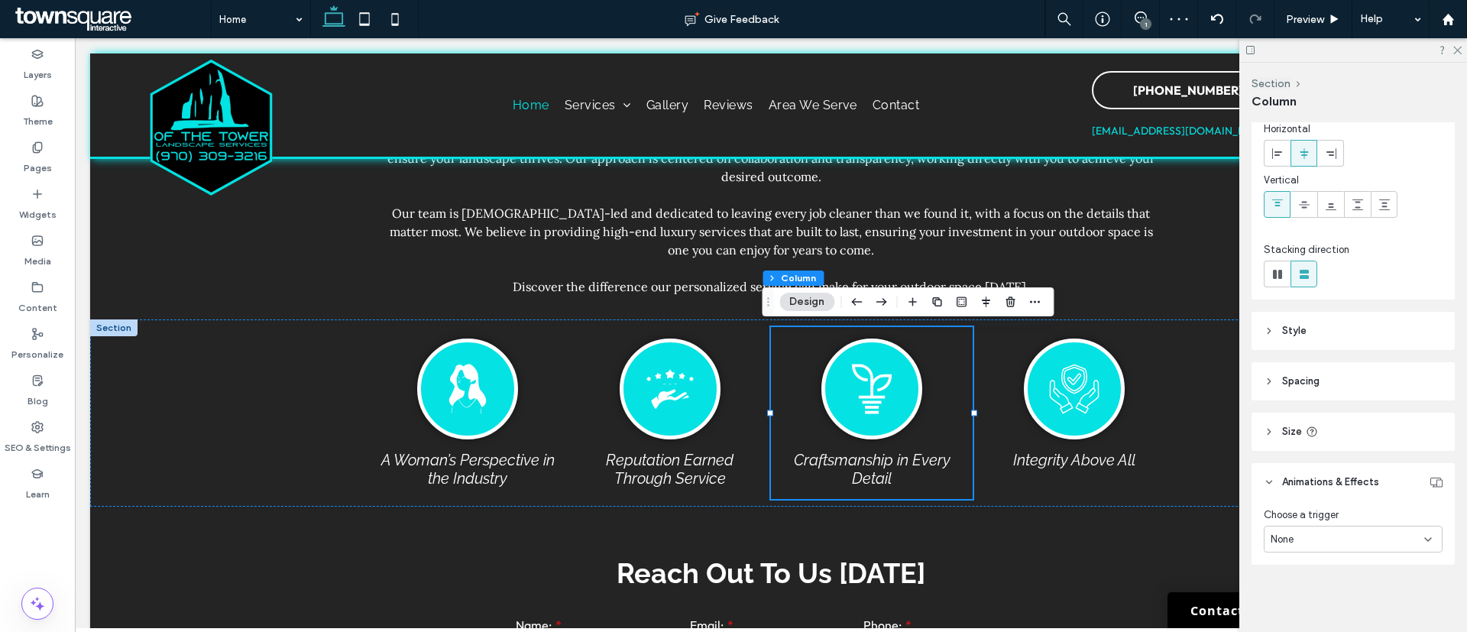
click at [1370, 536] on div "None" at bounding box center [1348, 539] width 154 height 15
click at [1340, 481] on div "Entrance" at bounding box center [1347, 485] width 166 height 27
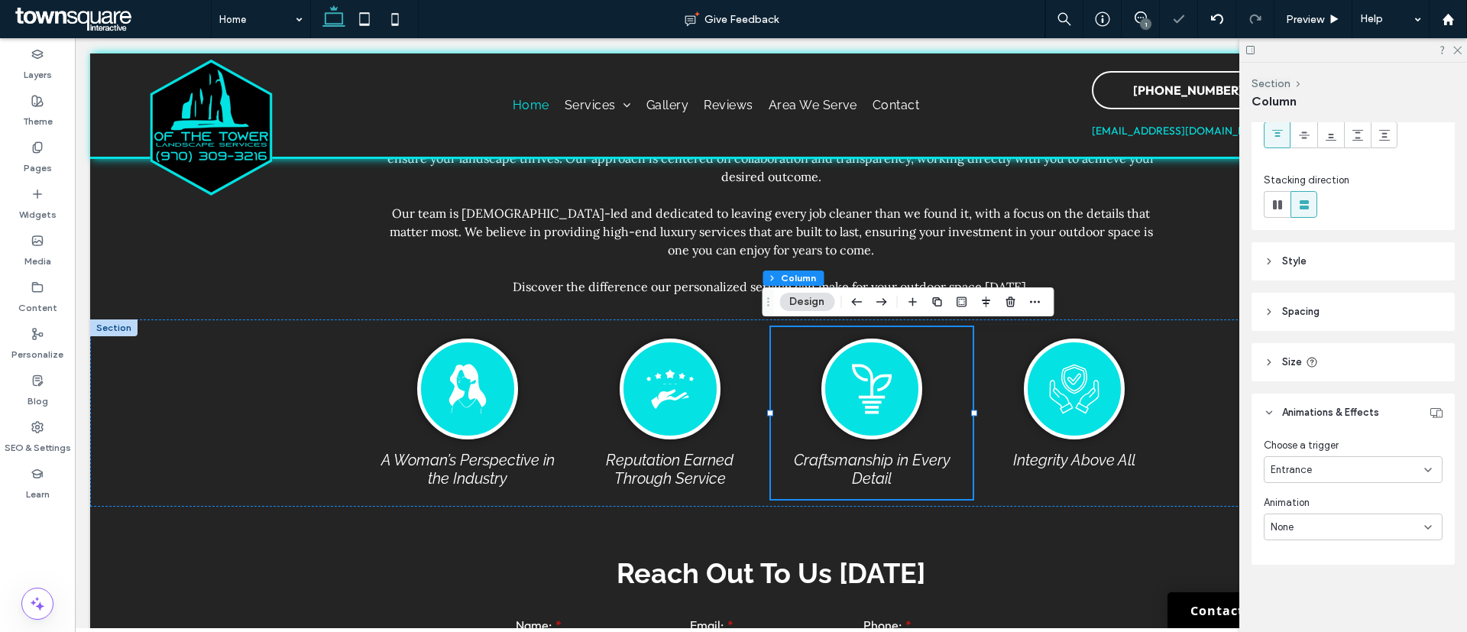
click at [1306, 527] on div "None" at bounding box center [1348, 527] width 154 height 15
click at [1312, 389] on div "Fade In" at bounding box center [1347, 393] width 166 height 27
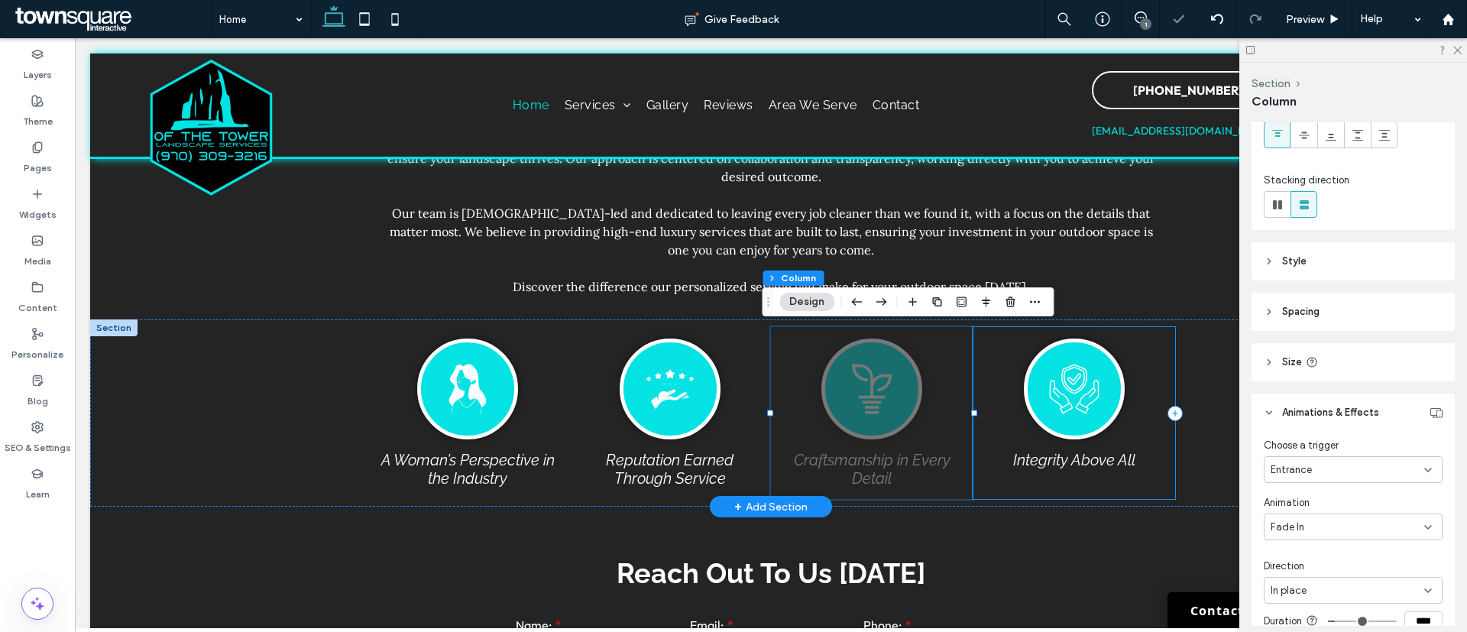
click at [1137, 342] on div "Integrity Above All" at bounding box center [1074, 413] width 202 height 172
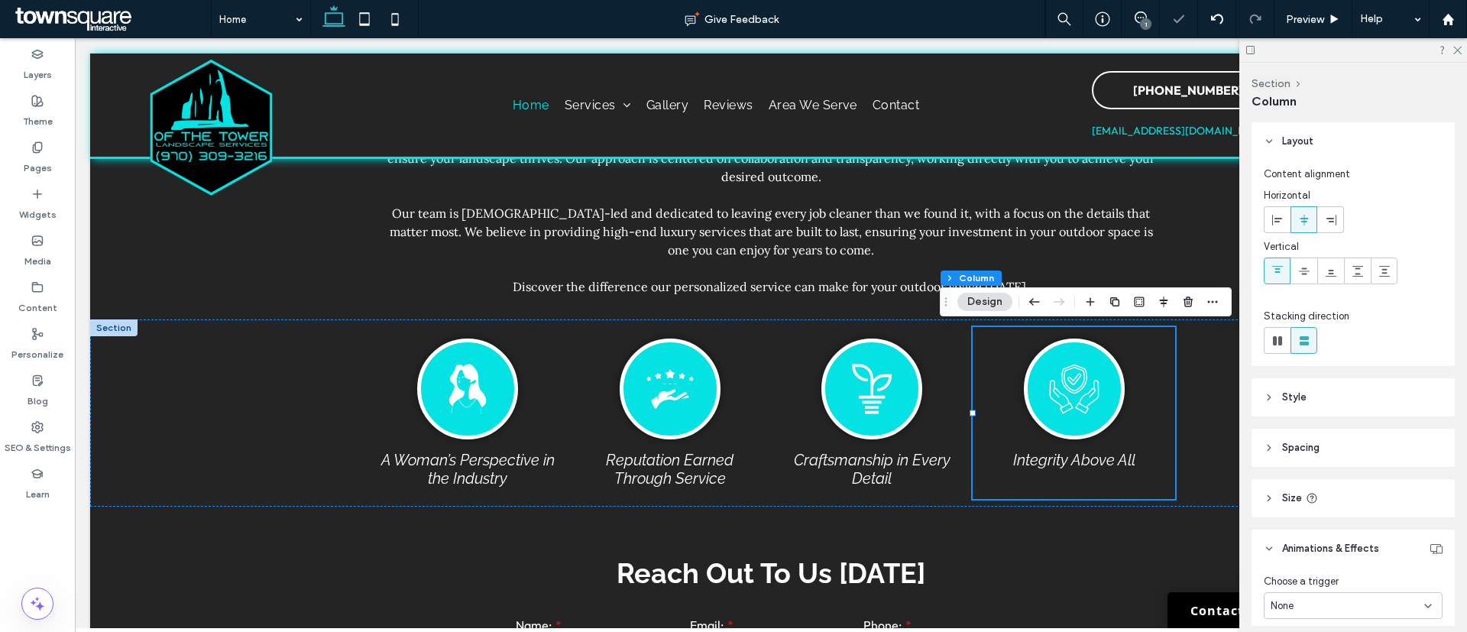
scroll to position [66, 0]
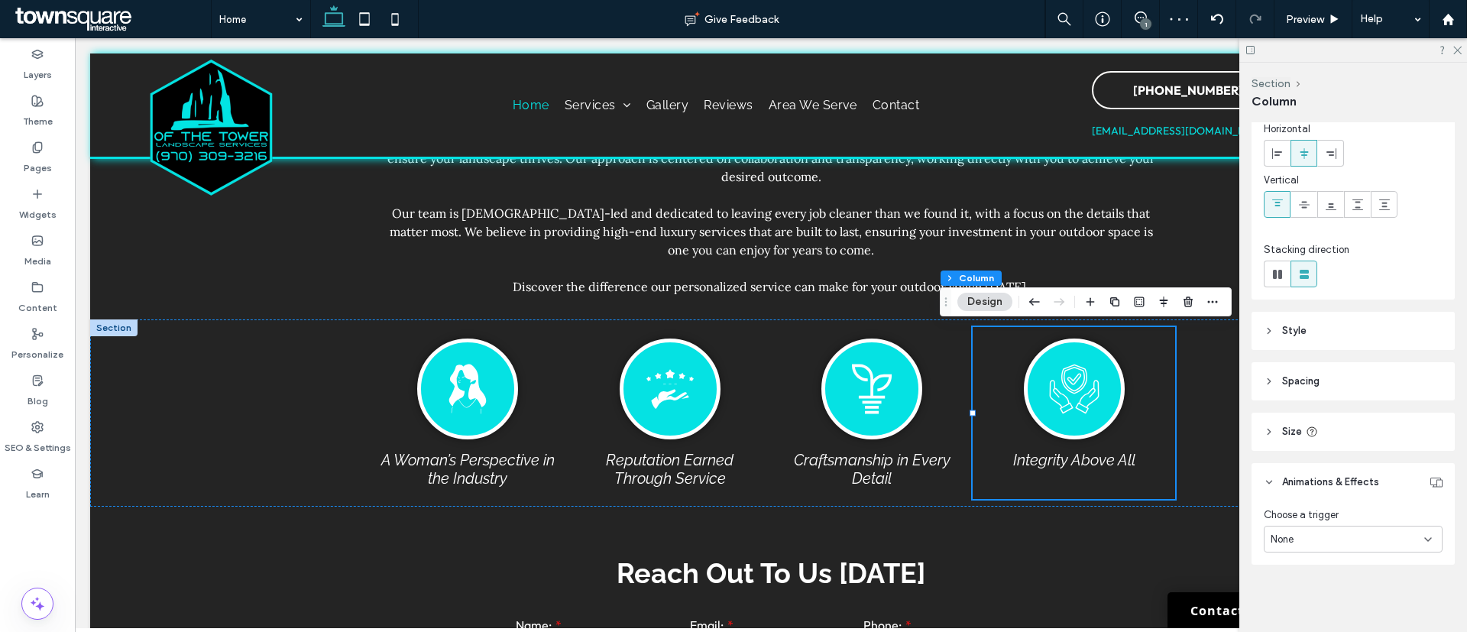
click at [1312, 532] on div "None" at bounding box center [1348, 539] width 154 height 15
click at [1311, 479] on span "Entrance" at bounding box center [1291, 485] width 41 height 15
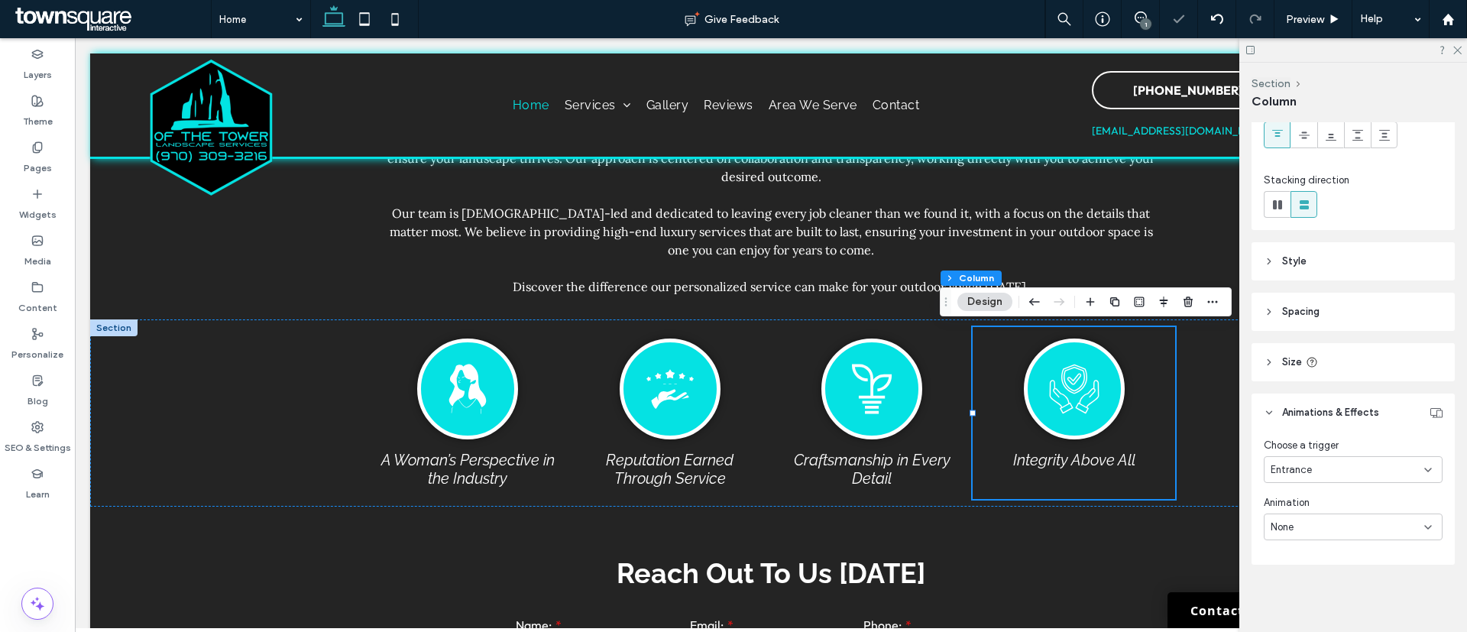
scroll to position [135, 0]
click at [1326, 529] on div "None" at bounding box center [1348, 527] width 154 height 15
click at [1325, 393] on div "Fade In" at bounding box center [1347, 393] width 166 height 27
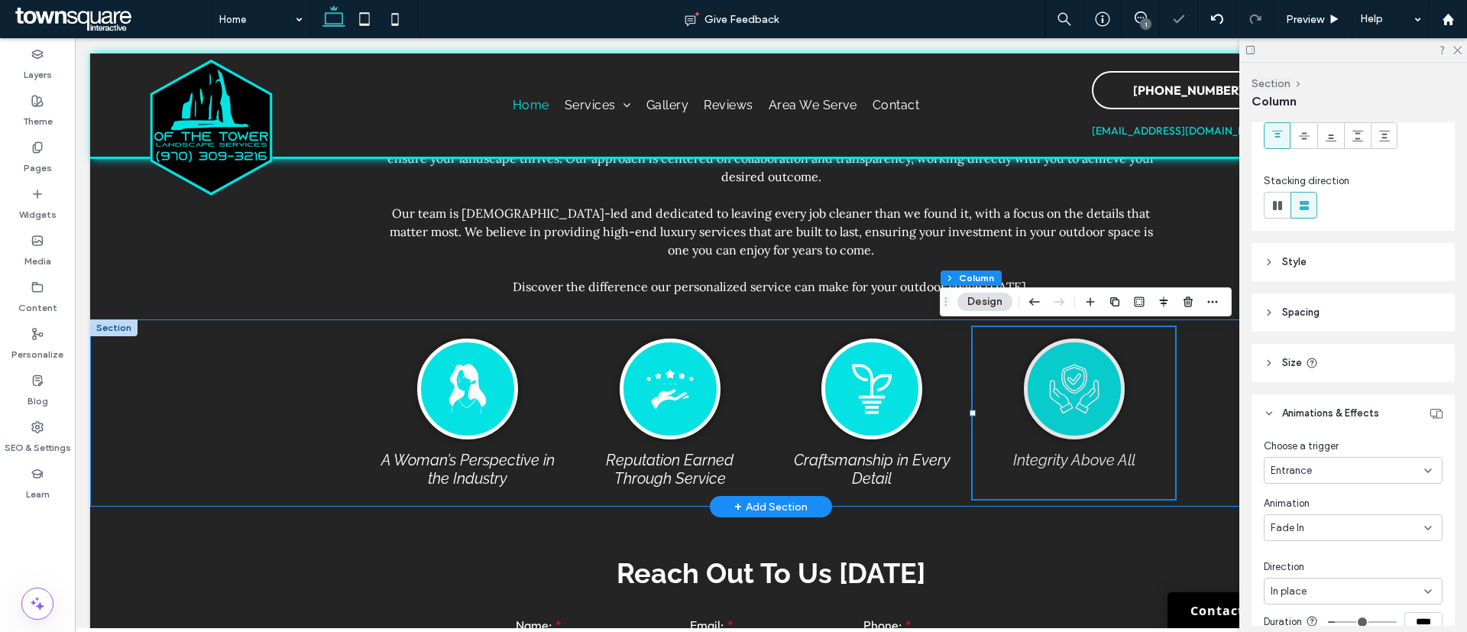
click at [293, 374] on div "A Woman’s Perspective in the Industry Reputation Earned Through Service Craftsm…" at bounding box center [770, 412] width 1361 height 187
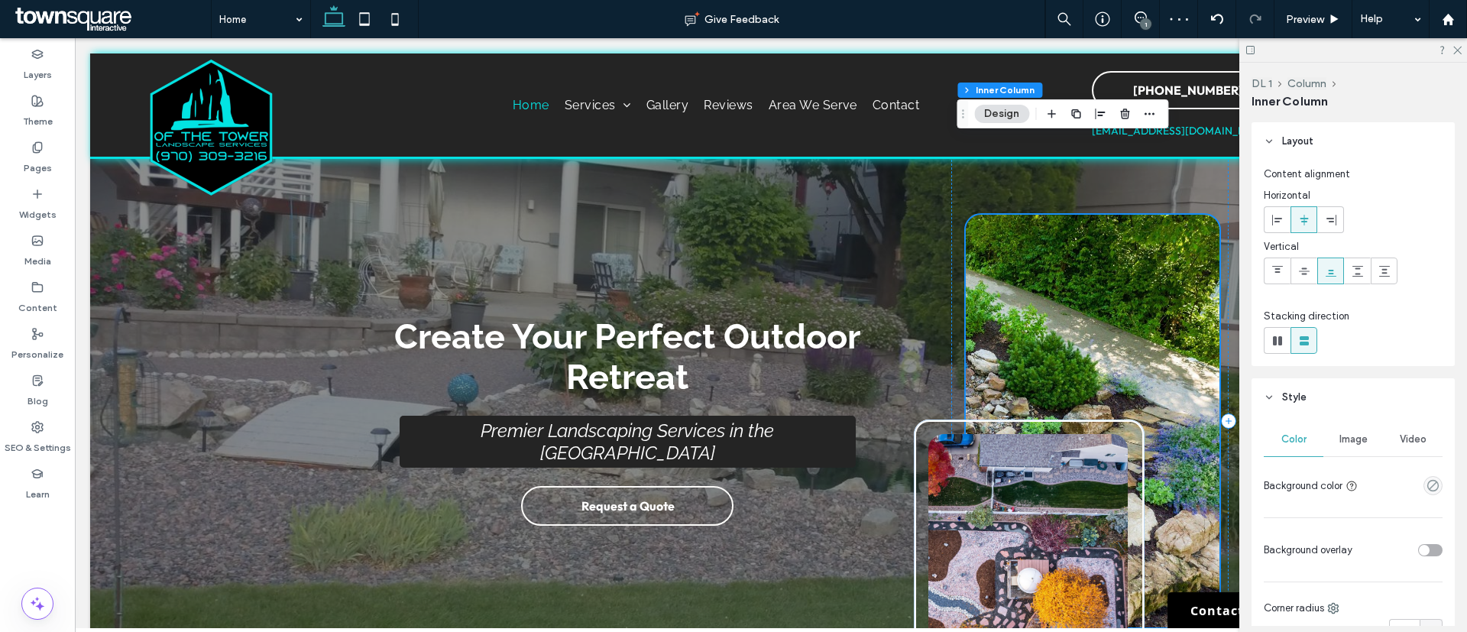
scroll to position [303, 0]
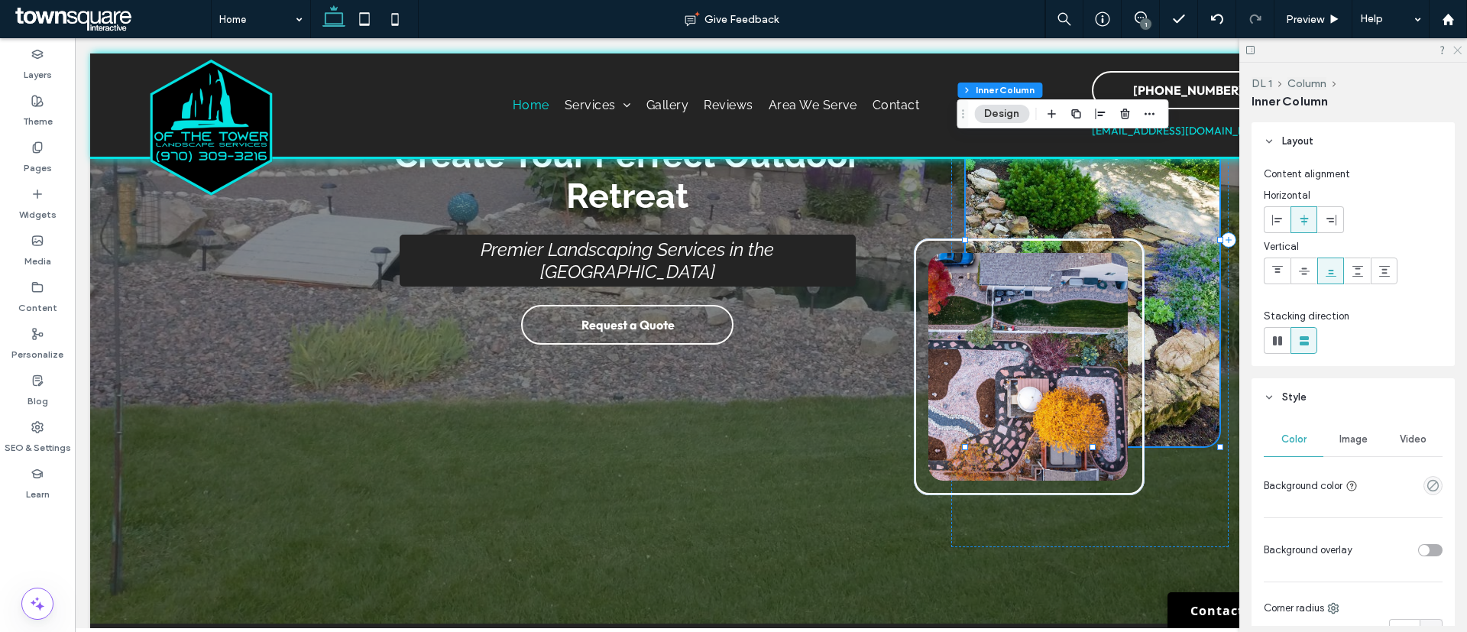
click at [1454, 52] on icon at bounding box center [1457, 49] width 10 height 10
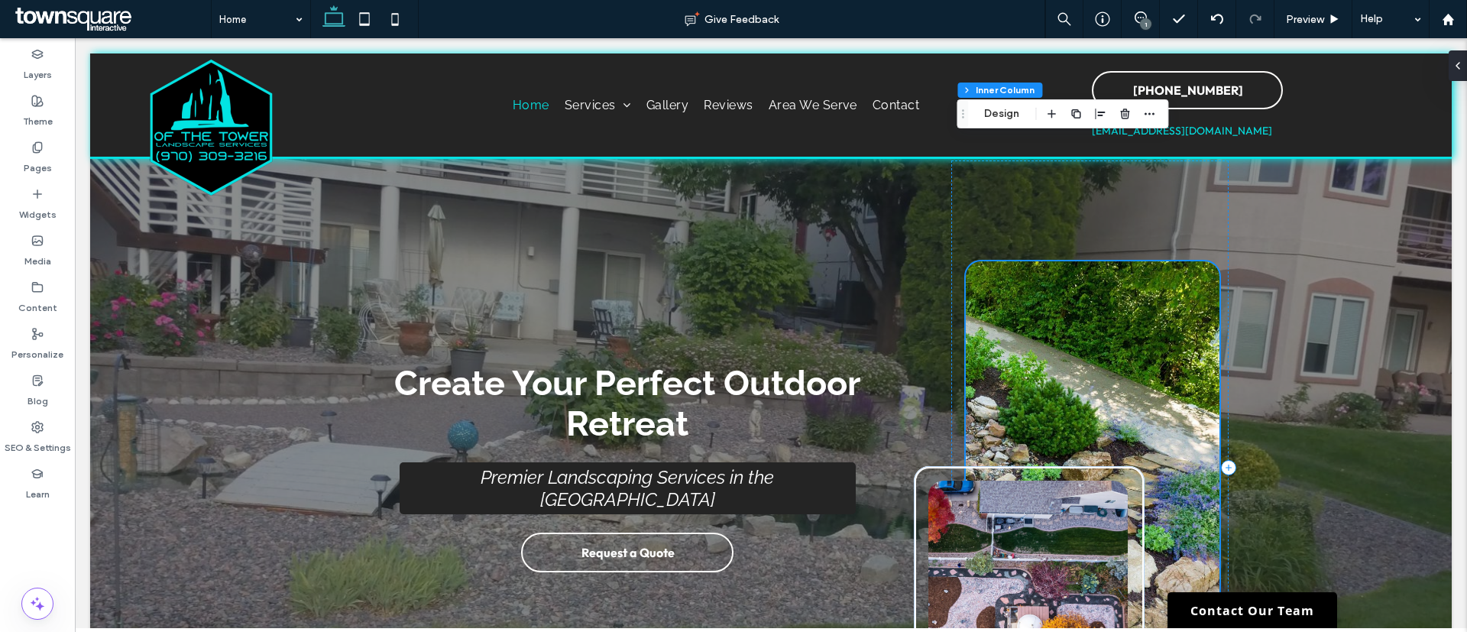
scroll to position [71, 0]
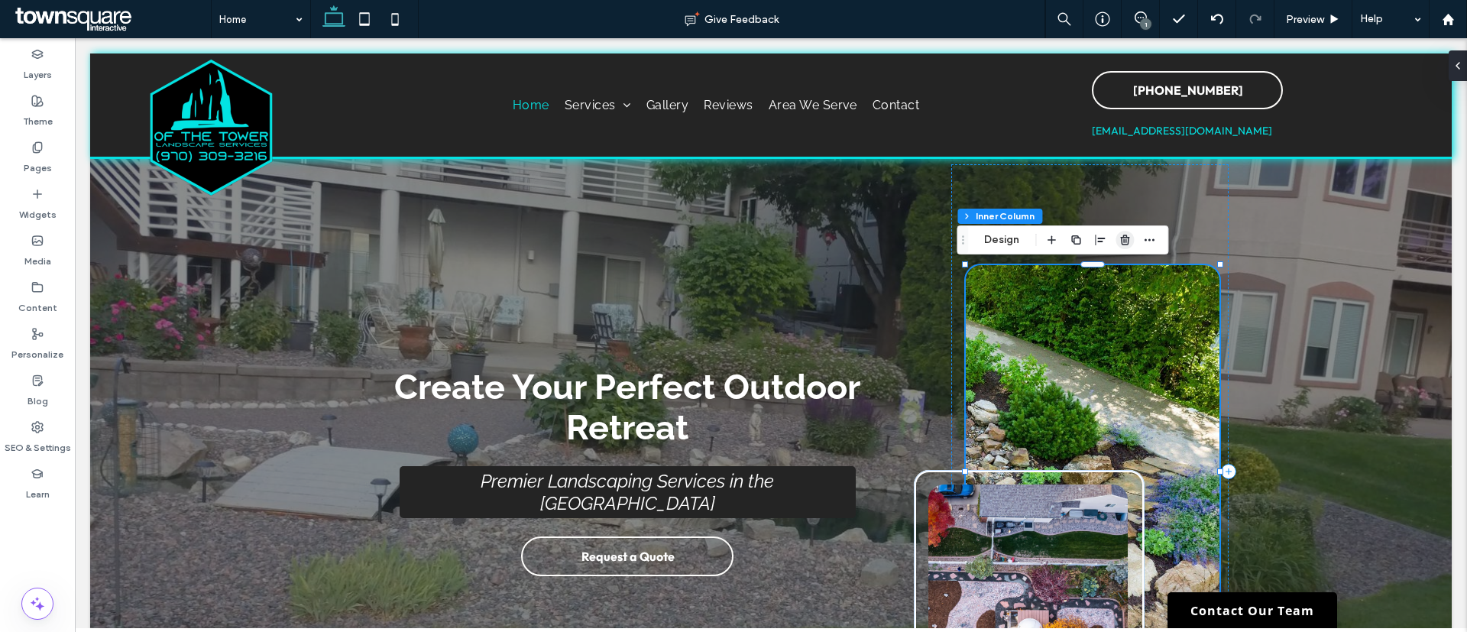
click at [1129, 239] on icon "button" at bounding box center [1125, 240] width 12 height 12
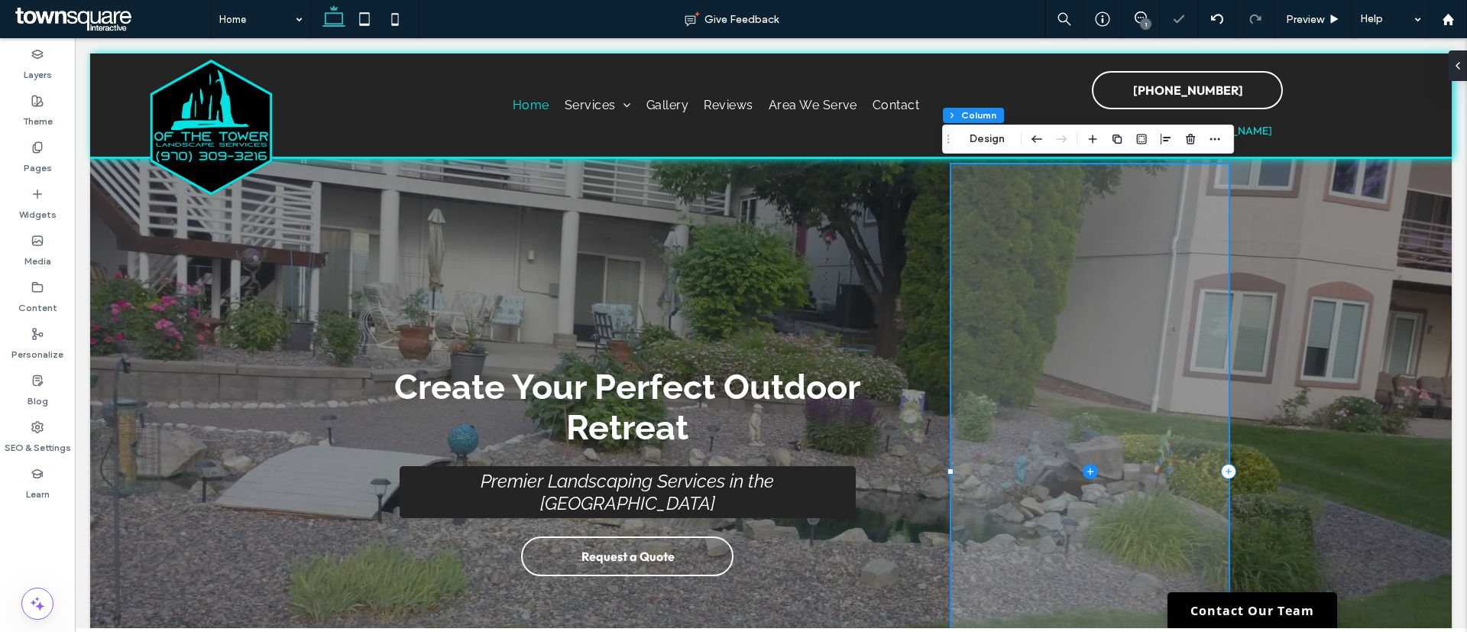
click at [1115, 375] on span at bounding box center [1090, 471] width 278 height 614
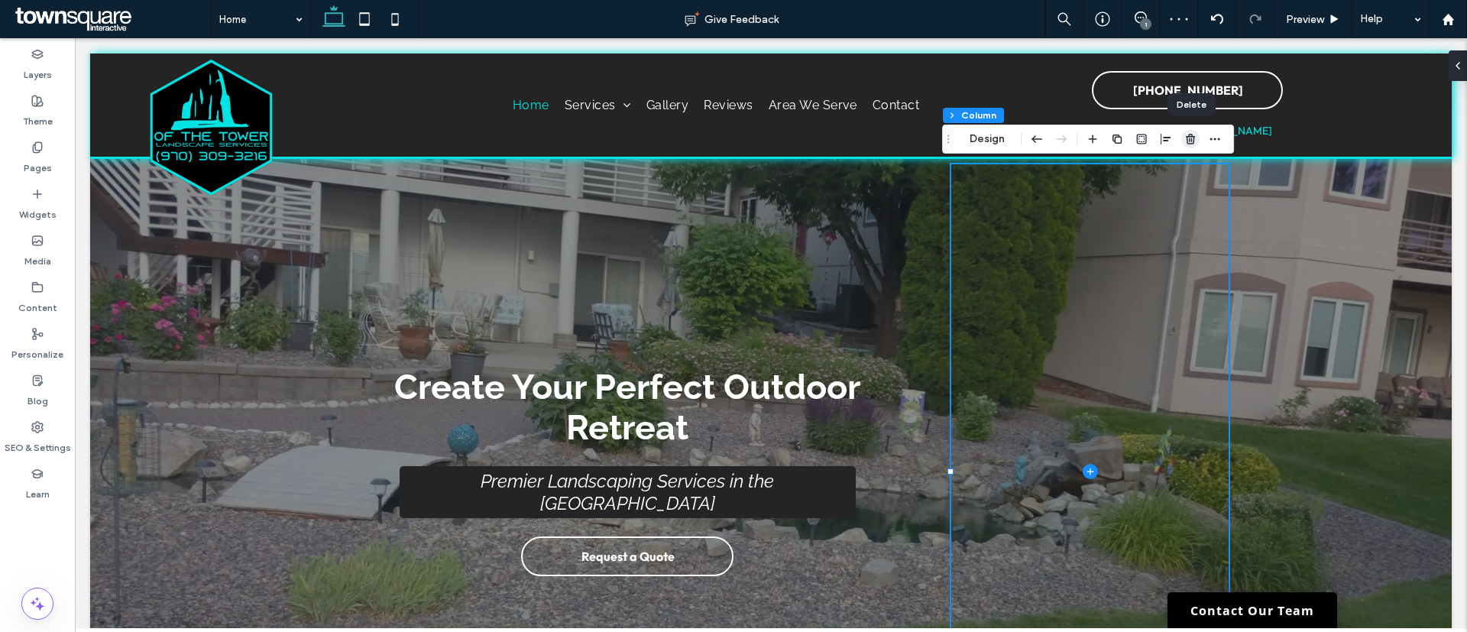
click at [1194, 139] on use "button" at bounding box center [1190, 139] width 9 height 10
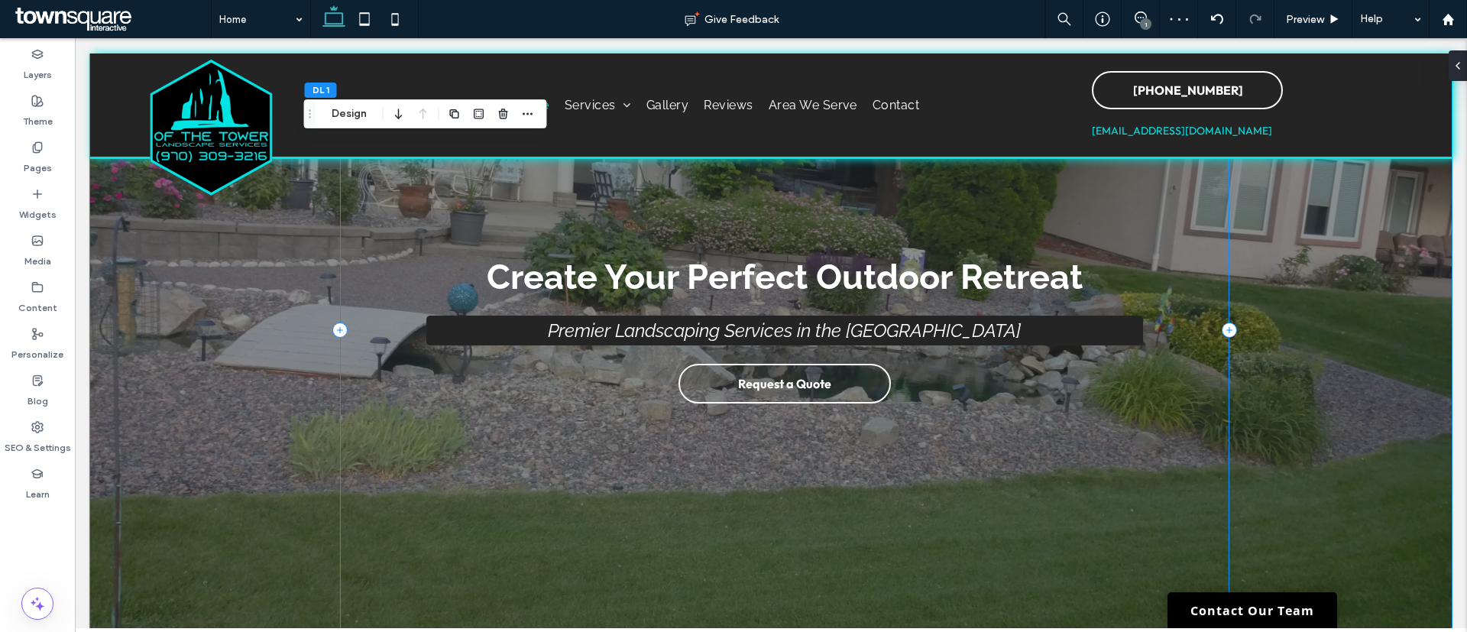
scroll to position [213, 0]
click at [963, 332] on span "Premier Landscaping Services in the [GEOGRAPHIC_DATA]" at bounding box center [784, 330] width 473 height 22
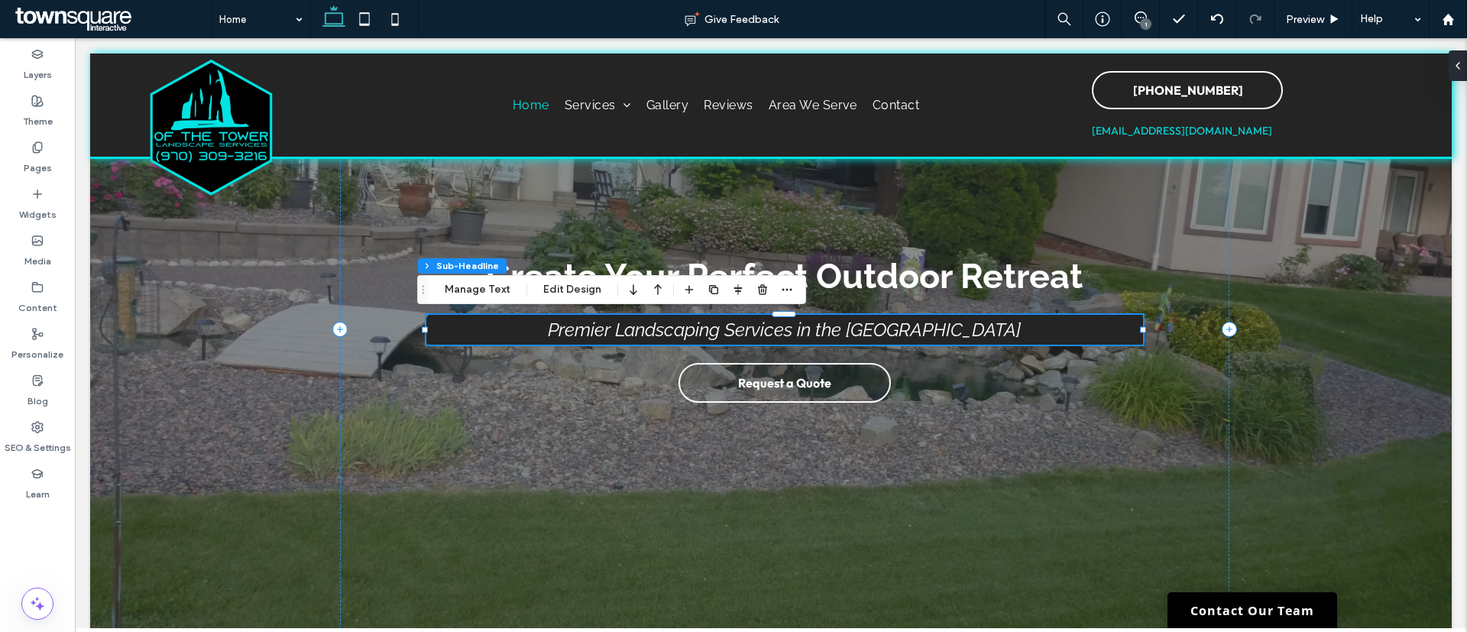
click at [941, 332] on span "Premier Landscaping Services in the [GEOGRAPHIC_DATA]" at bounding box center [784, 330] width 473 height 22
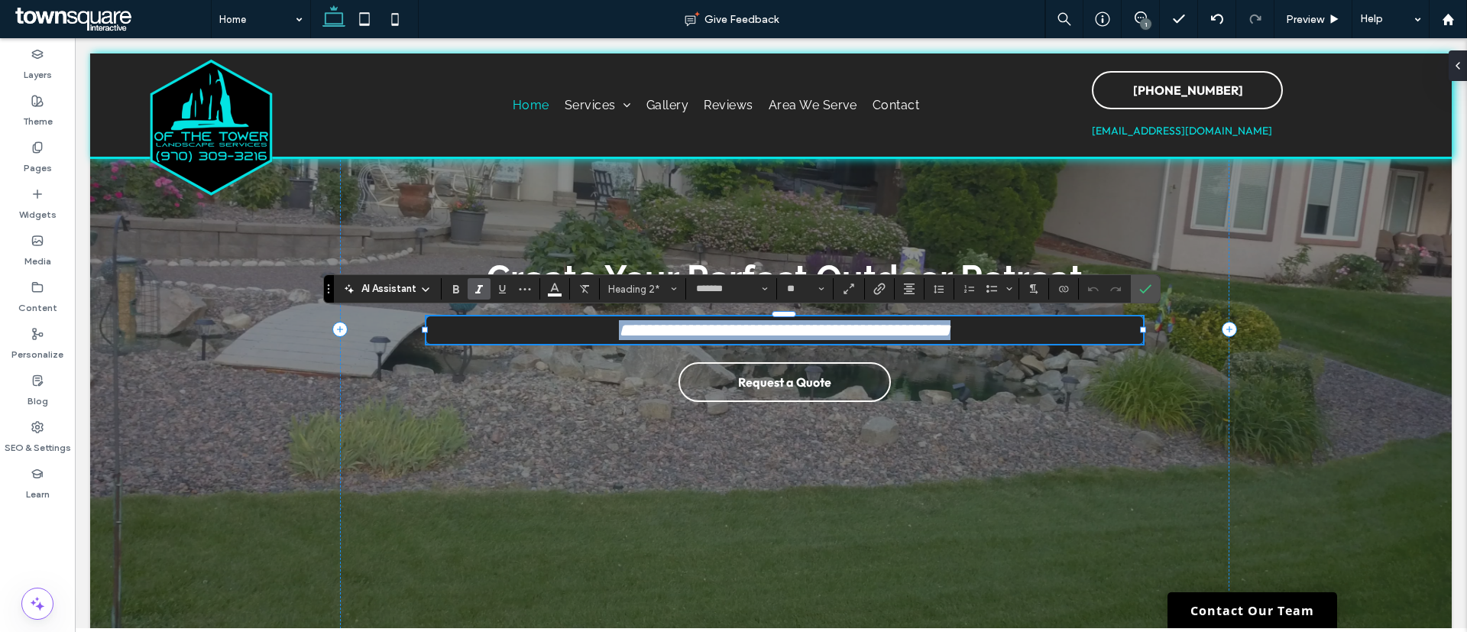
click at [933, 335] on span "**********" at bounding box center [785, 330] width 332 height 18
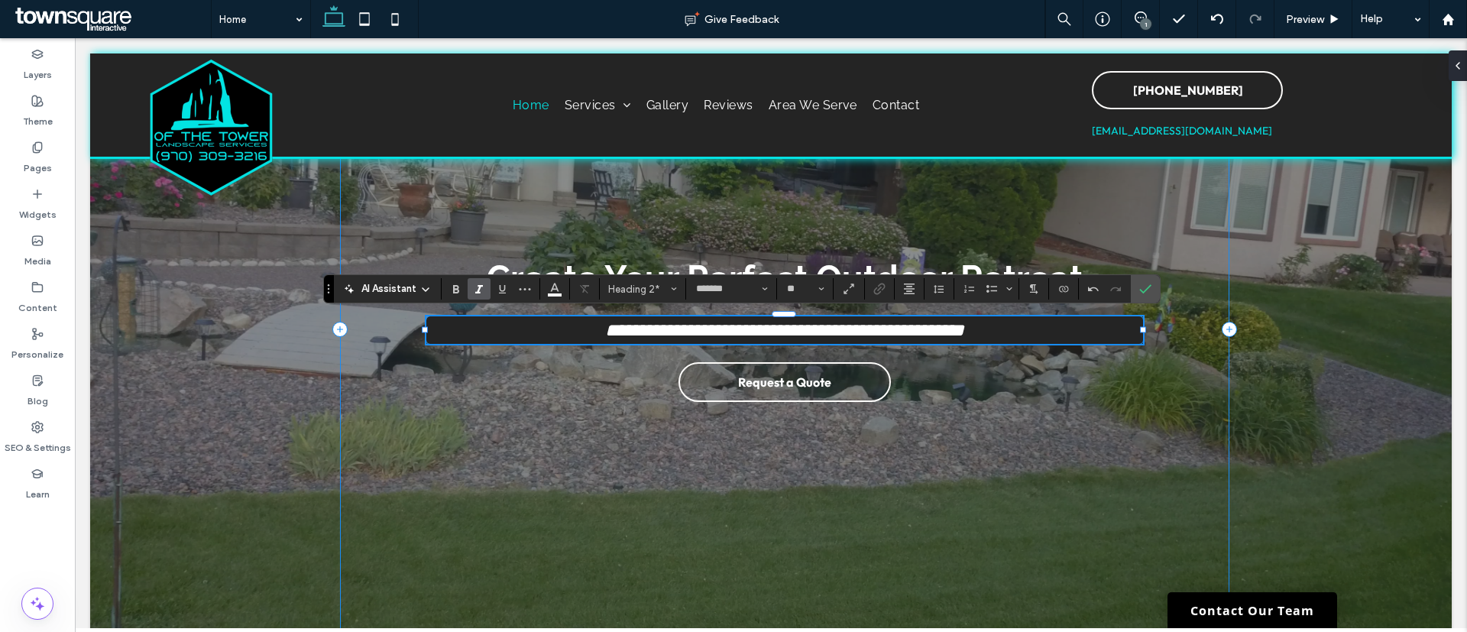
click at [429, 427] on div "**********" at bounding box center [784, 329] width 889 height 614
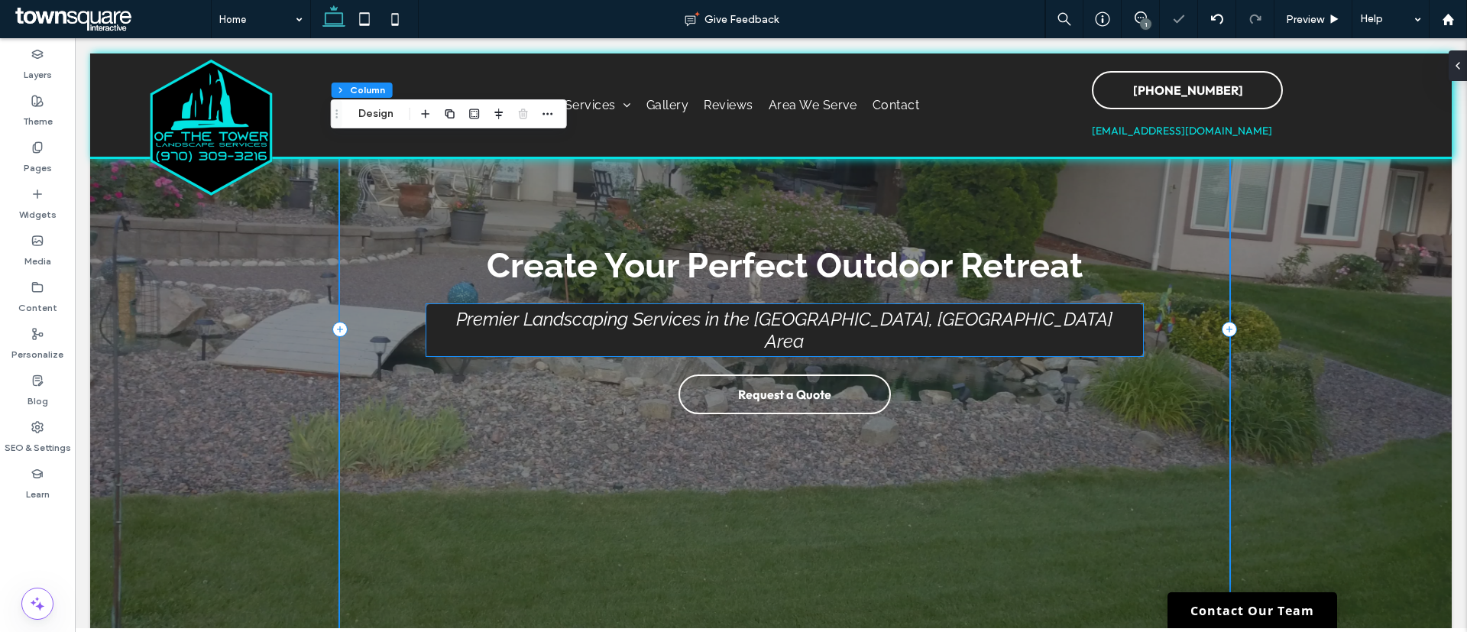
click at [488, 327] on h2 "Premier Landscaping Services in the [GEOGRAPHIC_DATA], [GEOGRAPHIC_DATA] Area" at bounding box center [784, 330] width 671 height 44
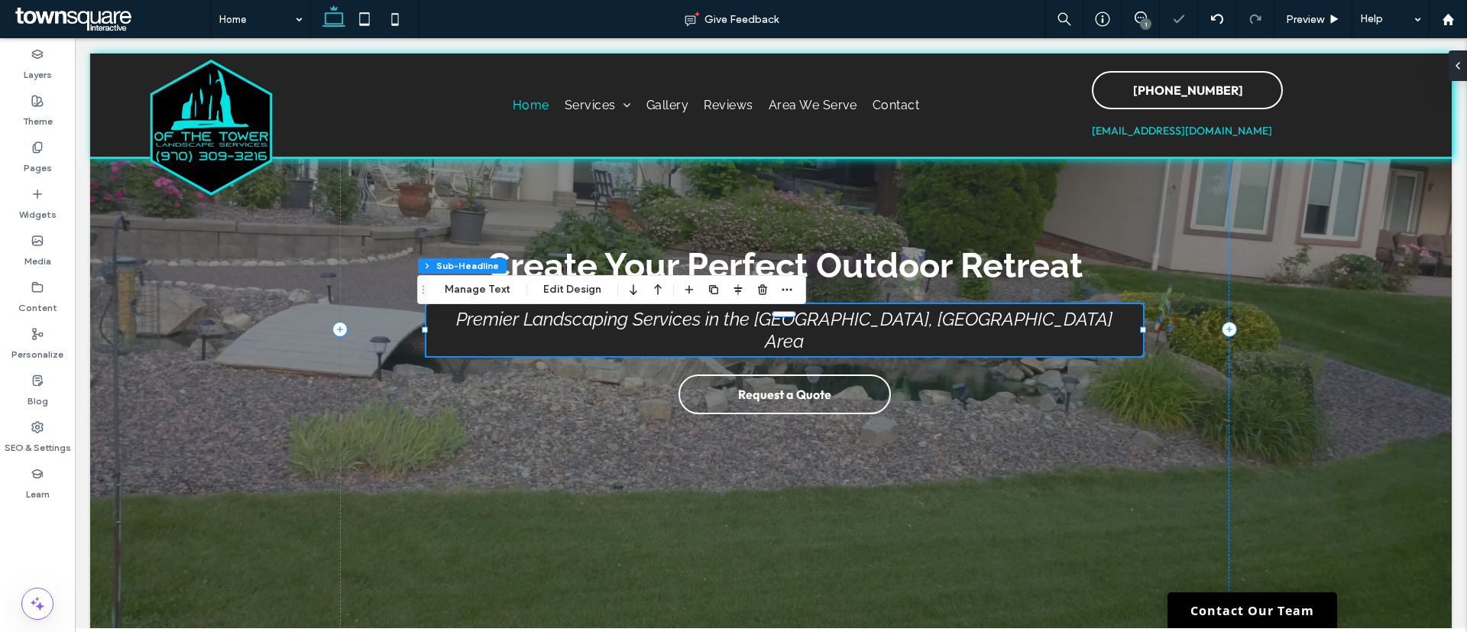
type input "*"
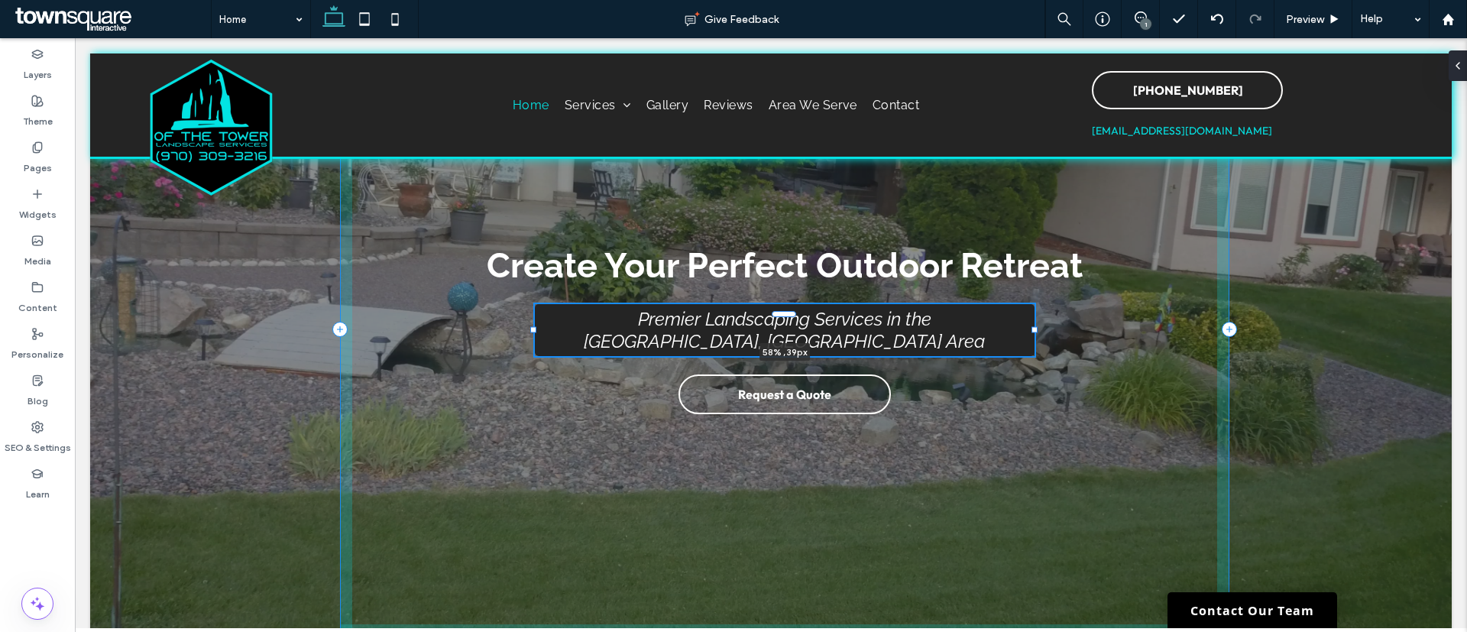
drag, startPoint x: 416, startPoint y: 327, endPoint x: 524, endPoint y: 330, distance: 108.5
click at [530, 330] on div at bounding box center [533, 330] width 6 height 6
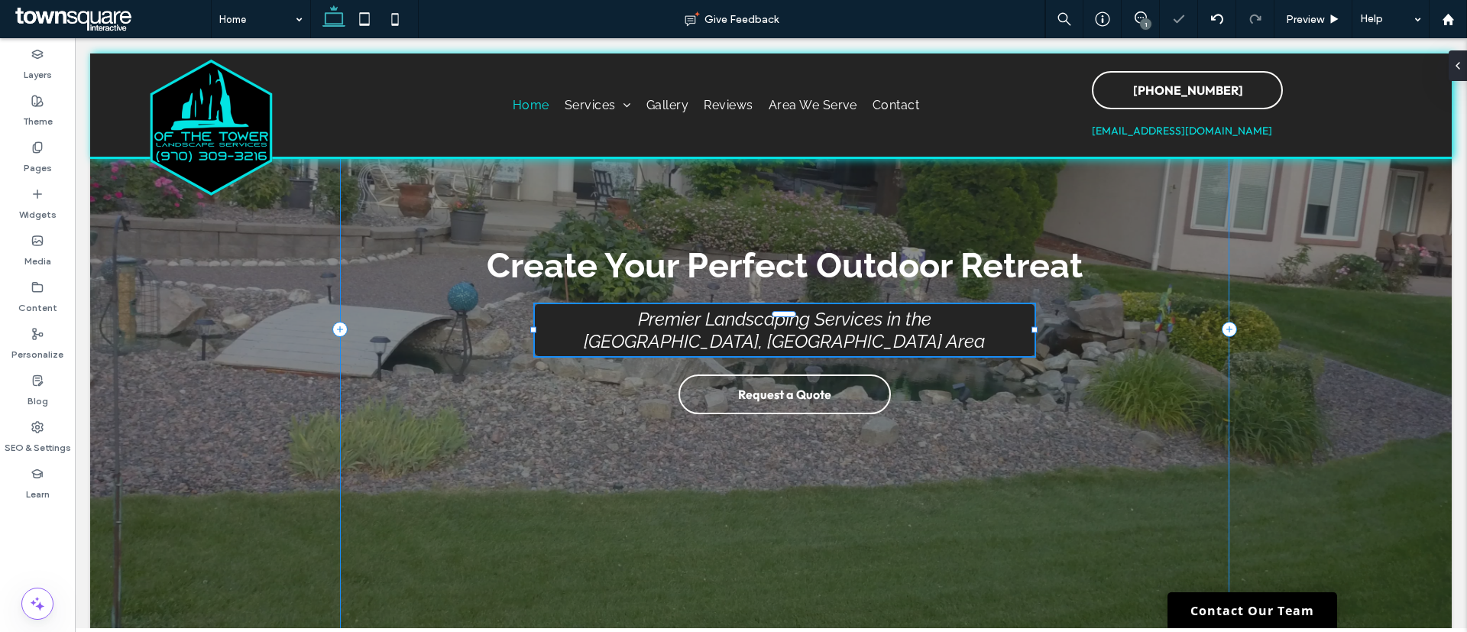
type input "**"
type input "****"
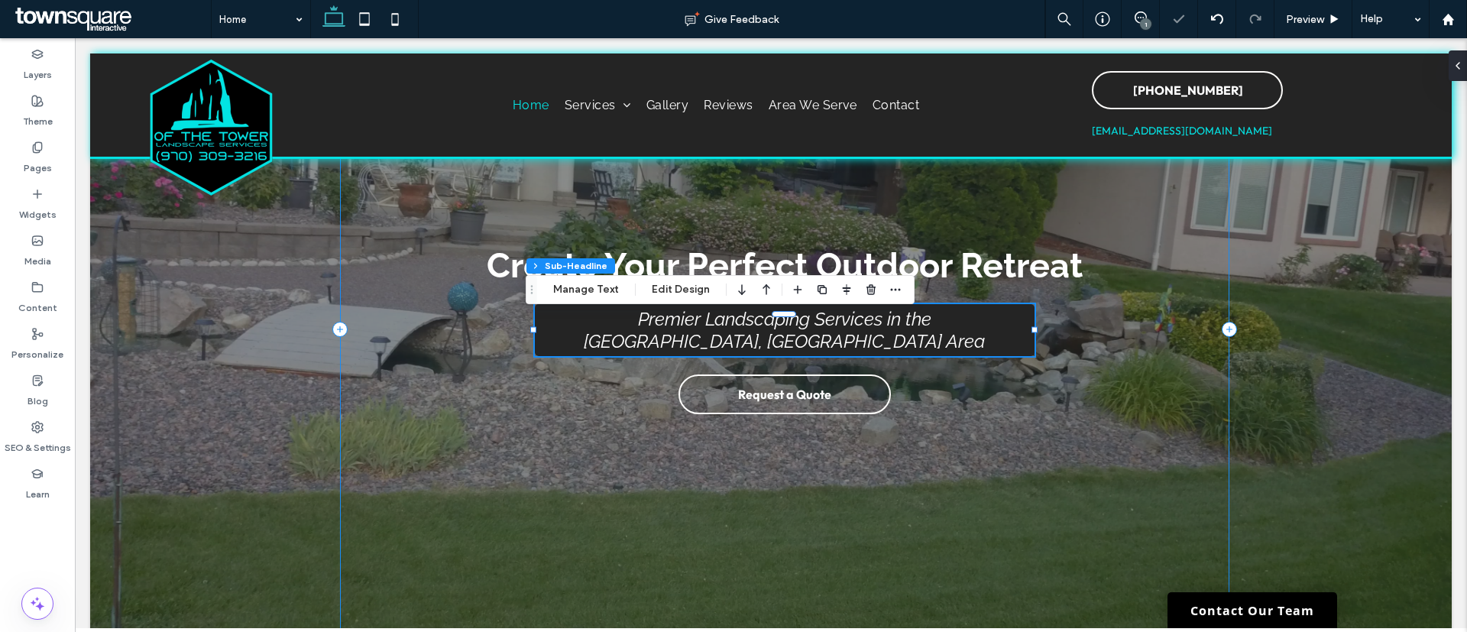
click at [434, 345] on div "Create Your Perfect Outdoor Retreat Premier Landscaping Services in the [GEOGRA…" at bounding box center [784, 329] width 889 height 614
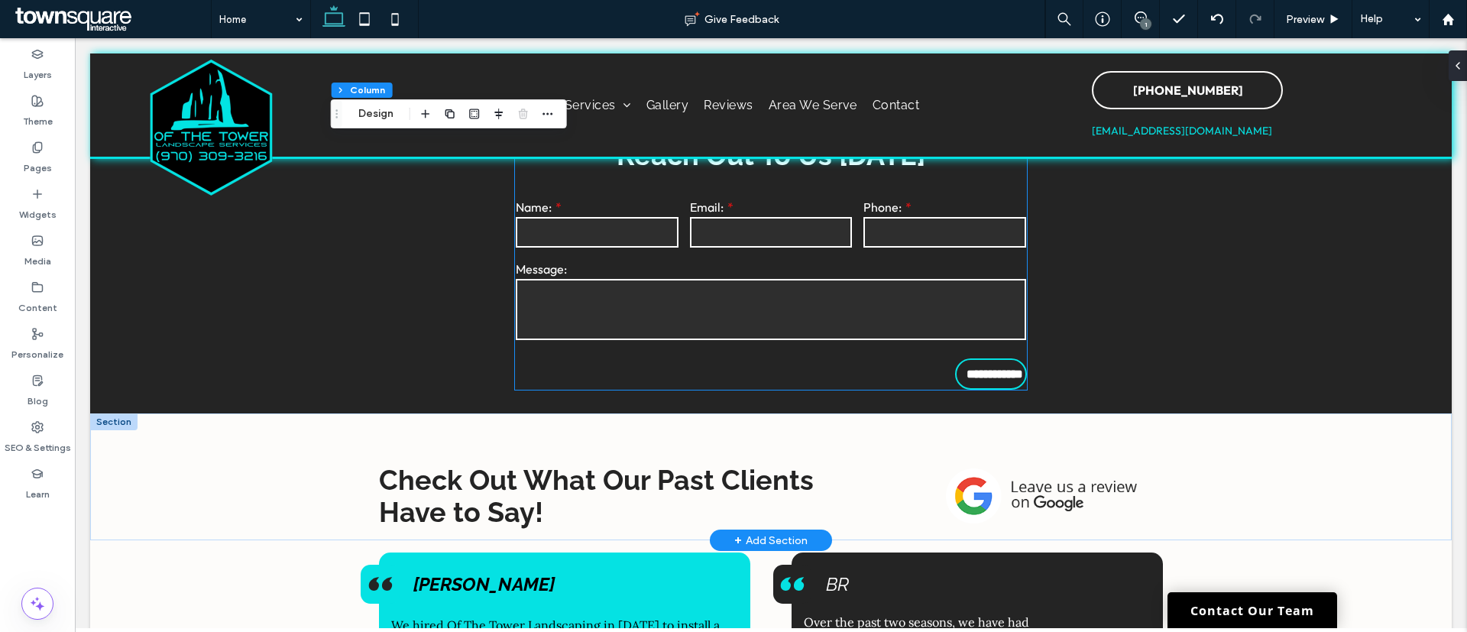
scroll to position [2913, 0]
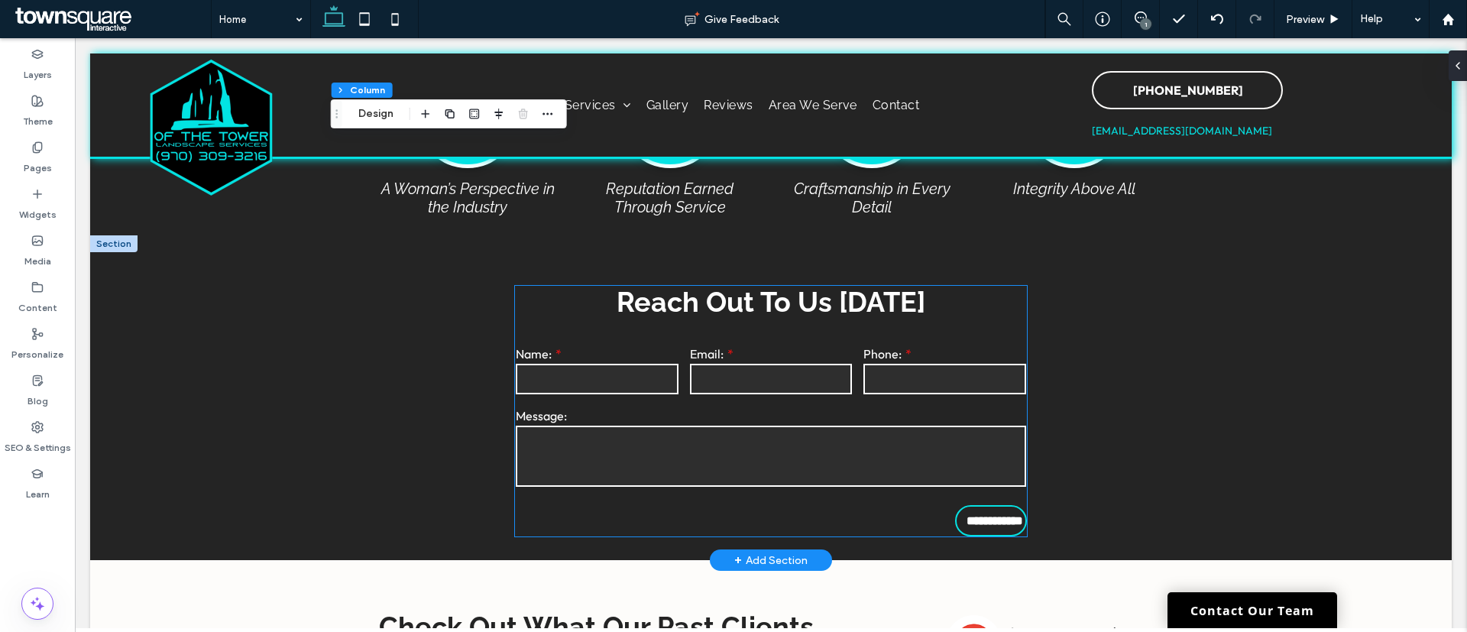
click at [995, 314] on h3 "Reach Out To Us [DATE]" at bounding box center [771, 302] width 512 height 32
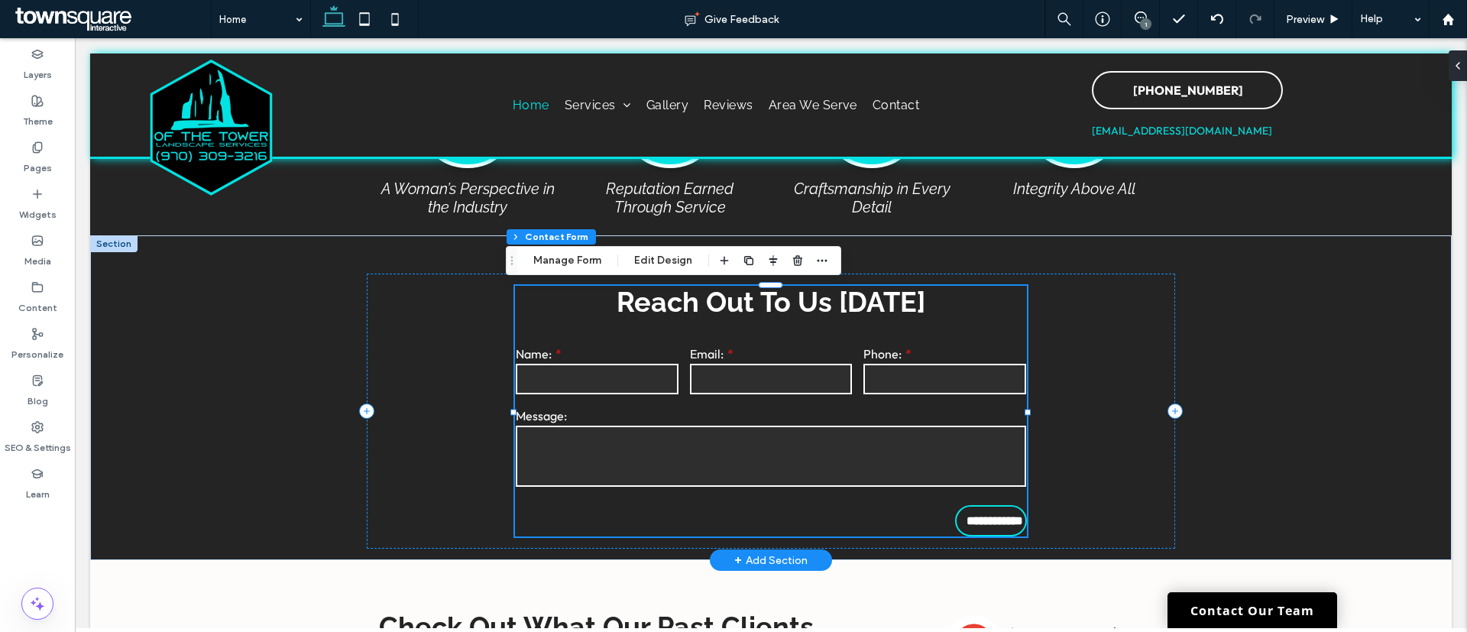
type input "*"
type input "***"
type input "*"
type input "***"
click at [973, 313] on h3 "Reach Out To Us [DATE]" at bounding box center [771, 302] width 512 height 32
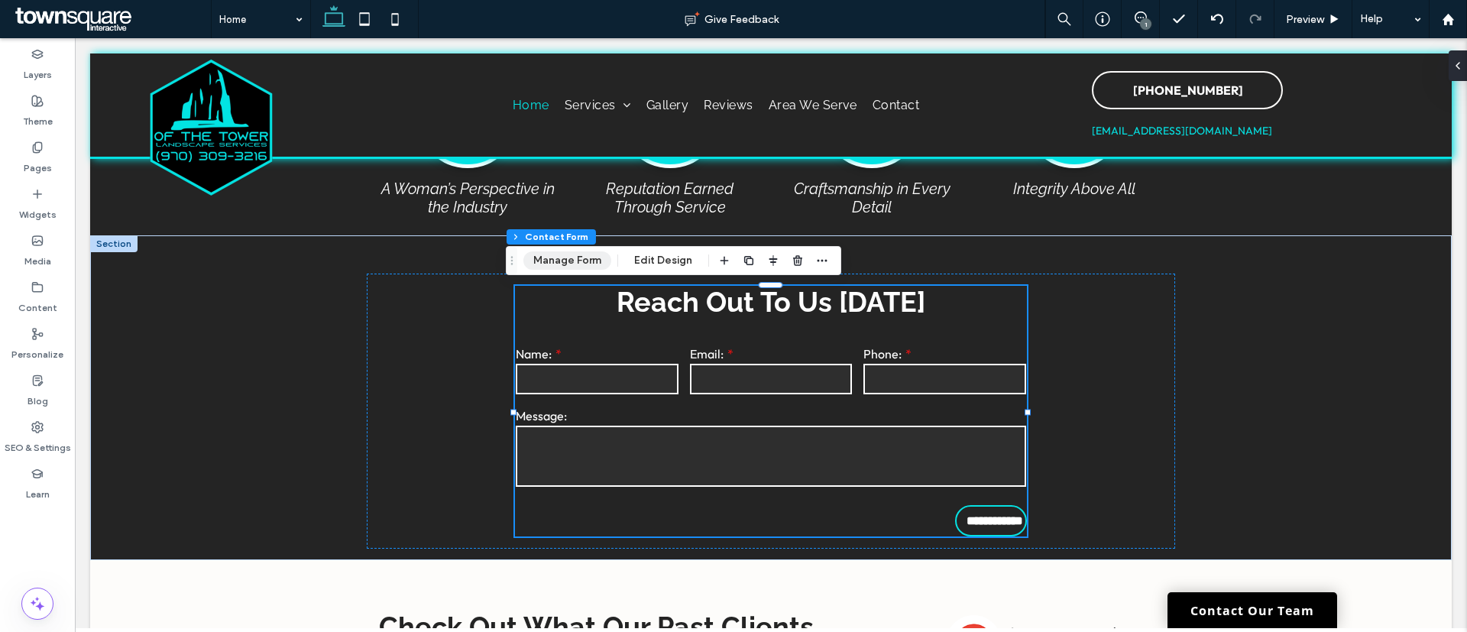
click at [583, 263] on button "Manage Form" at bounding box center [567, 260] width 88 height 18
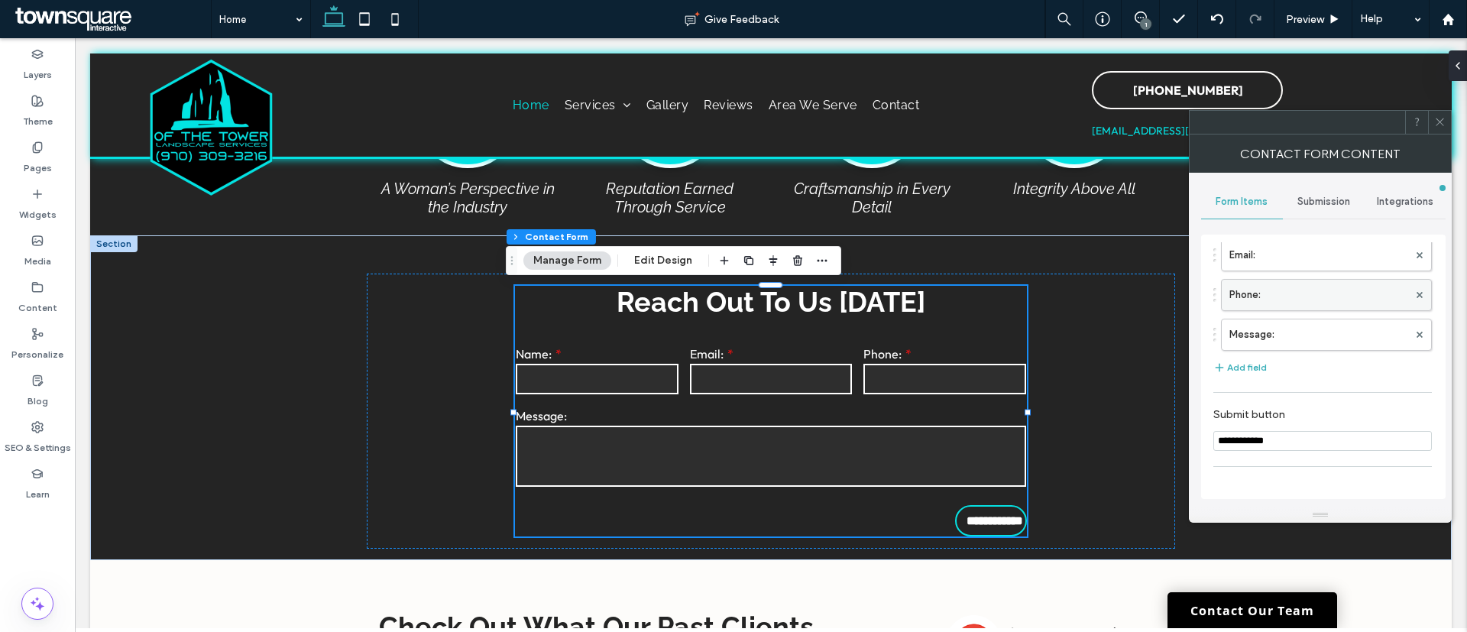
scroll to position [57, 0]
click at [1255, 353] on button "Add field" at bounding box center [1239, 360] width 53 height 18
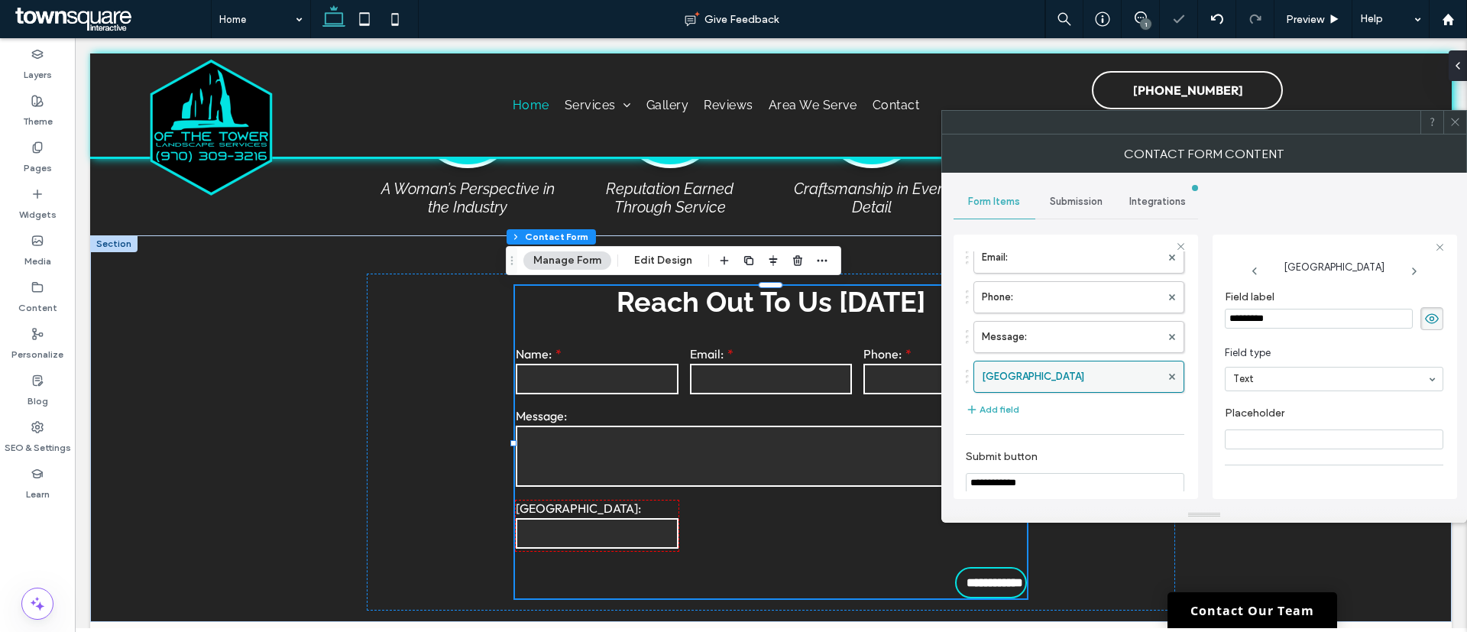
click at [1167, 376] on div at bounding box center [1172, 376] width 23 height 23
click at [1169, 379] on icon at bounding box center [1172, 377] width 6 height 6
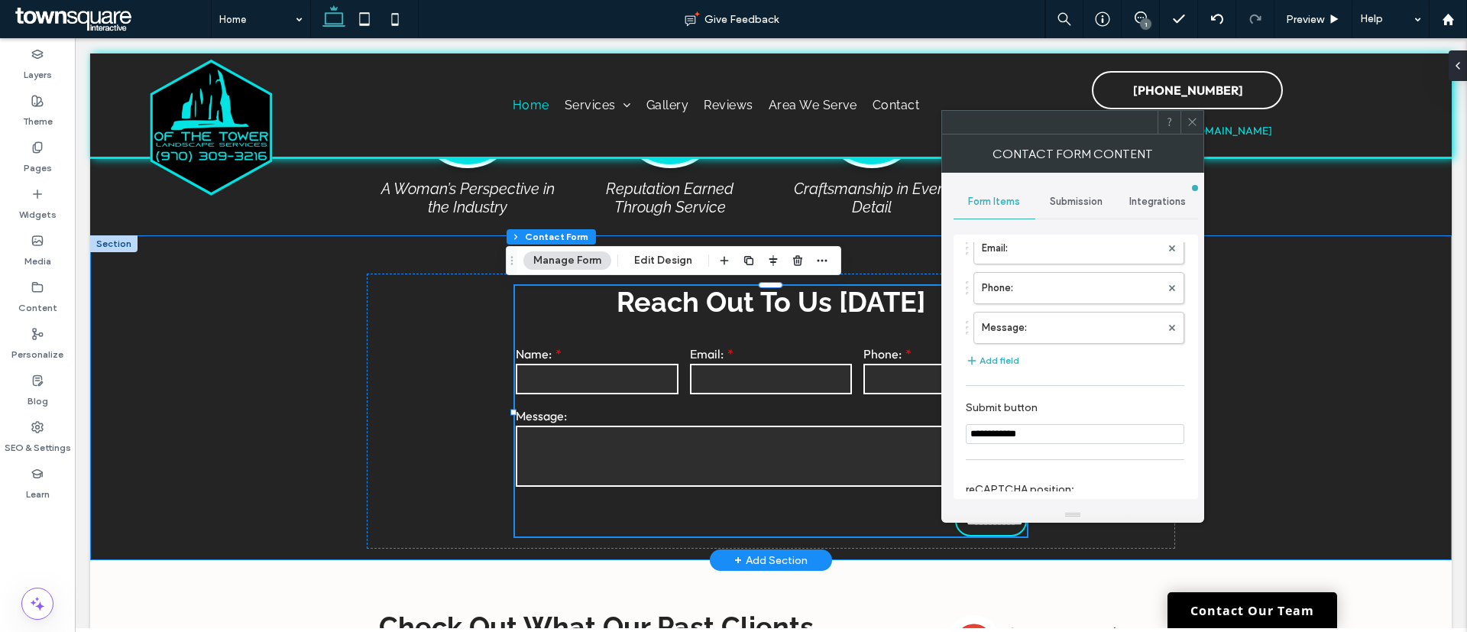
click at [326, 403] on div "**********" at bounding box center [770, 397] width 917 height 325
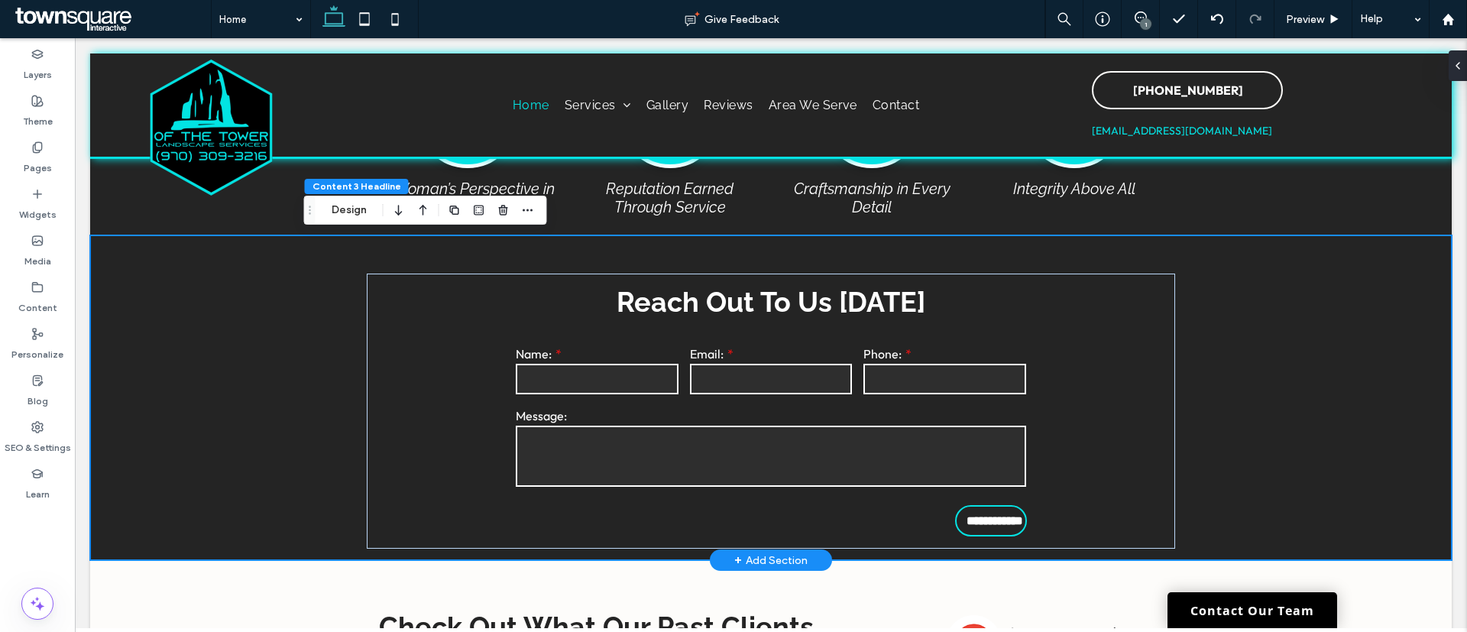
click at [193, 386] on div "**********" at bounding box center [770, 397] width 1361 height 325
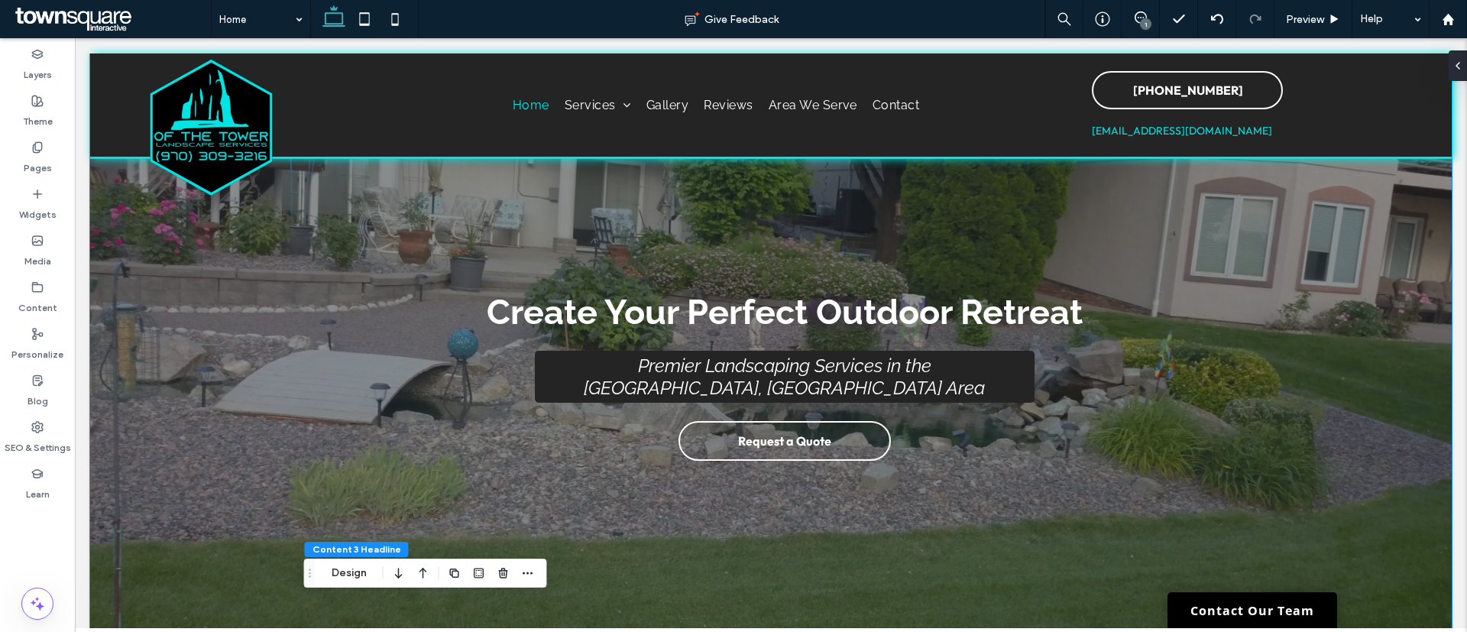
scroll to position [171, 0]
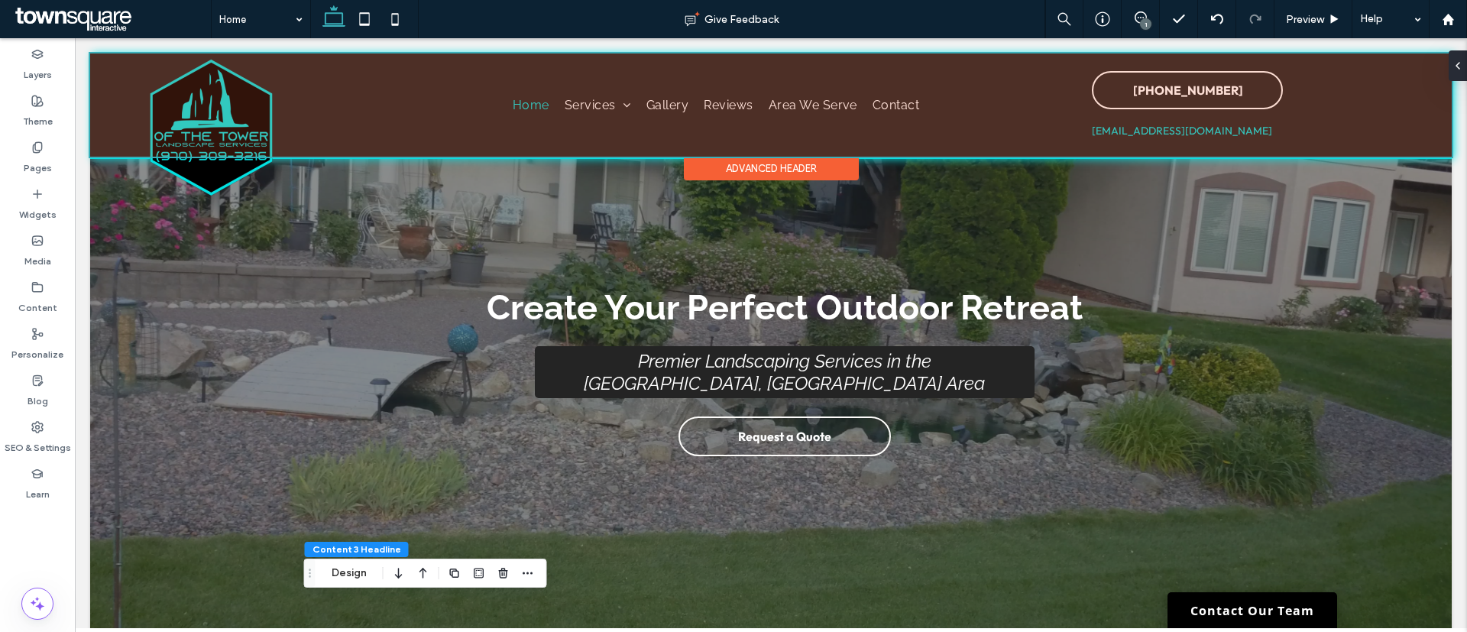
click at [1216, 129] on div at bounding box center [770, 104] width 1361 height 103
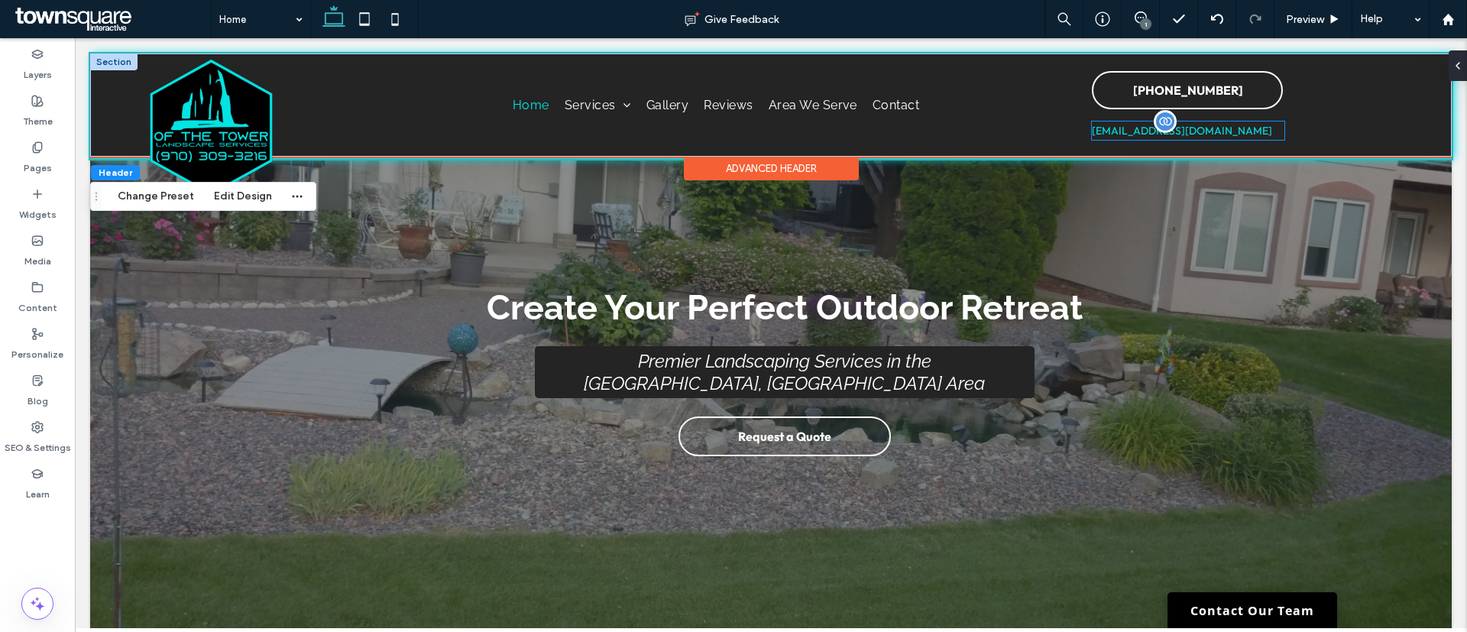
click at [1219, 133] on div "[EMAIL_ADDRESS][DOMAIN_NAME]" at bounding box center [1188, 130] width 193 height 18
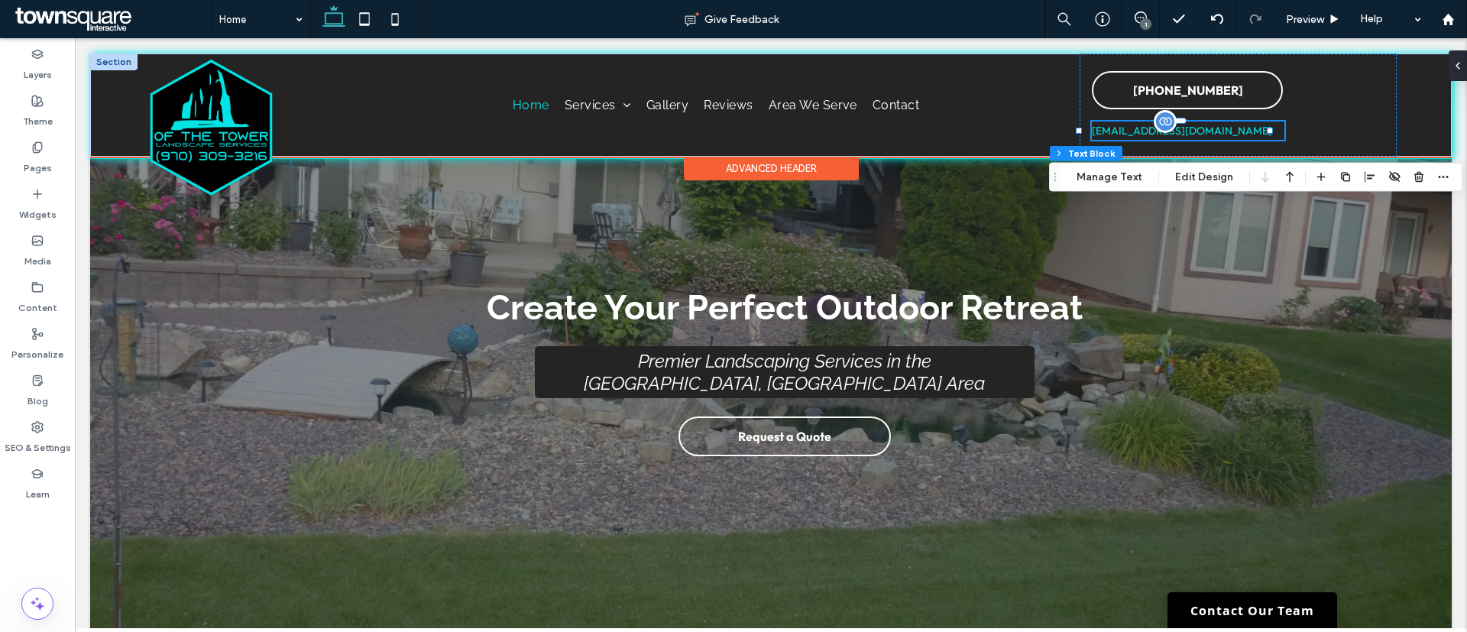
click at [1219, 133] on div "[EMAIL_ADDRESS][DOMAIN_NAME]" at bounding box center [1188, 130] width 193 height 18
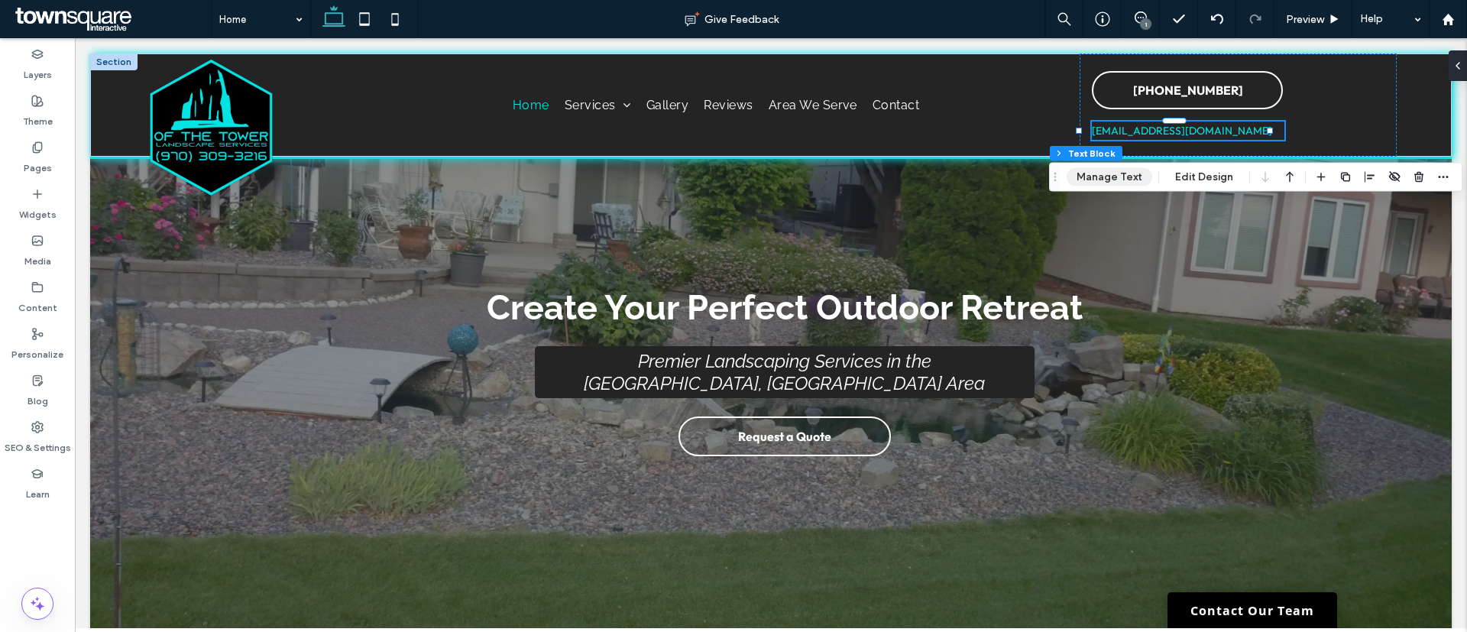
click at [1126, 172] on button "Manage Text" at bounding box center [1110, 177] width 86 height 18
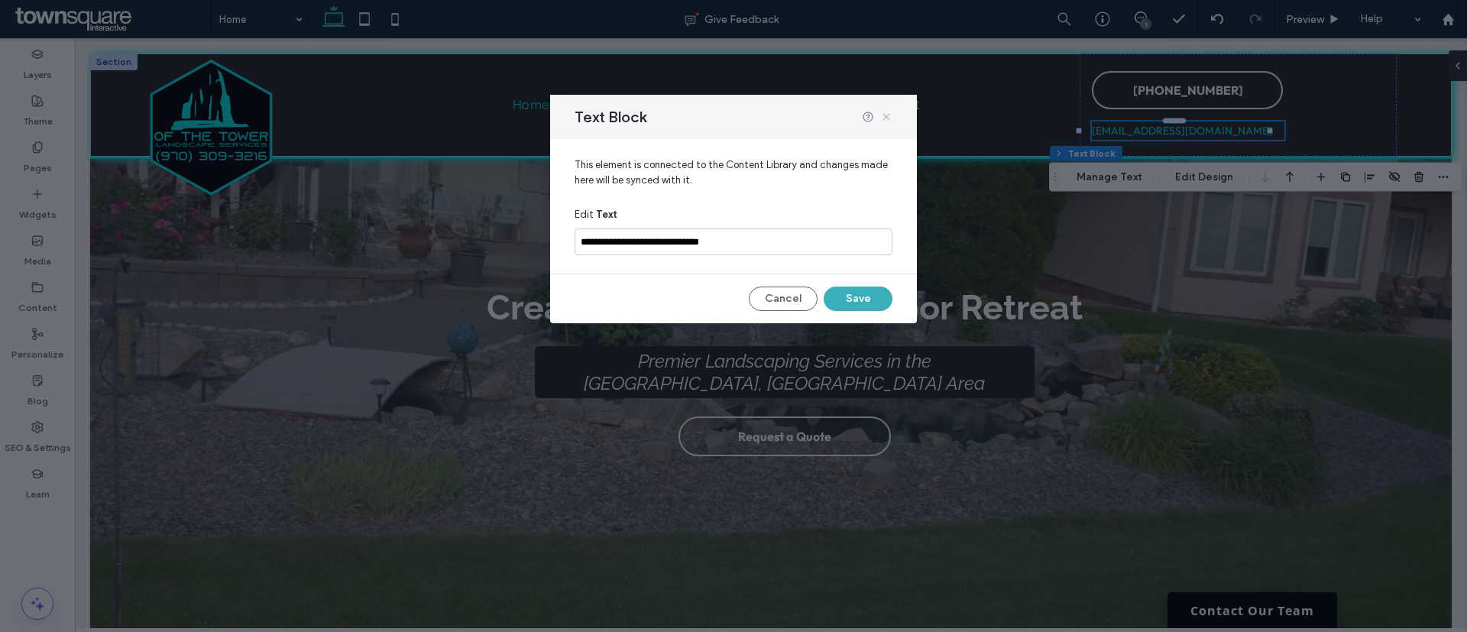
click at [888, 114] on icon at bounding box center [886, 117] width 12 height 12
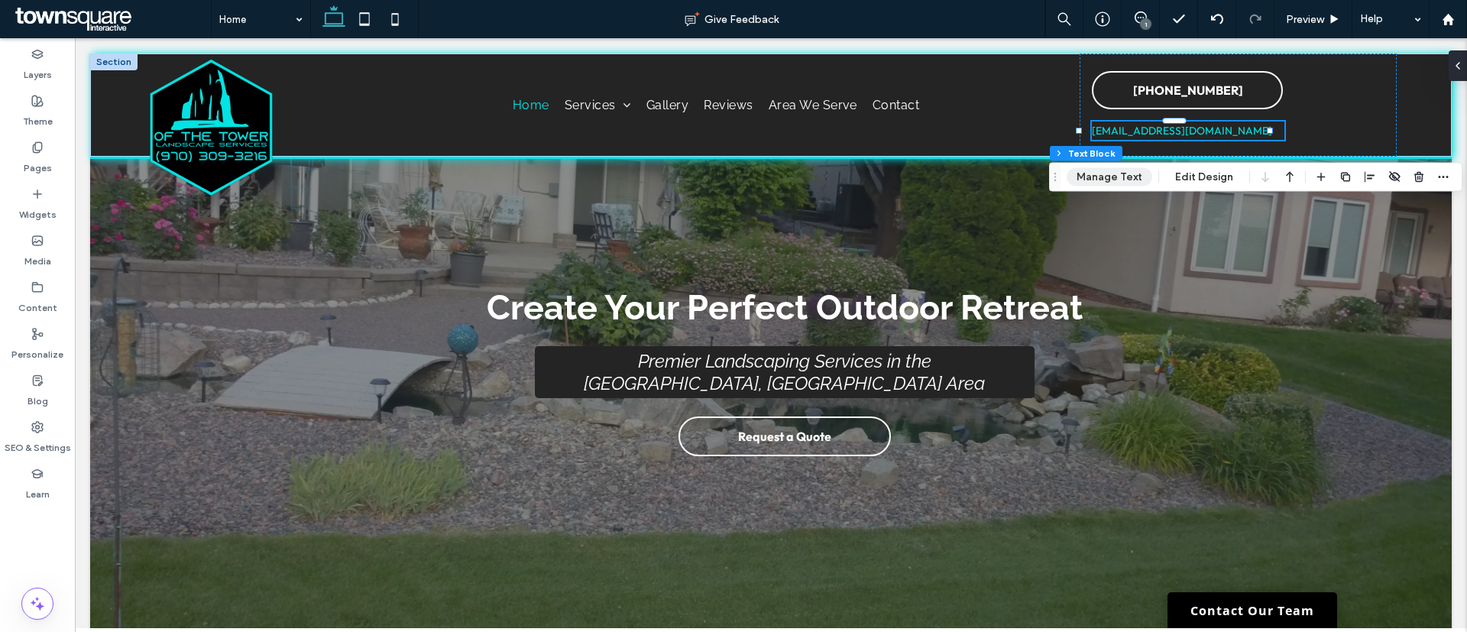
click at [1099, 168] on button "Manage Text" at bounding box center [1110, 177] width 86 height 18
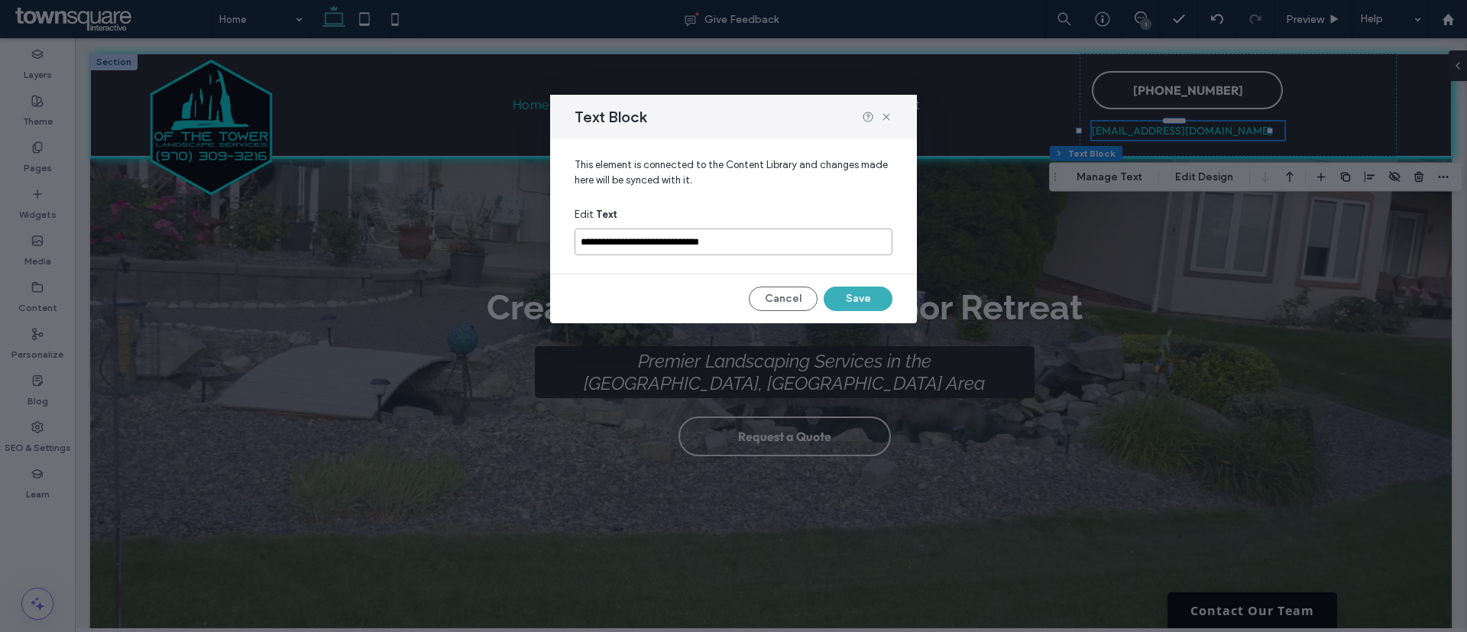
click at [706, 235] on input "**********" at bounding box center [734, 241] width 318 height 27
click at [887, 122] on div "Text Block" at bounding box center [733, 117] width 367 height 44
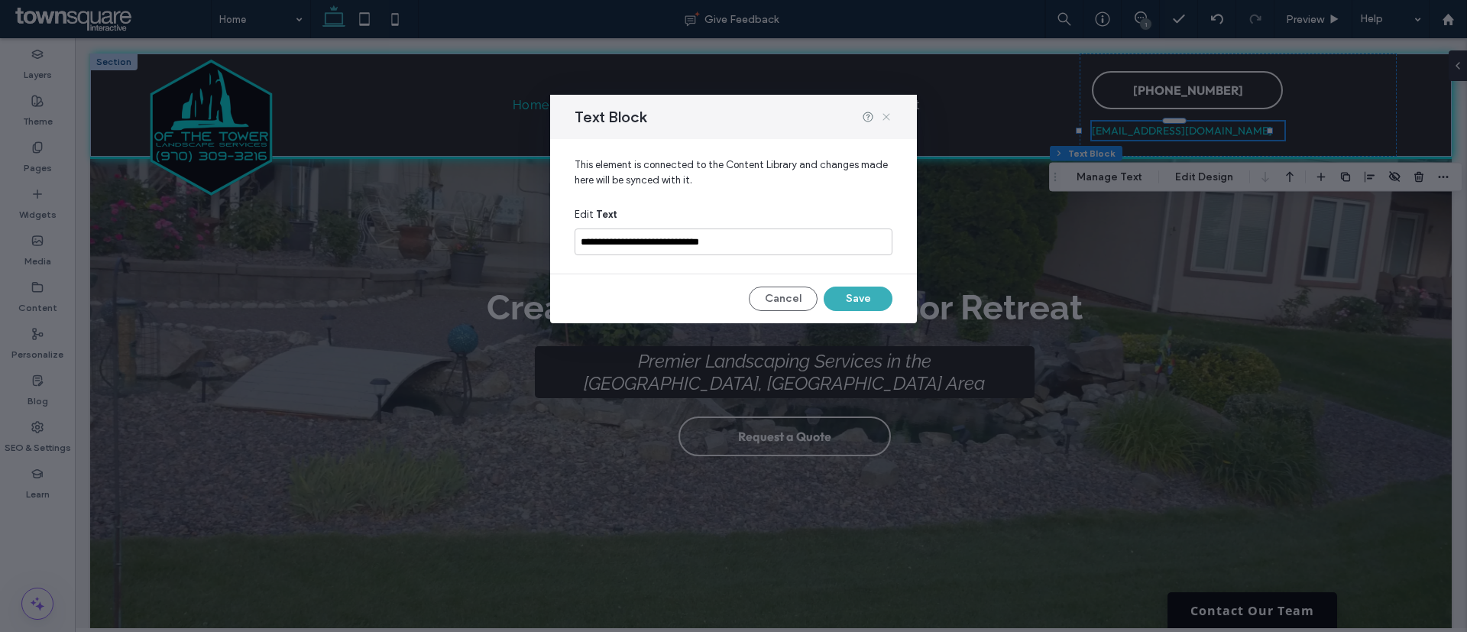
click at [885, 120] on icon at bounding box center [886, 117] width 12 height 12
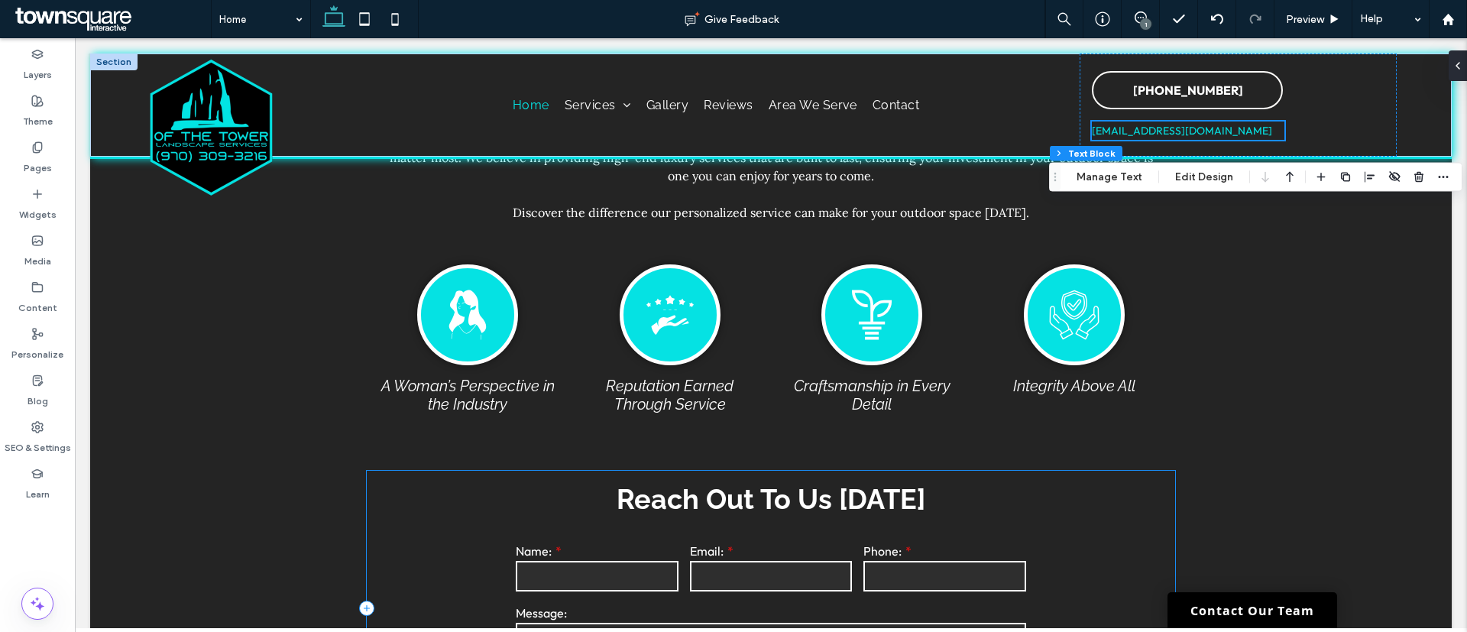
scroll to position [2704, 0]
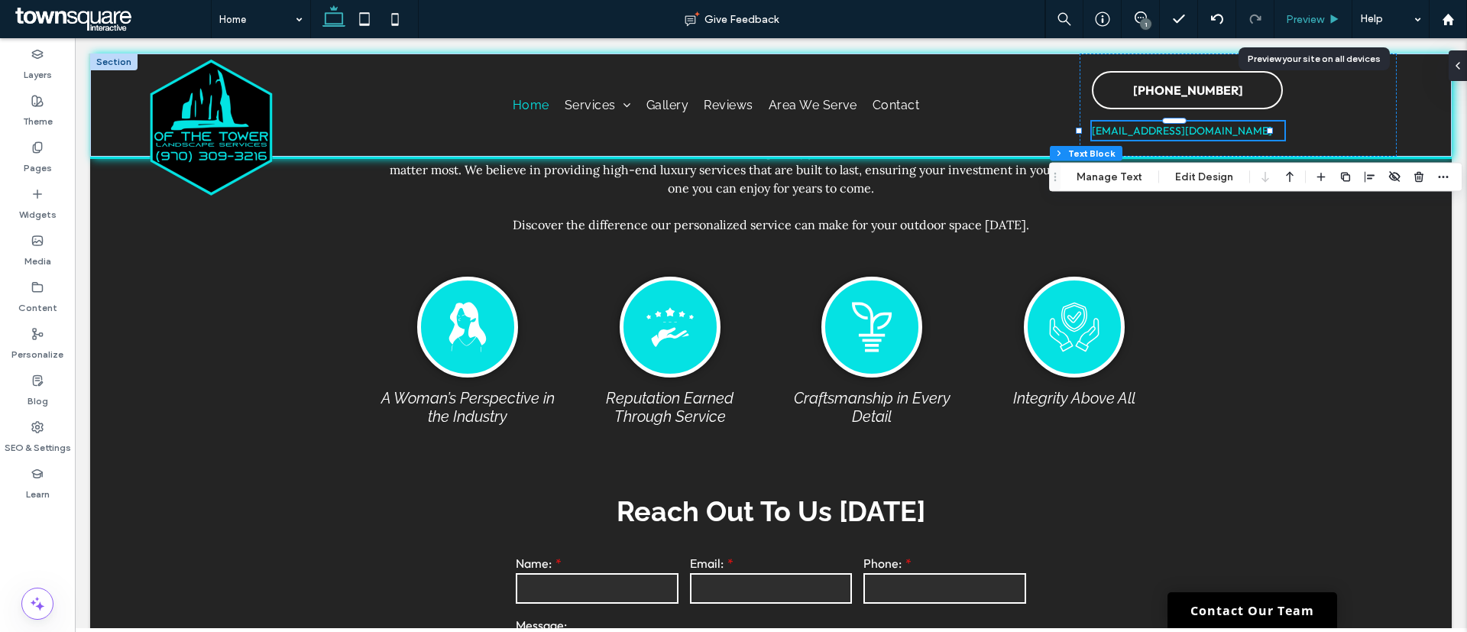
click at [1289, 18] on span "Preview" at bounding box center [1305, 19] width 38 height 13
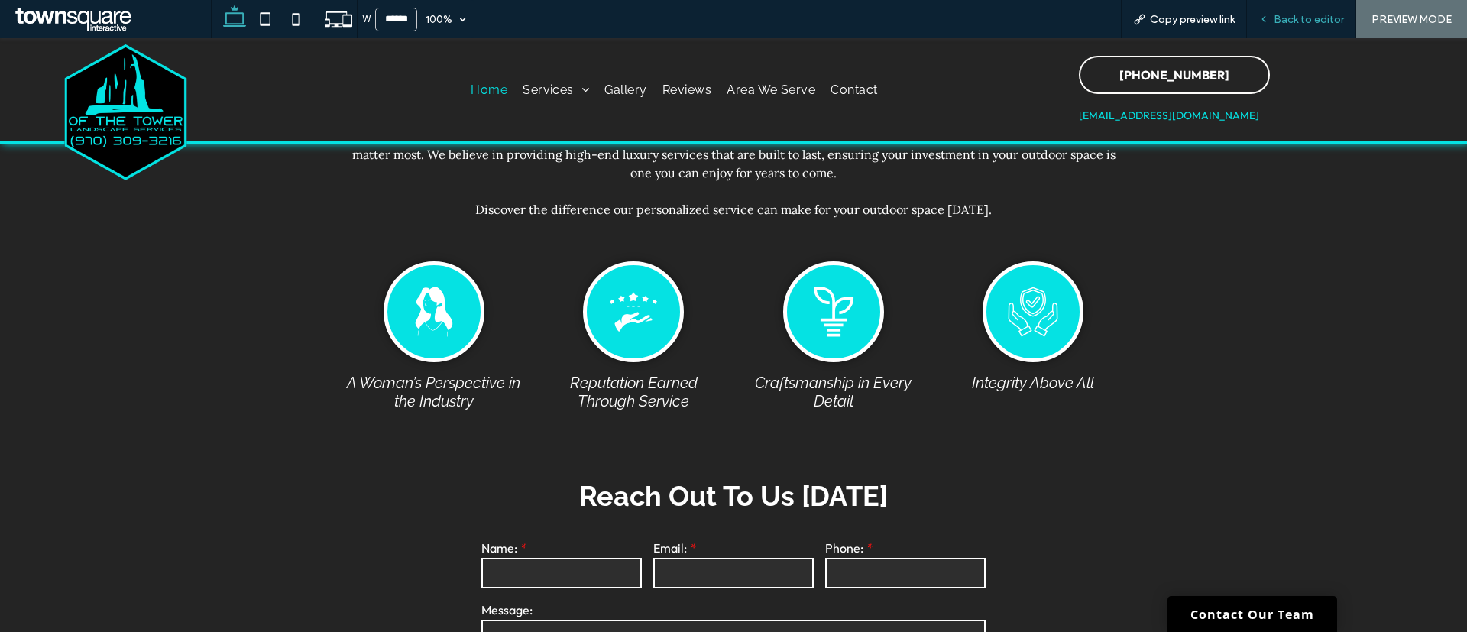
scroll to position [2689, 0]
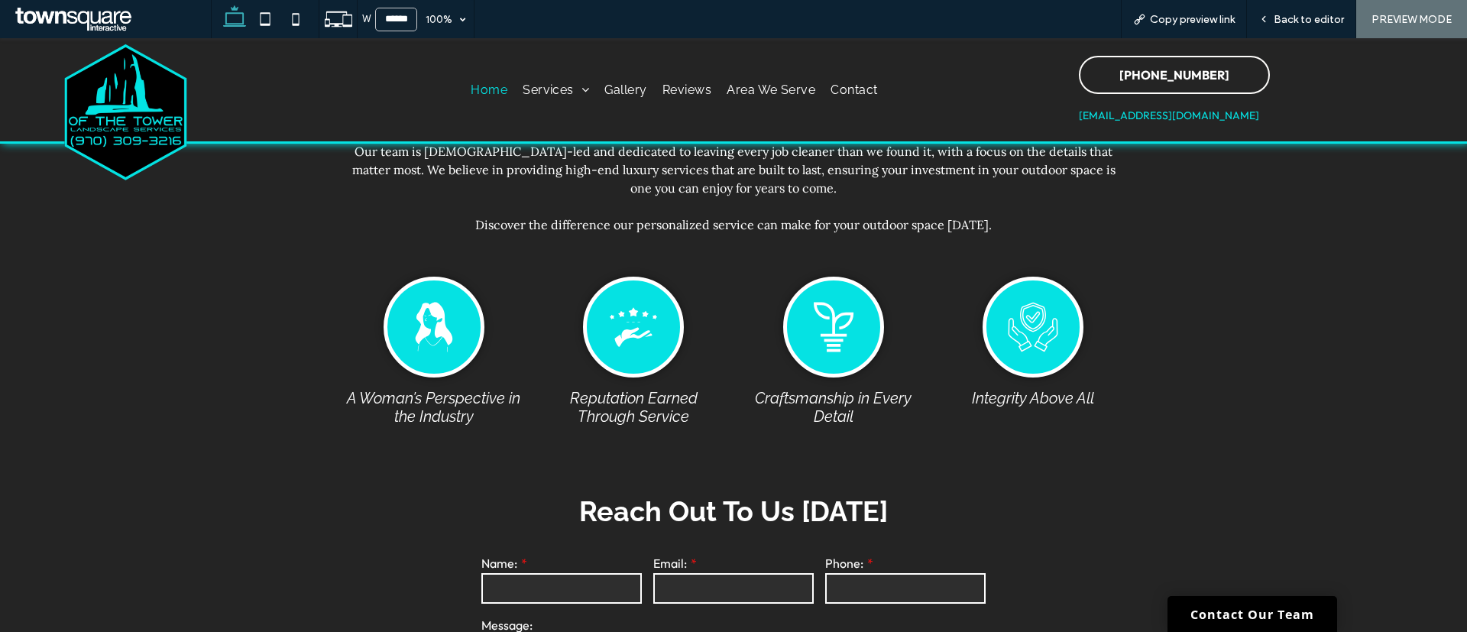
click at [240, 15] on icon at bounding box center [234, 19] width 31 height 31
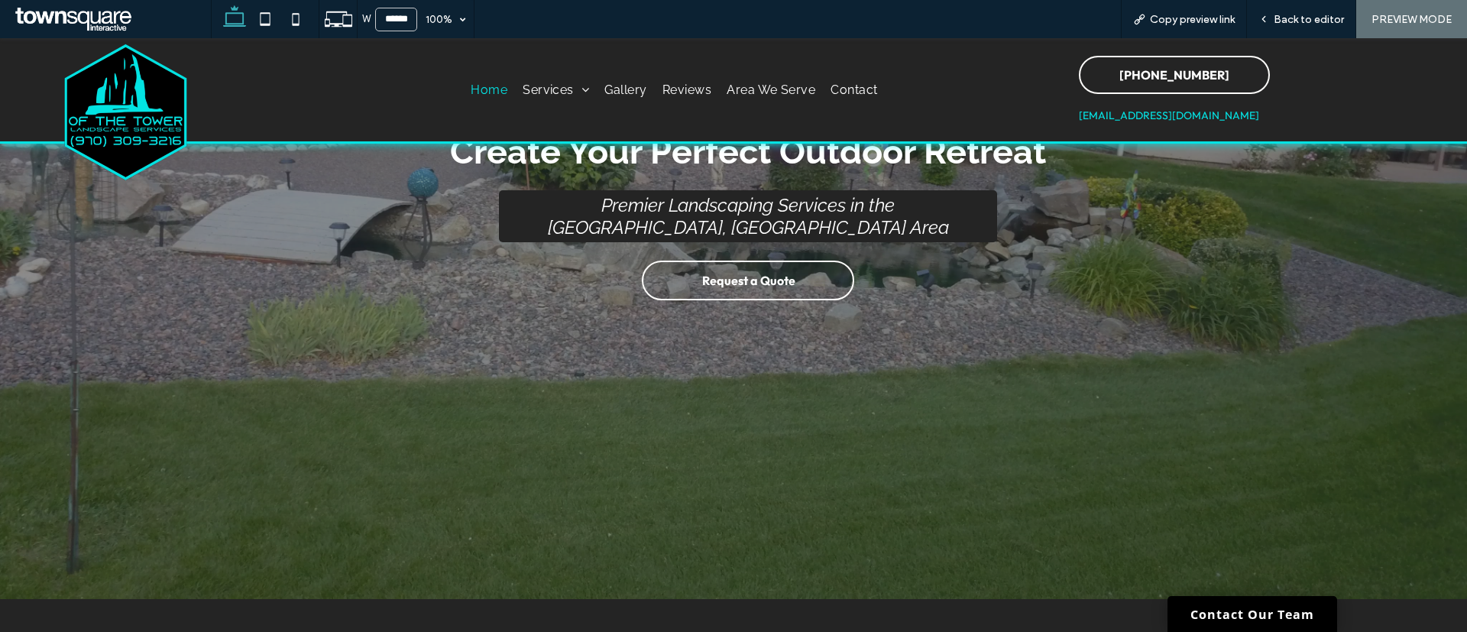
scroll to position [0, 0]
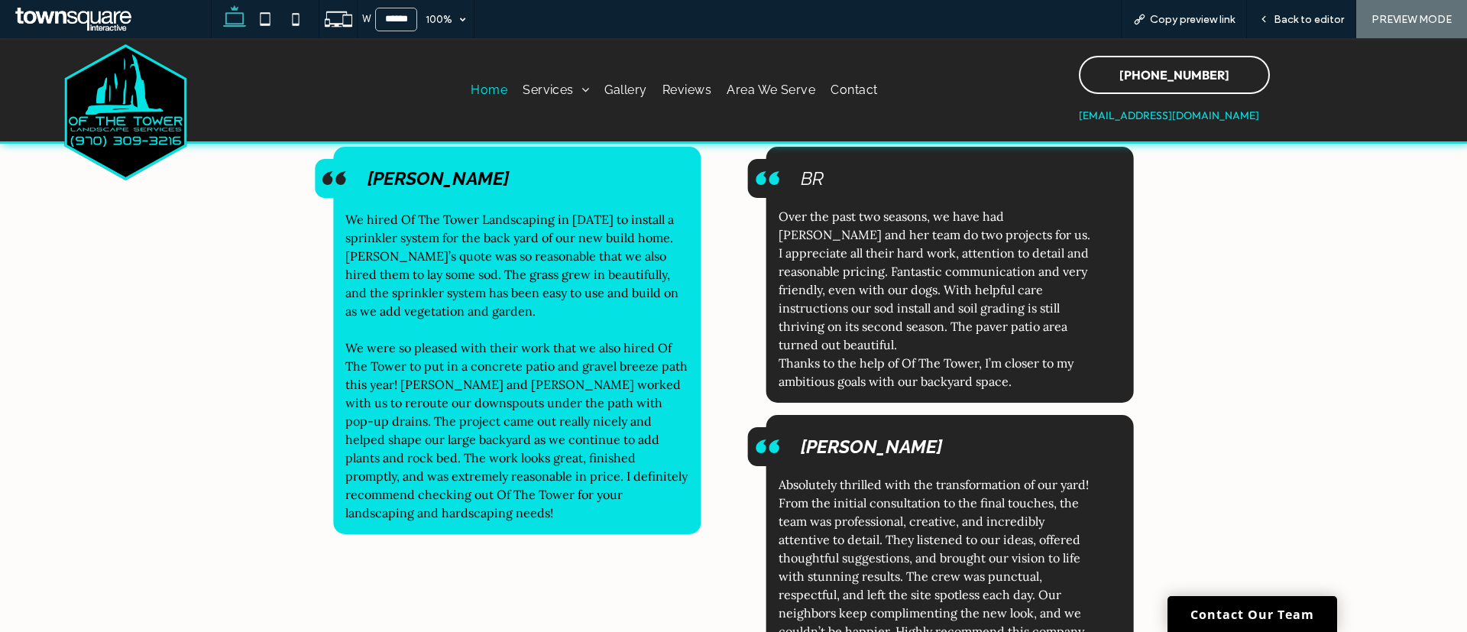
scroll to position [3464, 0]
